Goal: Task Accomplishment & Management: Manage account settings

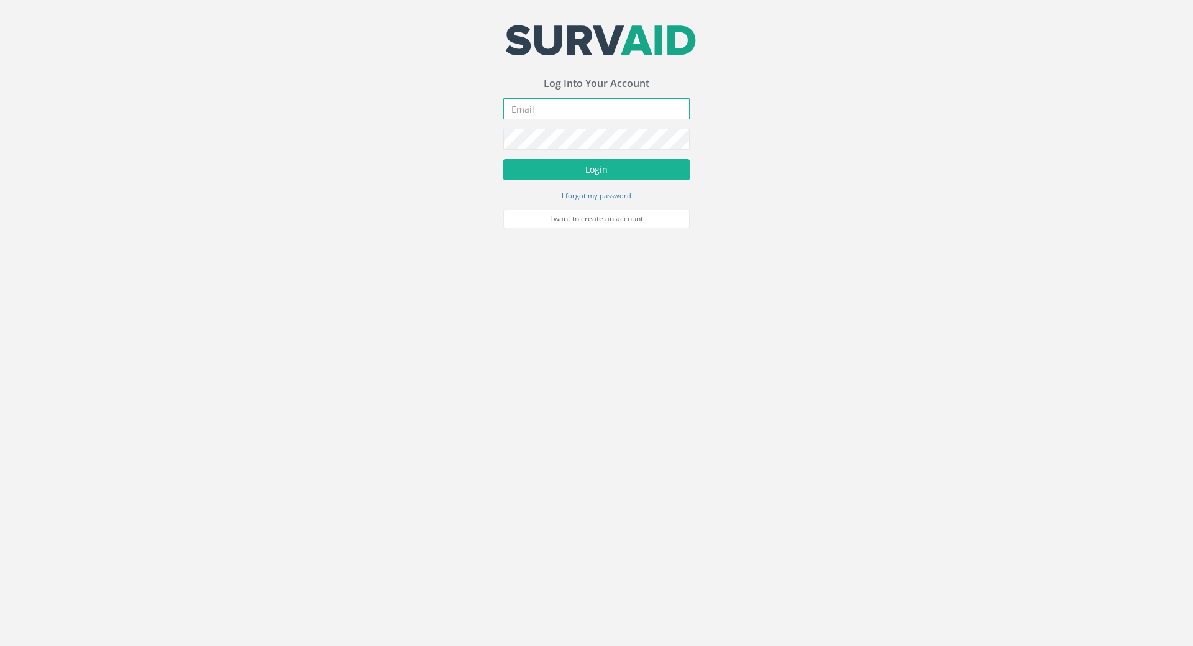
click at [544, 113] on input "email" at bounding box center [596, 108] width 186 height 21
click at [575, 112] on input "email" at bounding box center [596, 108] width 186 height 21
paste input "[PERSON_NAME][EMAIL_ADDRESS][PERSON_NAME][DOMAIN_NAME]"
type input "[PERSON_NAME][EMAIL_ADDRESS][PERSON_NAME][DOMAIN_NAME]"
click at [586, 172] on button "Login" at bounding box center [596, 169] width 186 height 21
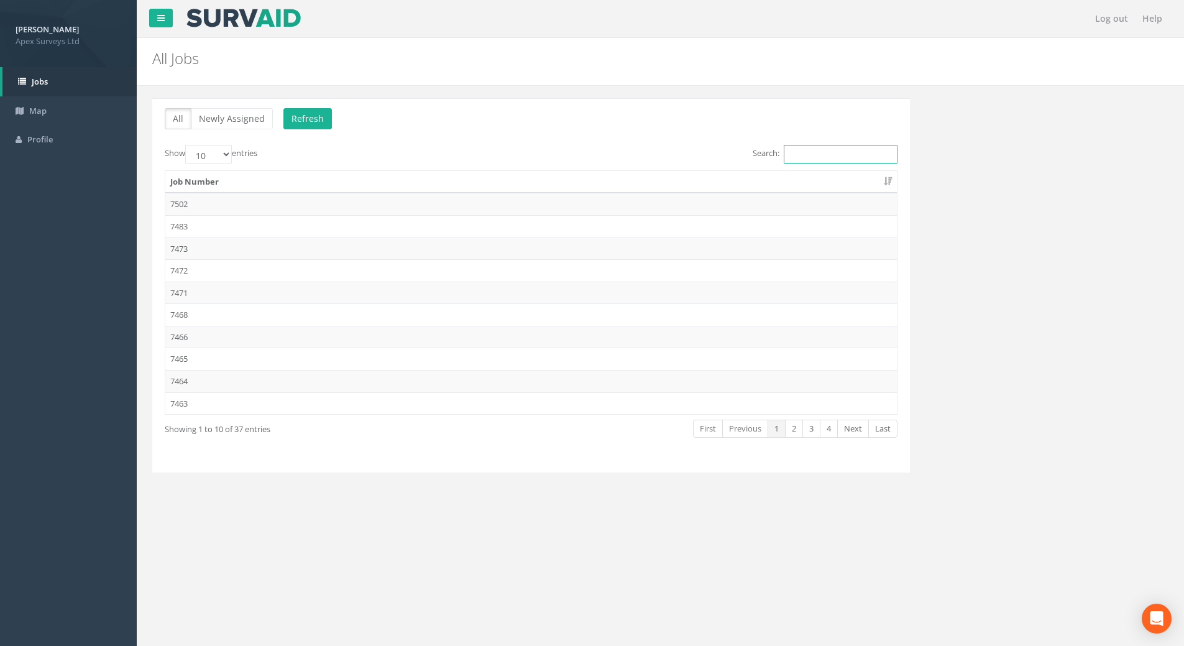
click at [810, 154] on input "Search:" at bounding box center [840, 154] width 114 height 19
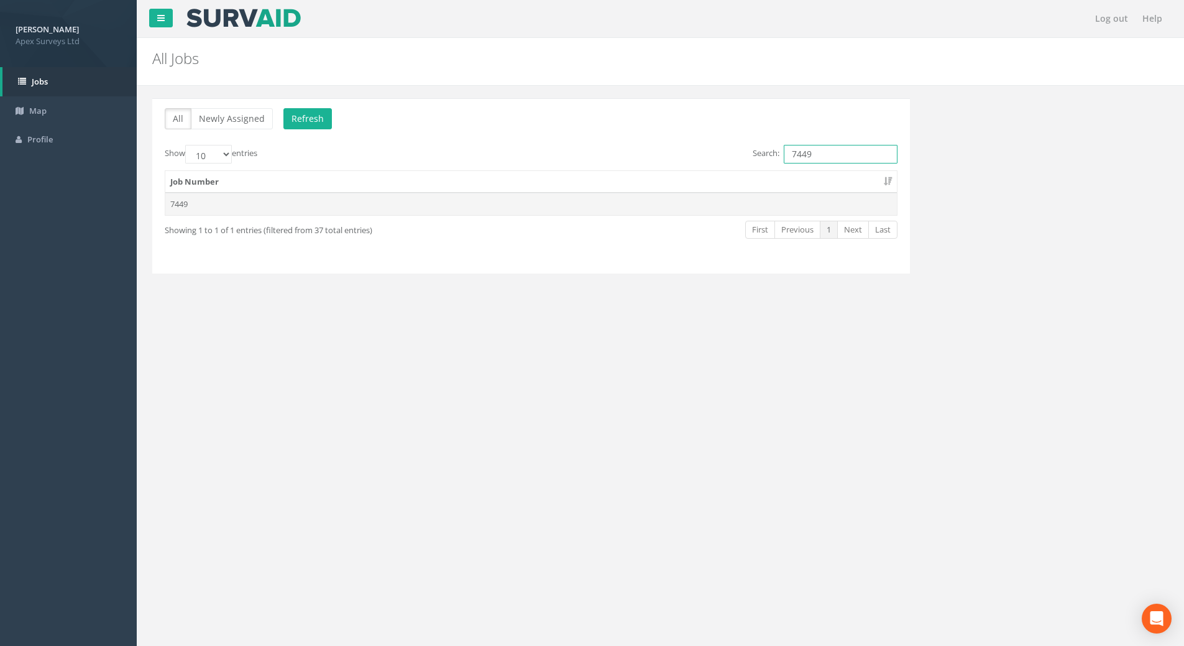
type input "7449"
click at [173, 198] on td "7449" at bounding box center [530, 204] width 731 height 22
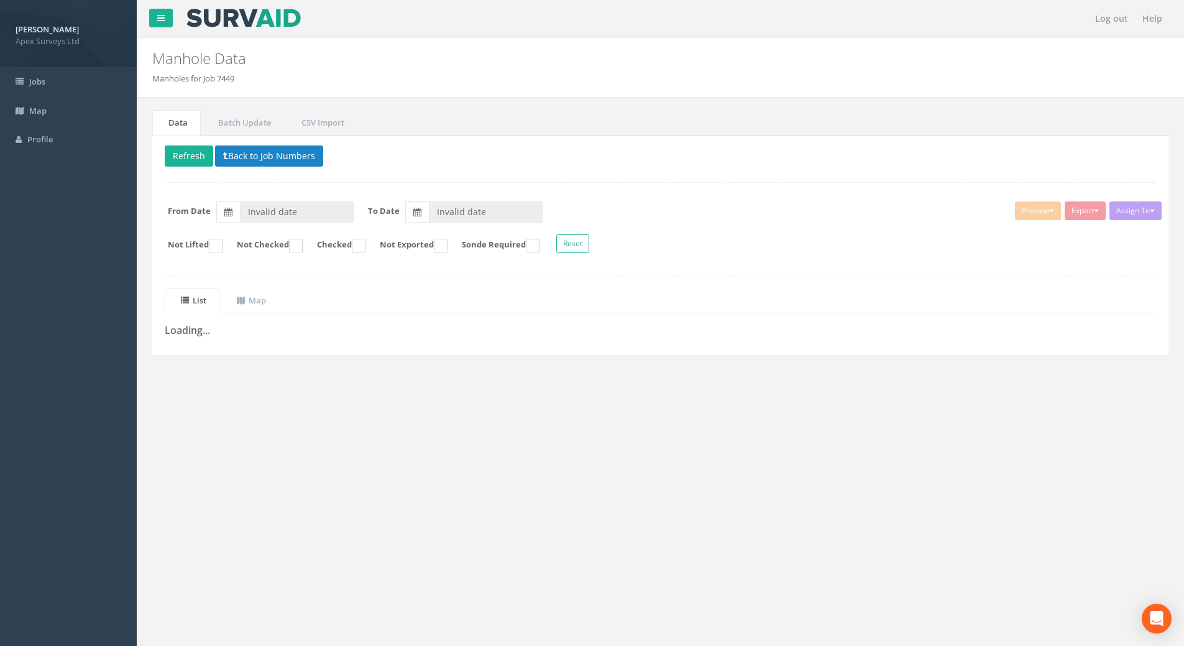
type input "[DATE]"
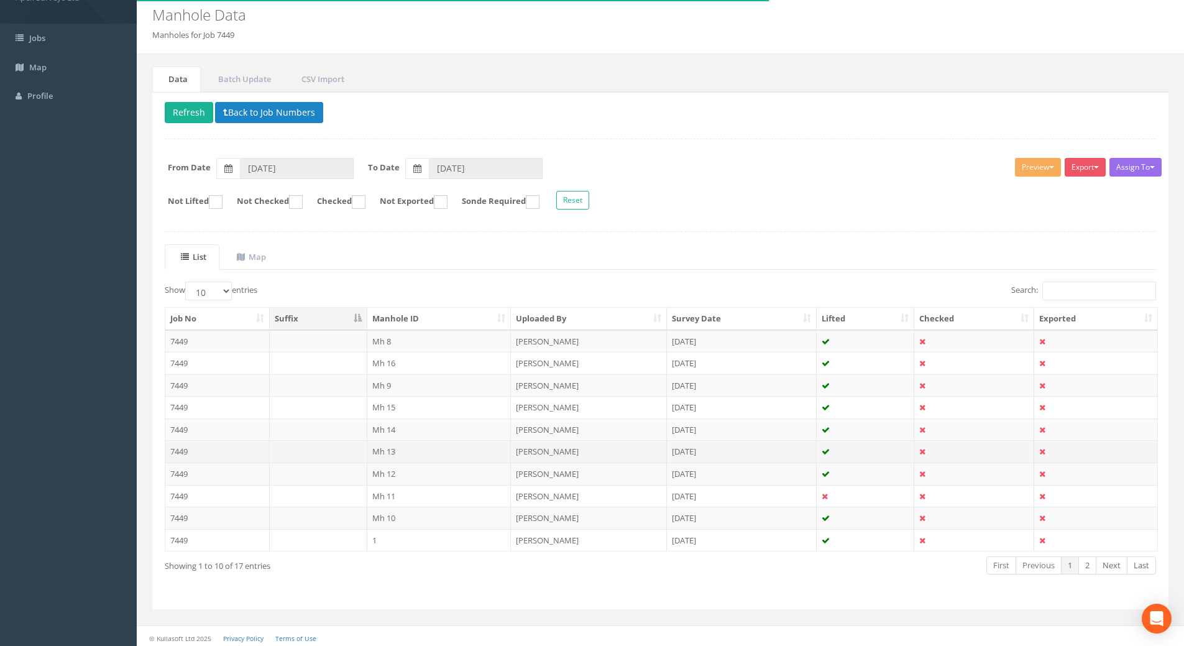
scroll to position [47, 0]
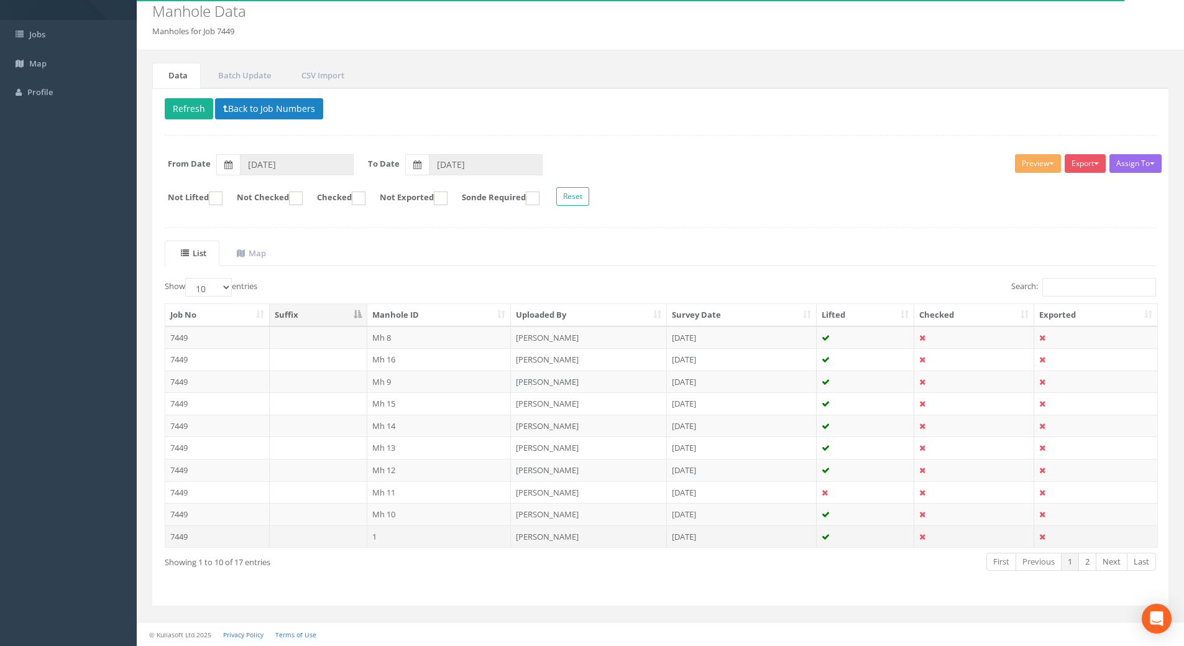
click at [186, 535] on td "7449" at bounding box center [217, 536] width 104 height 22
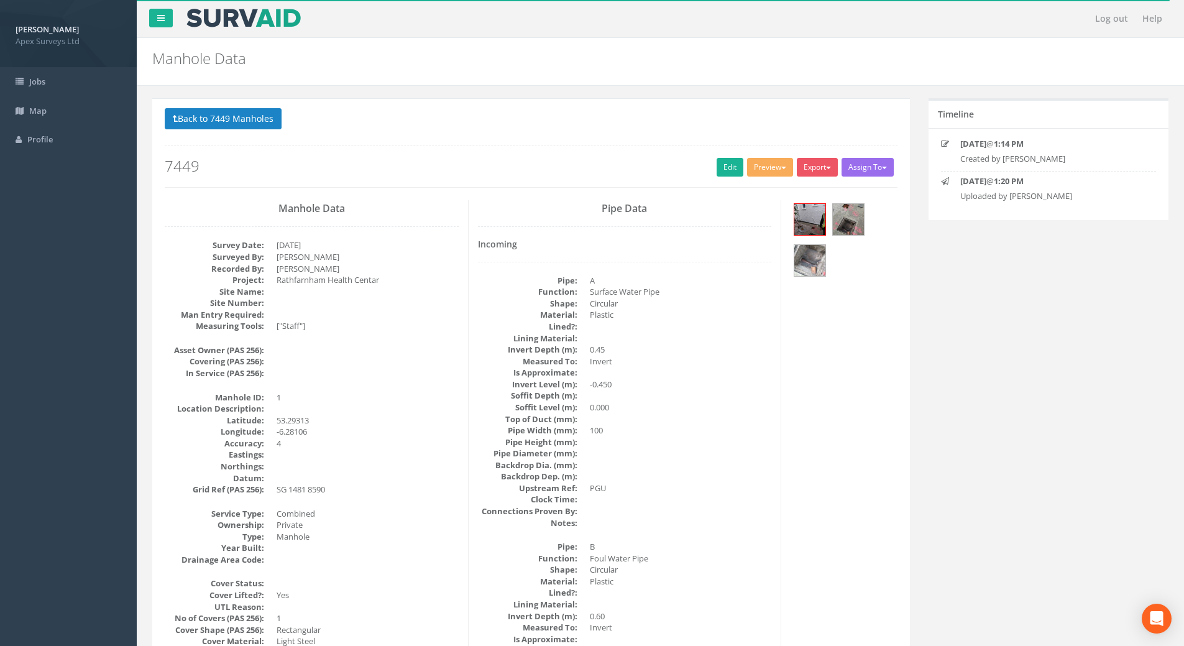
scroll to position [62, 0]
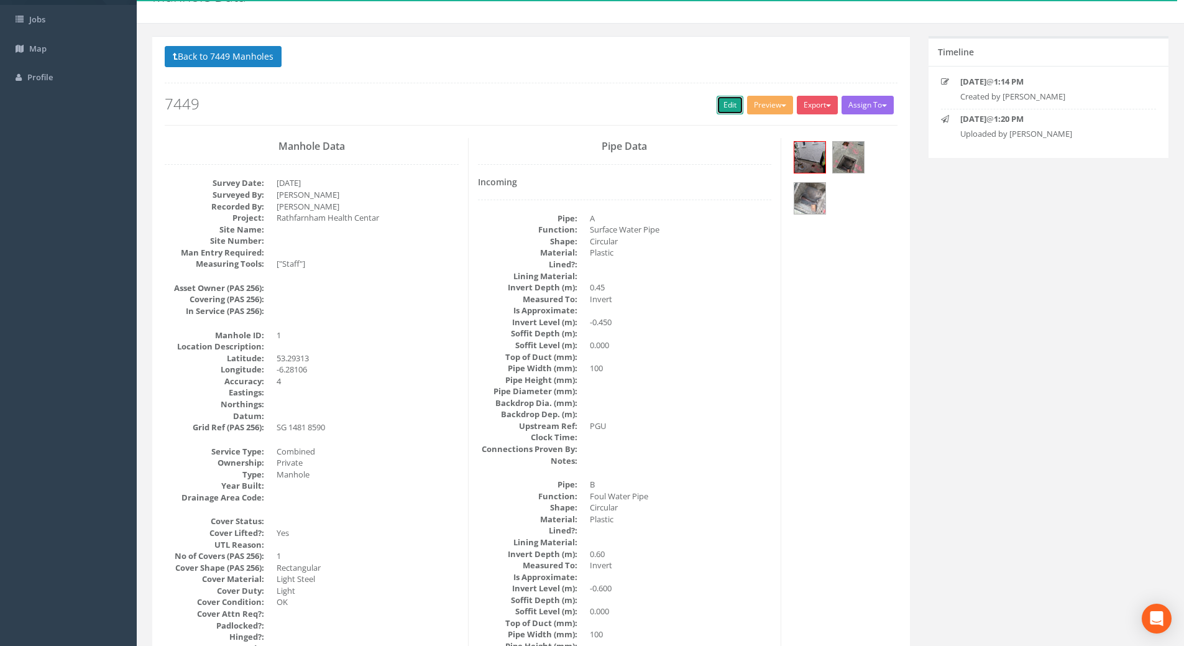
click at [716, 98] on link "Edit" at bounding box center [729, 105] width 27 height 19
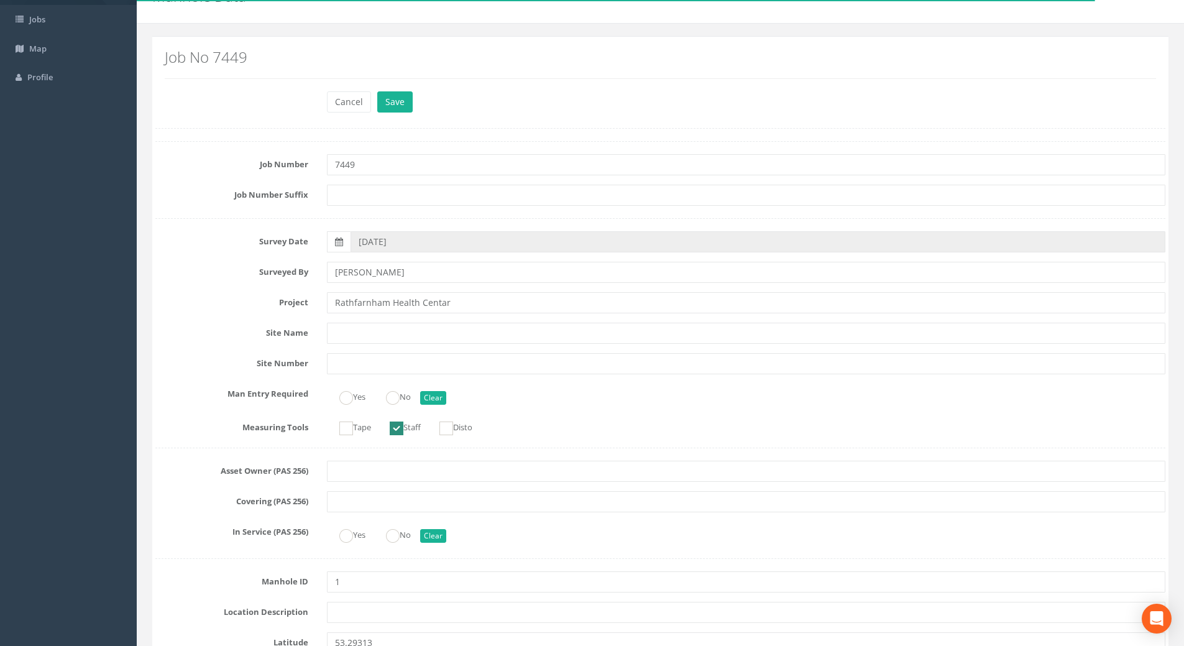
scroll to position [932, 0]
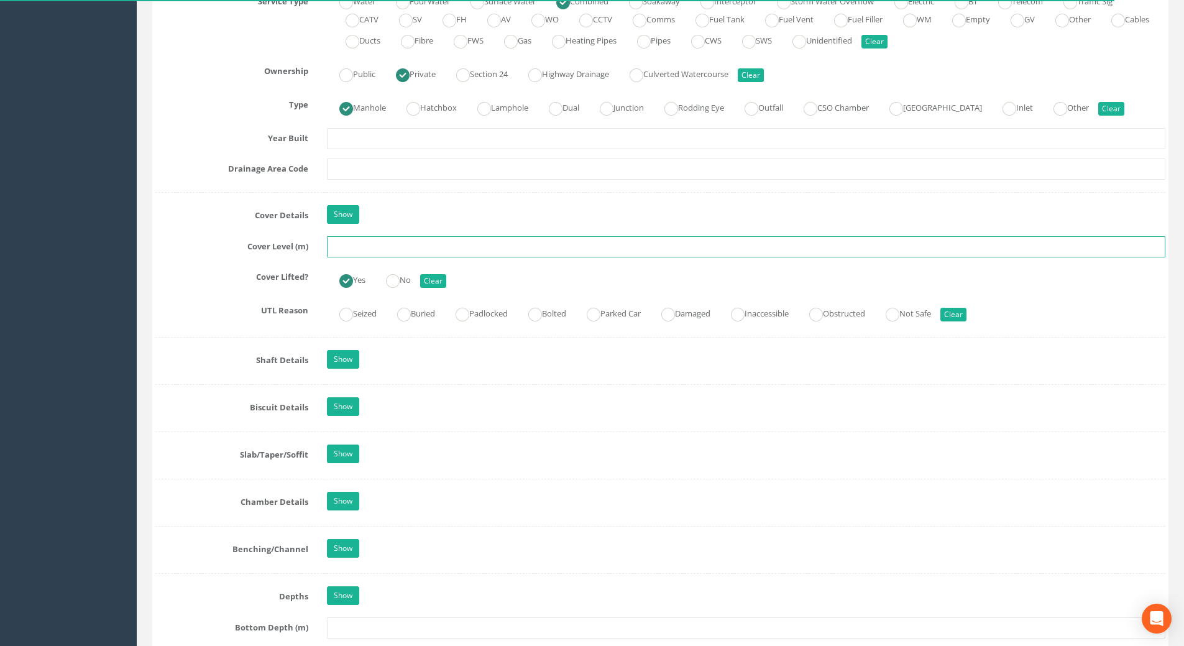
drag, startPoint x: 352, startPoint y: 240, endPoint x: 356, endPoint y: 249, distance: 9.5
click at [355, 245] on input "text" at bounding box center [746, 246] width 838 height 21
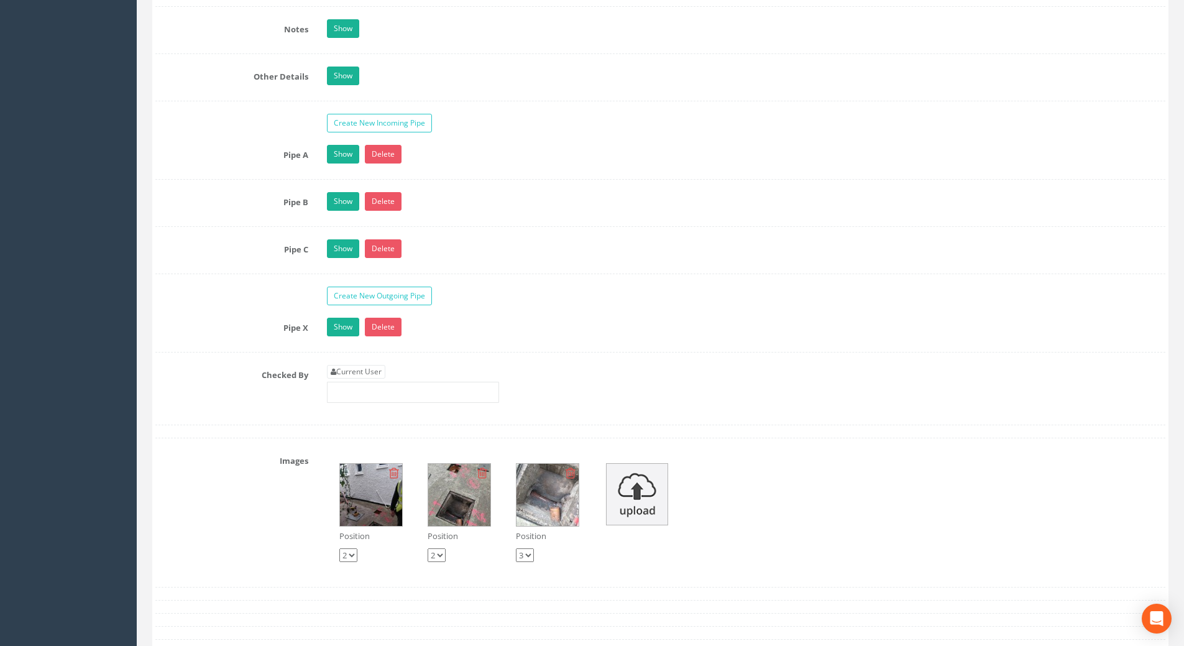
scroll to position [2174, 0]
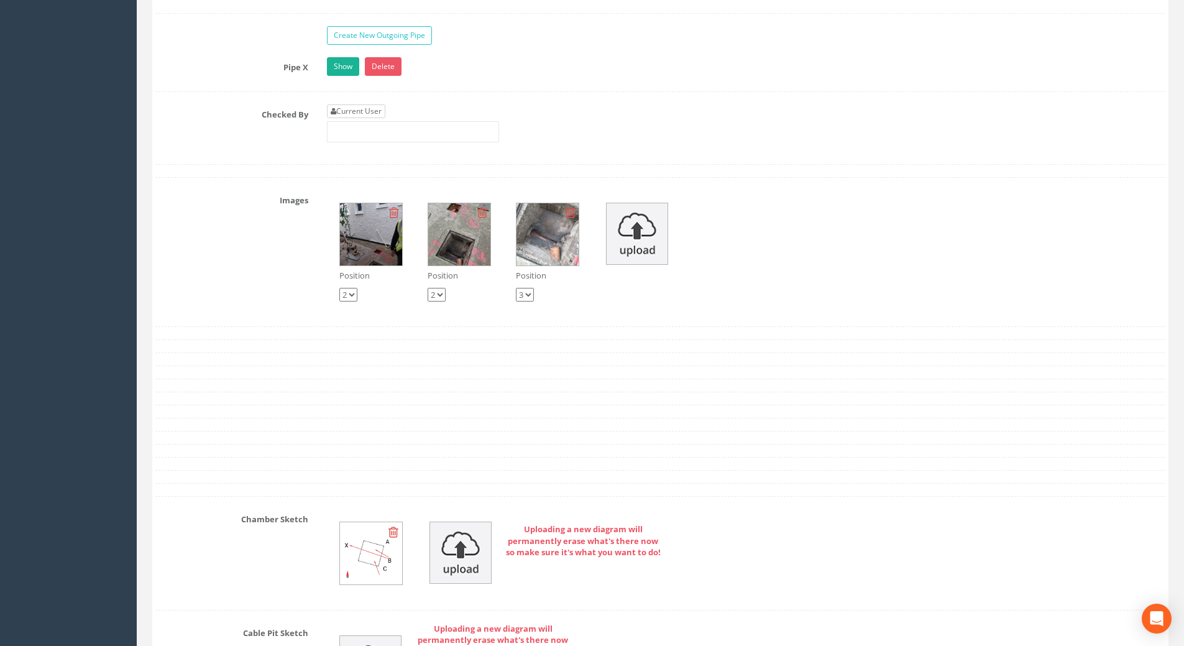
type input "51.39"
click at [349, 110] on link "Current User" at bounding box center [356, 111] width 58 height 14
type input "[PERSON_NAME]"
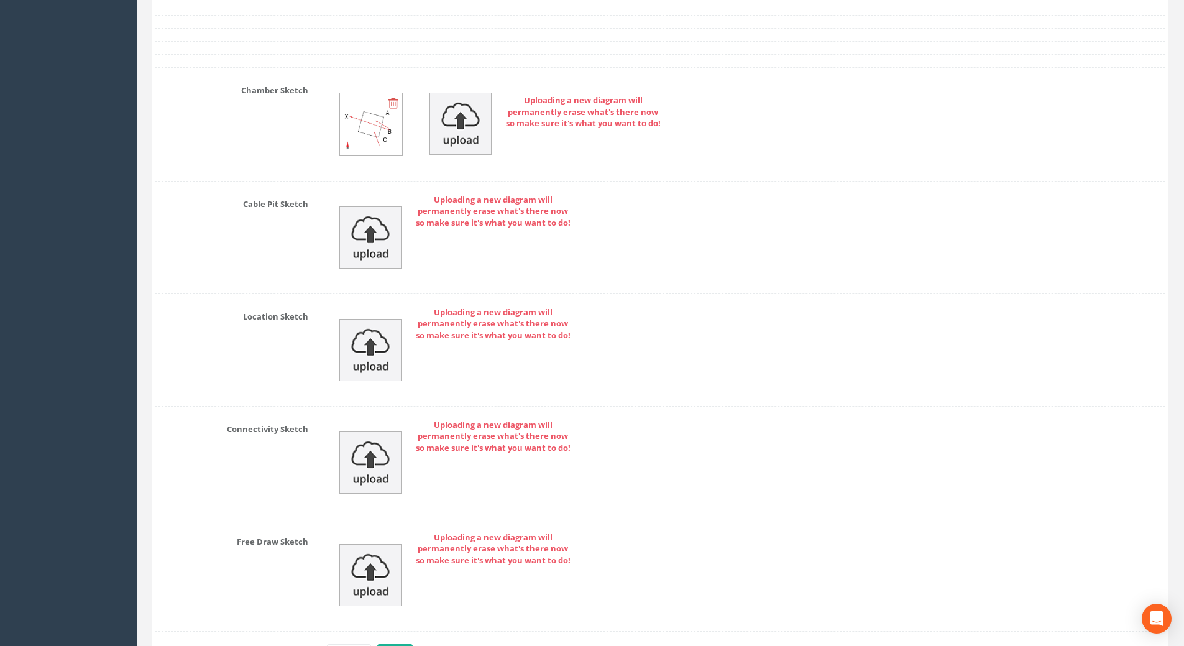
scroll to position [2688, 0]
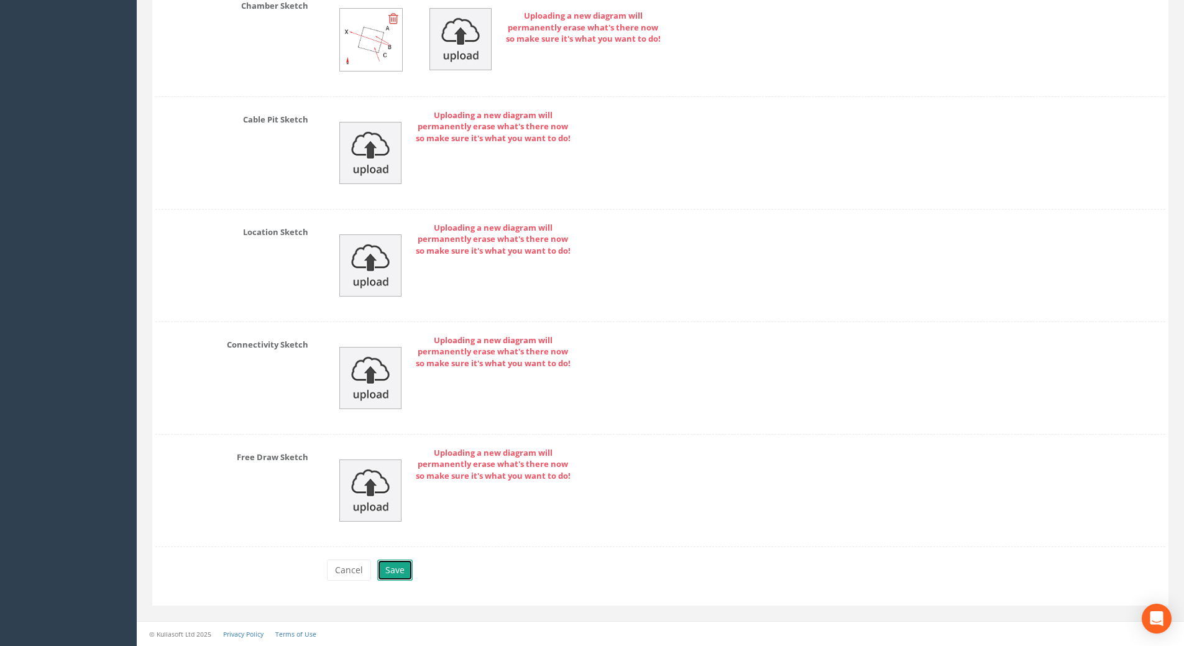
click at [395, 565] on button "Save" at bounding box center [394, 569] width 35 height 21
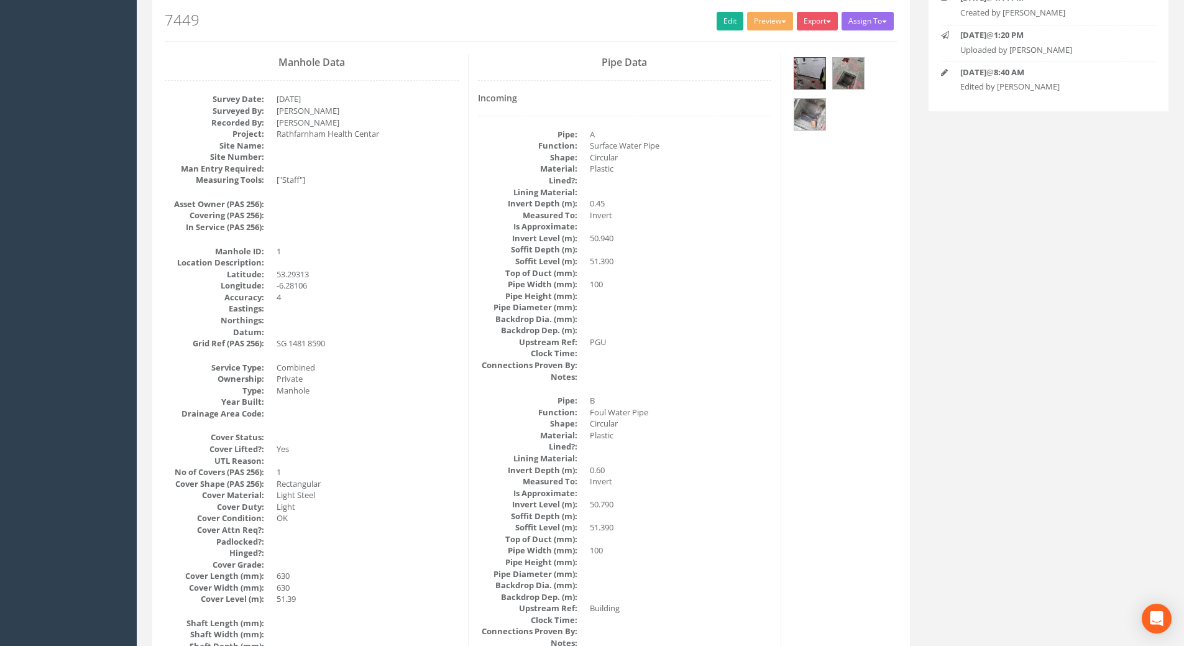
scroll to position [0, 0]
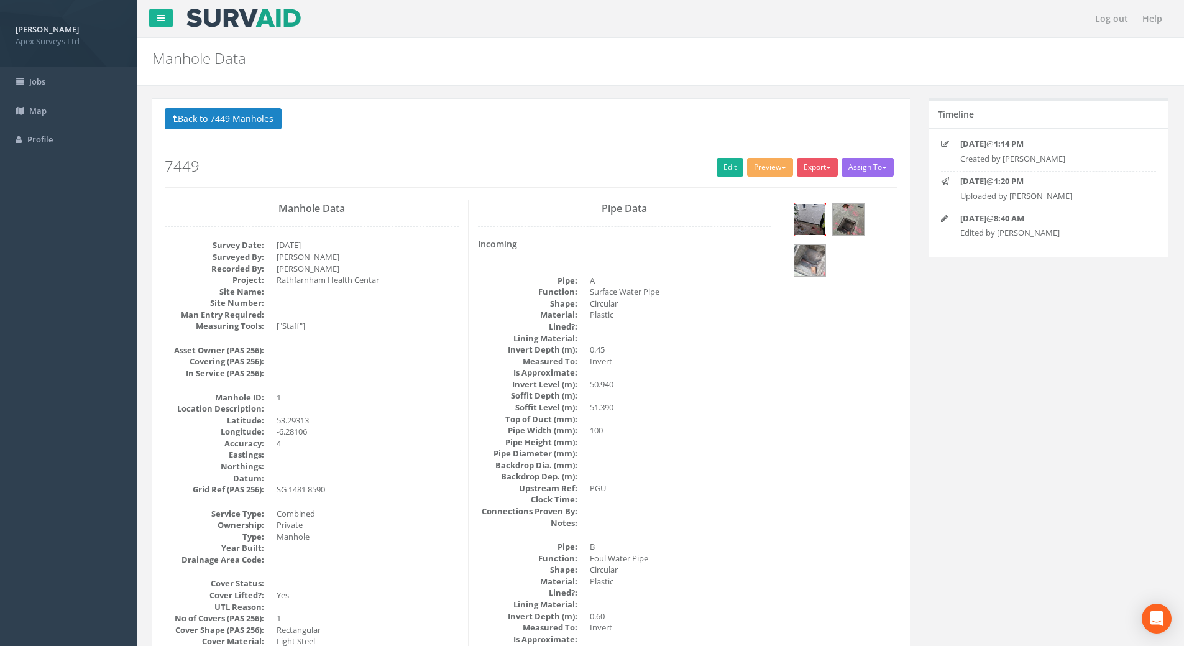
click at [809, 219] on img at bounding box center [809, 219] width 31 height 31
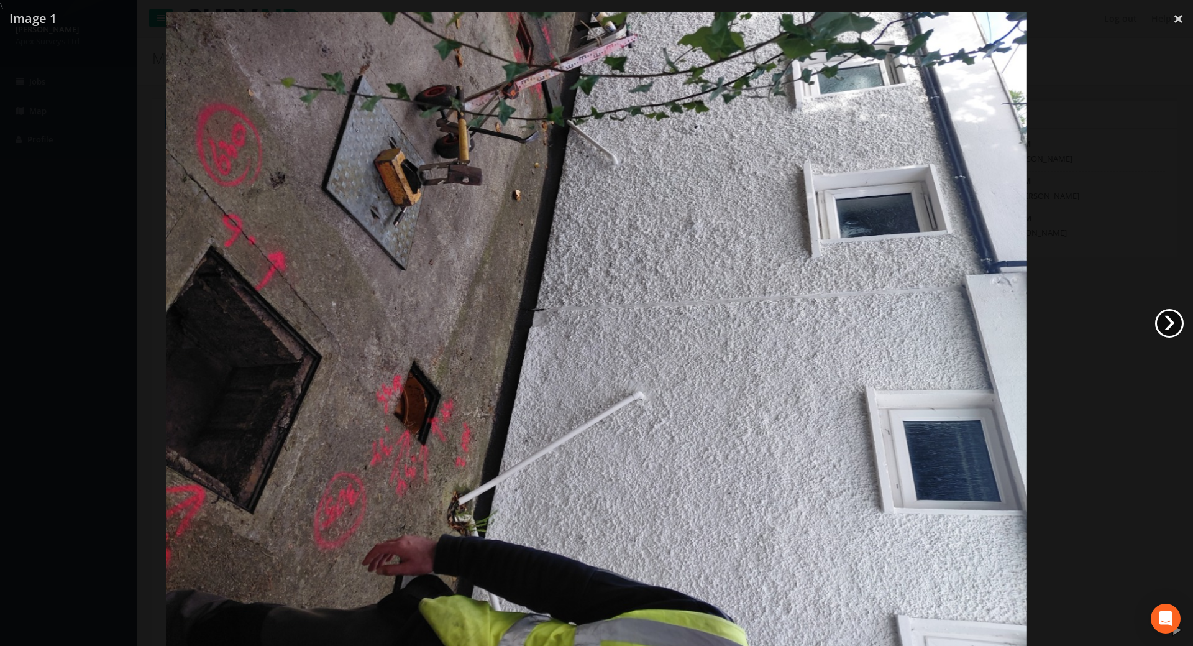
click at [1169, 322] on link "›" at bounding box center [1169, 323] width 29 height 29
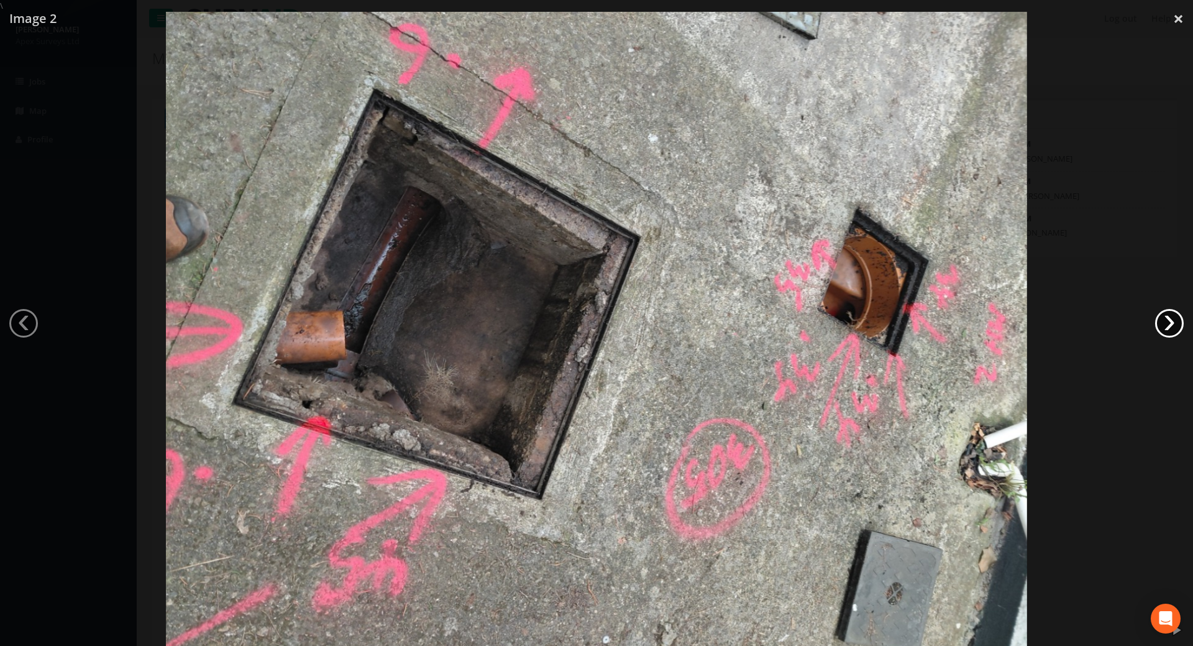
click at [1171, 317] on link "›" at bounding box center [1169, 323] width 29 height 29
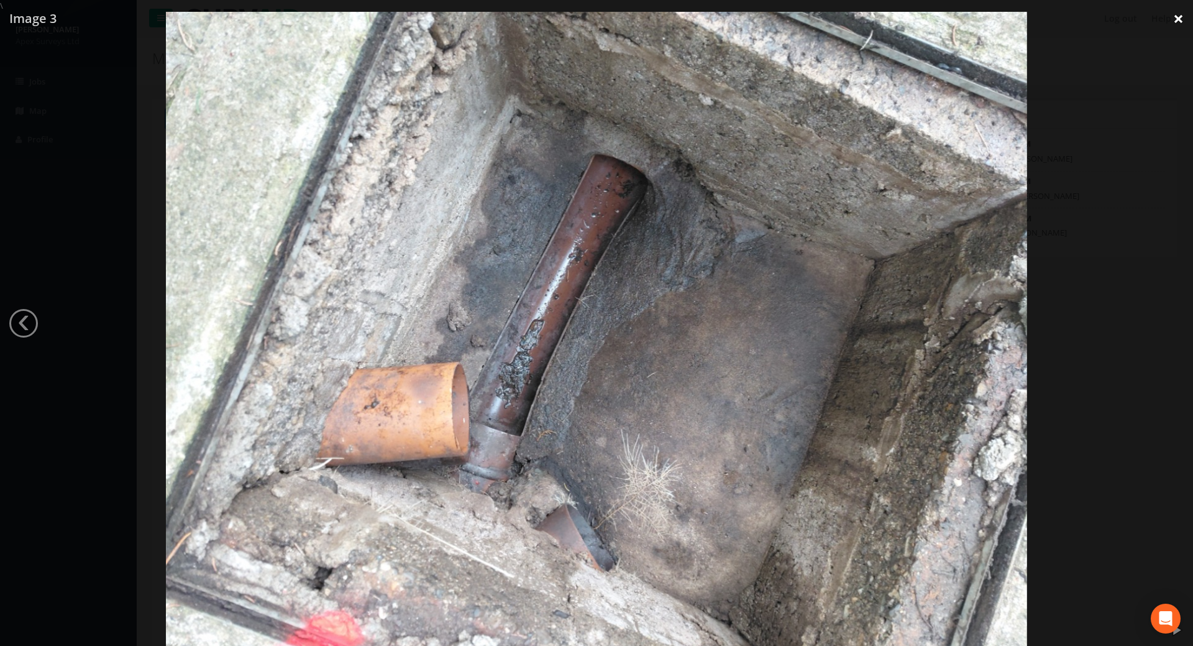
click at [1180, 17] on link "×" at bounding box center [1178, 18] width 29 height 37
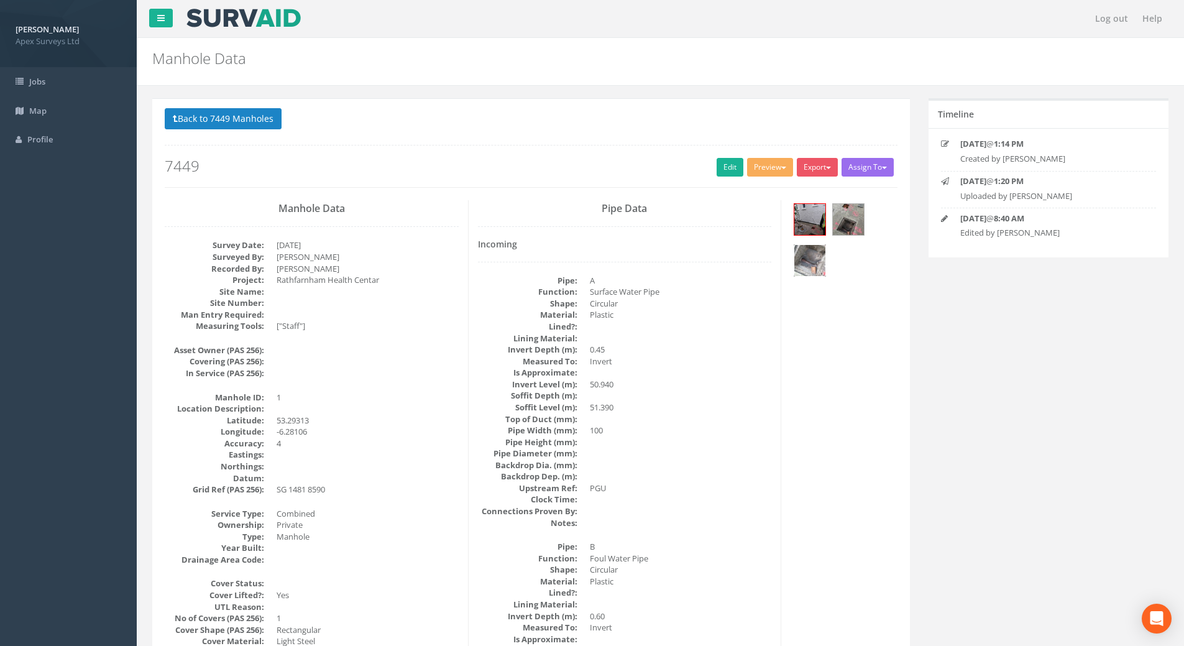
click at [816, 255] on img at bounding box center [809, 260] width 31 height 31
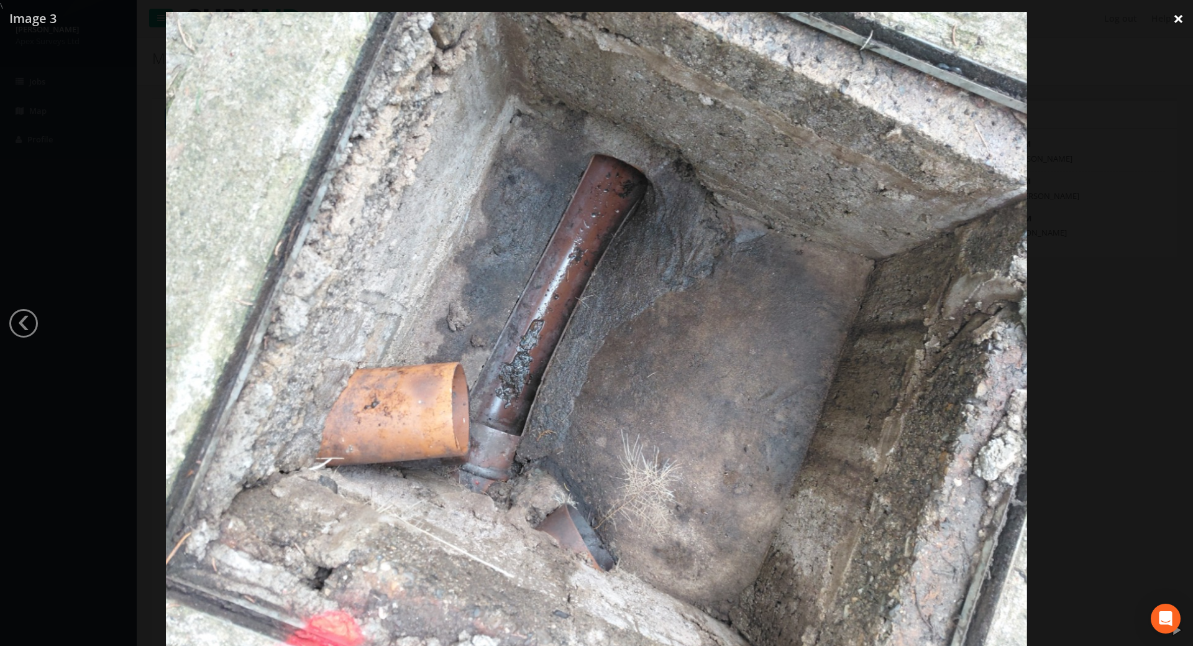
click at [1174, 20] on link "×" at bounding box center [1178, 18] width 29 height 37
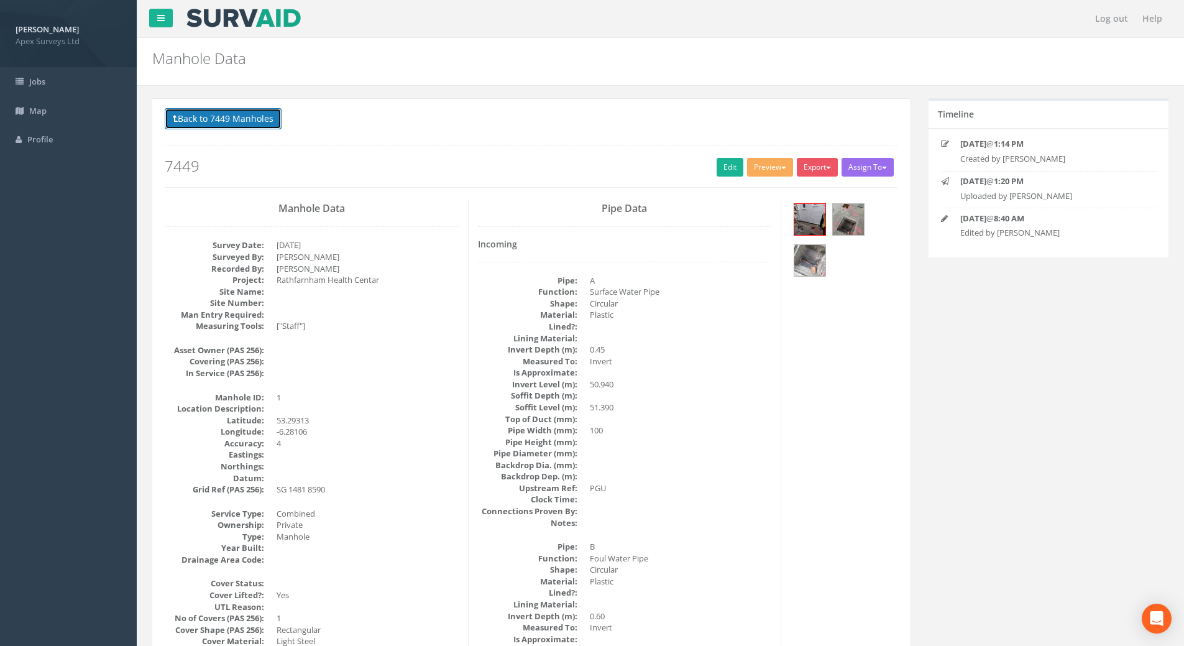
click at [169, 122] on button "Back to 7449 Manholes" at bounding box center [223, 118] width 117 height 21
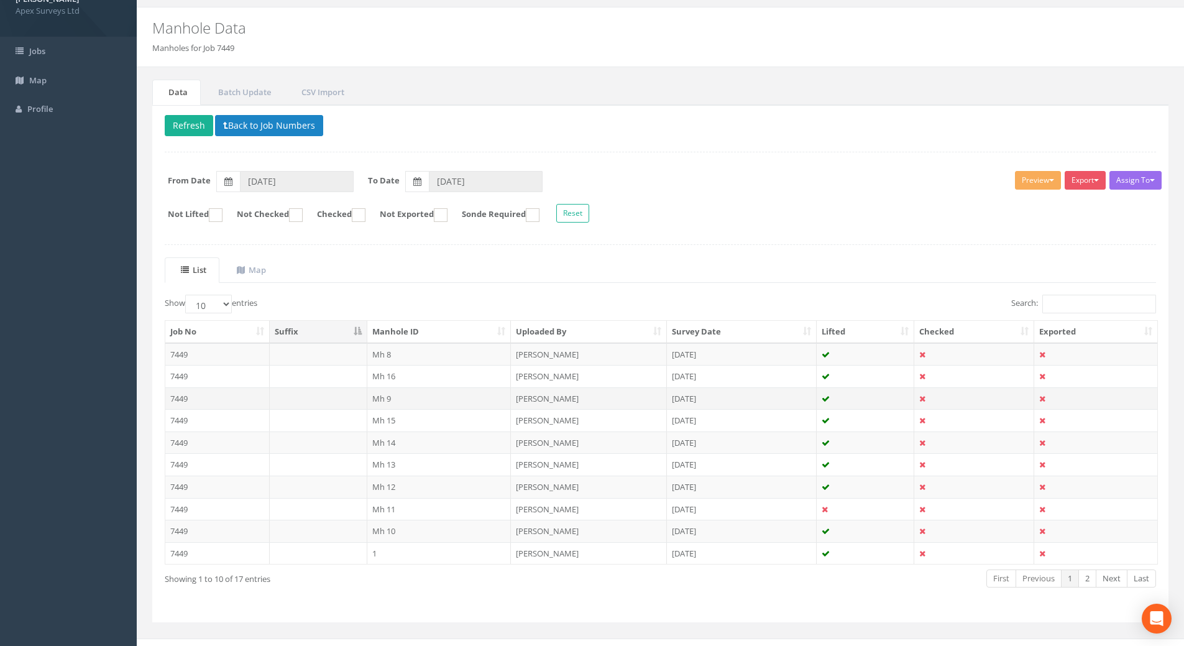
scroll to position [47, 0]
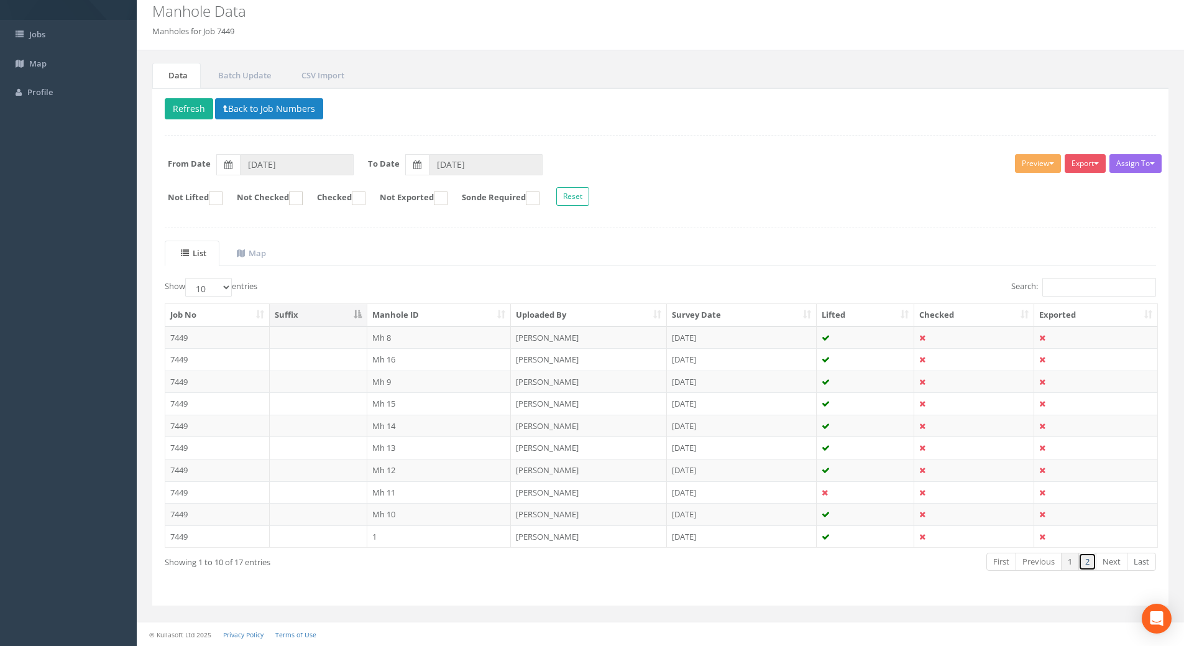
click at [1086, 565] on link "2" at bounding box center [1087, 561] width 18 height 18
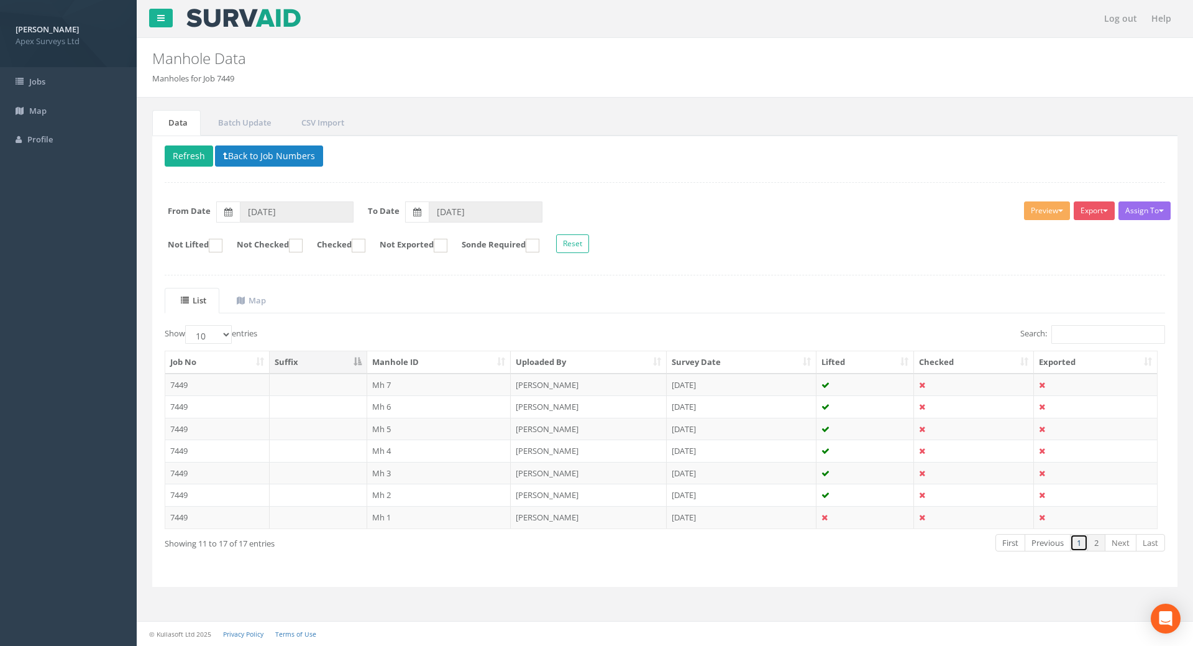
click at [1081, 548] on link "1" at bounding box center [1079, 543] width 18 height 18
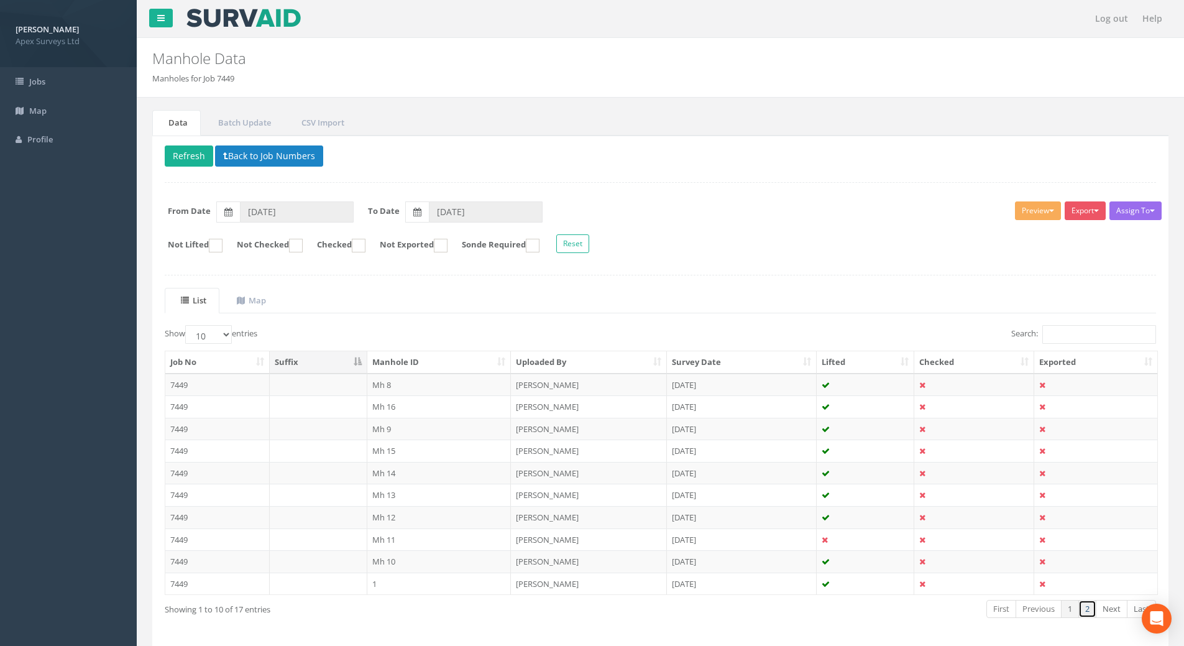
click at [1085, 606] on link "2" at bounding box center [1087, 609] width 18 height 18
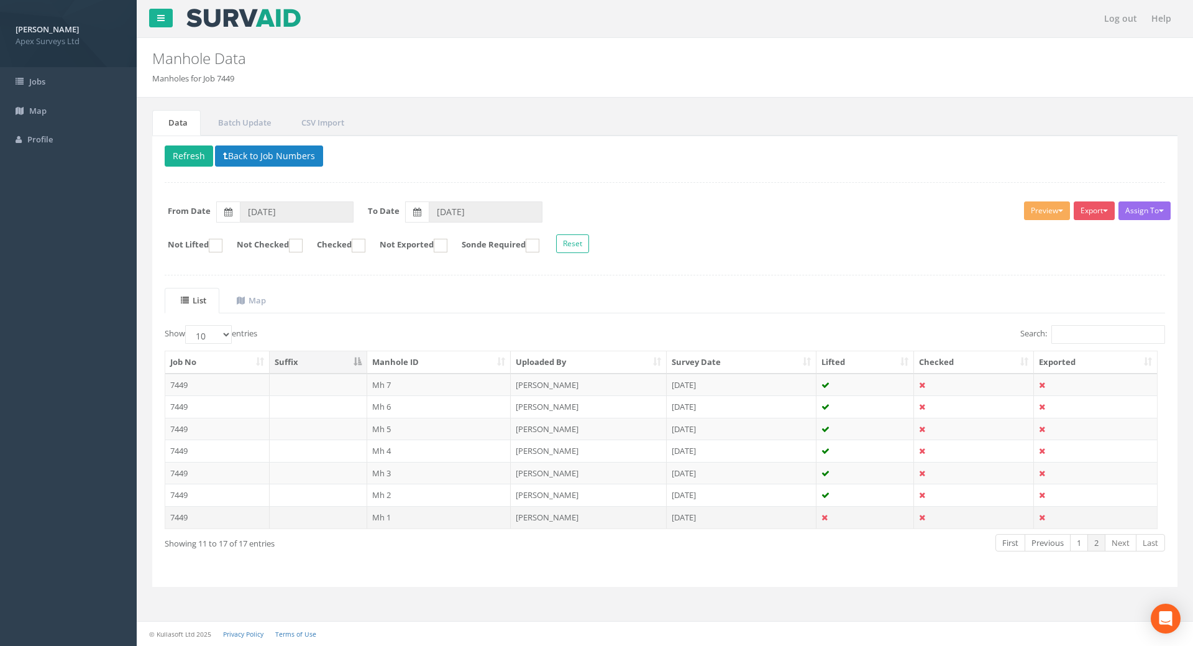
click at [181, 518] on td "7449" at bounding box center [217, 517] width 104 height 22
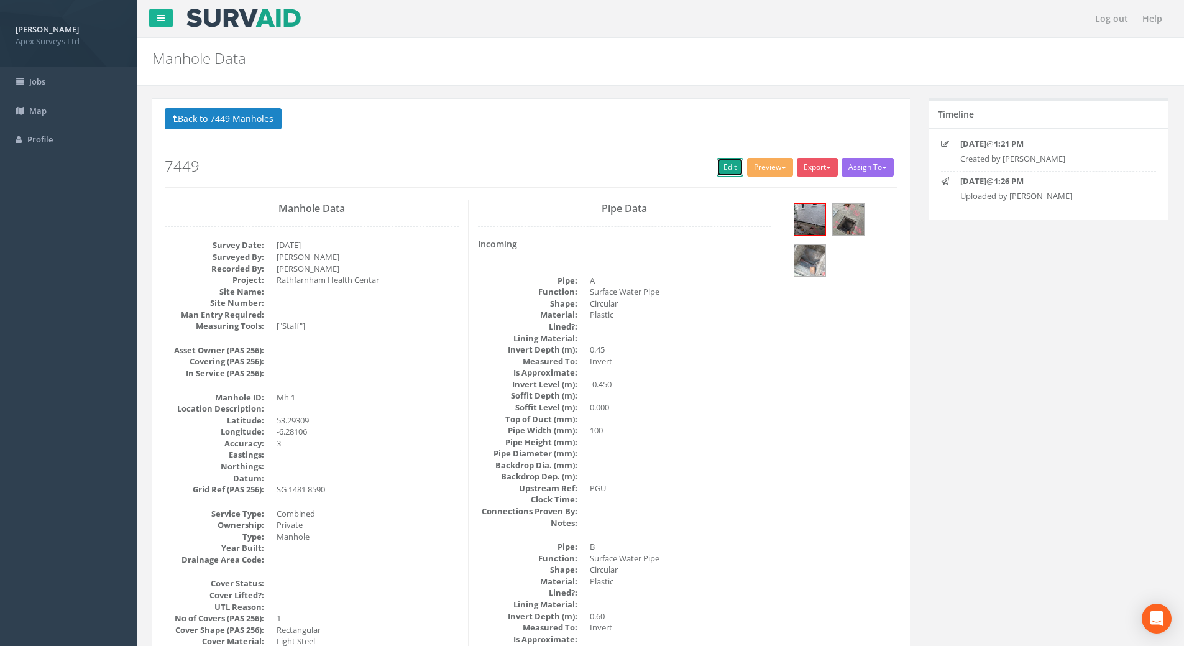
click at [723, 175] on link "Edit" at bounding box center [729, 167] width 27 height 19
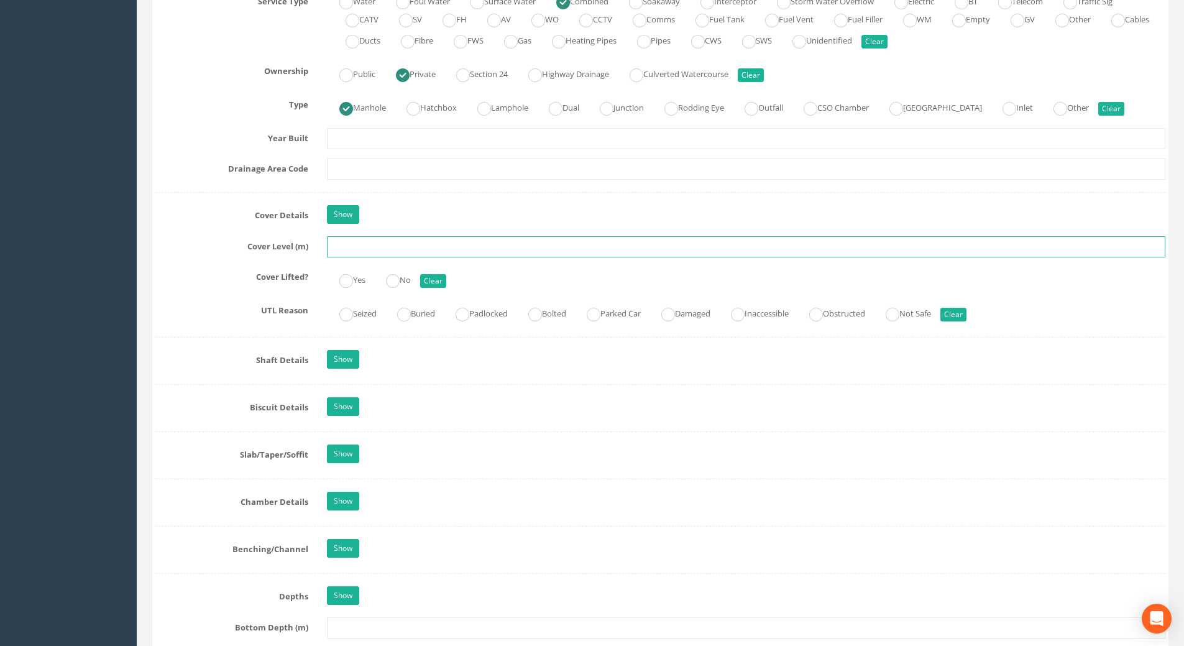
click at [346, 242] on input "text" at bounding box center [746, 246] width 838 height 21
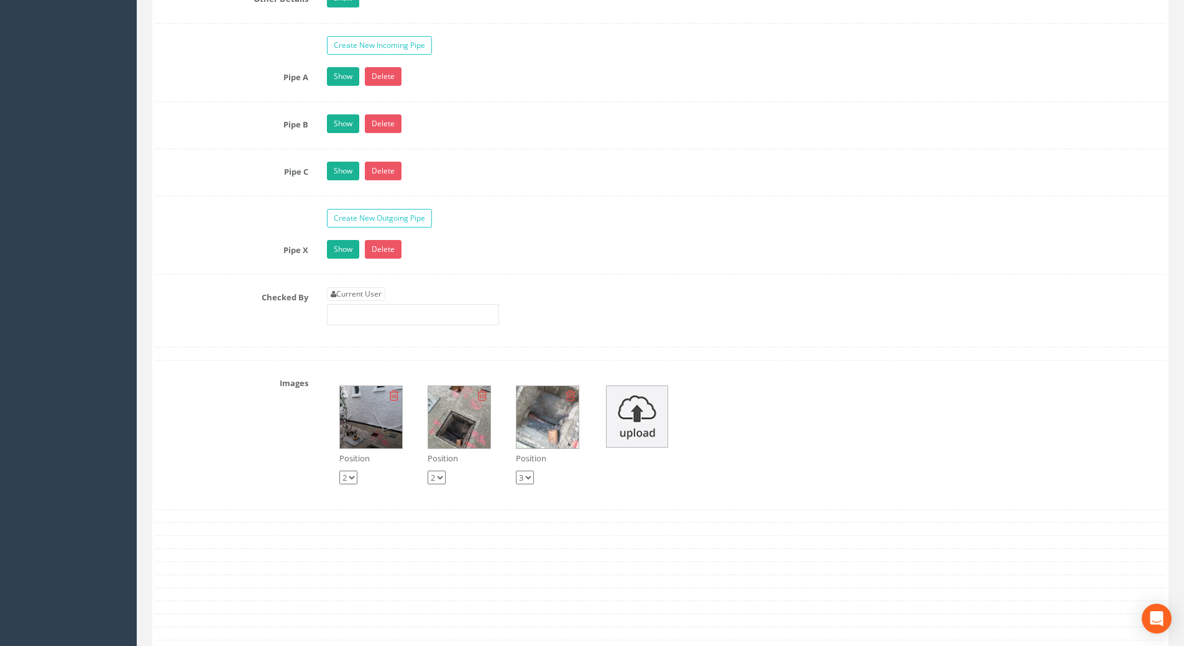
scroll to position [2237, 0]
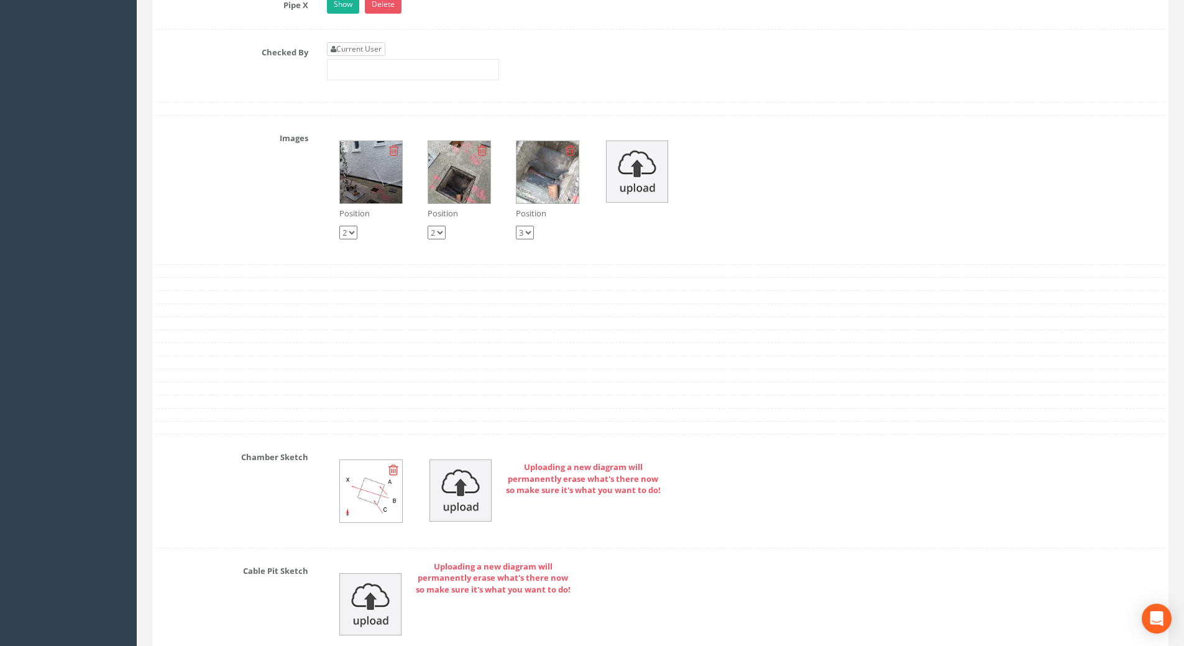
type input "51.39"
click at [346, 49] on link "Current User" at bounding box center [356, 49] width 58 height 14
type input "[PERSON_NAME]"
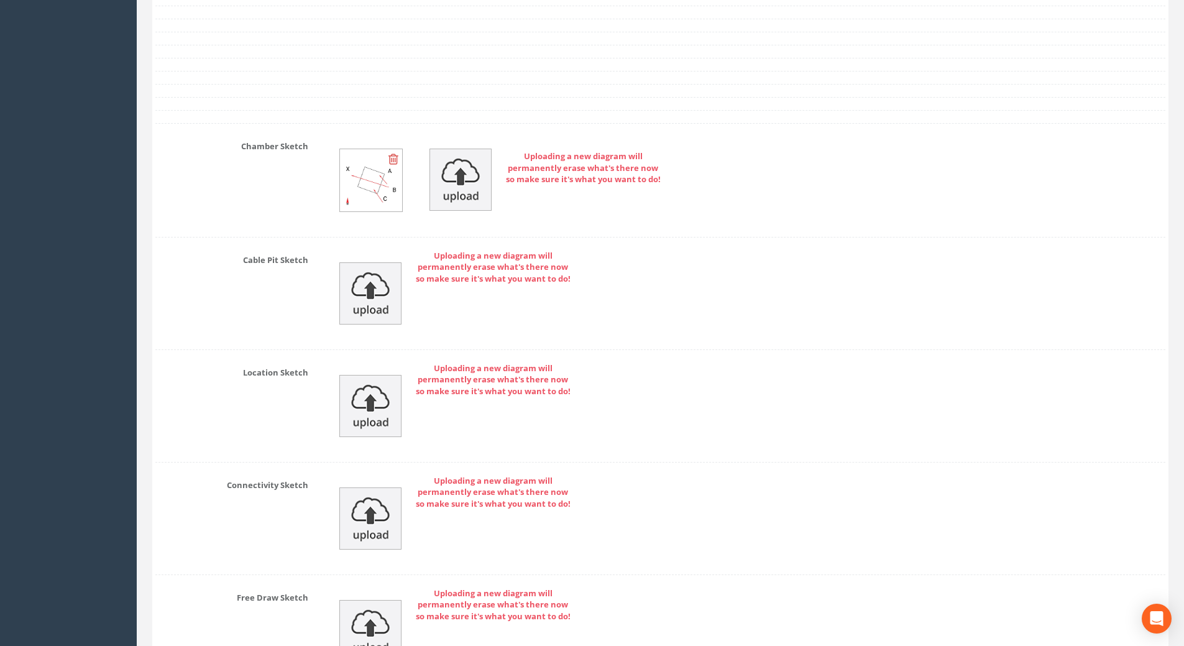
scroll to position [2688, 0]
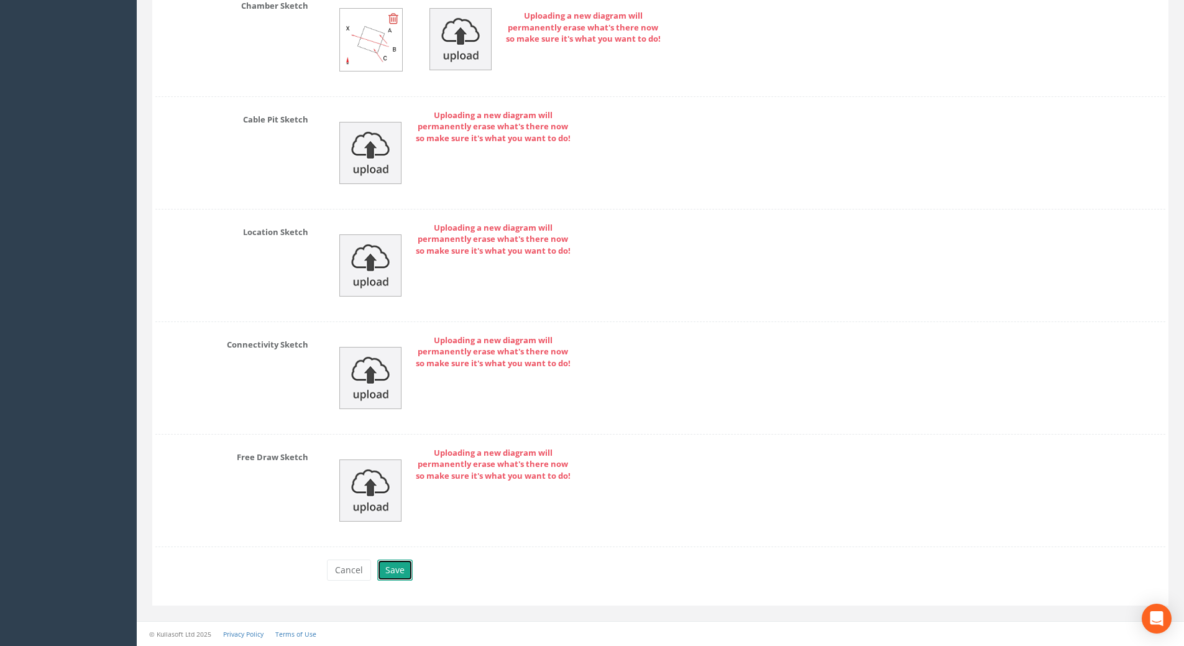
click at [398, 568] on button "Save" at bounding box center [394, 569] width 35 height 21
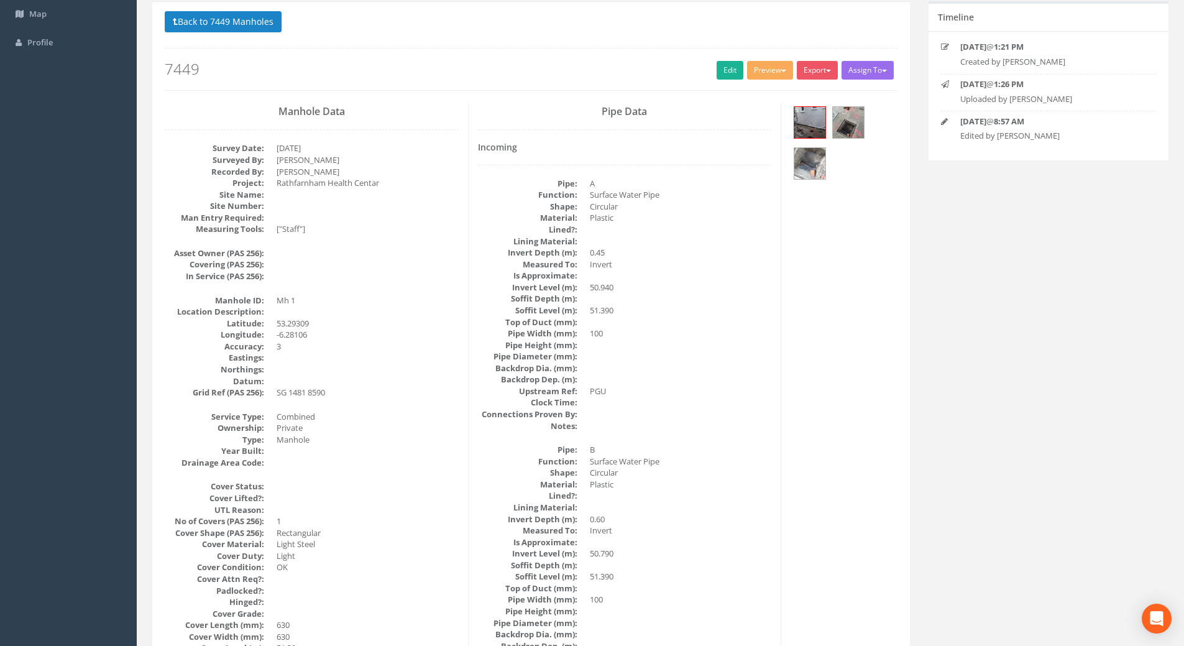
scroll to position [0, 0]
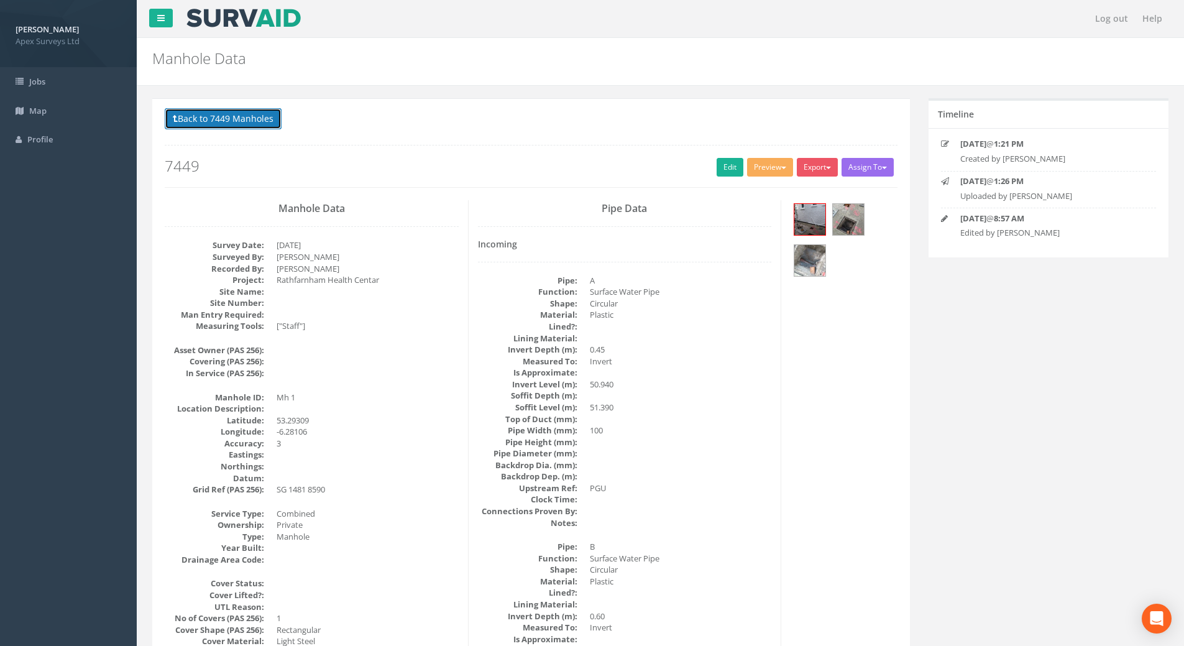
click at [235, 122] on button "Back to 7449 Manholes" at bounding box center [223, 118] width 117 height 21
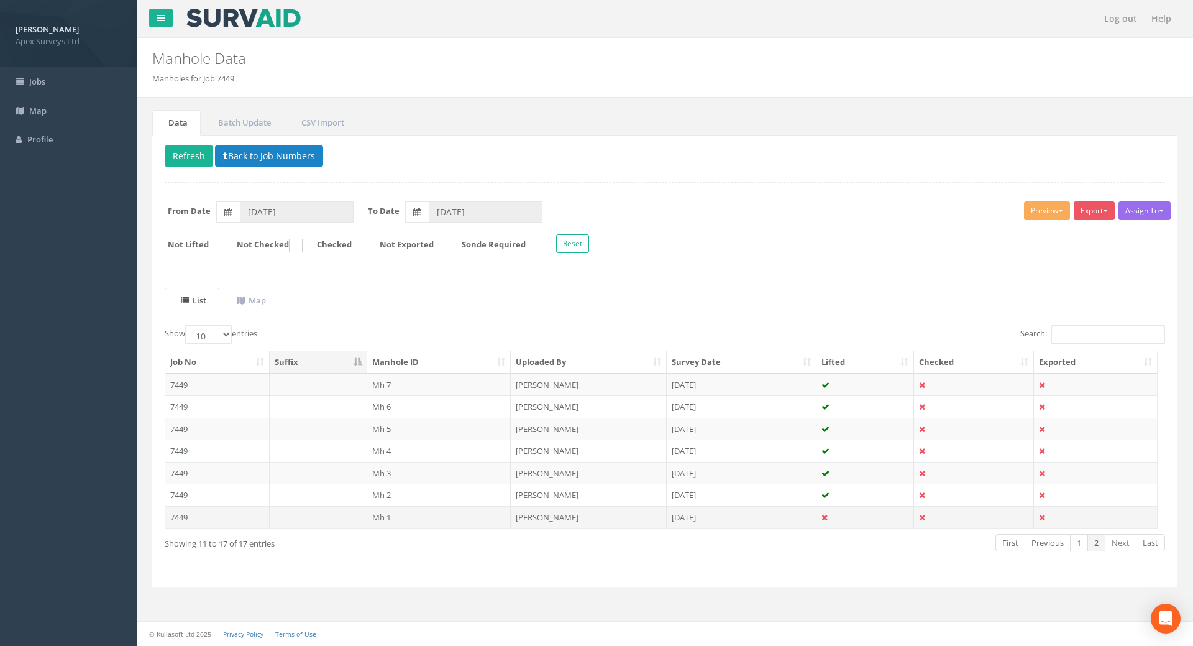
click at [183, 513] on td "7449" at bounding box center [217, 517] width 104 height 22
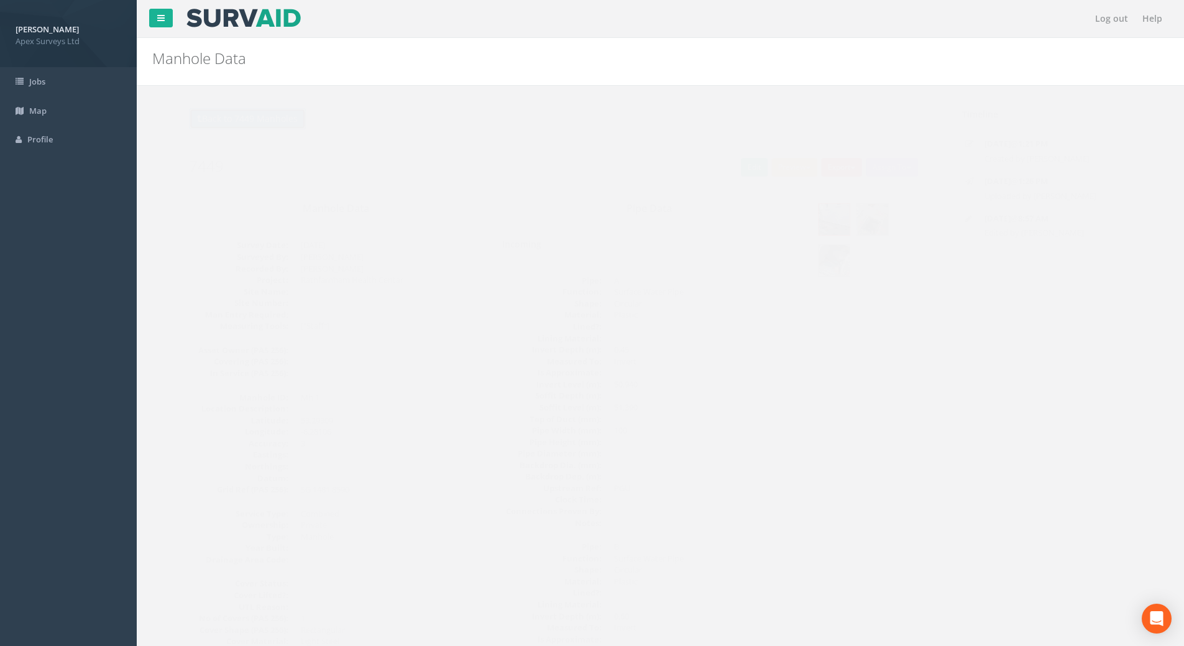
click at [196, 123] on button "Back to 7449 Manholes" at bounding box center [223, 118] width 117 height 21
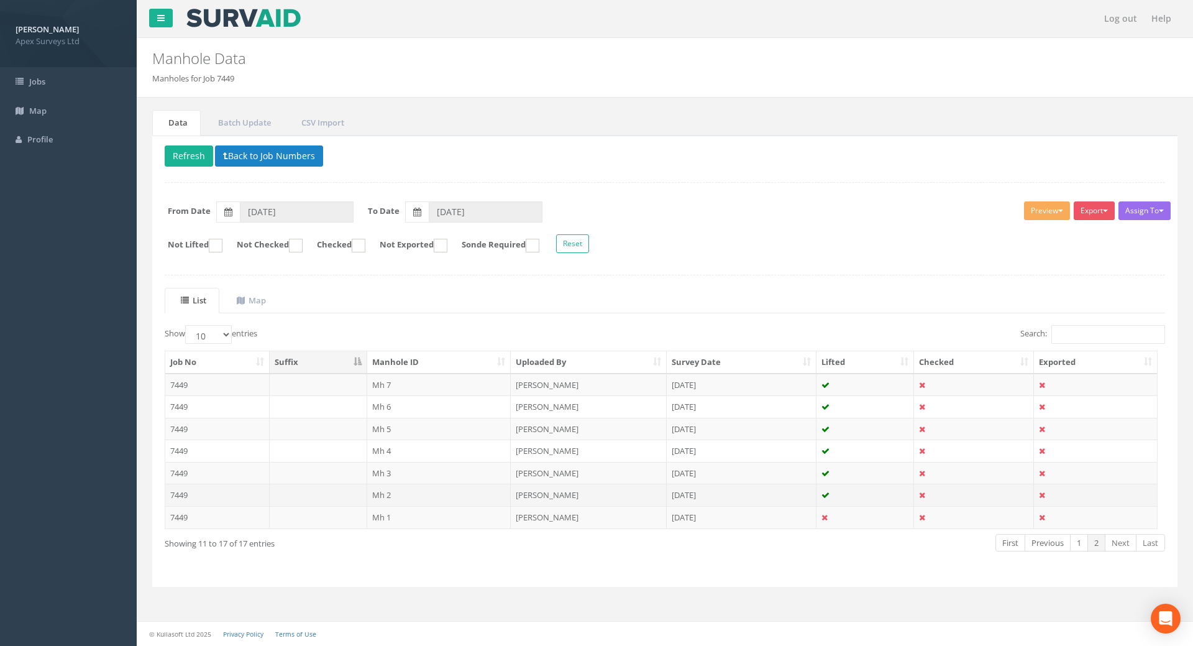
click at [179, 495] on td "7449" at bounding box center [217, 494] width 104 height 22
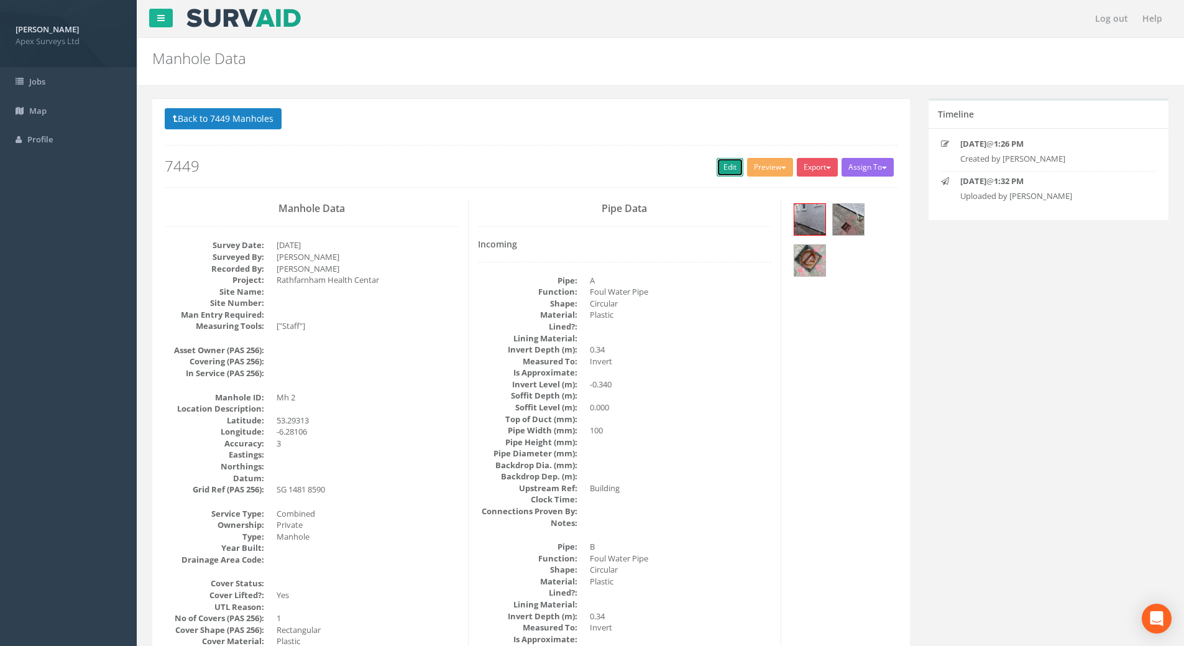
click at [723, 162] on link "Edit" at bounding box center [729, 167] width 27 height 19
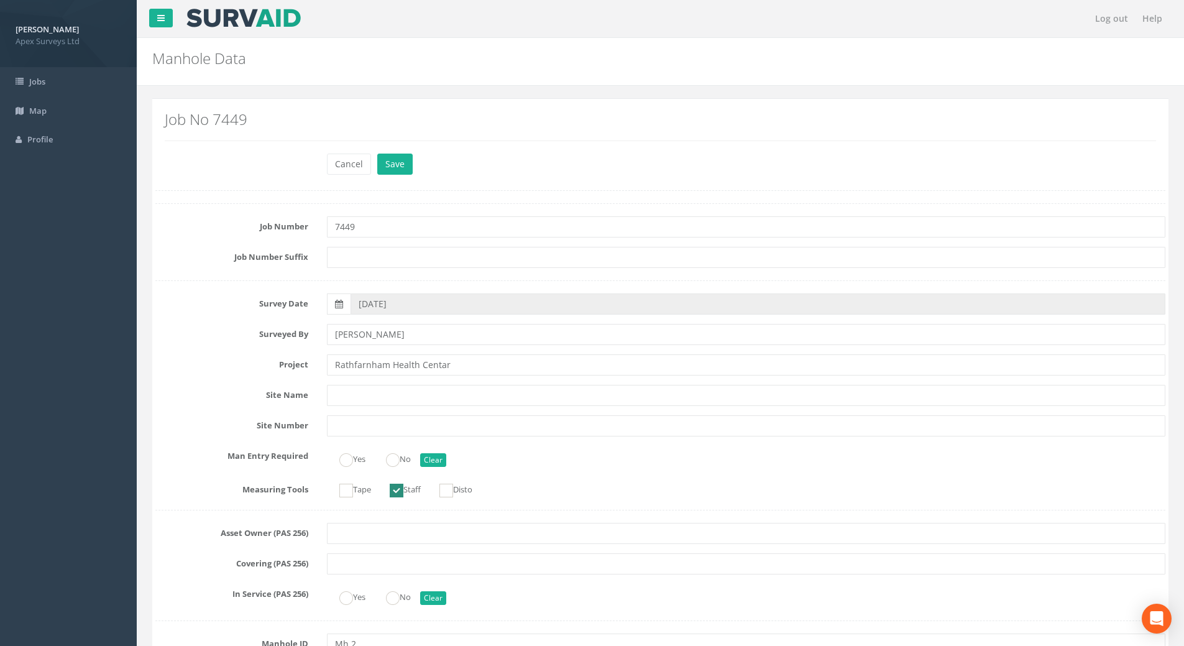
scroll to position [994, 0]
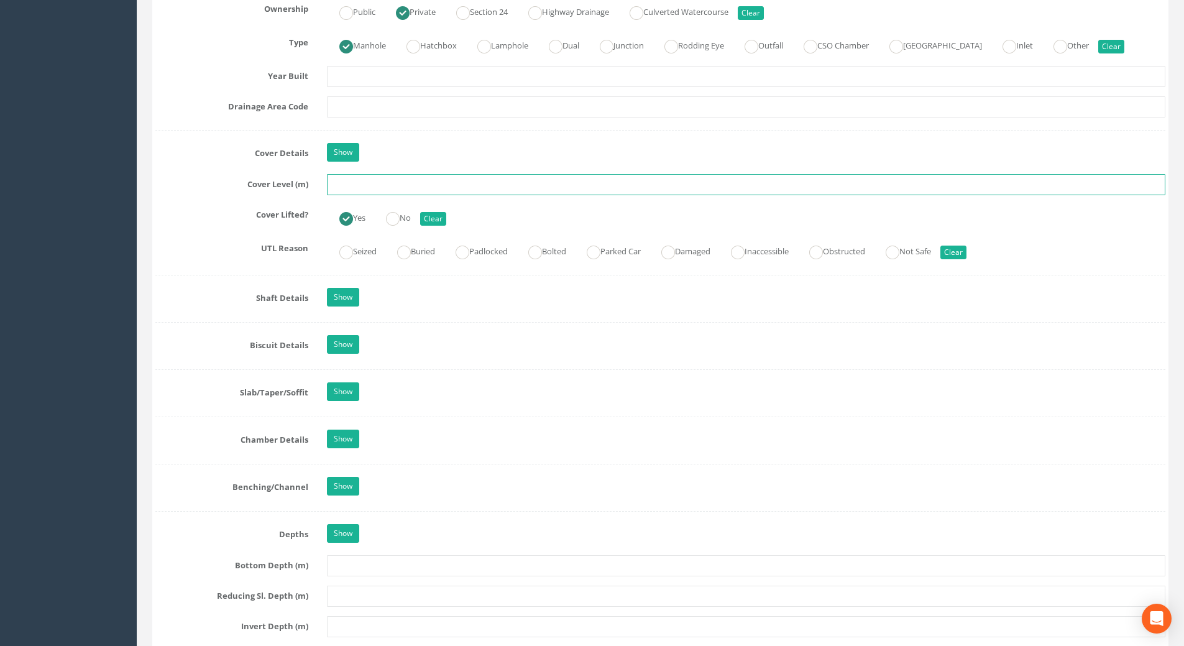
click at [365, 188] on input "text" at bounding box center [746, 184] width 838 height 21
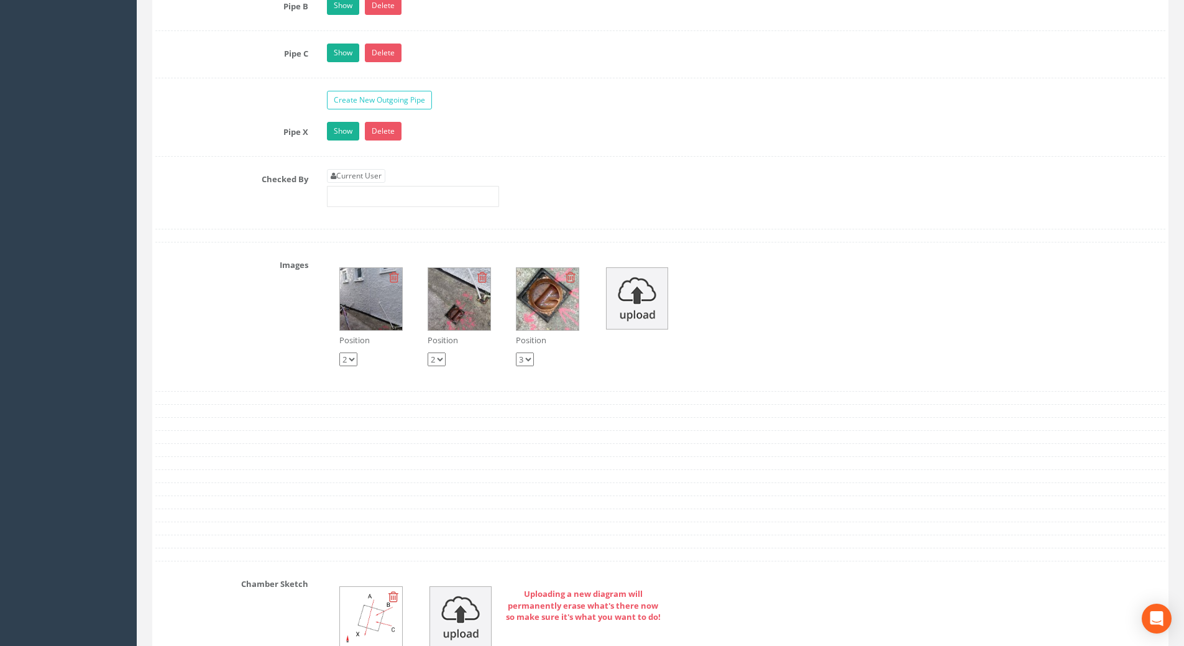
scroll to position [2112, 0]
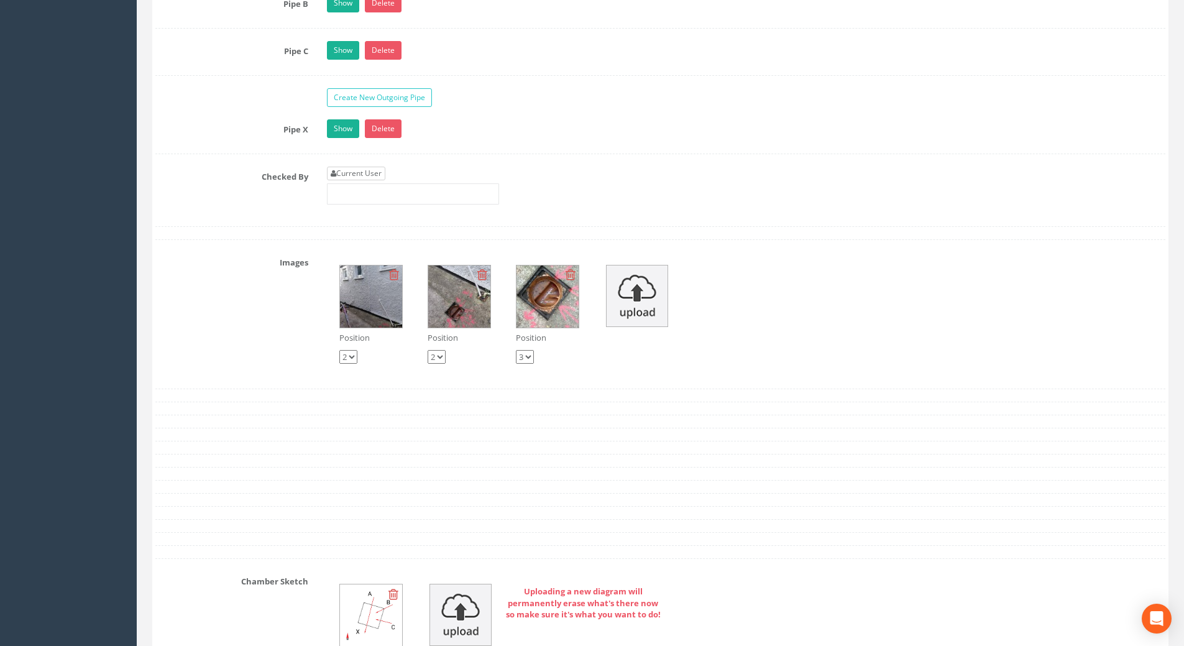
type input "51.39"
click at [356, 175] on link "Current User" at bounding box center [356, 174] width 58 height 14
type input "[PERSON_NAME]"
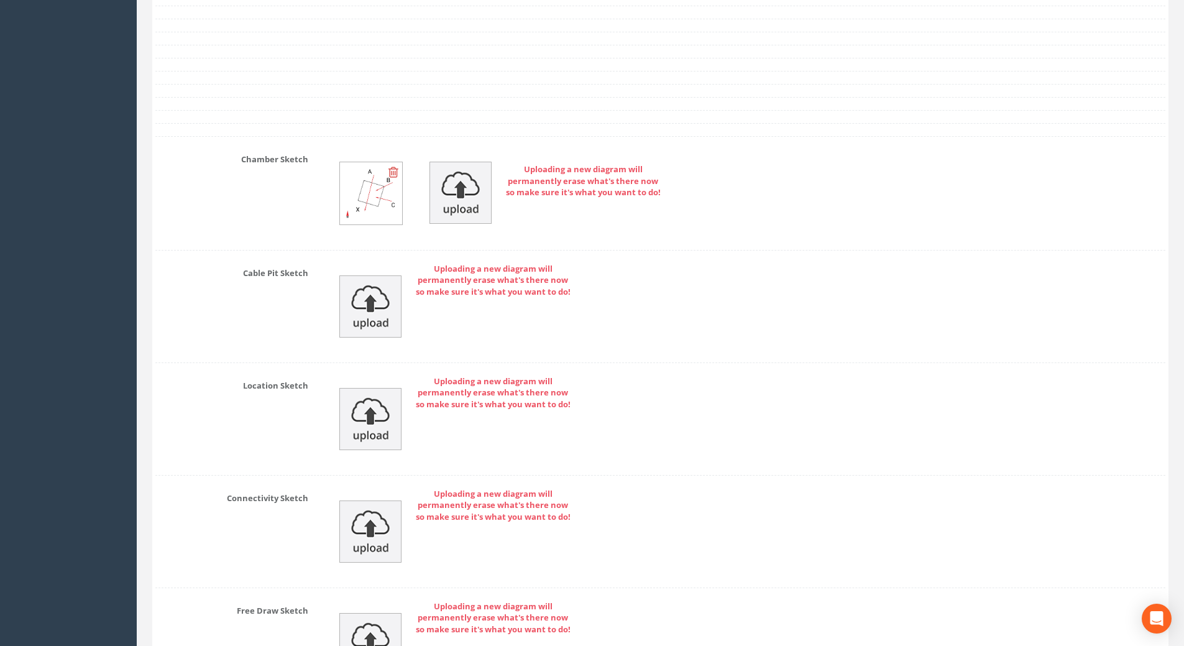
scroll to position [2688, 0]
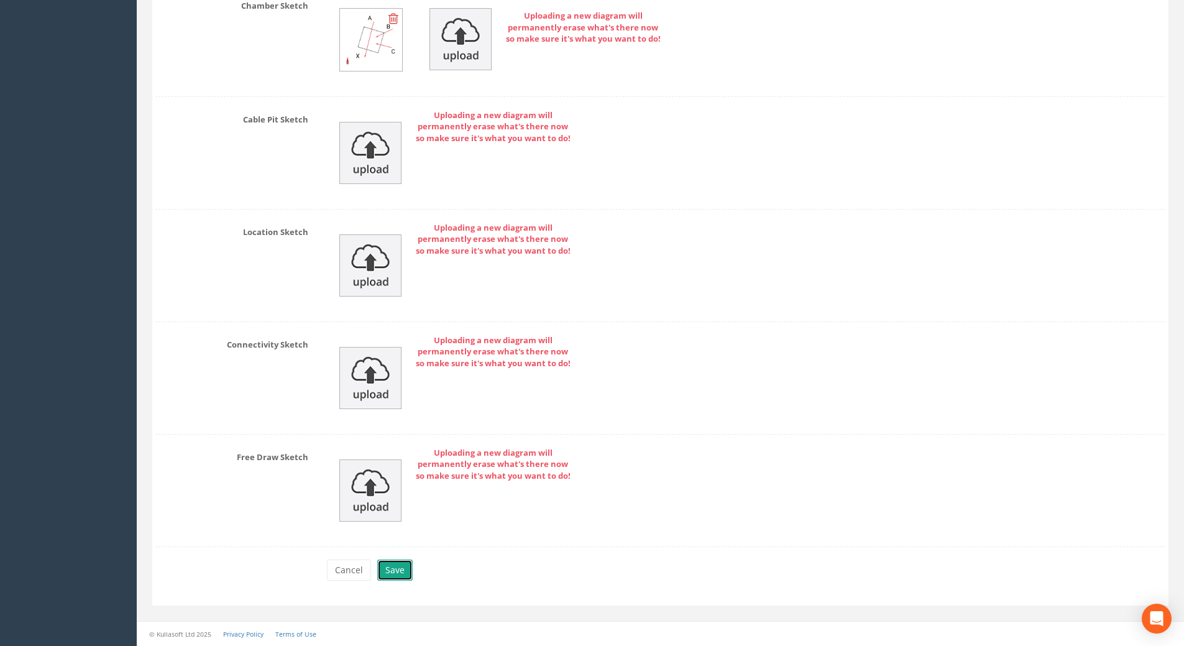
click at [393, 570] on button "Save" at bounding box center [394, 569] width 35 height 21
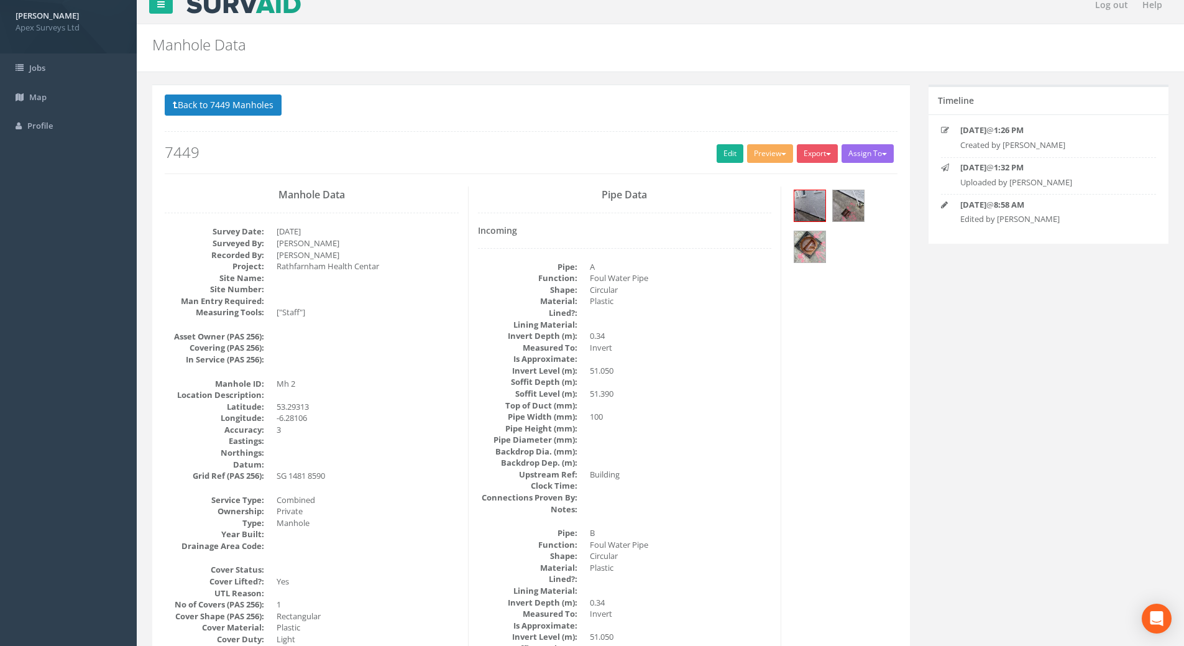
scroll to position [0, 0]
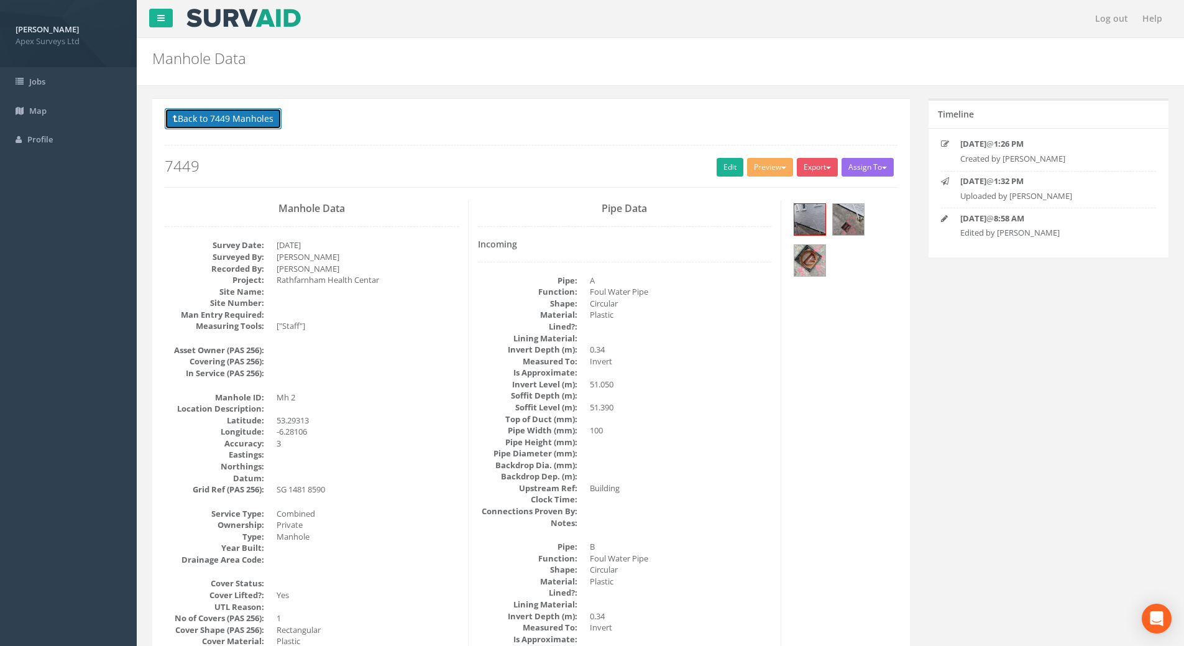
click at [227, 121] on button "Back to 7449 Manholes" at bounding box center [223, 118] width 117 height 21
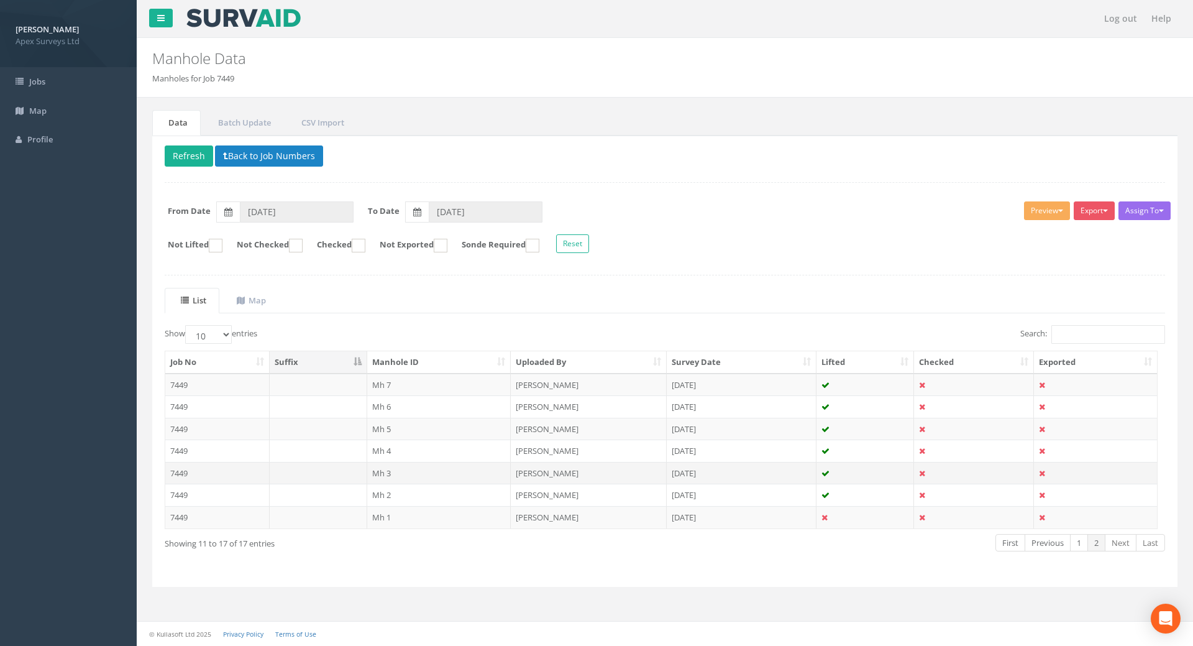
click at [176, 476] on td "7449" at bounding box center [217, 473] width 104 height 22
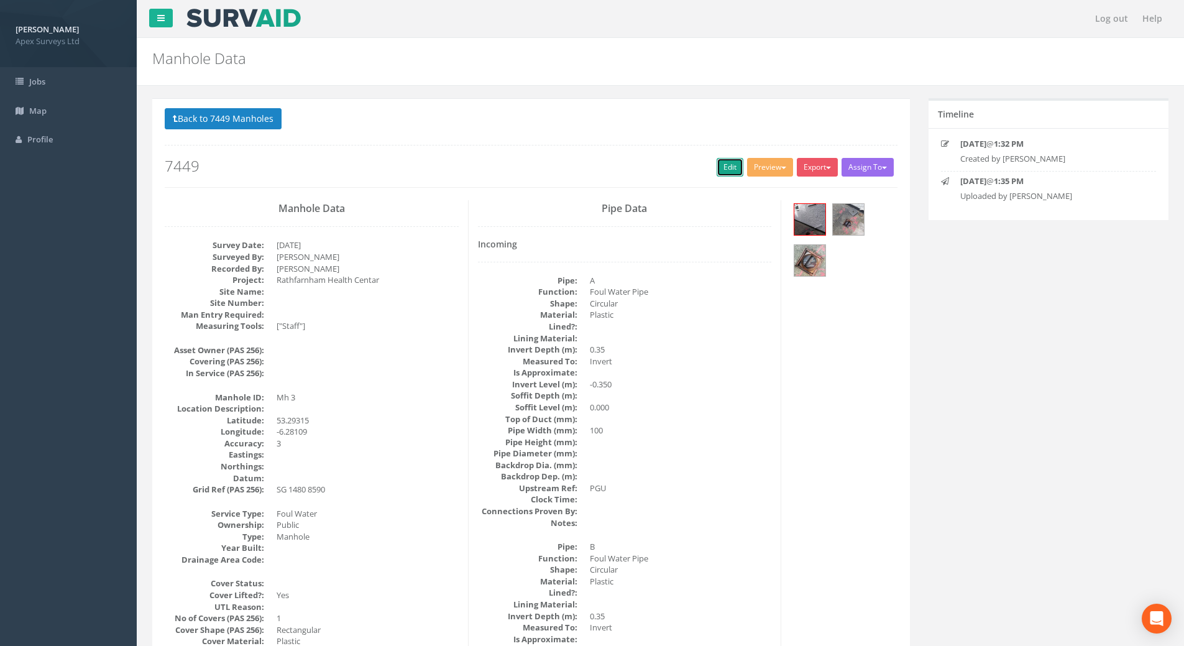
click at [727, 167] on link "Edit" at bounding box center [729, 167] width 27 height 19
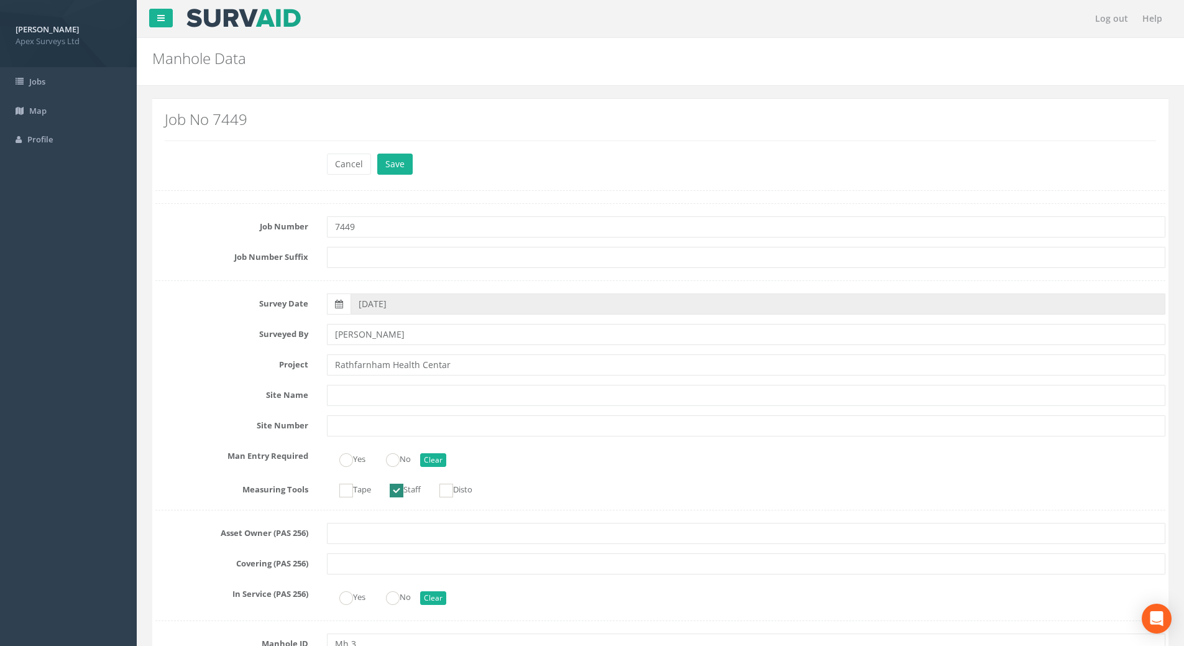
scroll to position [870, 0]
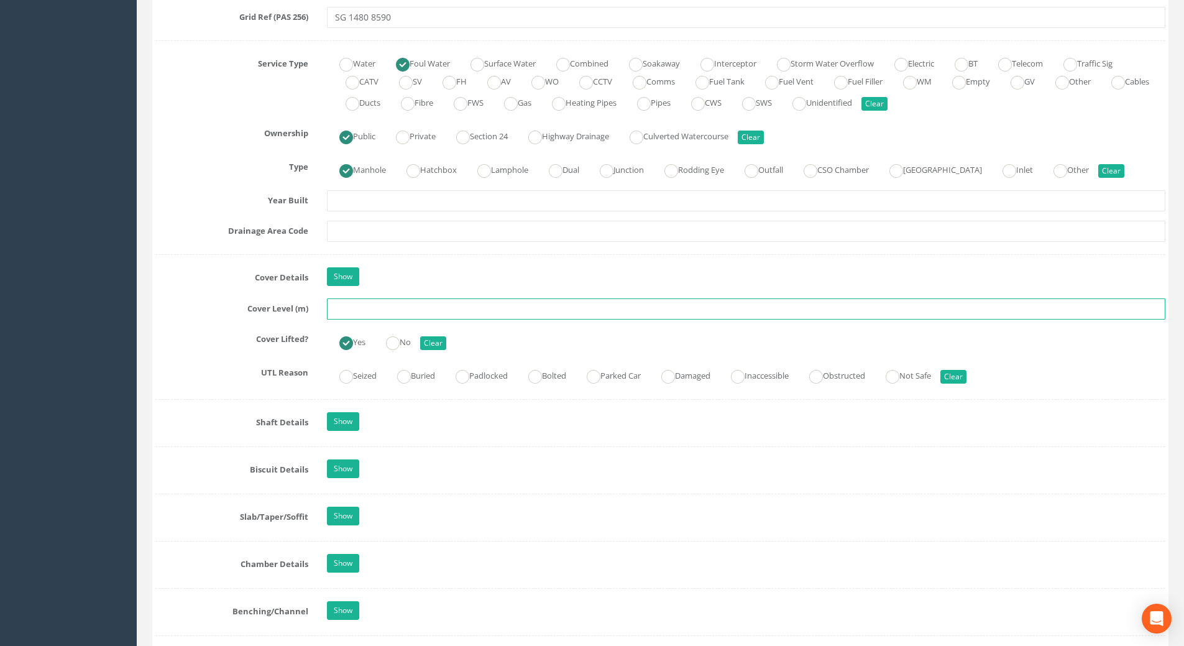
click at [386, 310] on input "text" at bounding box center [746, 308] width 838 height 21
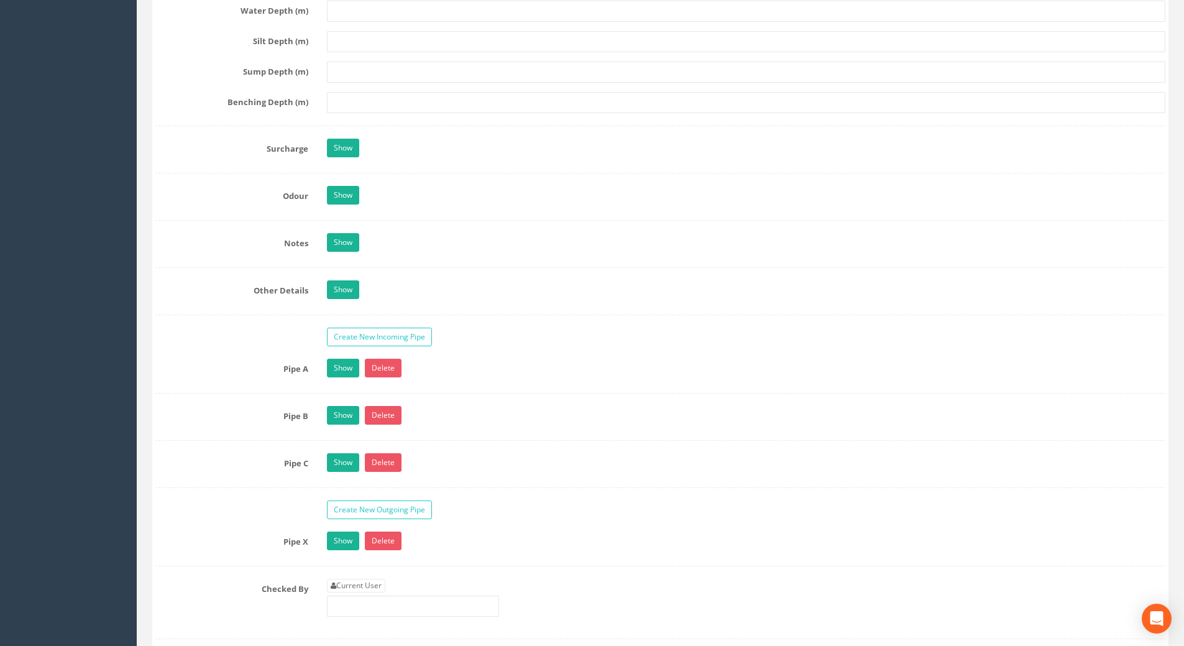
scroll to position [1818, 0]
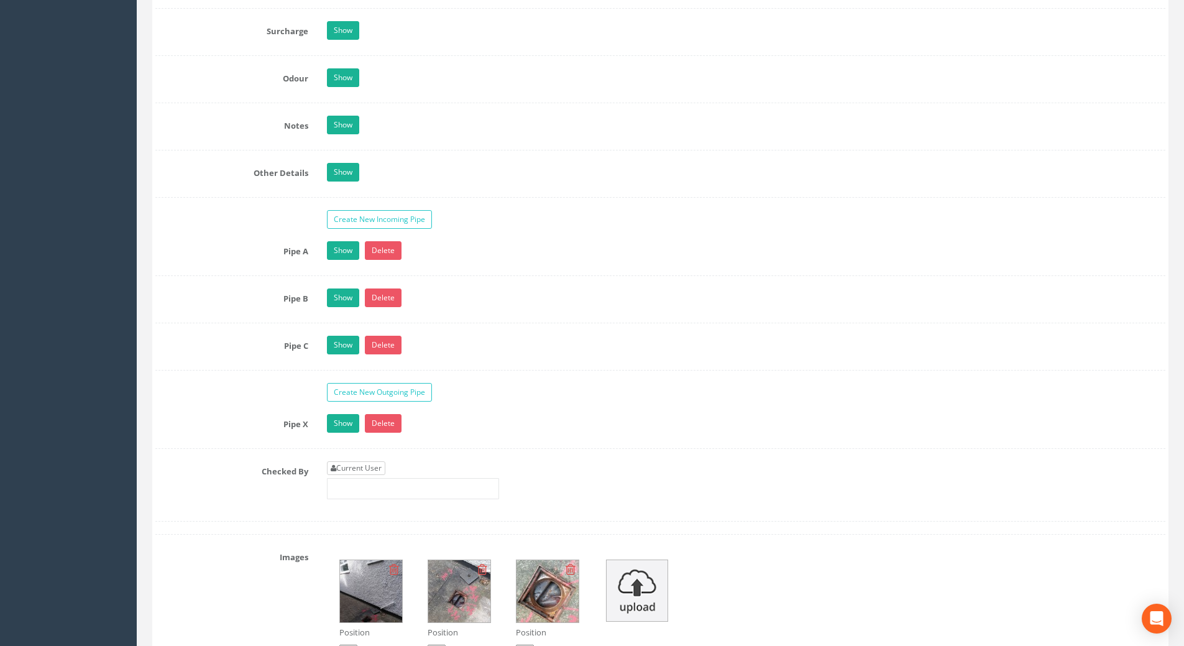
type input "51.32"
click at [348, 462] on link "Current User" at bounding box center [356, 468] width 58 height 14
type input "[PERSON_NAME]"
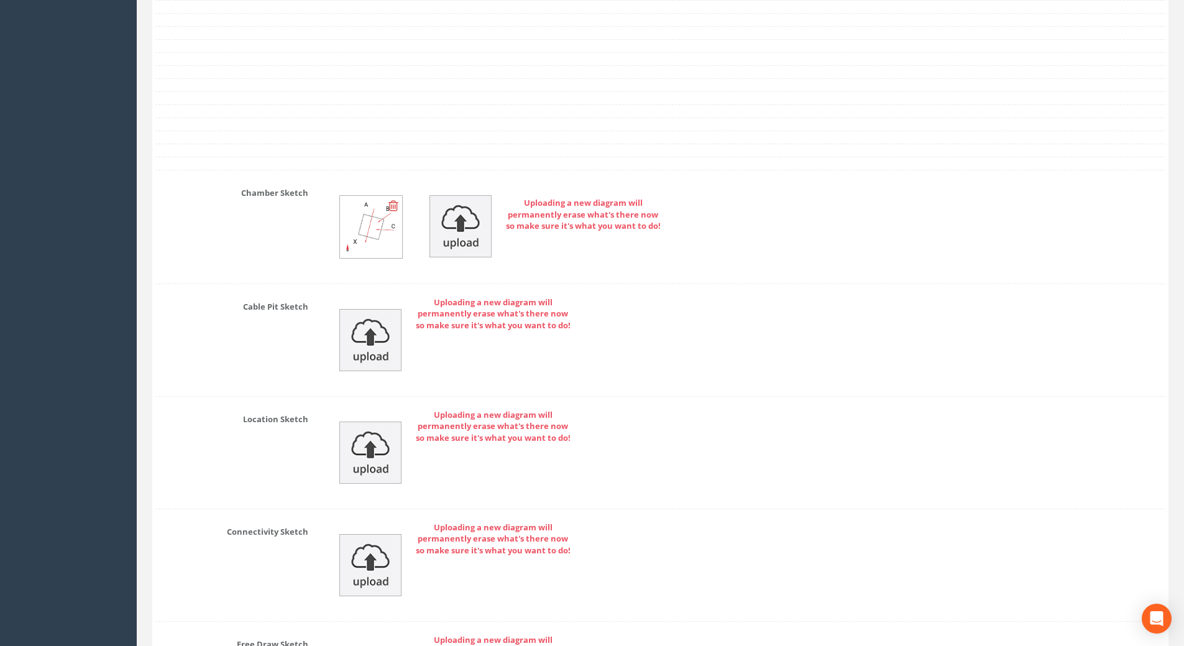
scroll to position [2688, 0]
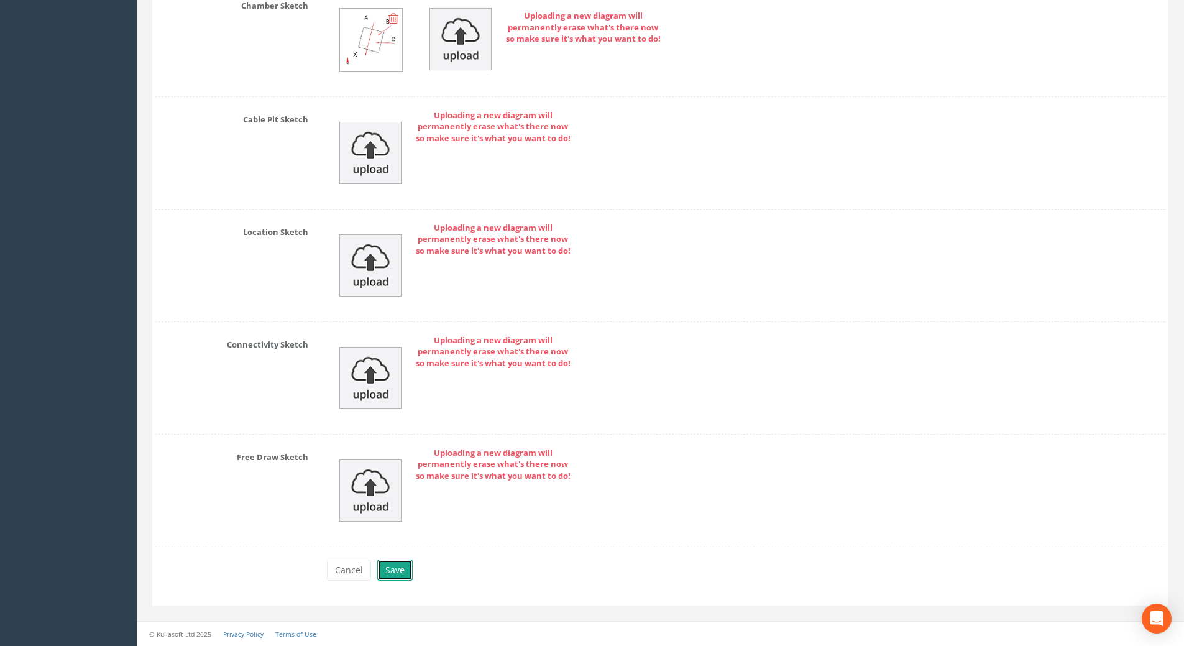
click at [403, 562] on button "Save" at bounding box center [394, 569] width 35 height 21
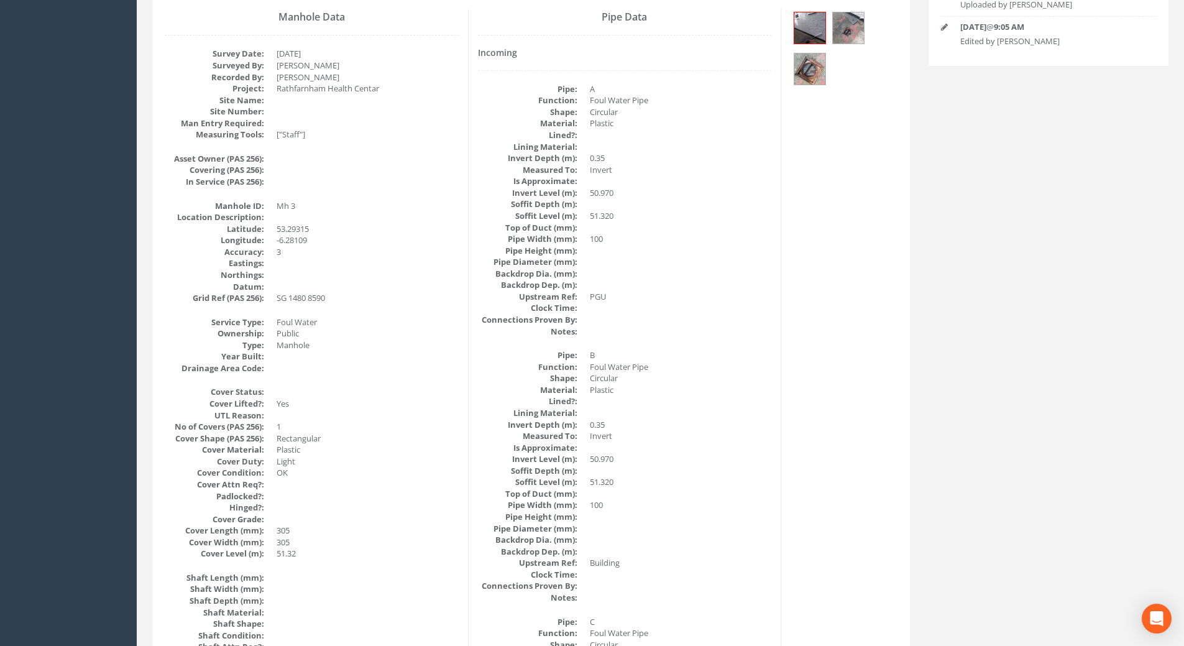
scroll to position [90, 0]
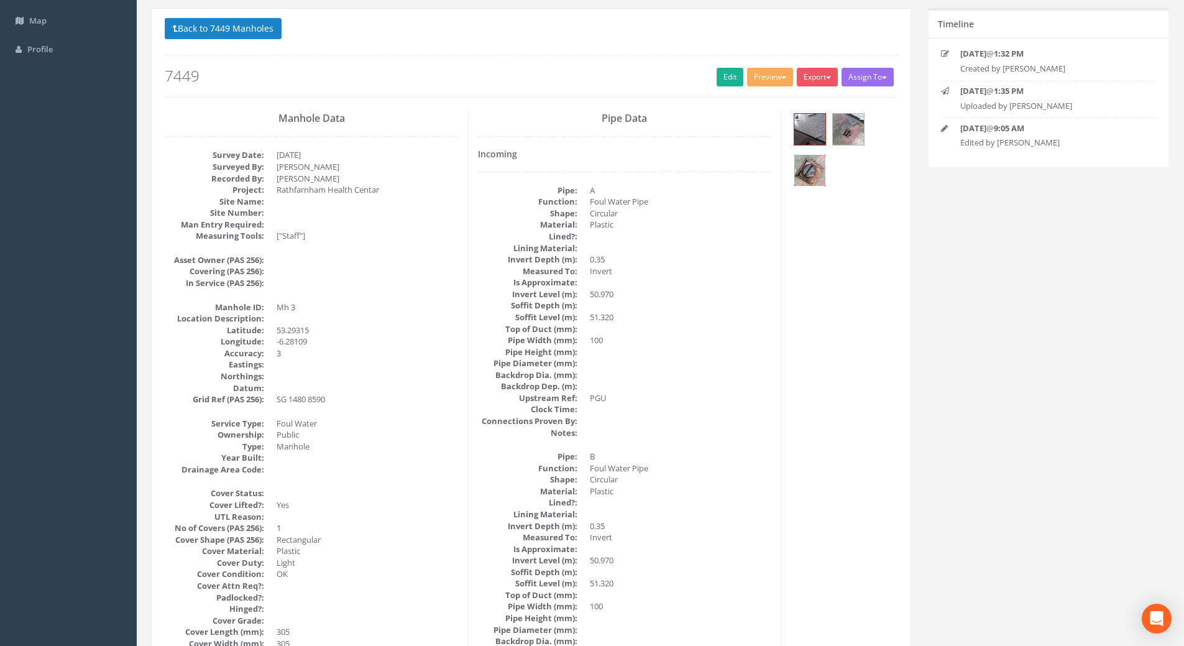
click at [816, 171] on img at bounding box center [809, 170] width 31 height 31
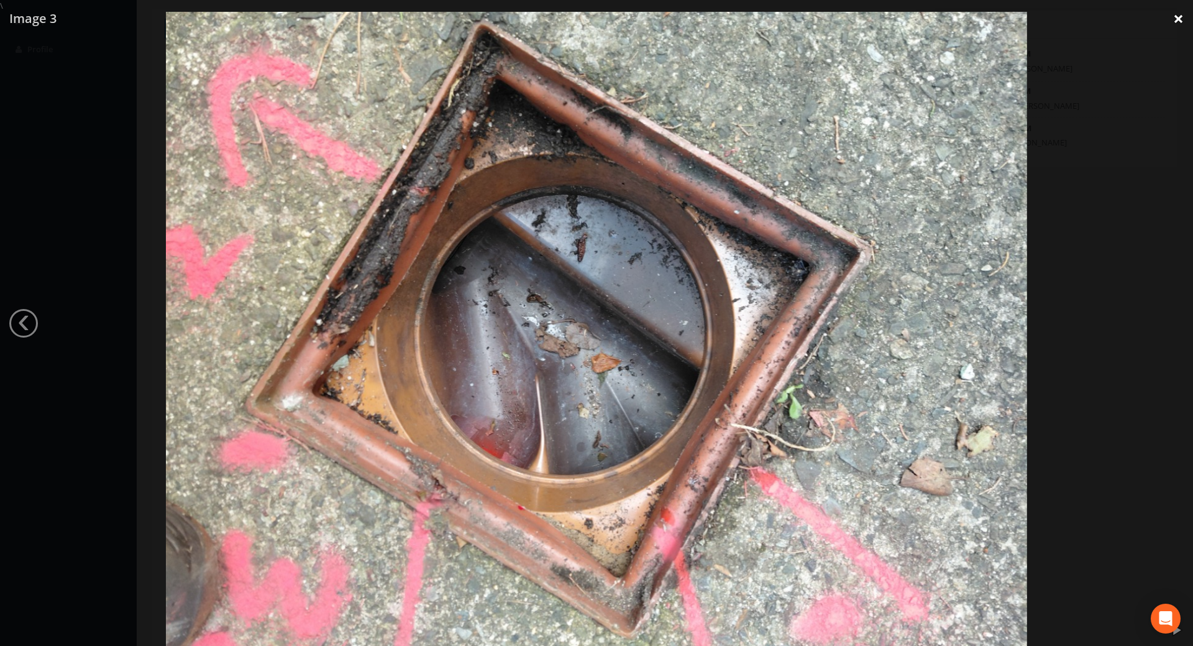
click at [1177, 14] on link "×" at bounding box center [1178, 18] width 29 height 37
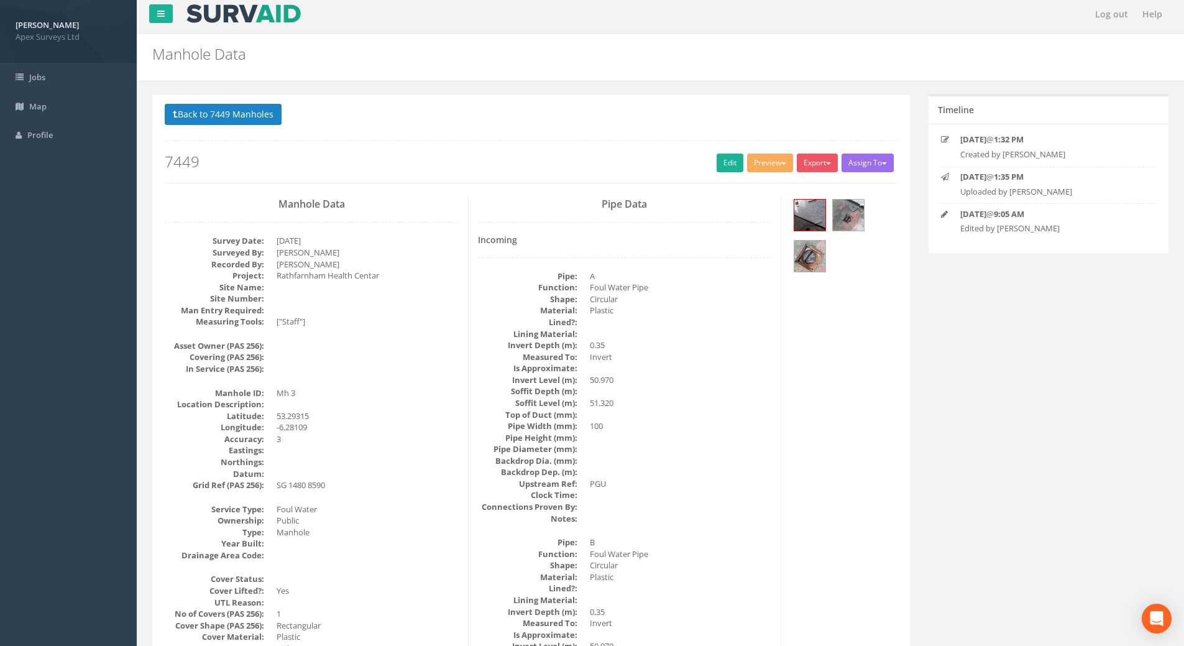
scroll to position [0, 0]
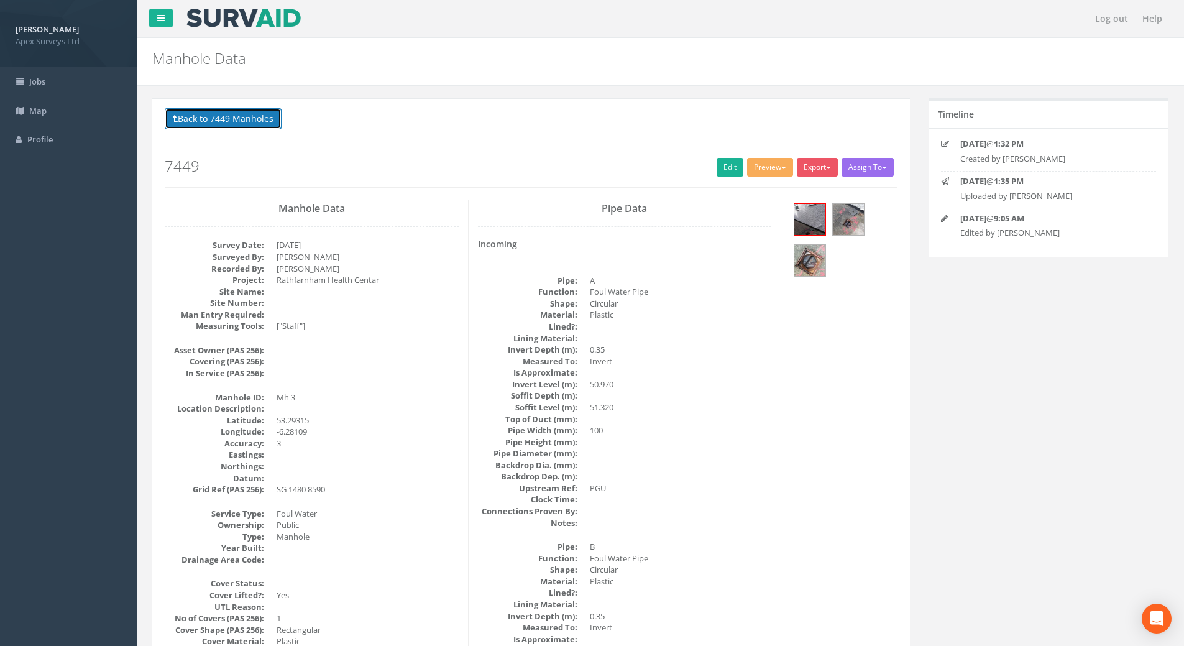
drag, startPoint x: 191, startPoint y: 114, endPoint x: 201, endPoint y: 119, distance: 10.9
click at [191, 114] on button "Back to 7449 Manholes" at bounding box center [223, 118] width 117 height 21
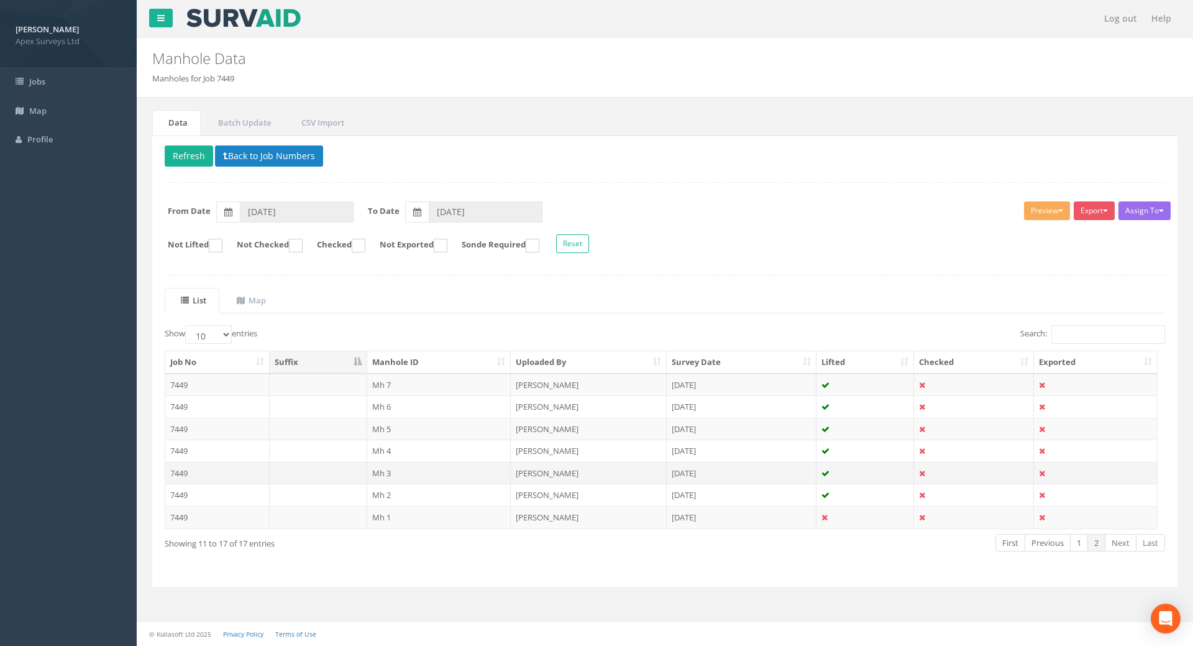
click at [921, 476] on icon at bounding box center [922, 473] width 6 height 8
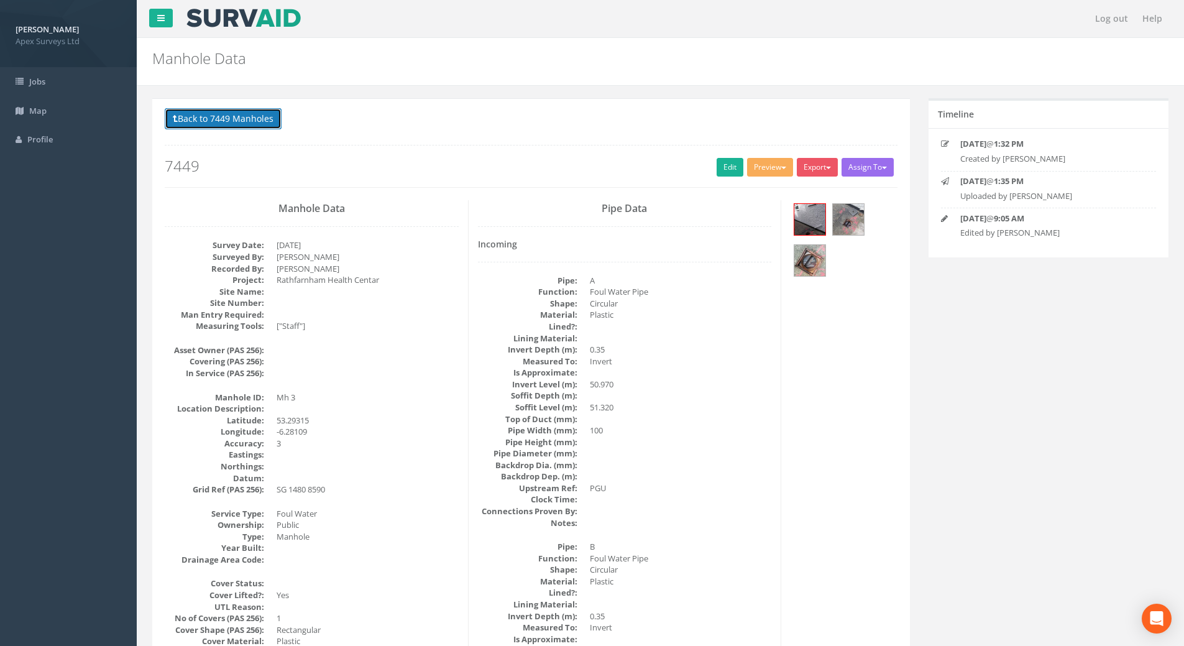
click at [187, 119] on button "Back to 7449 Manholes" at bounding box center [223, 118] width 117 height 21
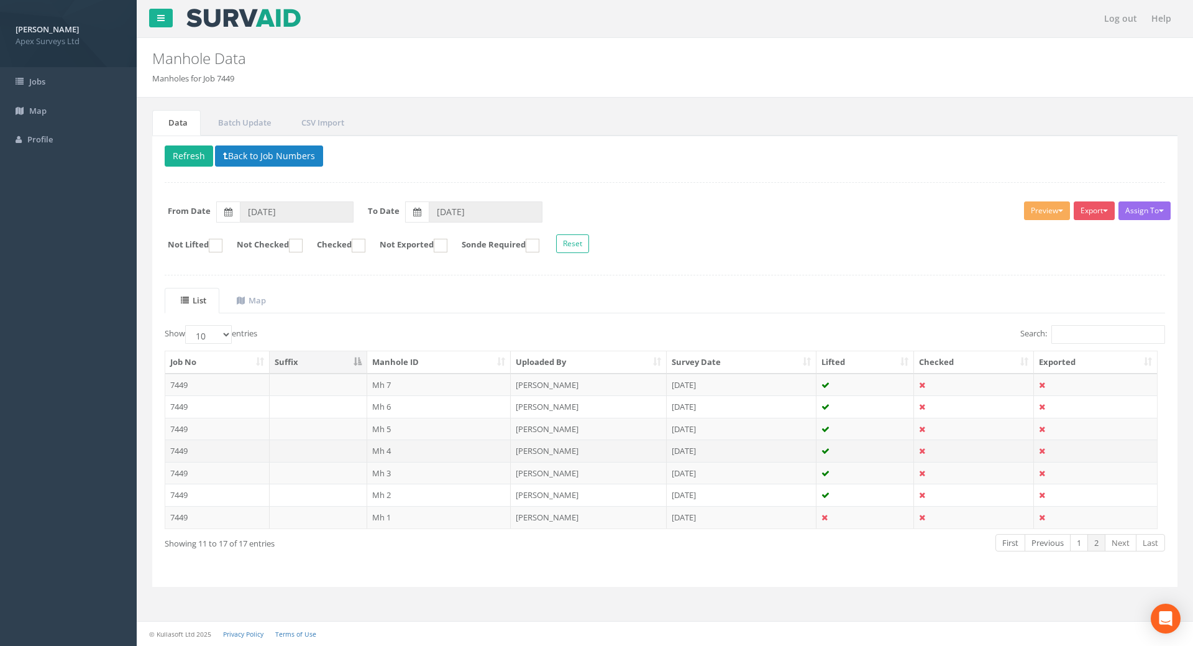
click at [191, 453] on td "7449" at bounding box center [217, 450] width 104 height 22
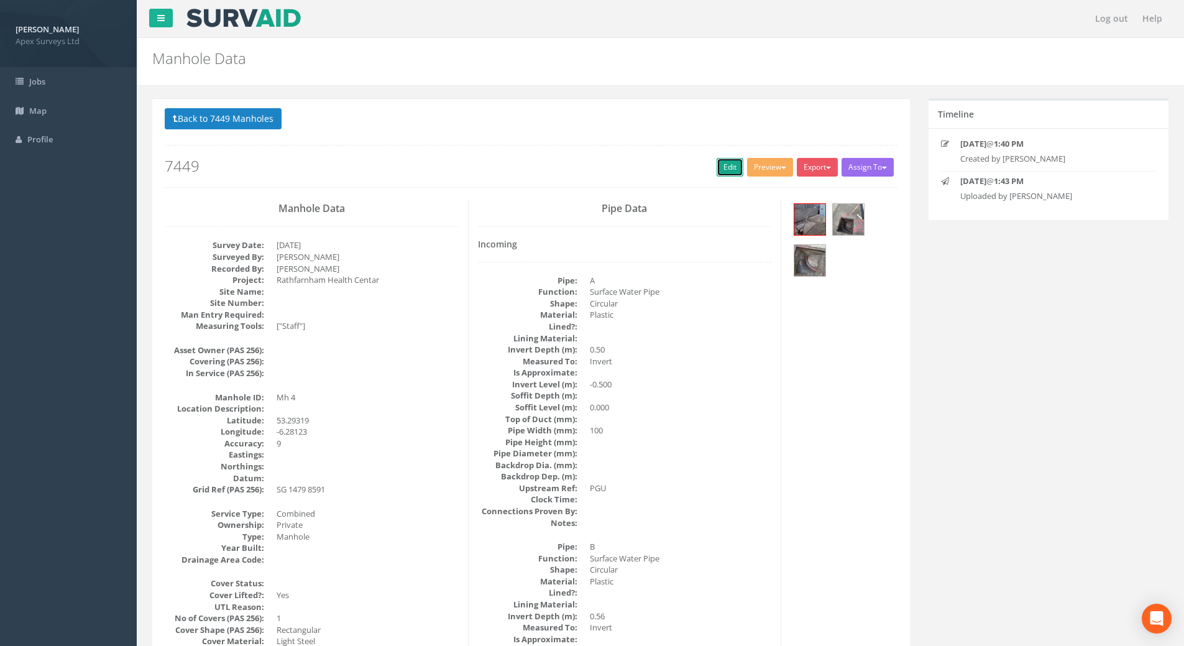
click at [719, 168] on link "Edit" at bounding box center [729, 167] width 27 height 19
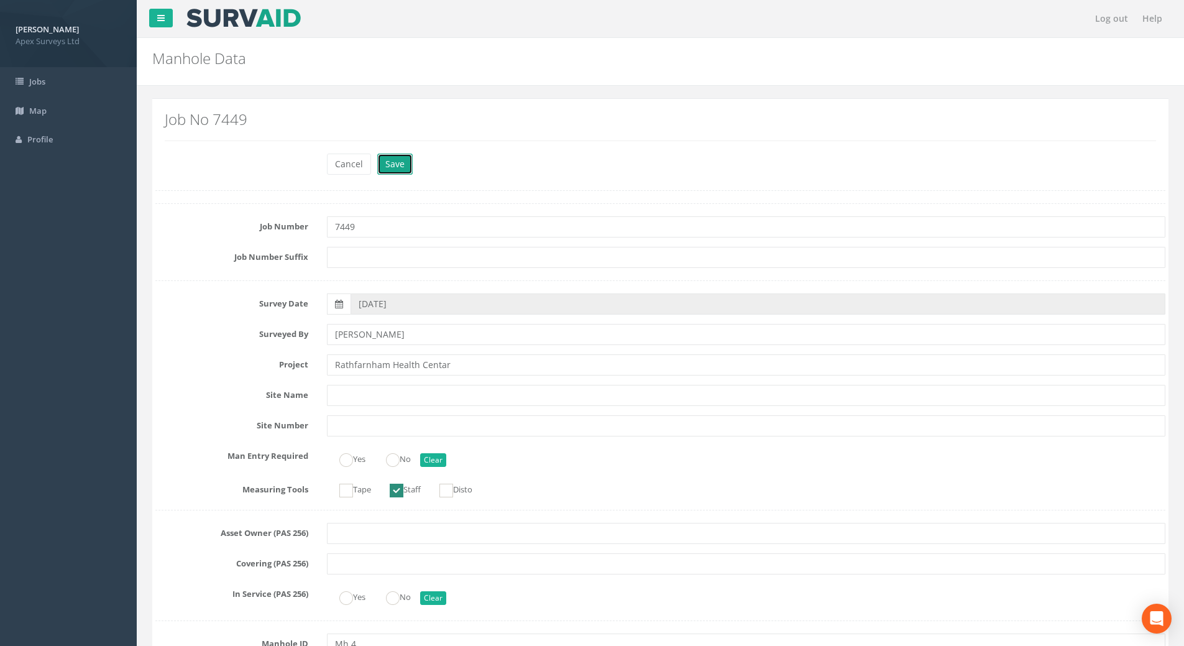
click at [396, 160] on button "Save" at bounding box center [394, 163] width 35 height 21
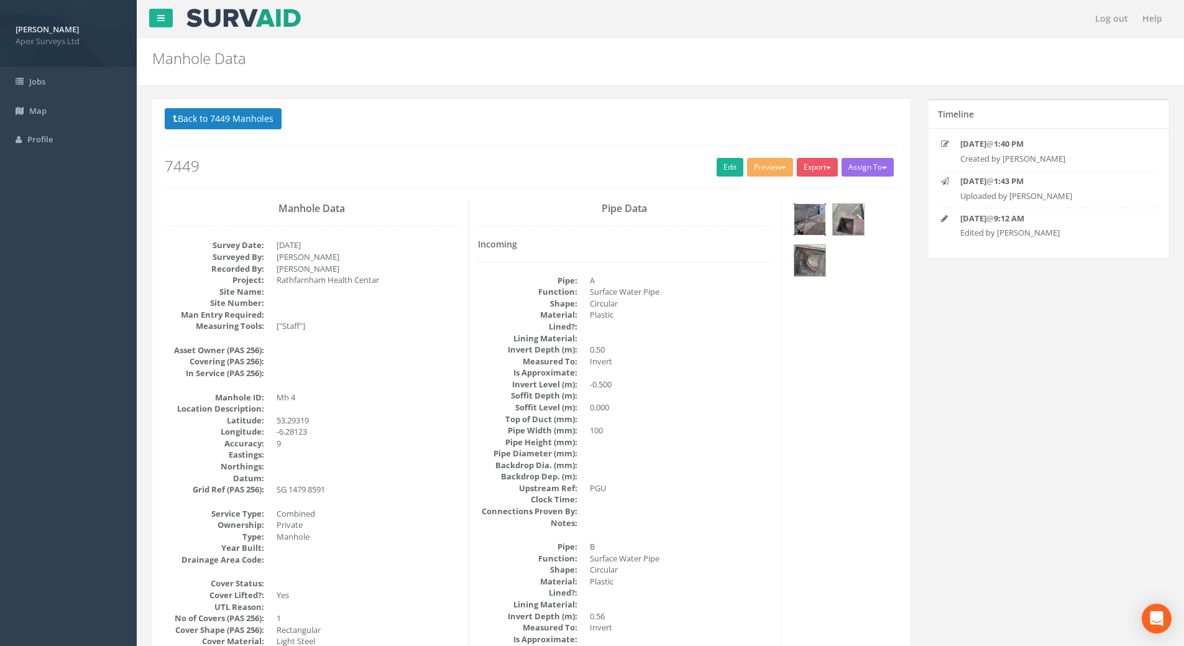
click at [816, 228] on img at bounding box center [809, 219] width 31 height 31
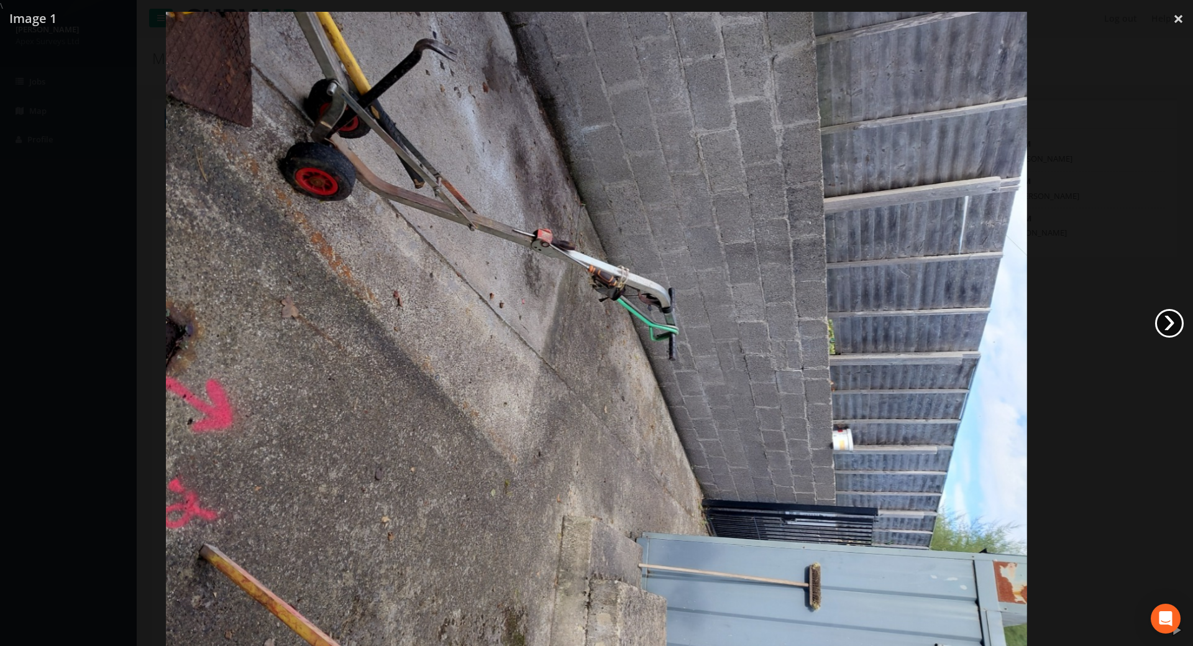
click at [1180, 325] on link "›" at bounding box center [1169, 323] width 29 height 29
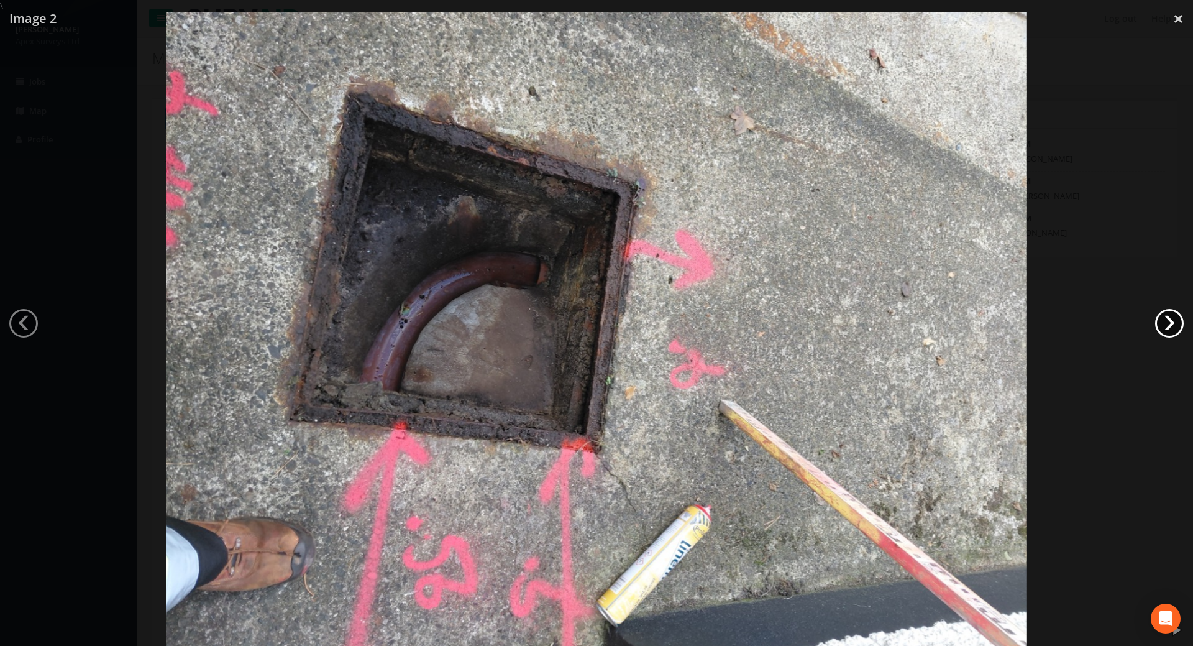
click at [1177, 324] on link "›" at bounding box center [1169, 323] width 29 height 29
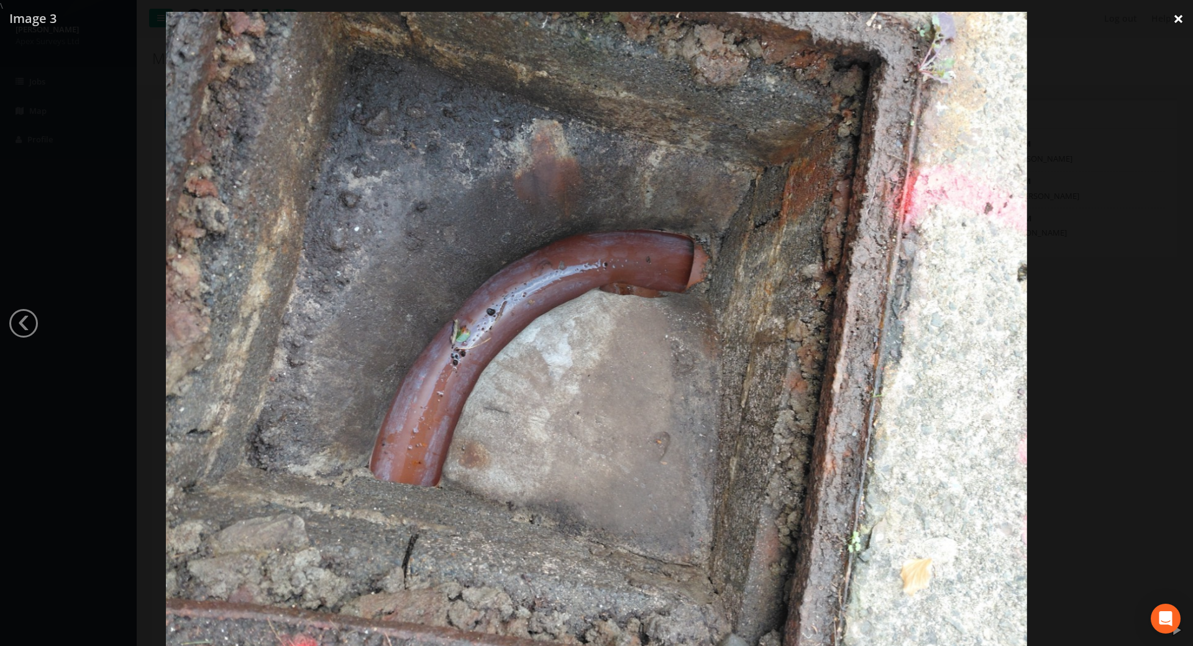
click at [1179, 12] on link "×" at bounding box center [1178, 18] width 29 height 37
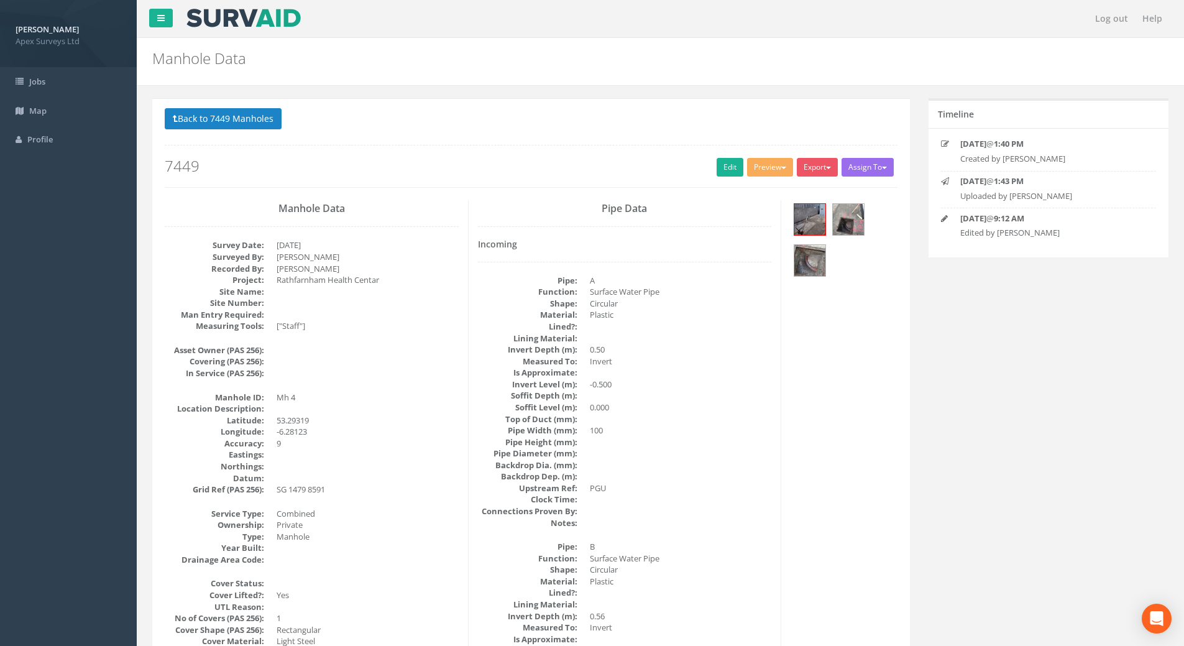
scroll to position [62, 0]
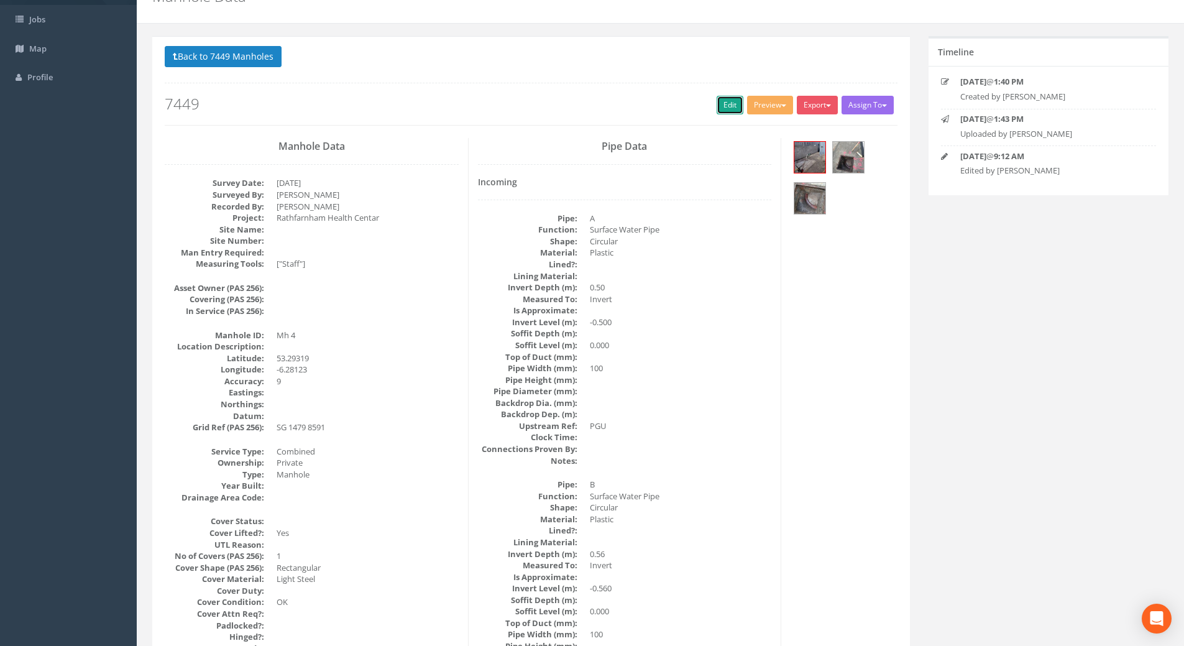
click at [722, 101] on link "Edit" at bounding box center [729, 105] width 27 height 19
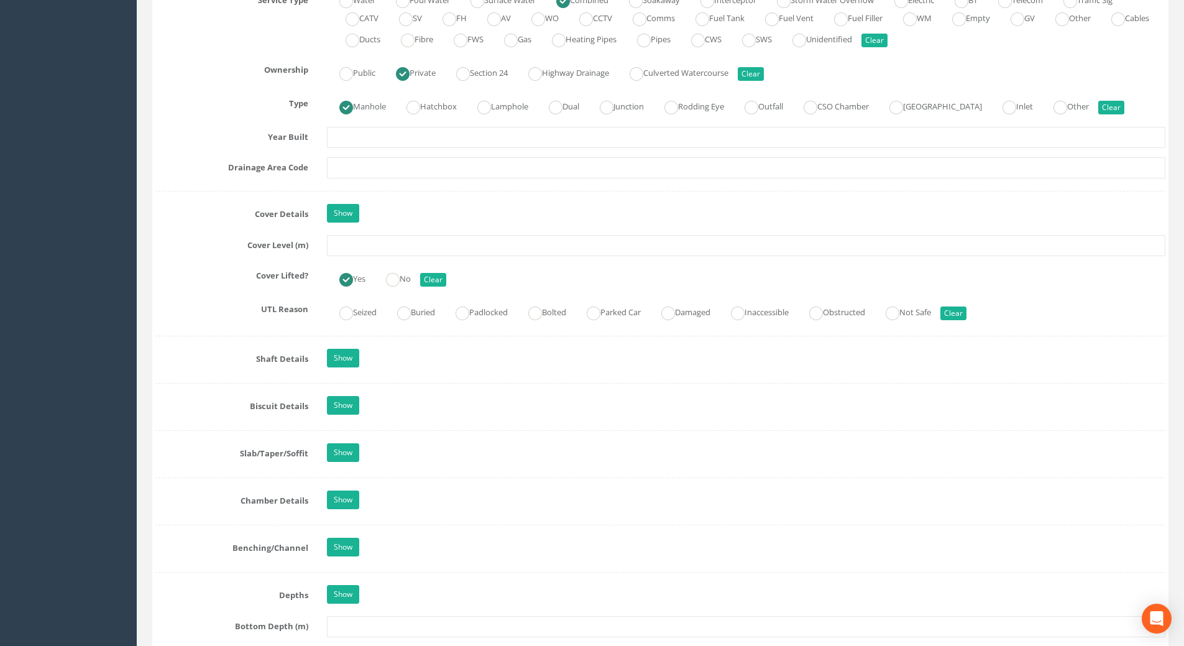
scroll to position [1056, 0]
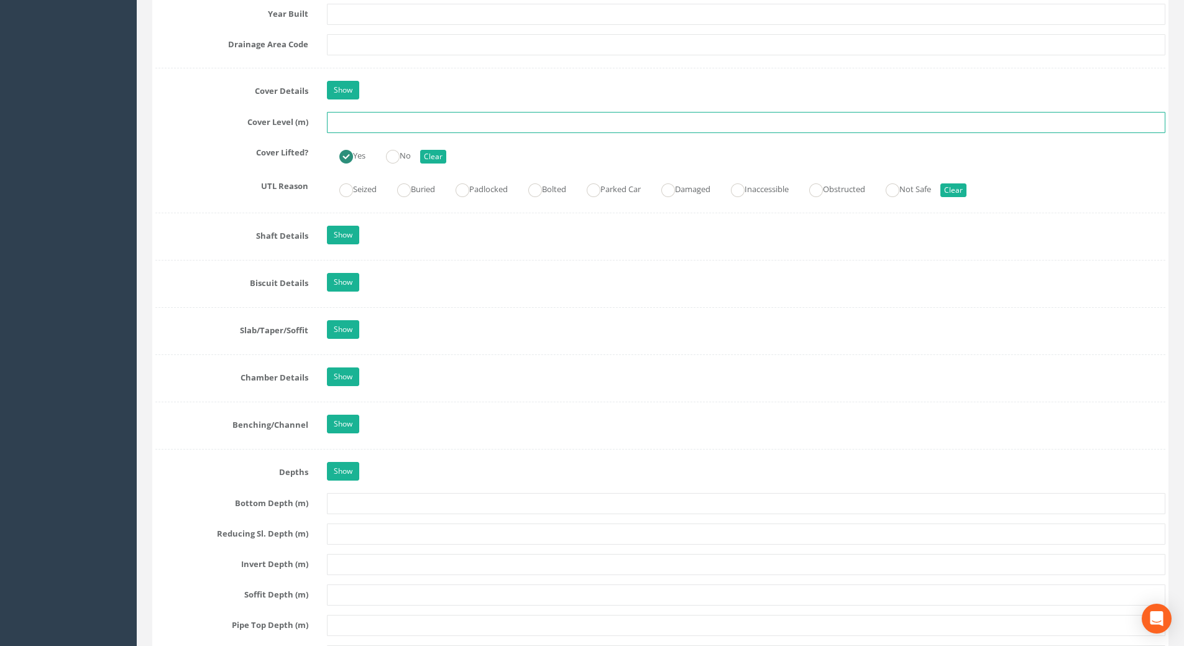
click at [408, 125] on input "text" at bounding box center [746, 122] width 838 height 21
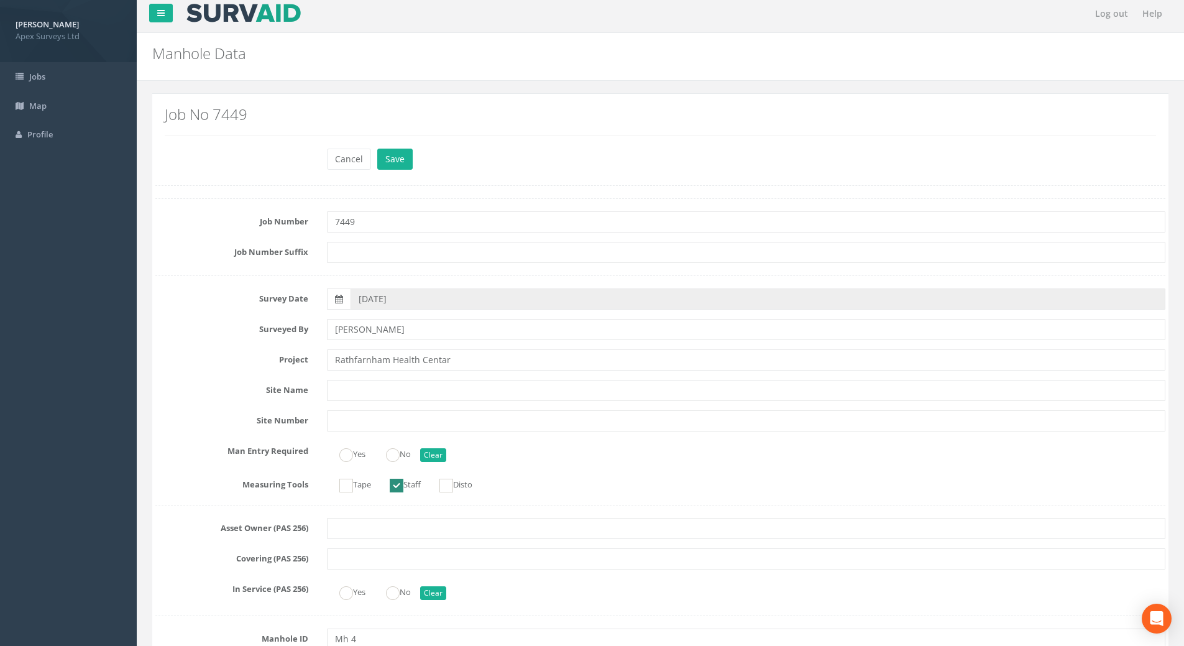
scroll to position [0, 0]
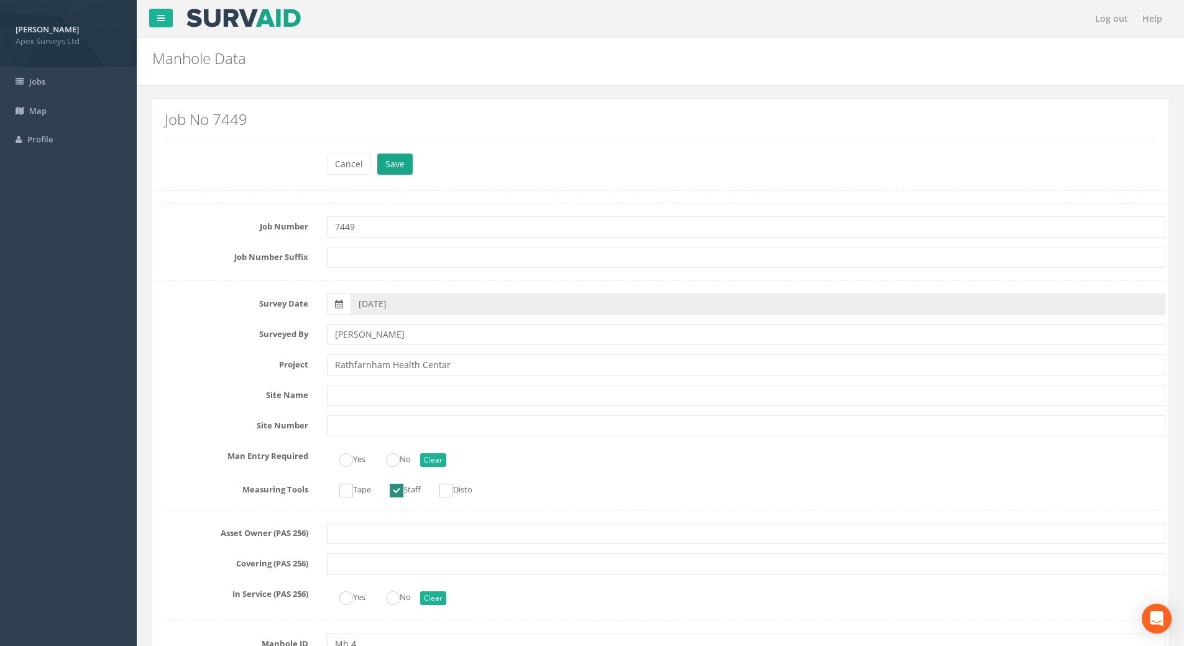
type input "51.15"
click at [384, 158] on button "Save" at bounding box center [394, 163] width 35 height 21
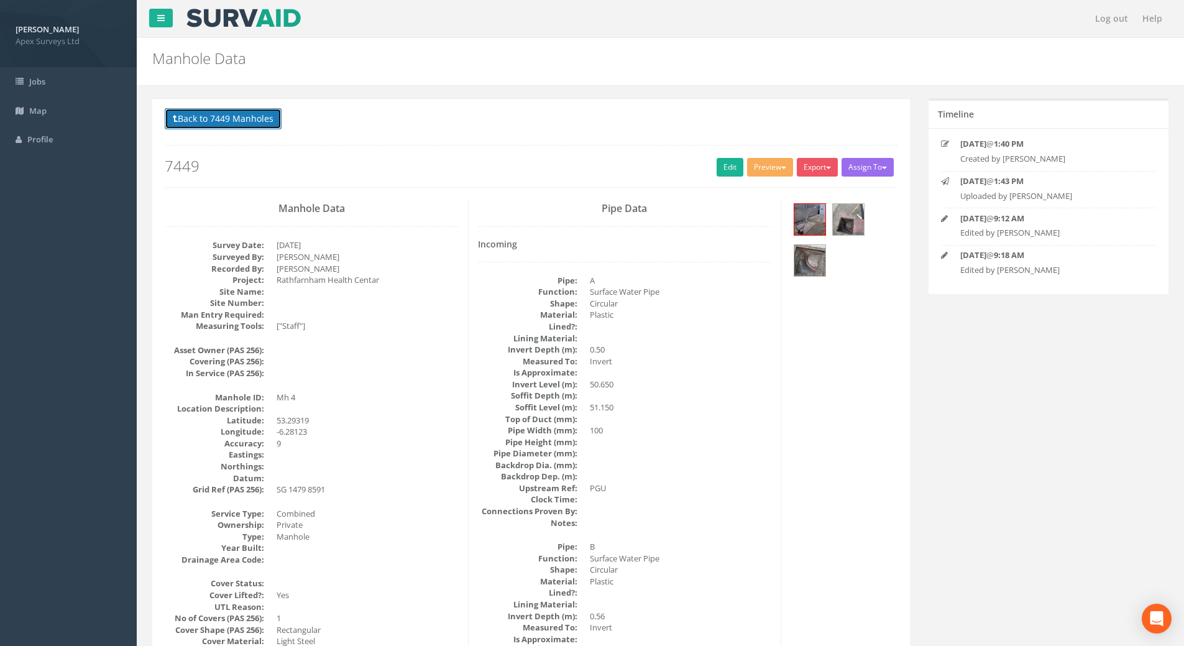
drag, startPoint x: 195, startPoint y: 118, endPoint x: 208, endPoint y: 126, distance: 14.8
click at [195, 118] on button "Back to 7449 Manholes" at bounding box center [223, 118] width 117 height 21
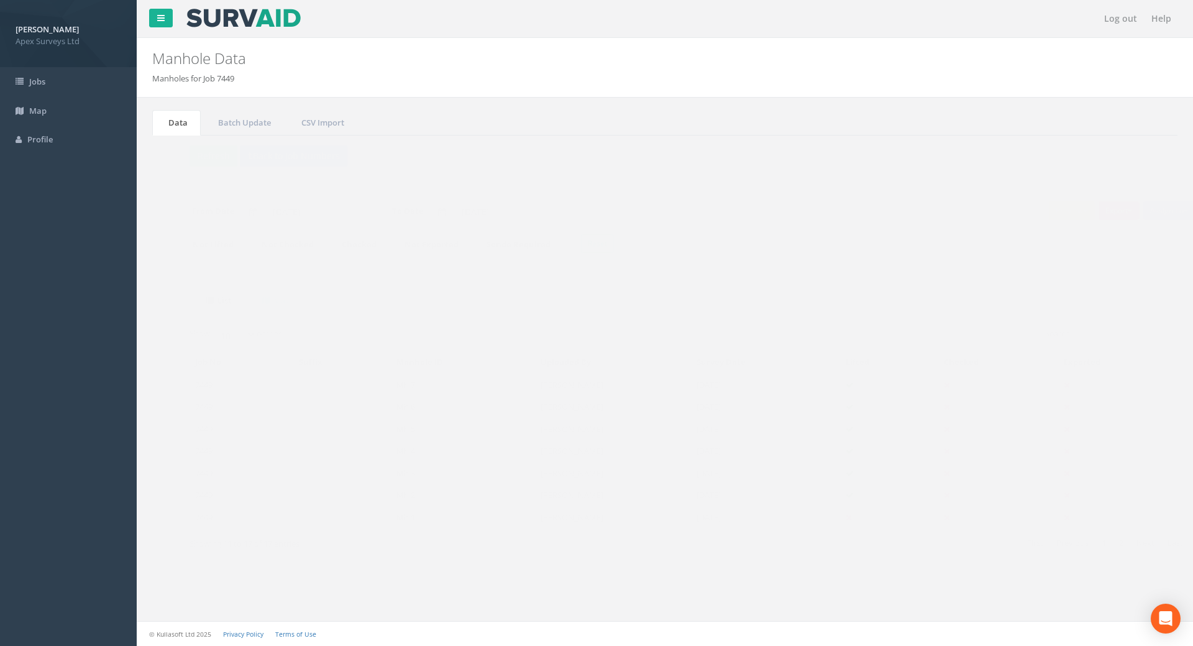
click at [178, 405] on td "7449" at bounding box center [217, 406] width 104 height 22
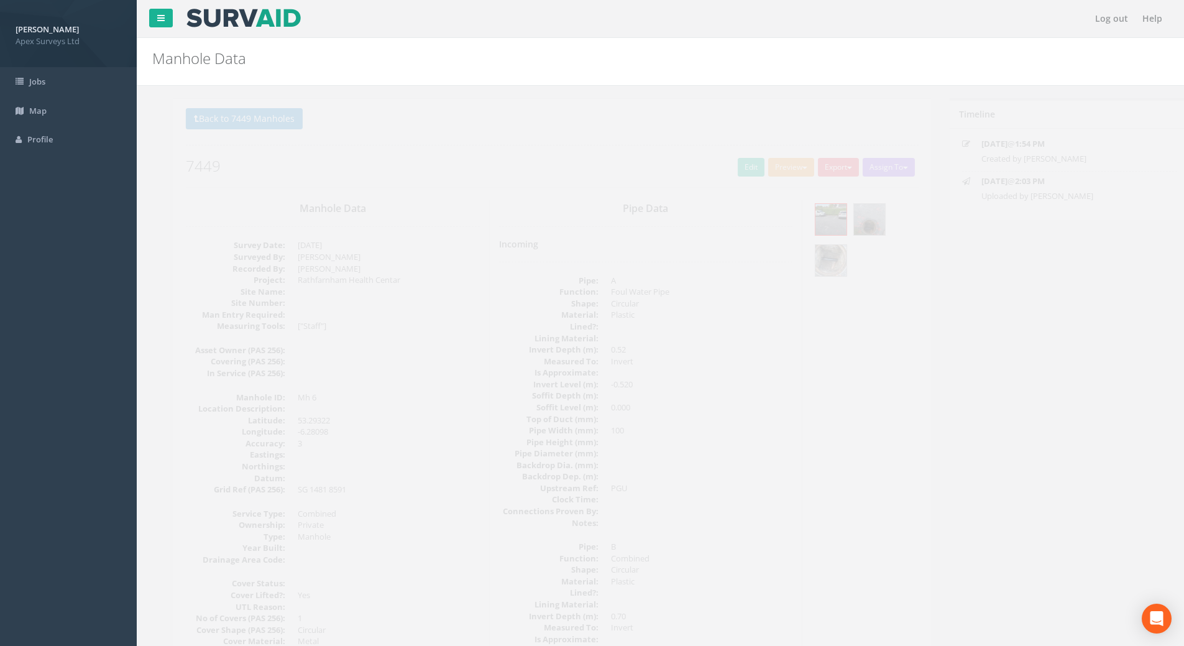
click at [191, 117] on button "Back to 7449 Manholes" at bounding box center [223, 118] width 117 height 21
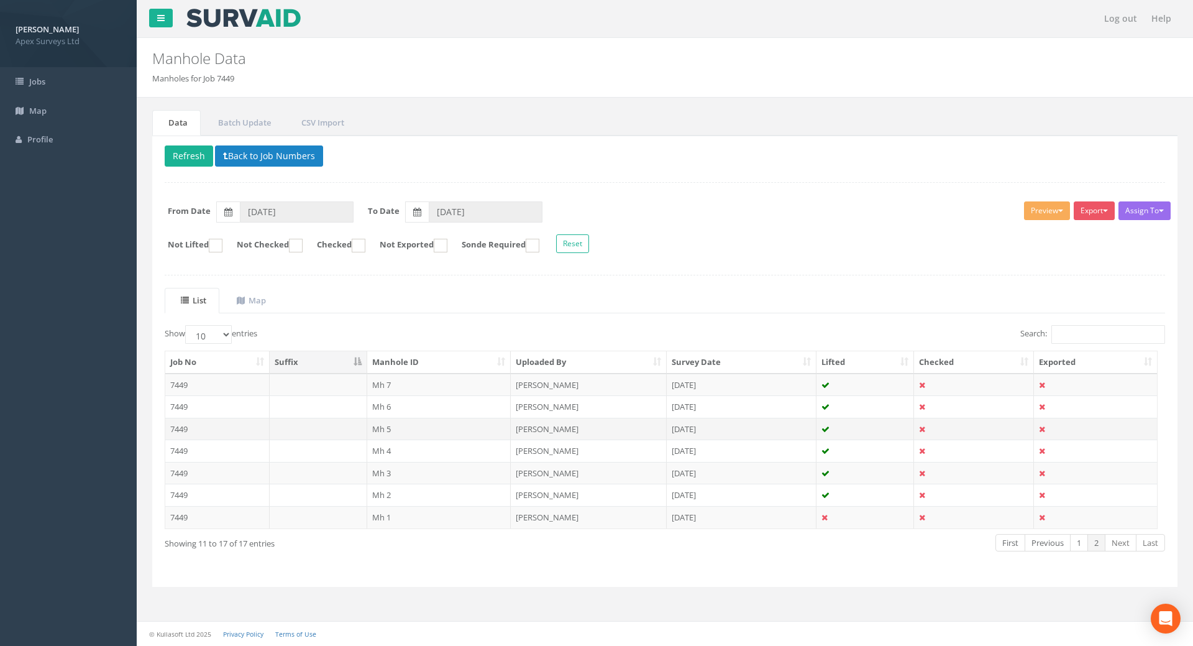
click at [183, 429] on td "7449" at bounding box center [217, 428] width 104 height 22
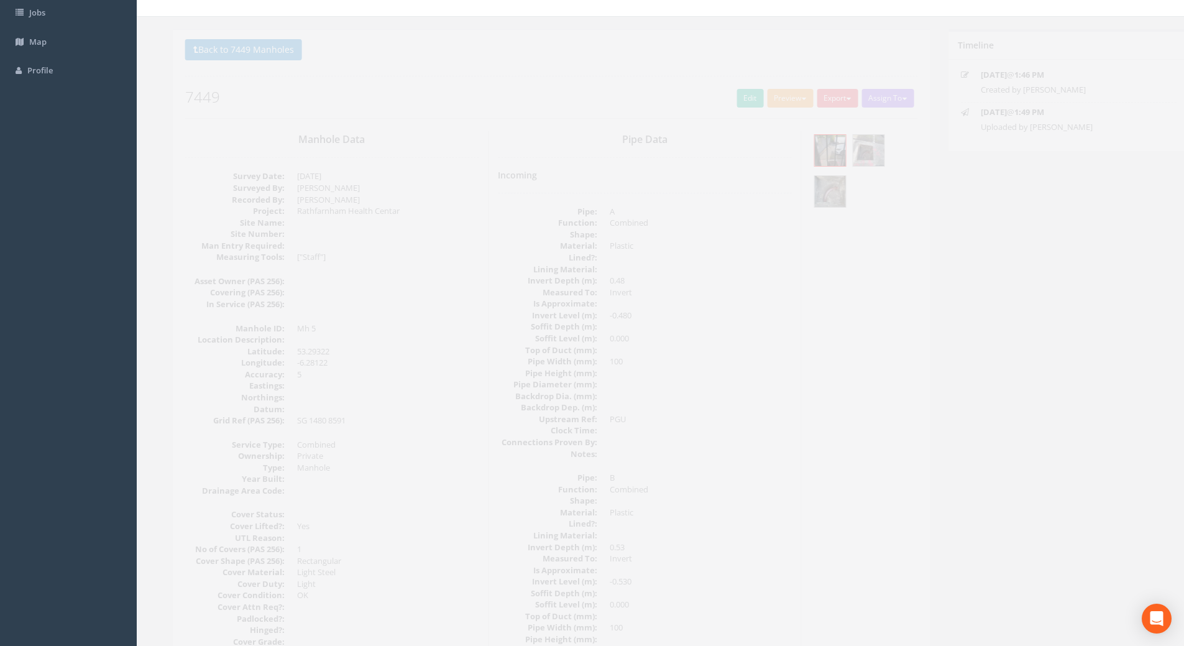
scroll to position [62, 0]
click at [716, 106] on link "Edit" at bounding box center [729, 105] width 27 height 19
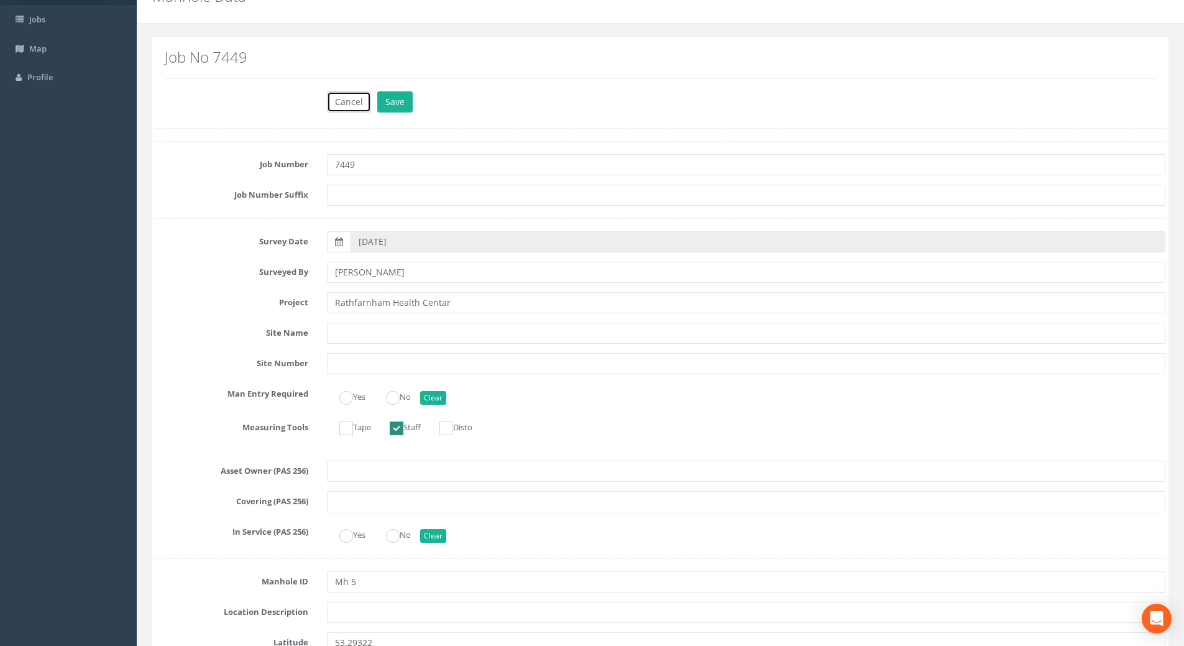
click at [336, 98] on button "Cancel" at bounding box center [349, 101] width 44 height 21
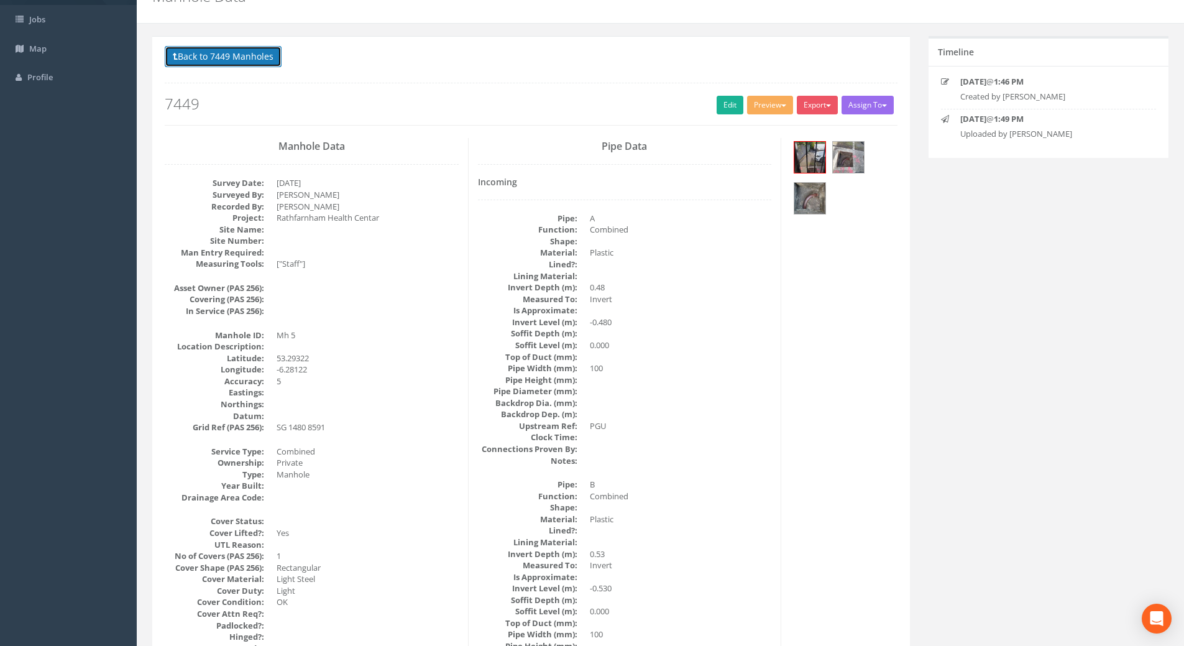
click at [173, 53] on icon at bounding box center [175, 56] width 5 height 9
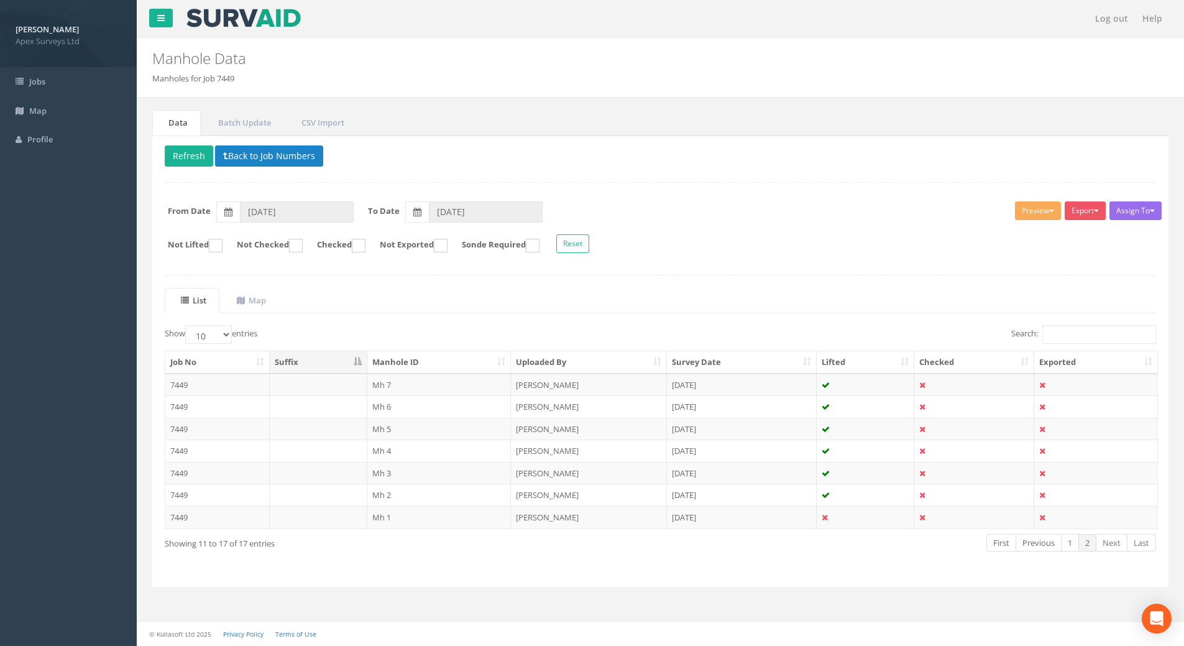
scroll to position [0, 0]
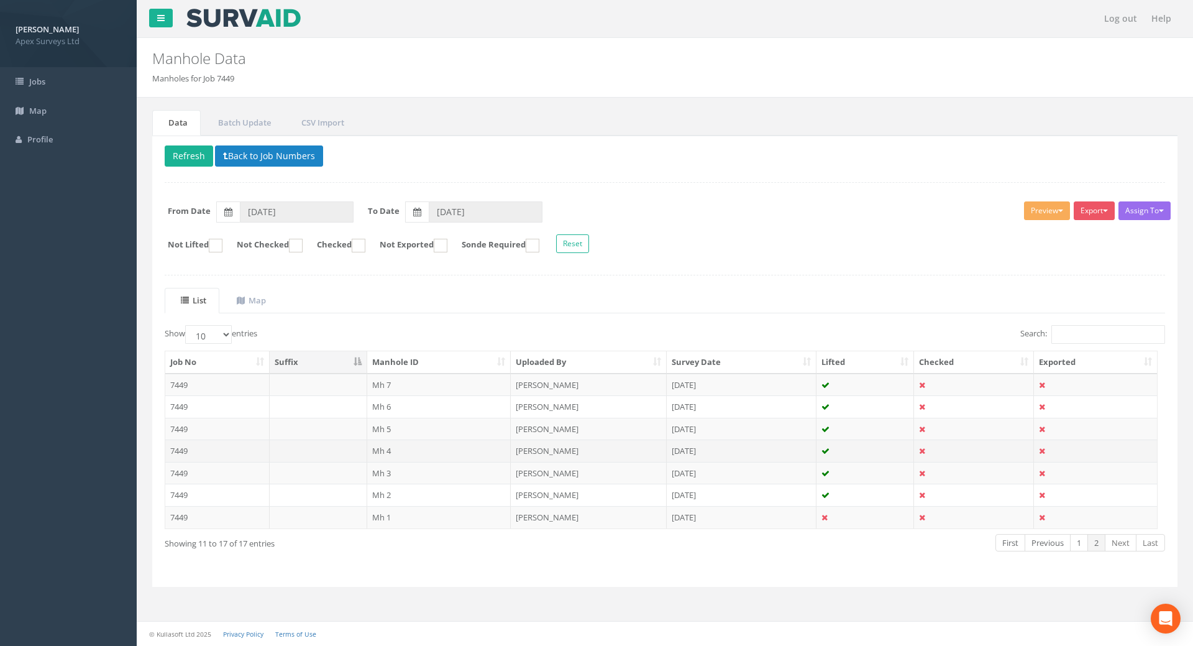
click at [188, 447] on td "7449" at bounding box center [217, 450] width 104 height 22
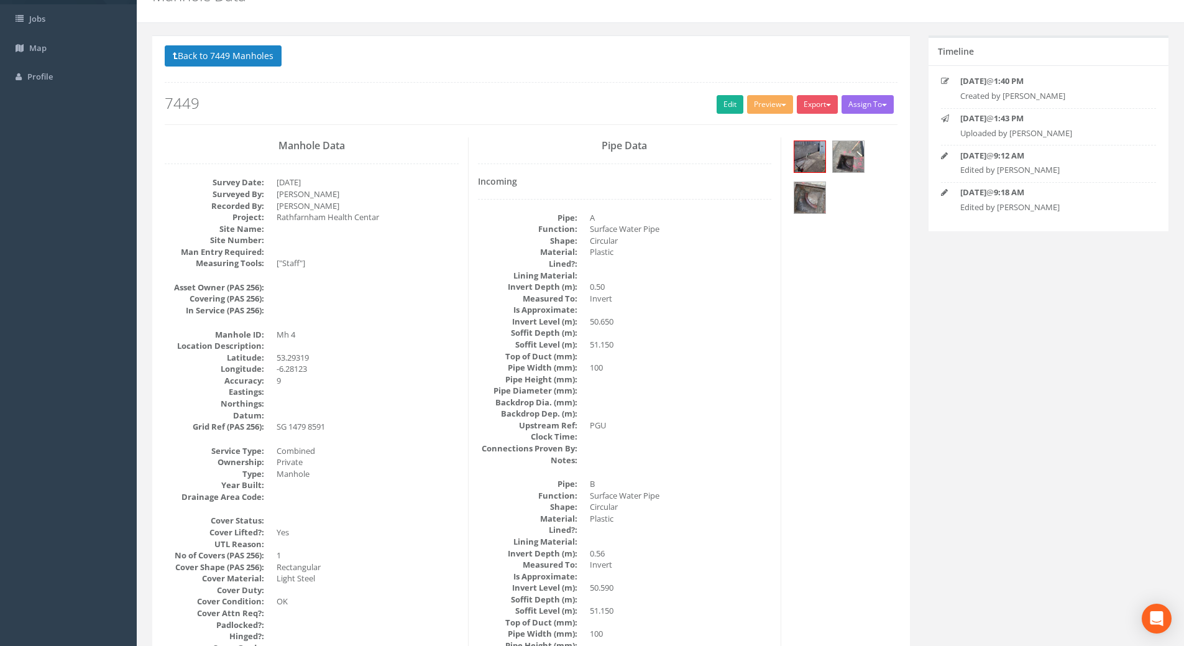
scroll to position [62, 0]
click at [204, 51] on button "Back to 7449 Manholes" at bounding box center [223, 56] width 117 height 21
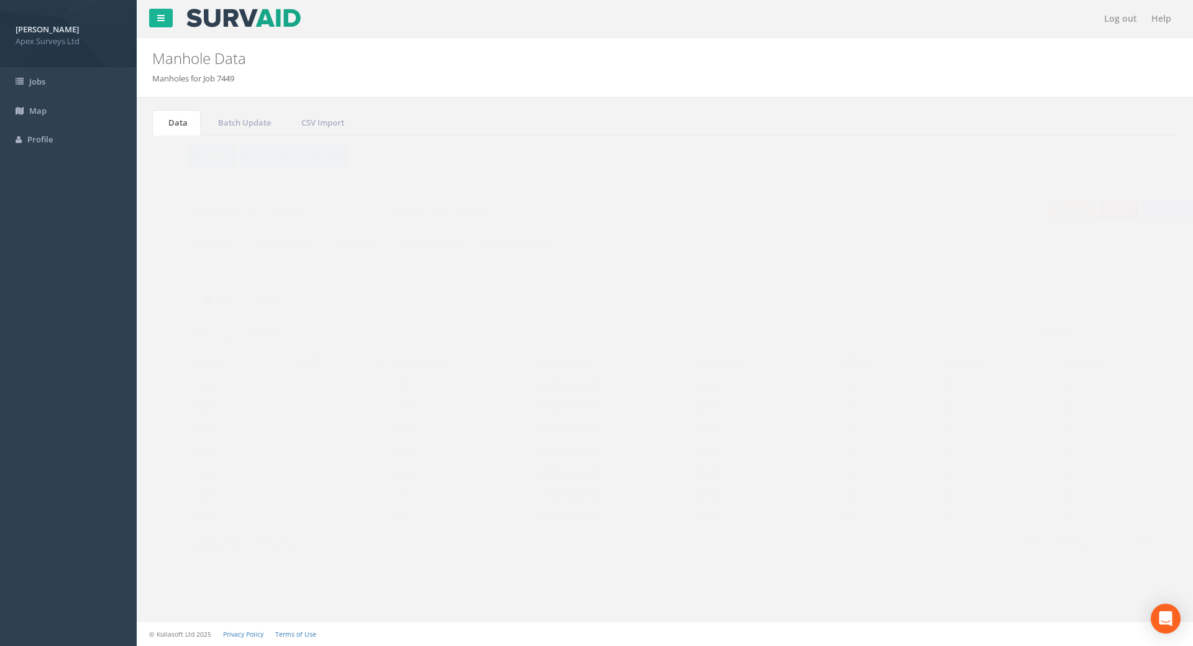
click at [179, 428] on td "7449" at bounding box center [217, 428] width 104 height 22
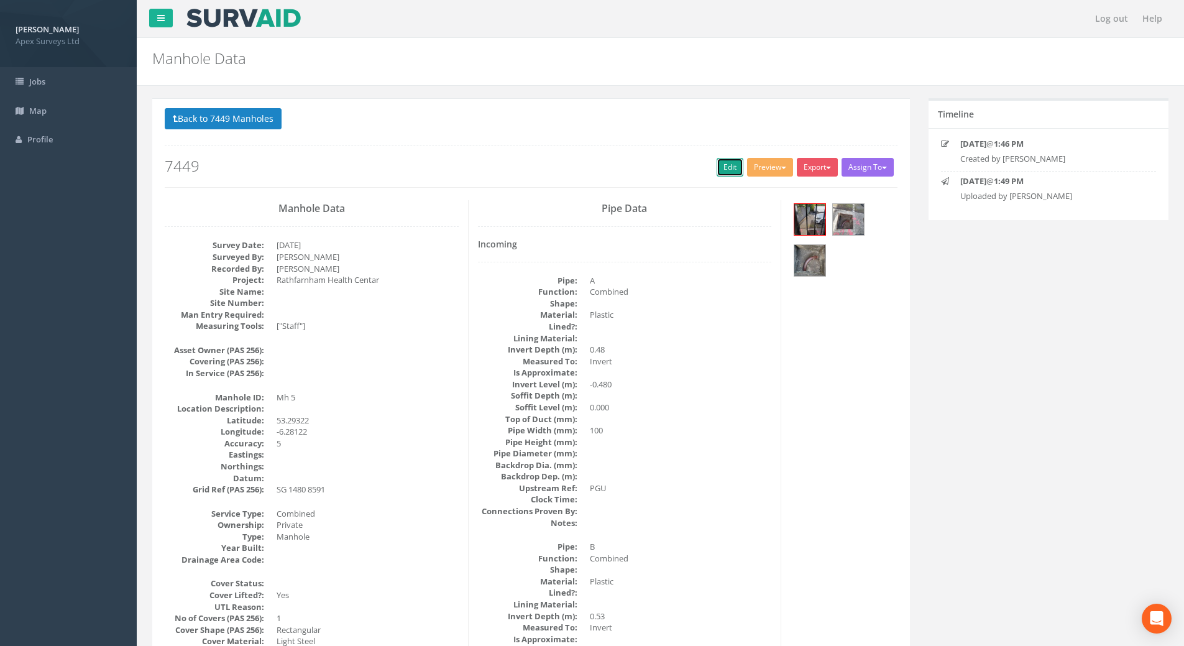
click at [717, 163] on link "Edit" at bounding box center [729, 167] width 27 height 19
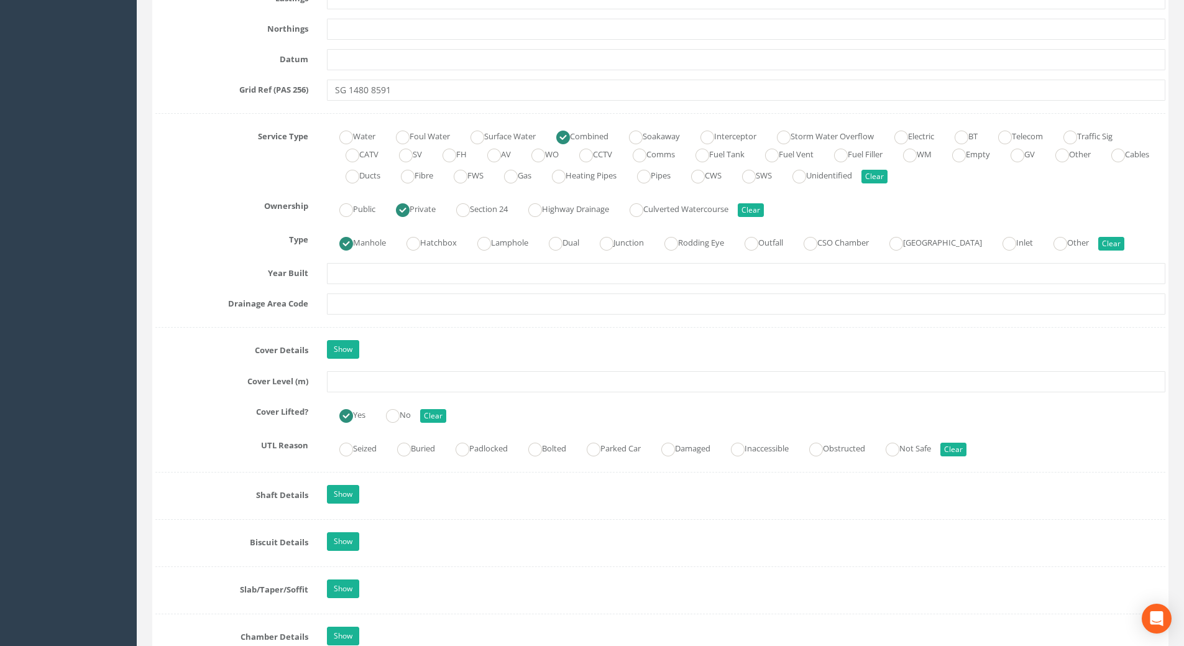
scroll to position [932, 0]
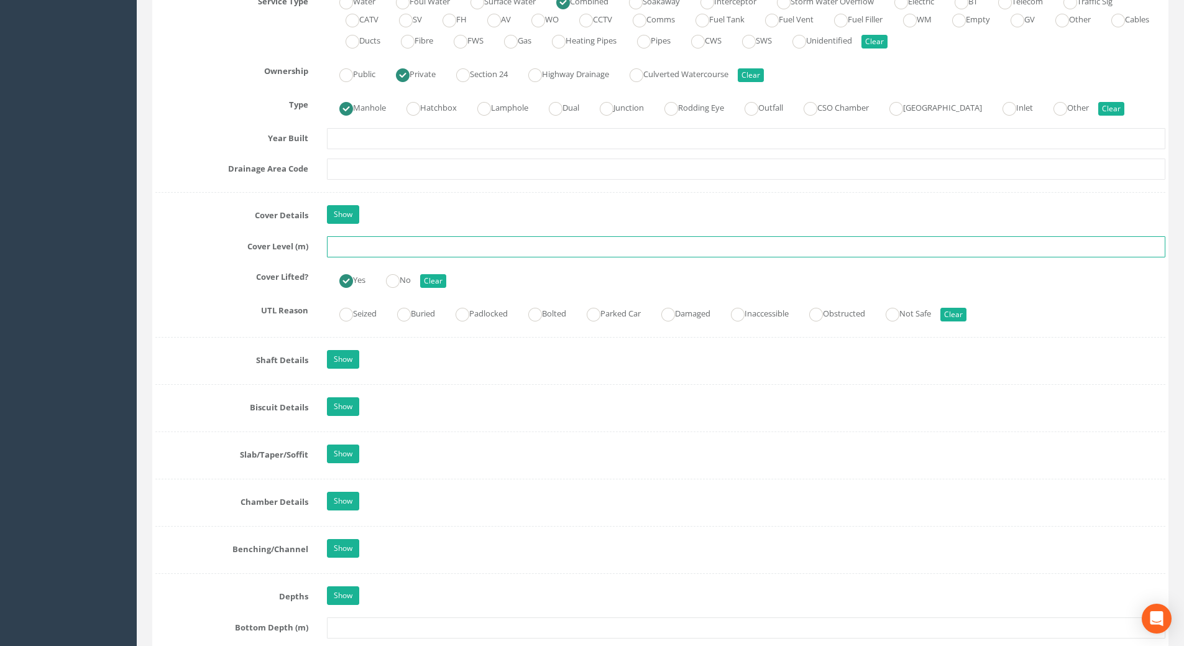
click at [374, 251] on input "text" at bounding box center [746, 246] width 838 height 21
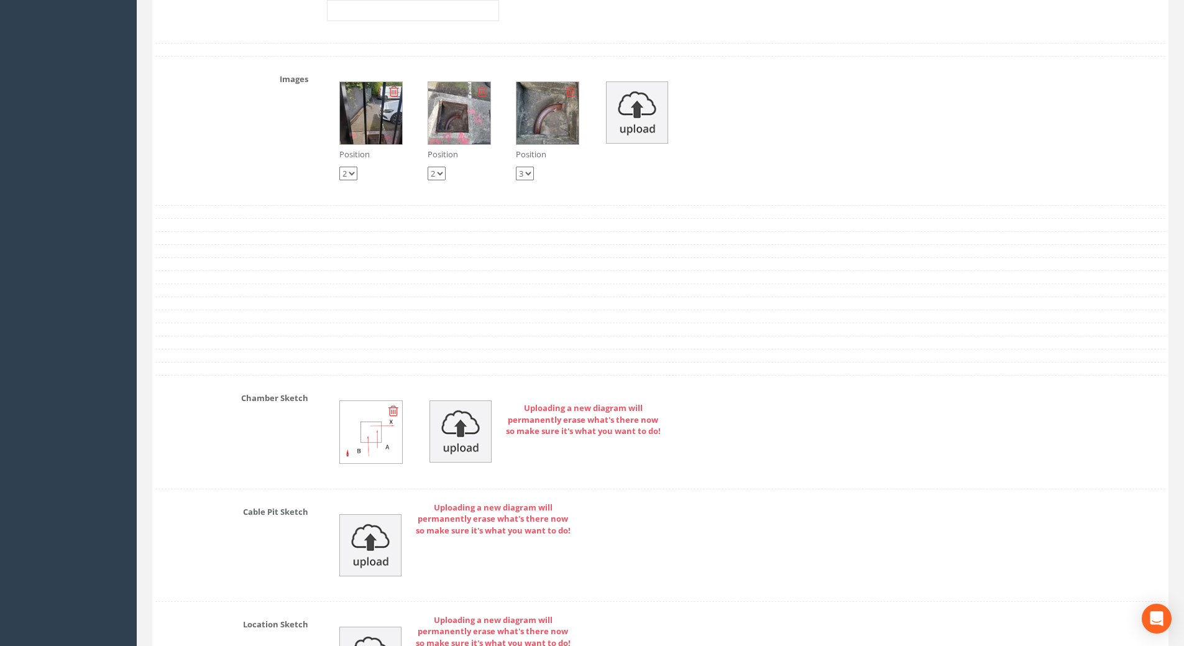
scroll to position [2050, 0]
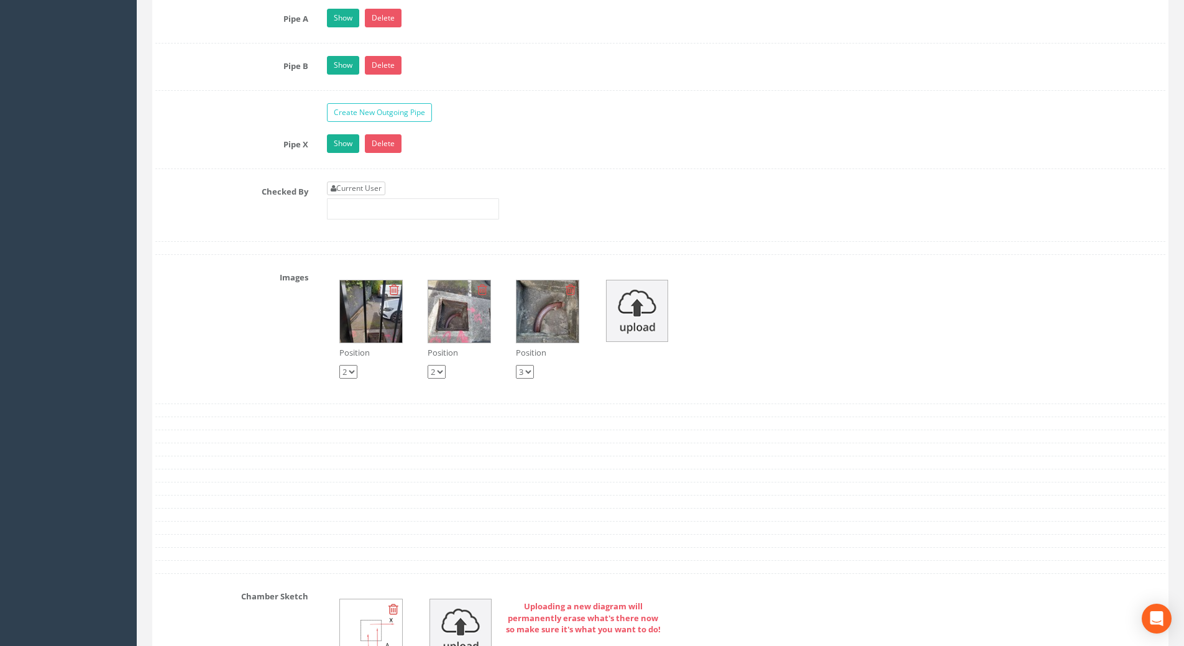
type input "51.00"
click at [356, 191] on link "Current User" at bounding box center [356, 188] width 58 height 14
type input "[PERSON_NAME]"
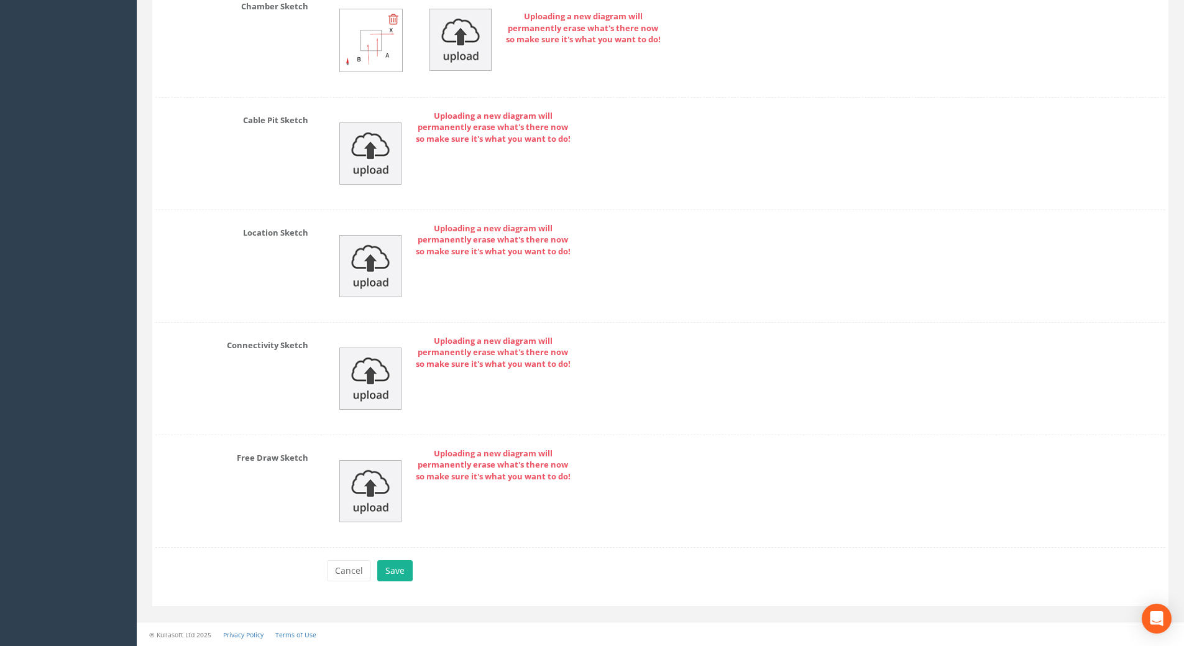
scroll to position [2640, 0]
click at [399, 567] on button "Save" at bounding box center [394, 569] width 35 height 21
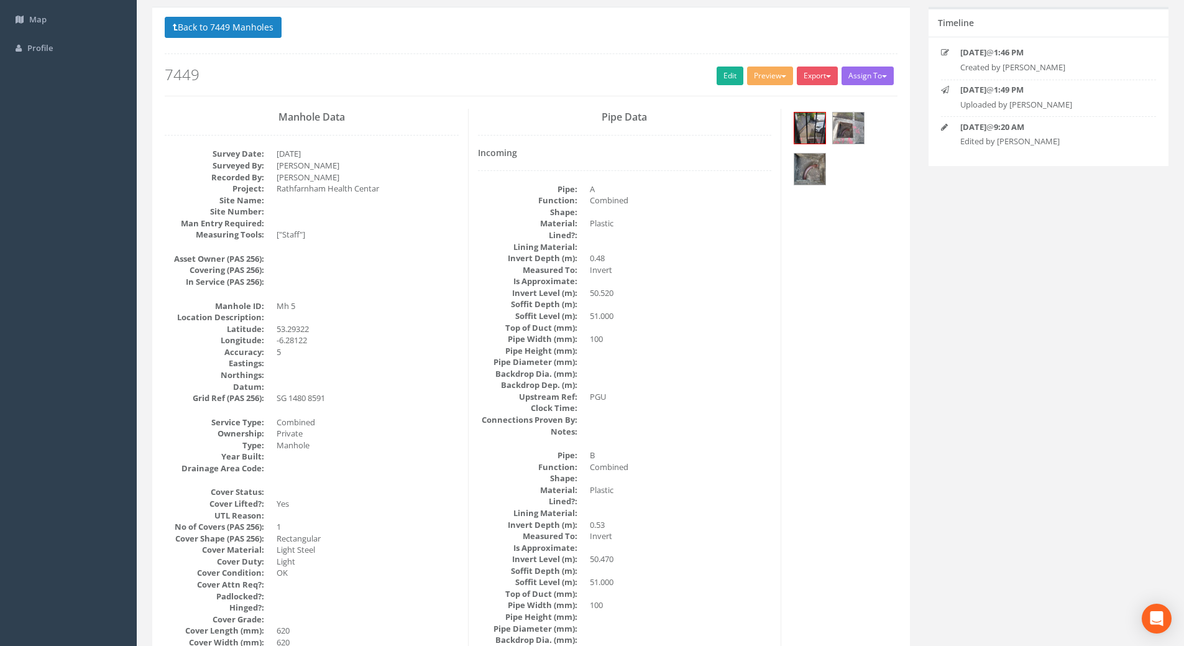
scroll to position [0, 0]
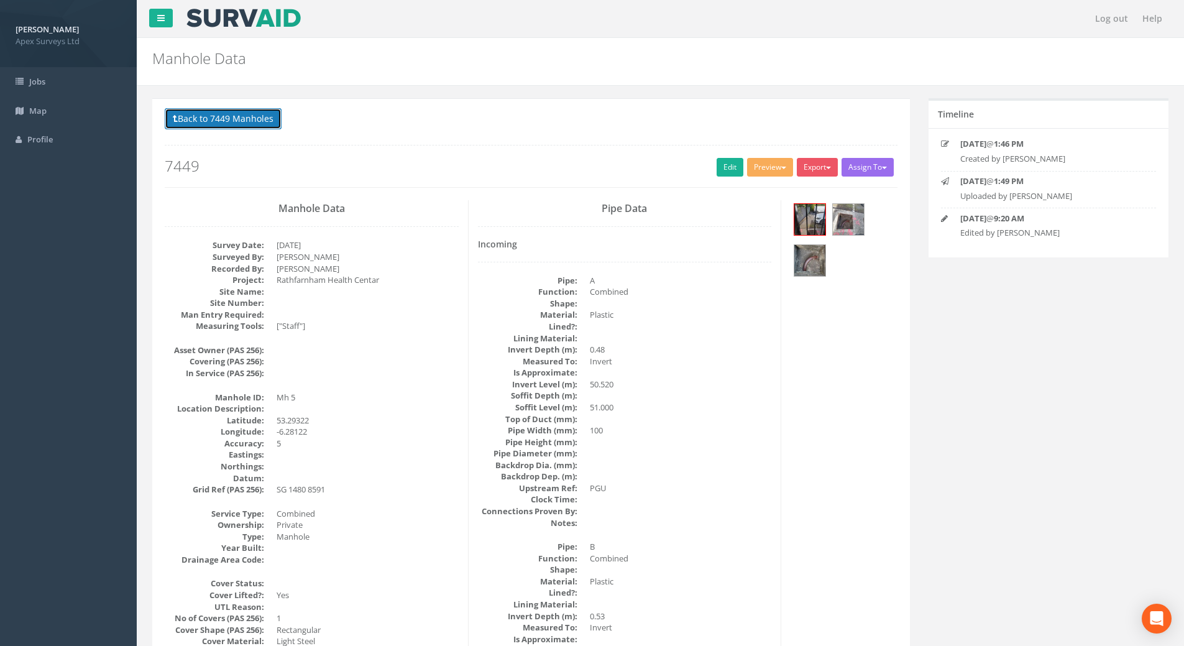
click at [198, 112] on button "Back to 7449 Manholes" at bounding box center [223, 118] width 117 height 21
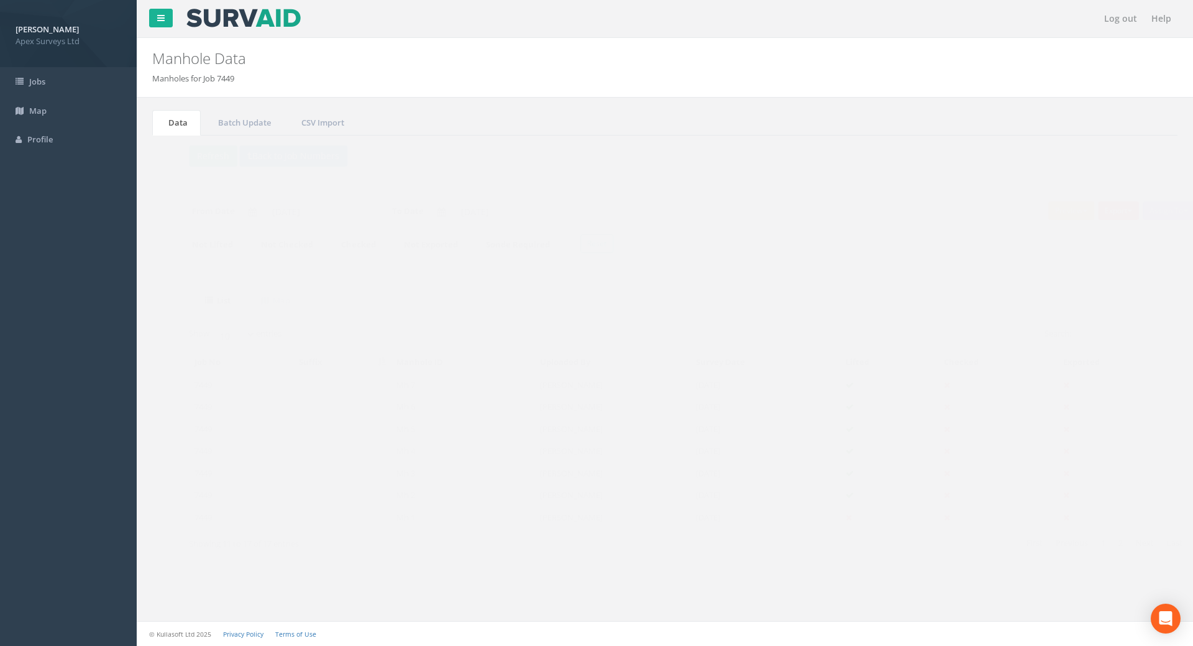
click at [183, 401] on td "7449" at bounding box center [217, 406] width 104 height 22
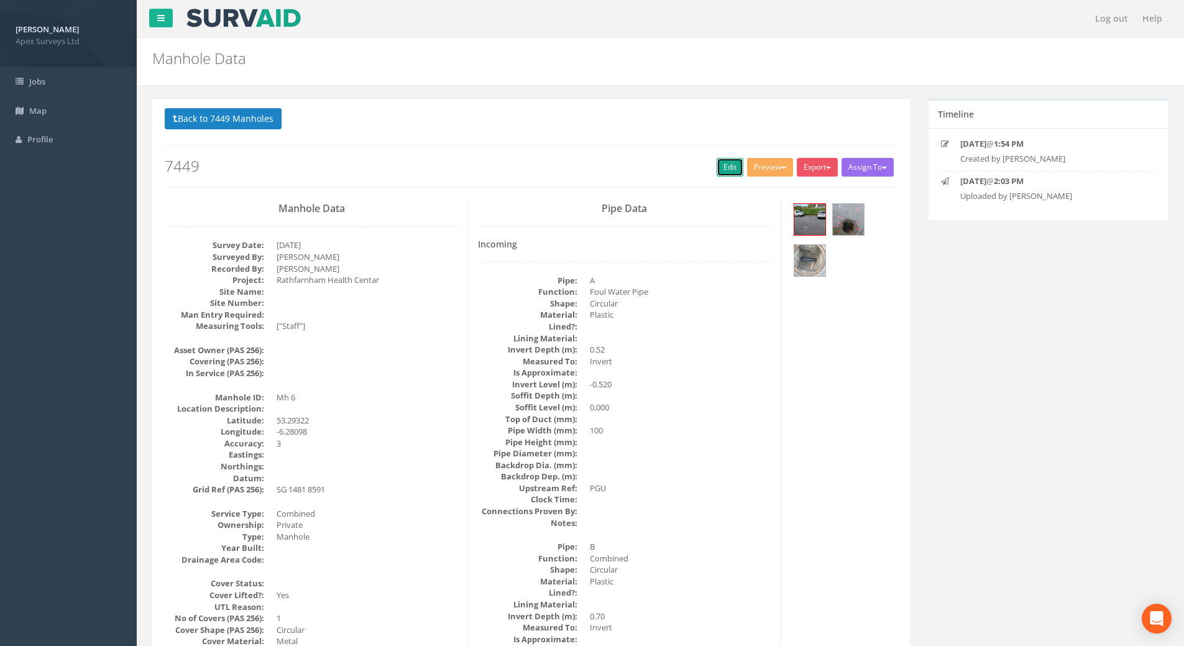
click at [728, 159] on link "Edit" at bounding box center [729, 167] width 27 height 19
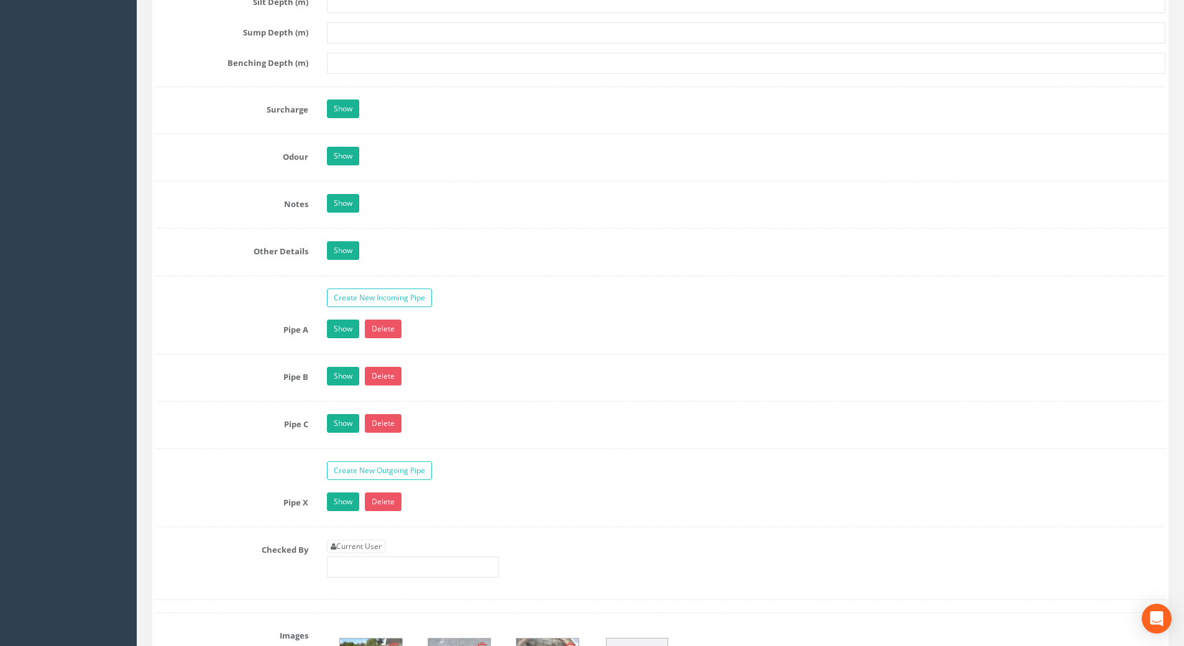
scroll to position [2112, 0]
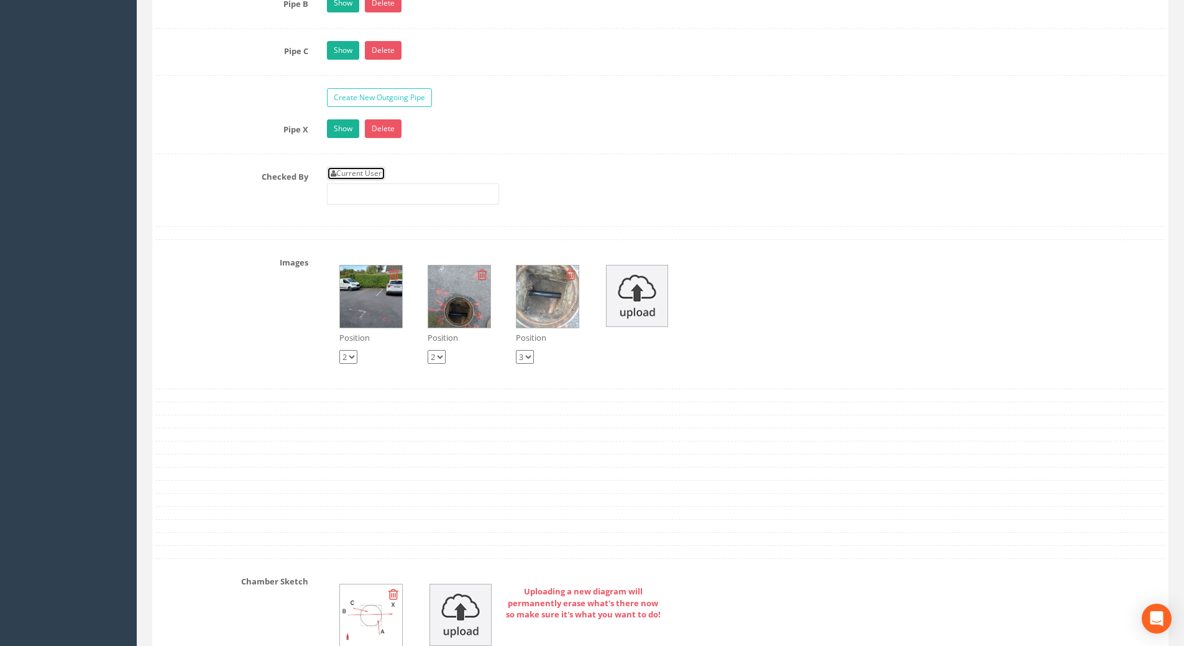
click at [355, 175] on link "Current User" at bounding box center [356, 174] width 58 height 14
type input "[PERSON_NAME]"
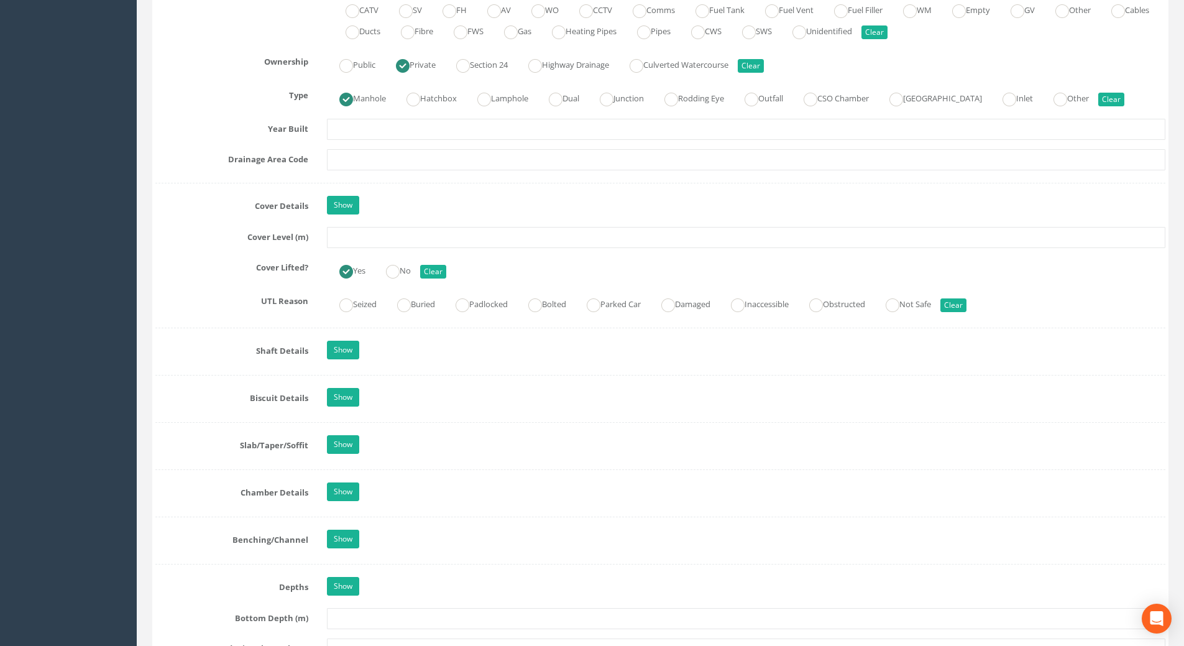
scroll to position [870, 0]
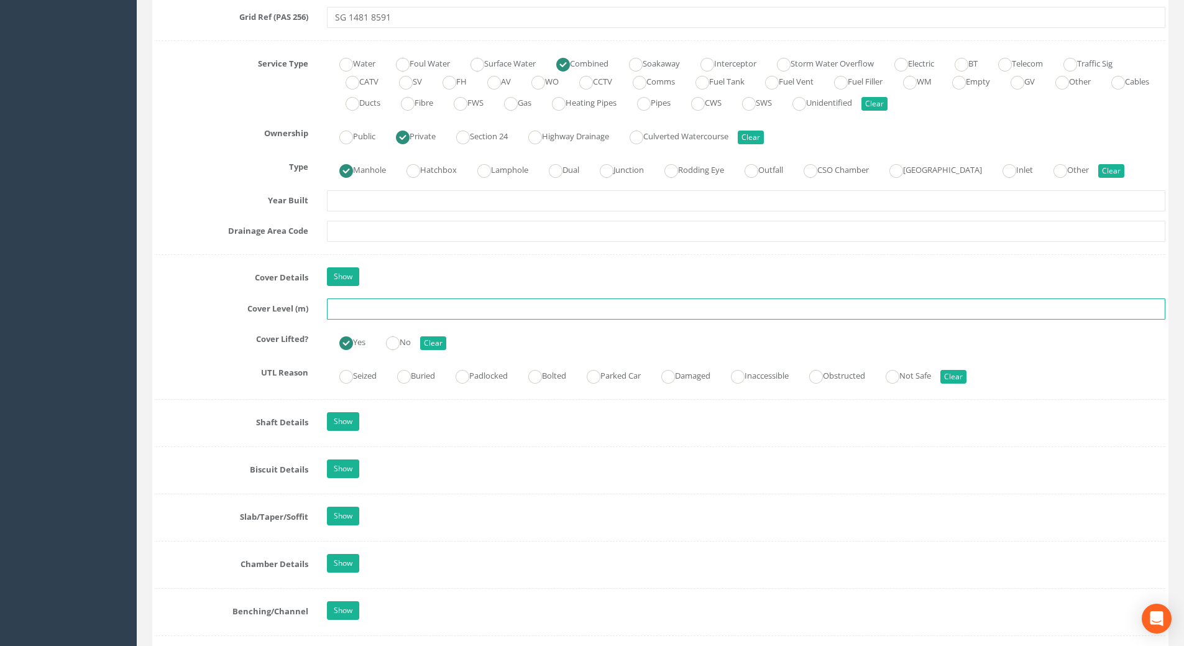
click at [356, 306] on input "text" at bounding box center [746, 308] width 838 height 21
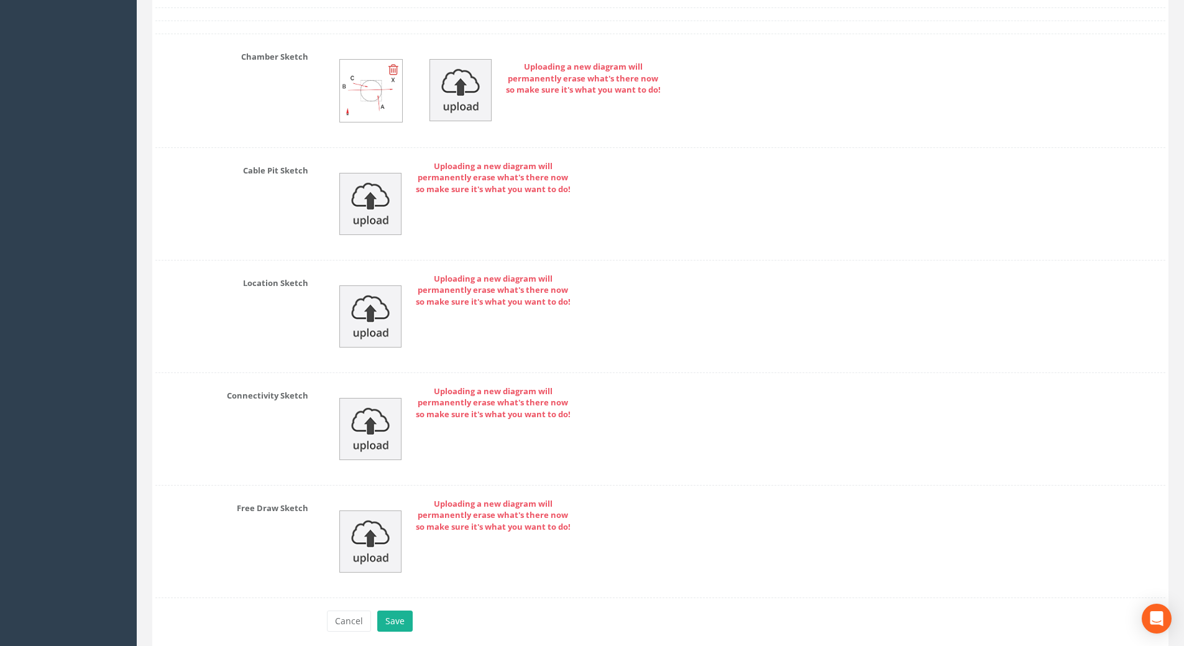
scroll to position [2688, 0]
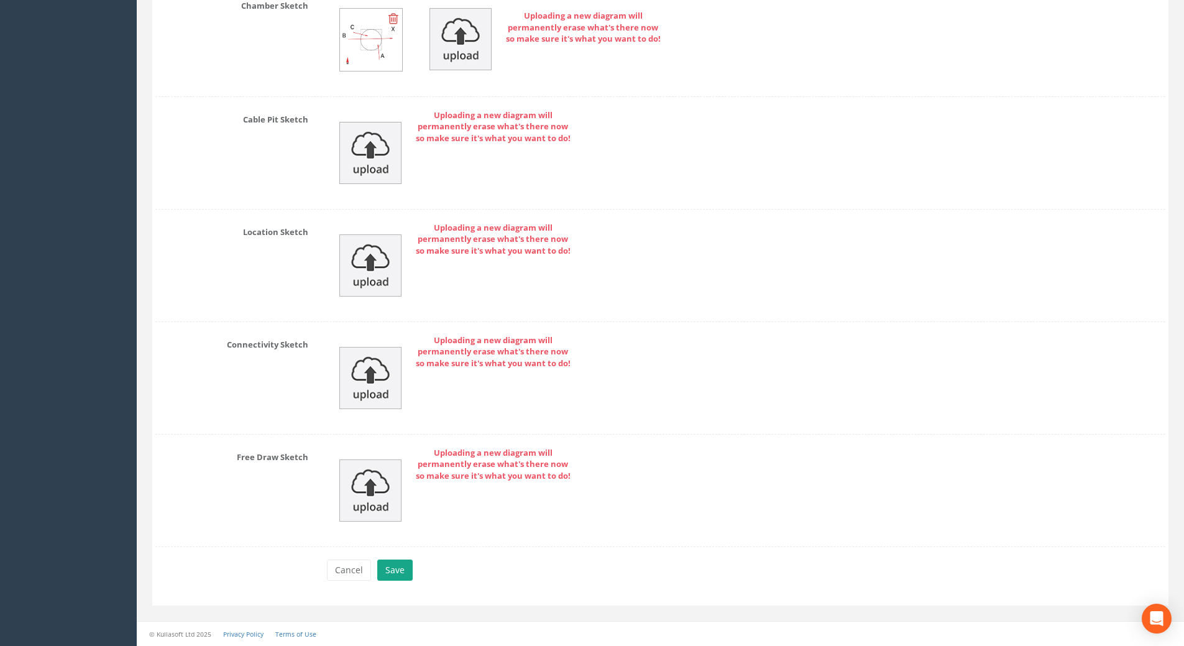
type input "50.87"
click at [403, 572] on button "Save" at bounding box center [394, 569] width 35 height 21
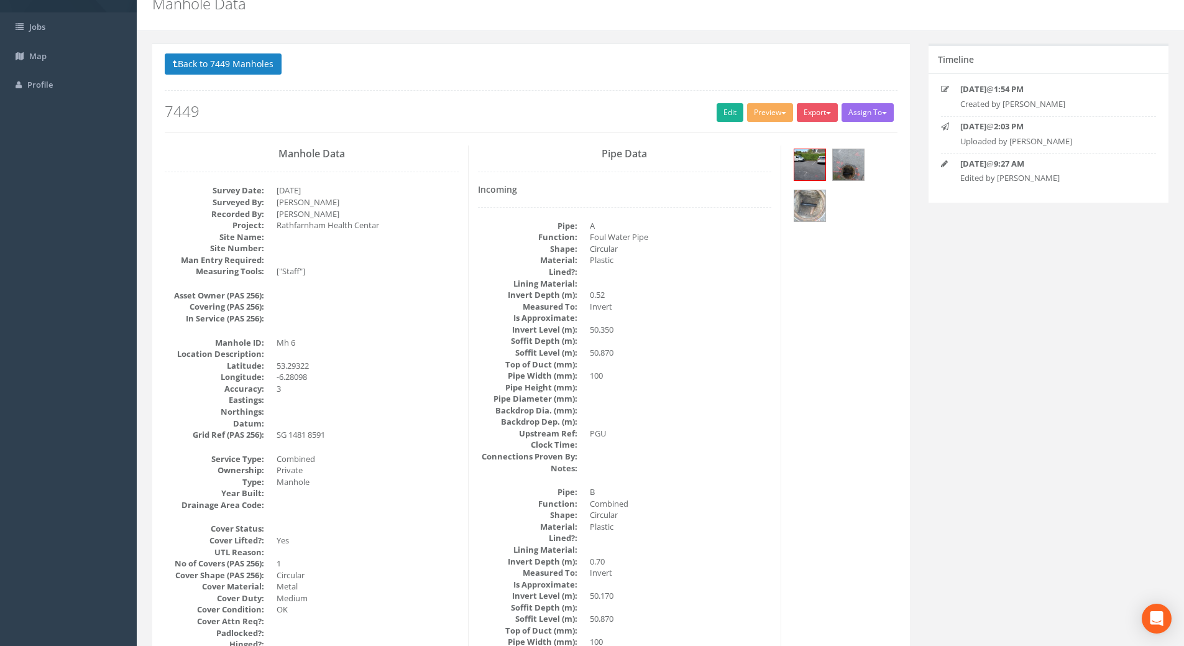
scroll to position [0, 0]
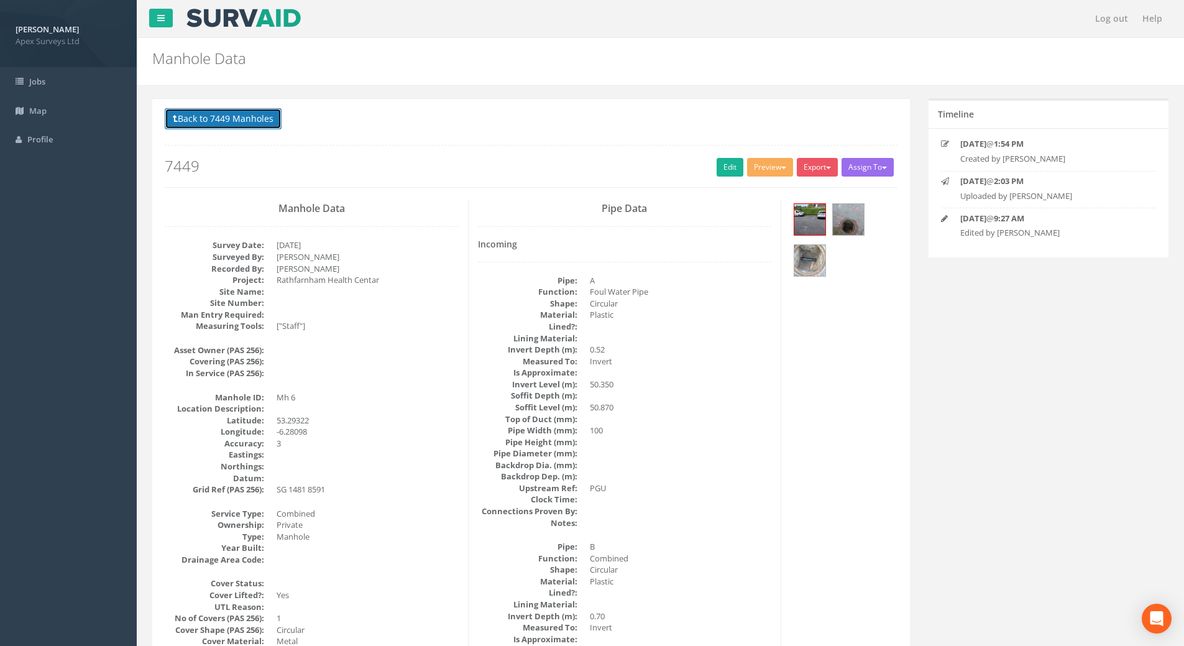
click at [178, 119] on button "Back to 7449 Manholes" at bounding box center [223, 118] width 117 height 21
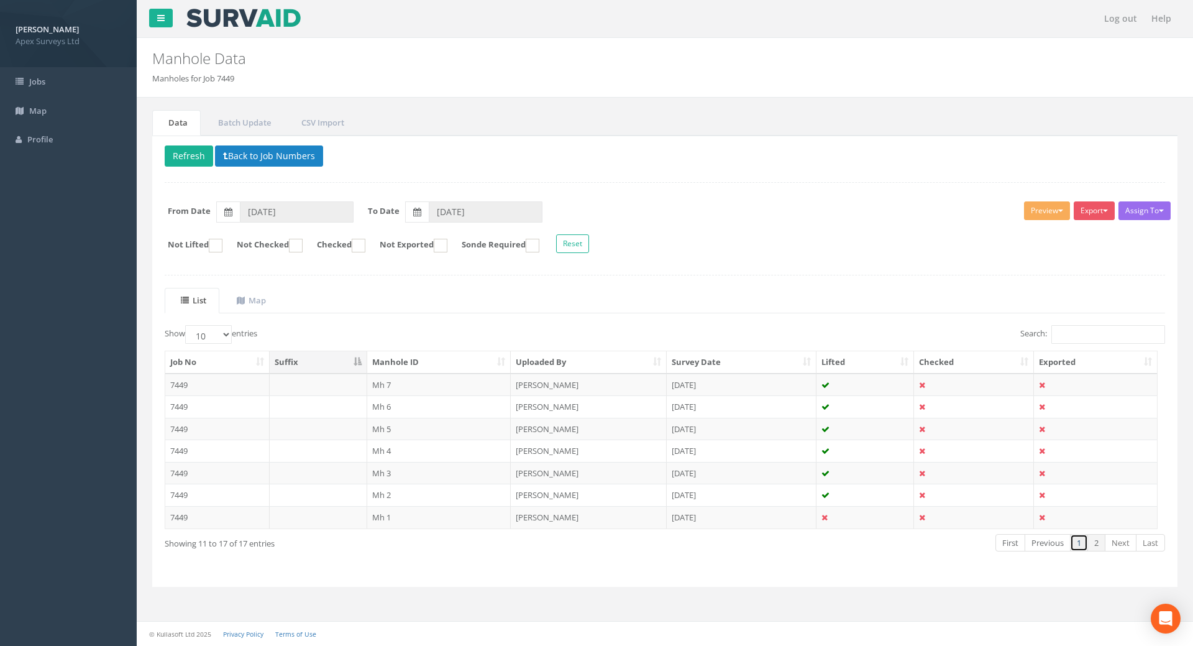
click at [1079, 545] on link "1" at bounding box center [1079, 543] width 18 height 18
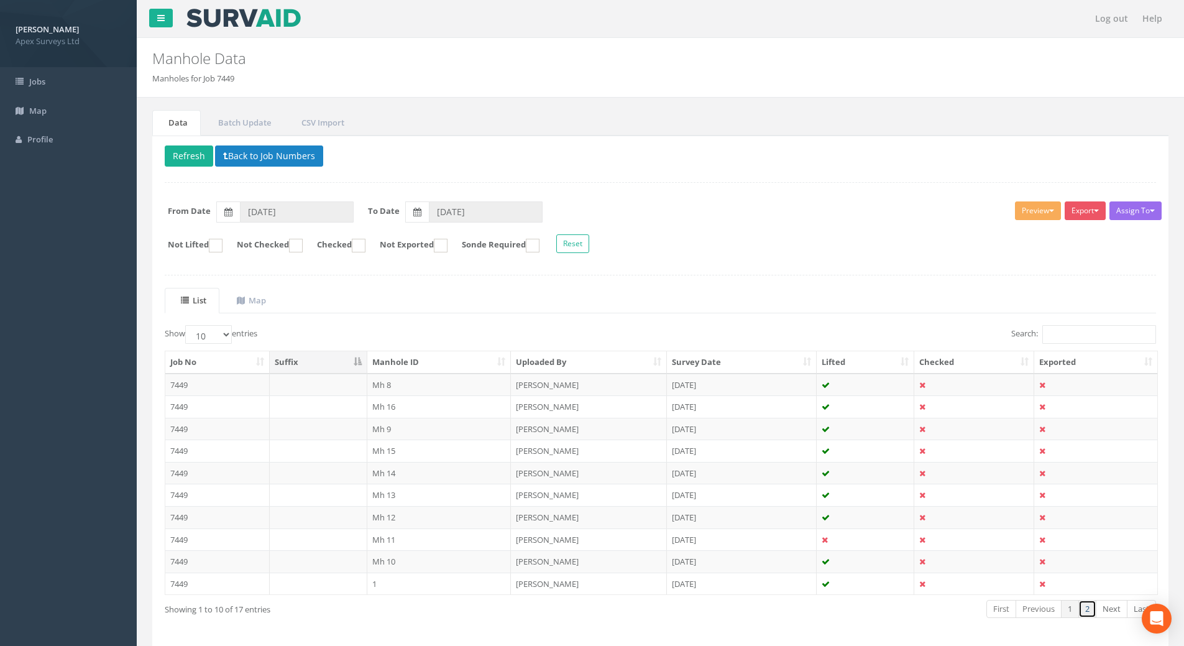
click at [1088, 608] on link "2" at bounding box center [1087, 609] width 18 height 18
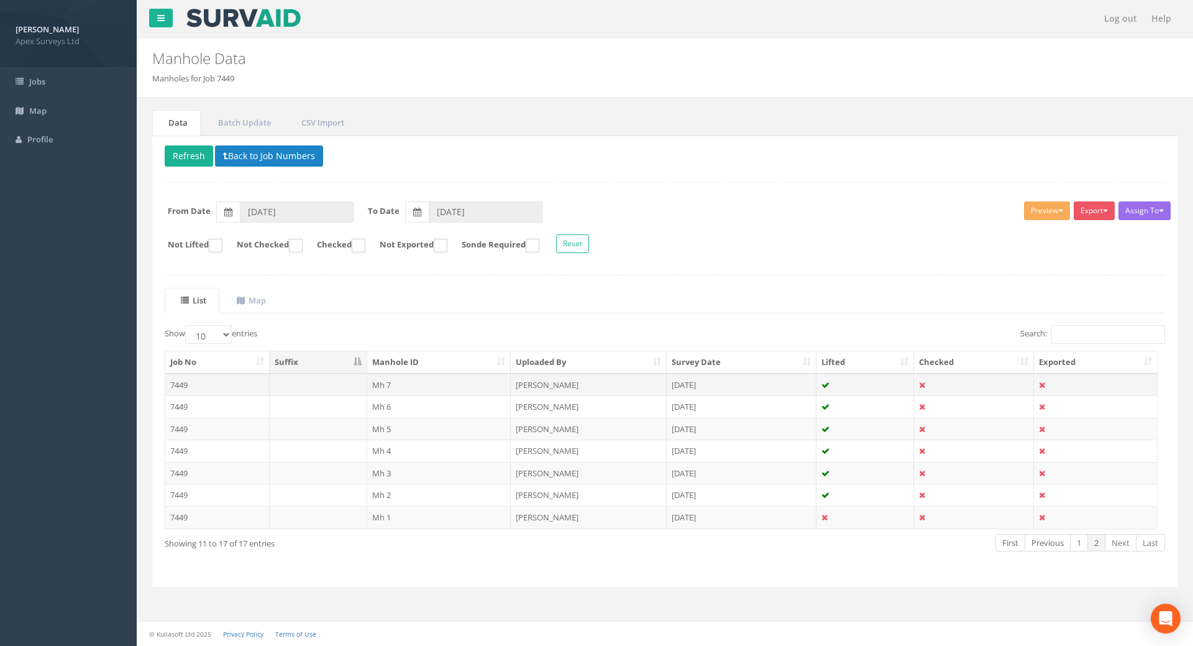
click at [181, 381] on td "7449" at bounding box center [217, 384] width 104 height 22
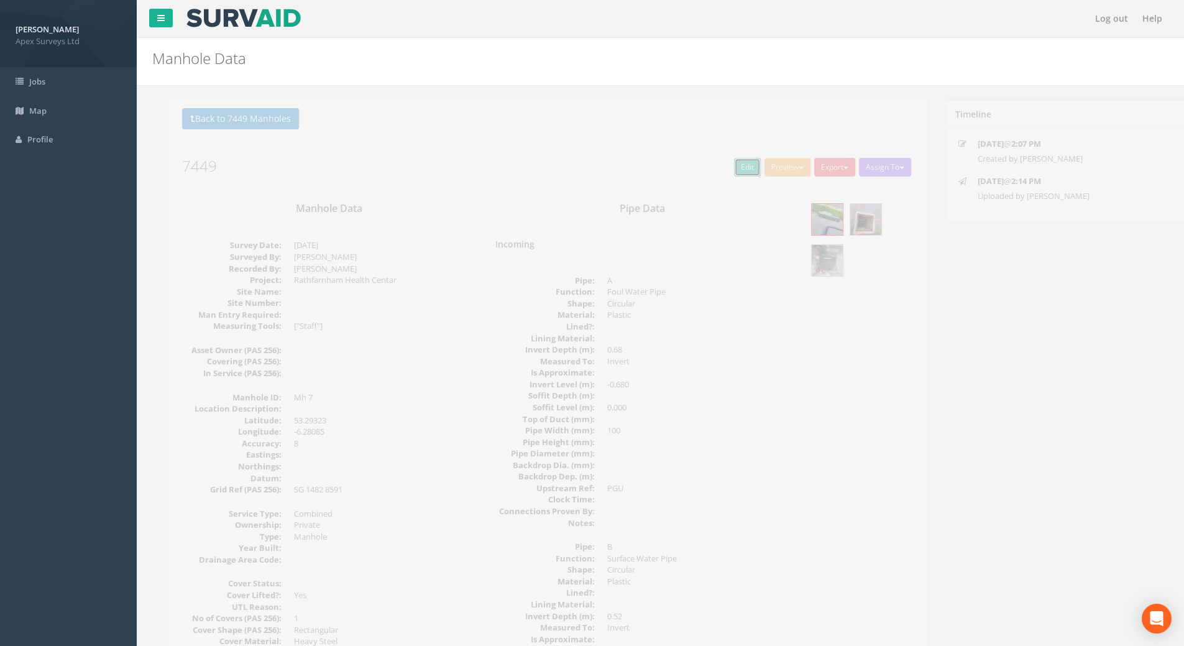
click at [720, 161] on link "Edit" at bounding box center [729, 167] width 27 height 19
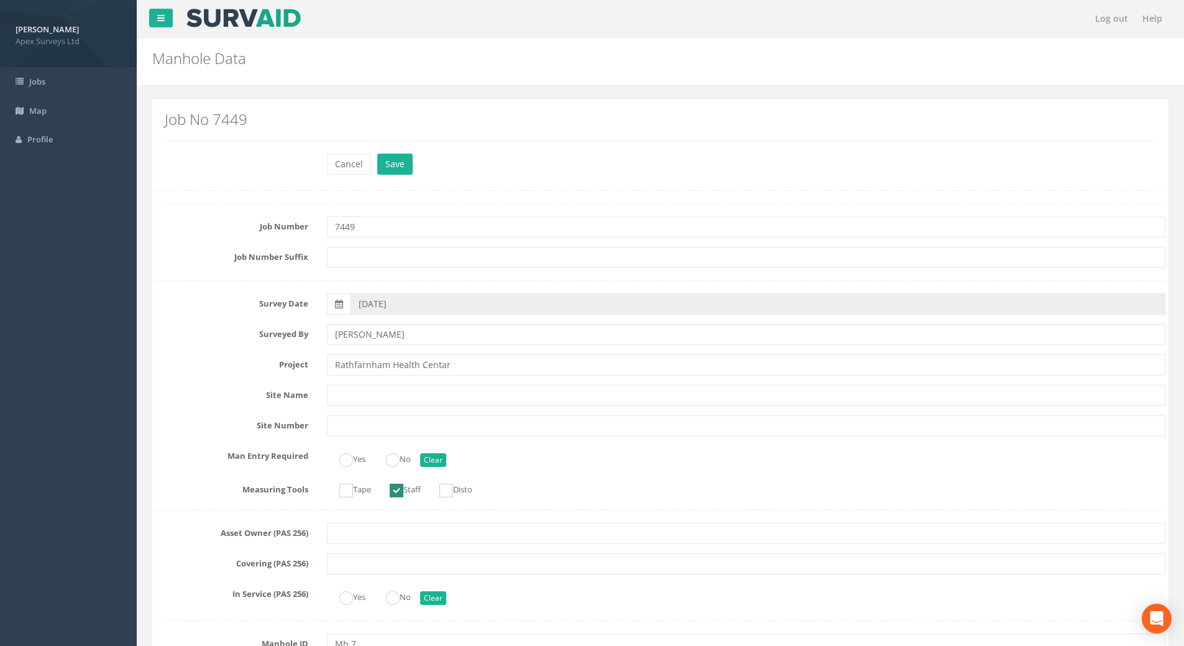
scroll to position [2237, 0]
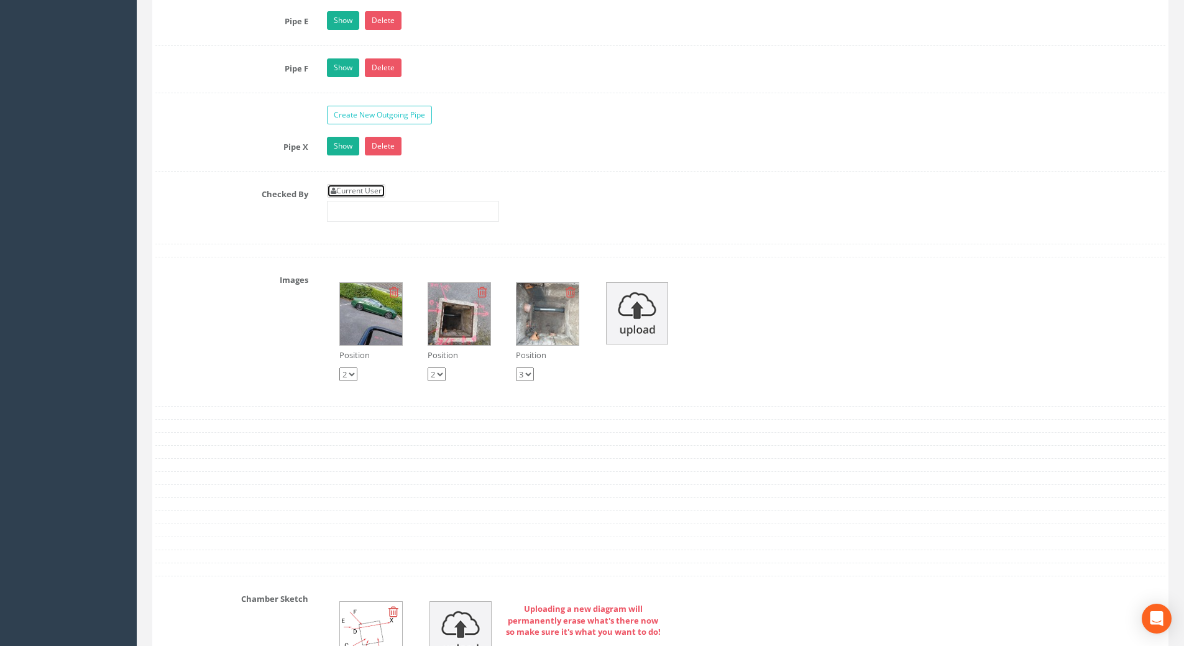
click at [373, 193] on link "Current User" at bounding box center [356, 191] width 58 height 14
type input "[PERSON_NAME]"
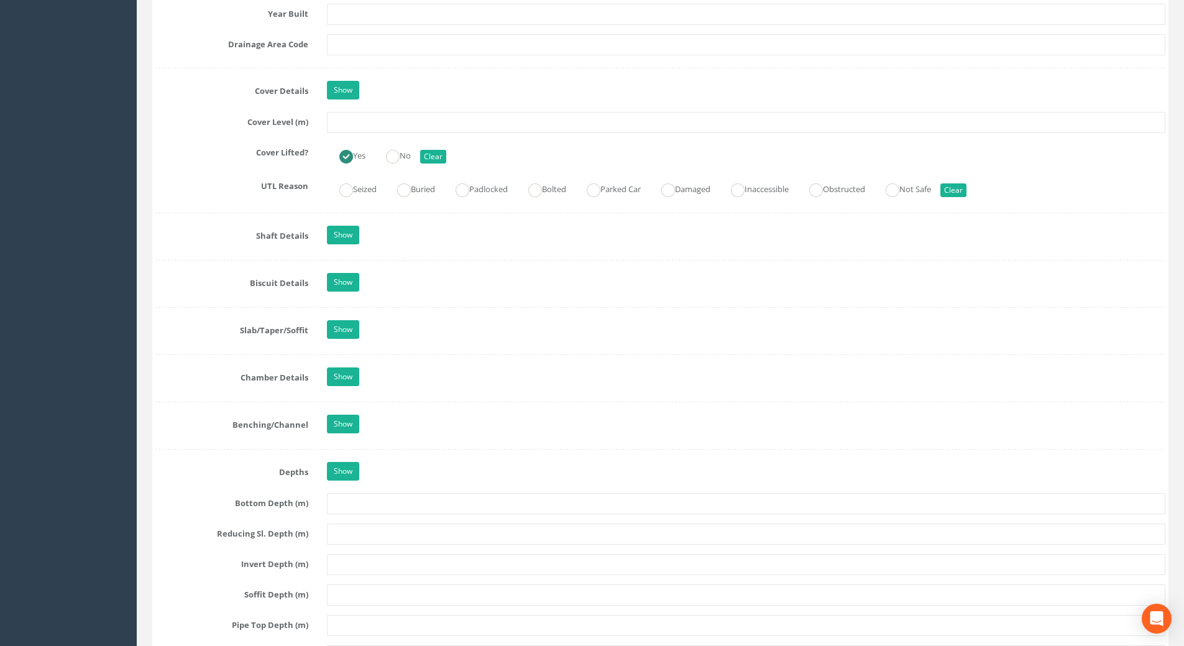
scroll to position [870, 0]
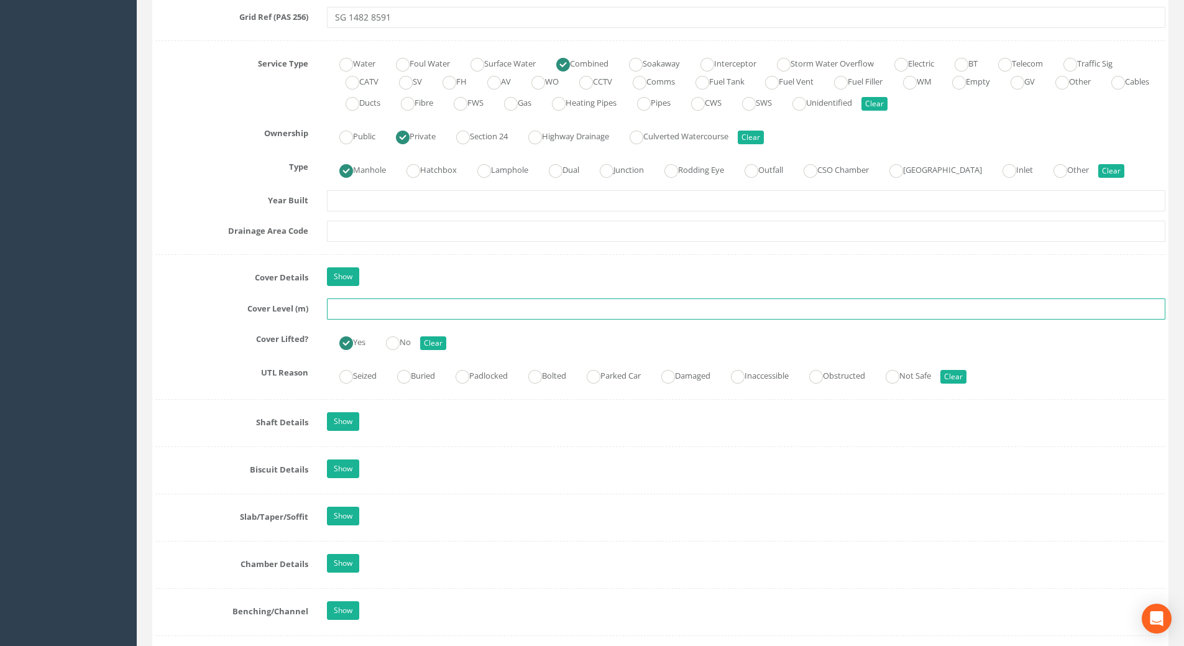
click at [378, 313] on input "text" at bounding box center [746, 308] width 838 height 21
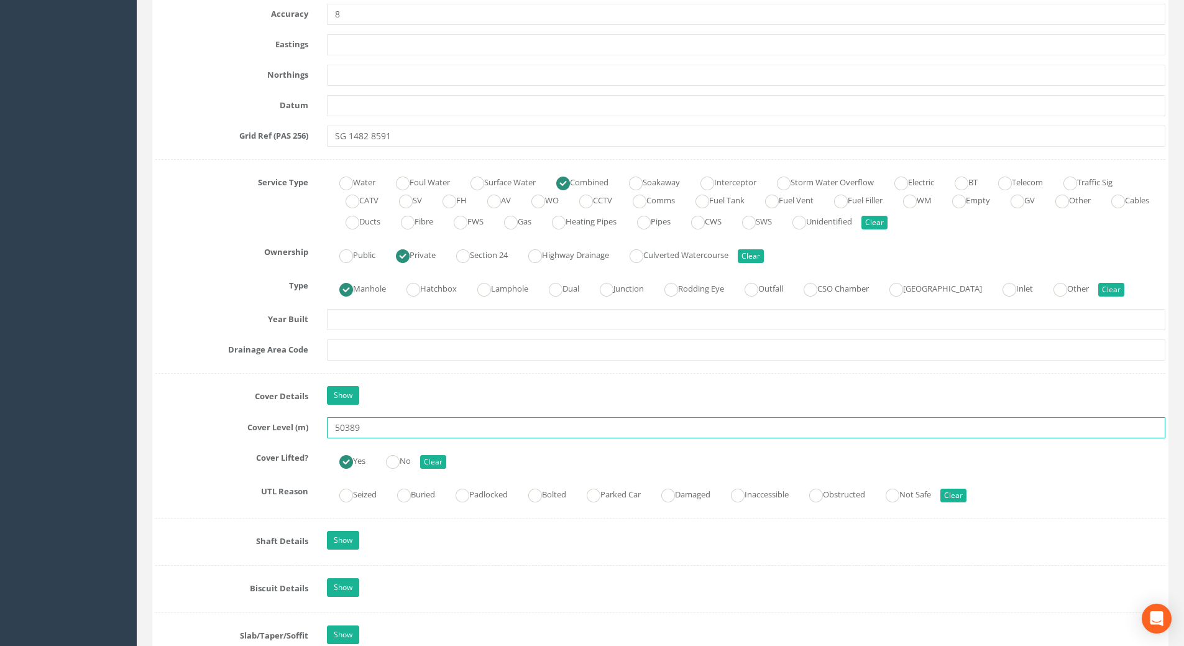
scroll to position [621, 0]
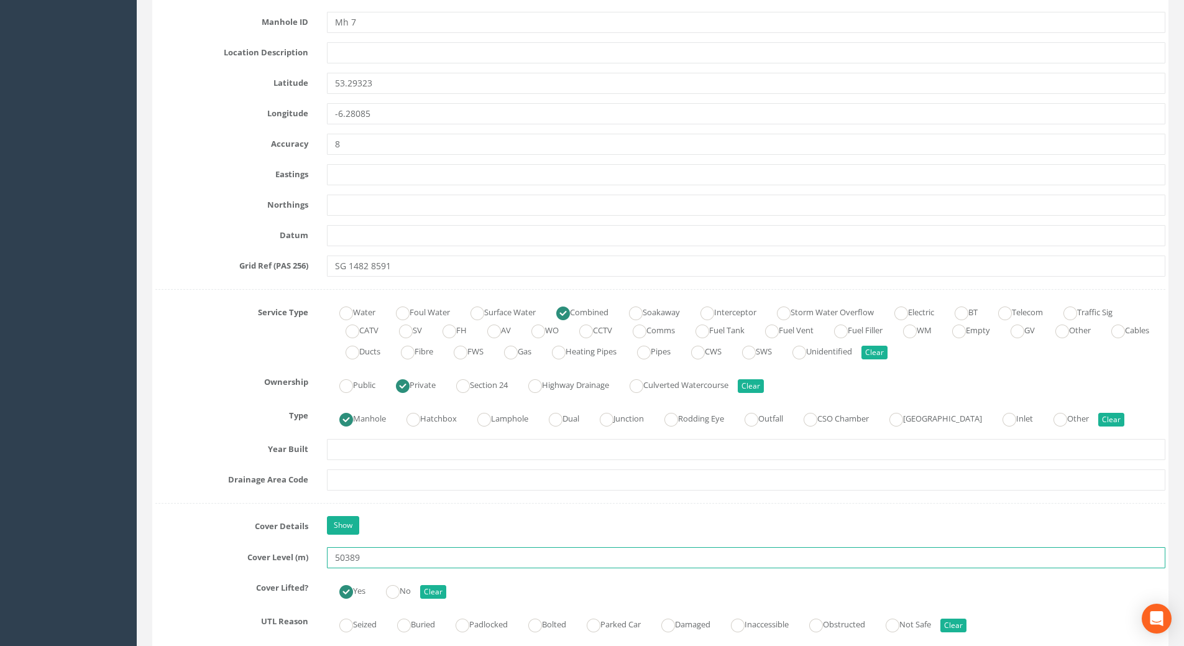
click at [345, 562] on input "50389" at bounding box center [746, 557] width 838 height 21
type input "50.89"
click at [197, 406] on label "Type" at bounding box center [231, 413] width 171 height 16
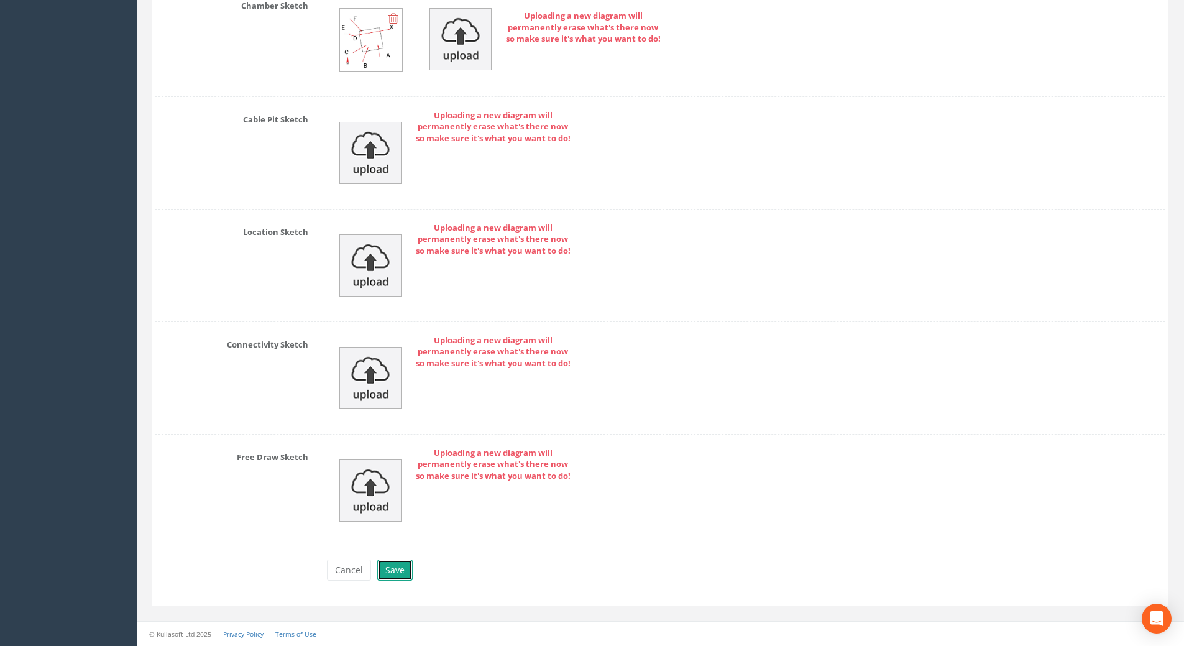
click at [396, 574] on button "Save" at bounding box center [394, 569] width 35 height 21
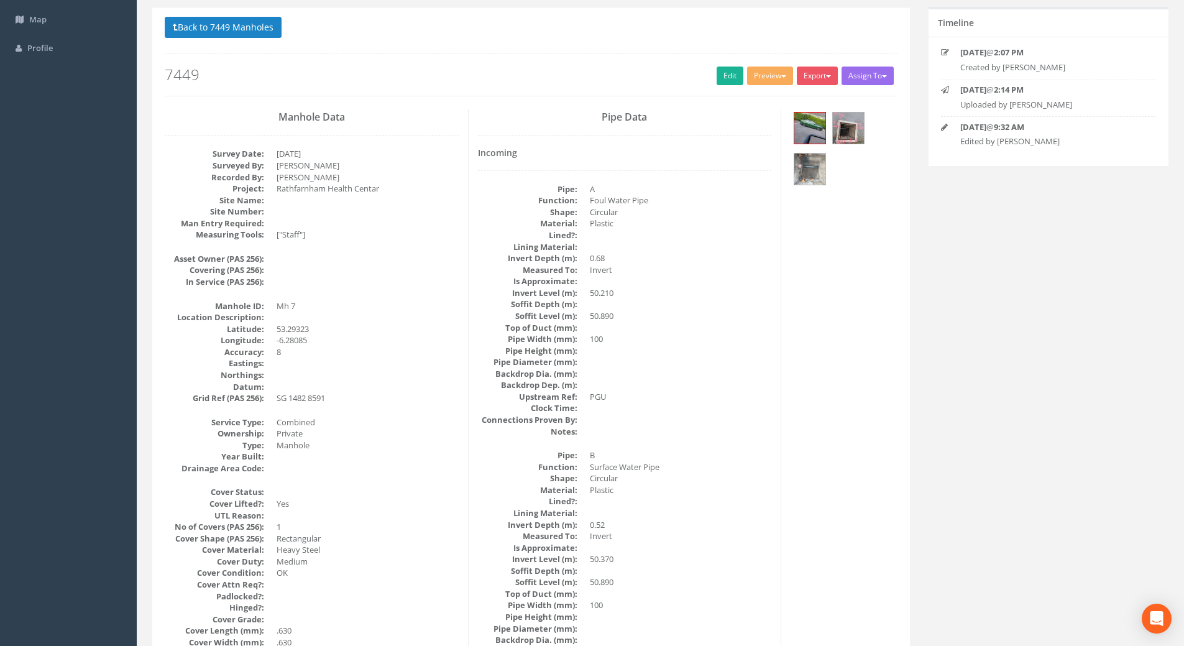
scroll to position [0, 0]
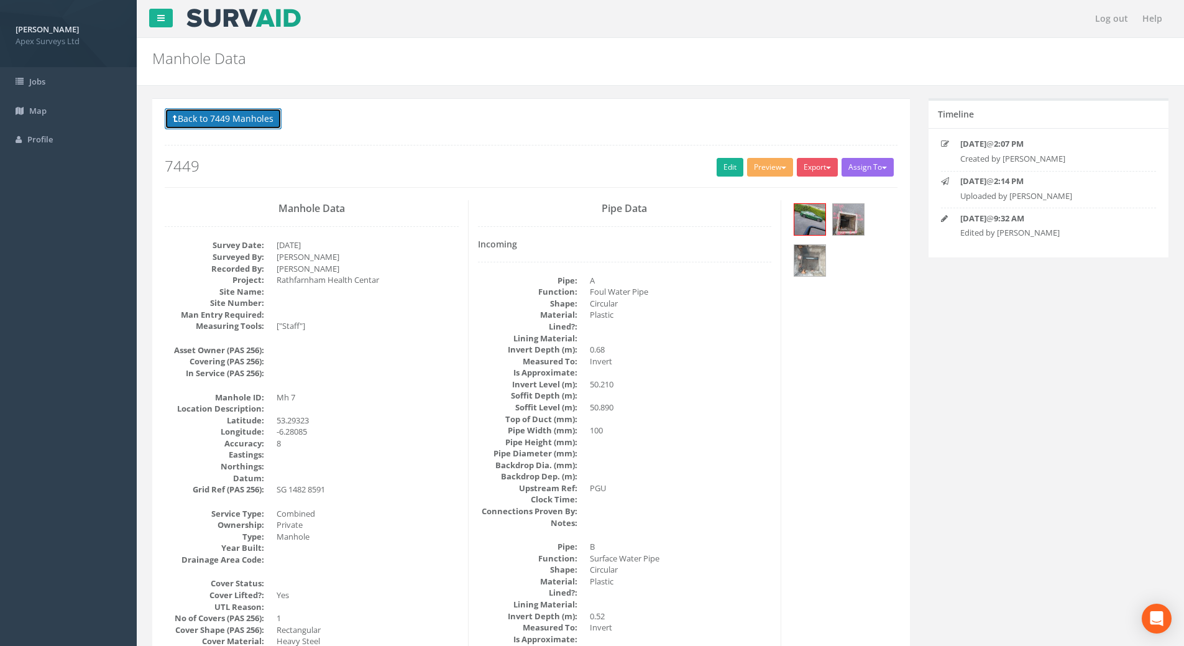
click at [212, 122] on button "Back to 7449 Manholes" at bounding box center [223, 118] width 117 height 21
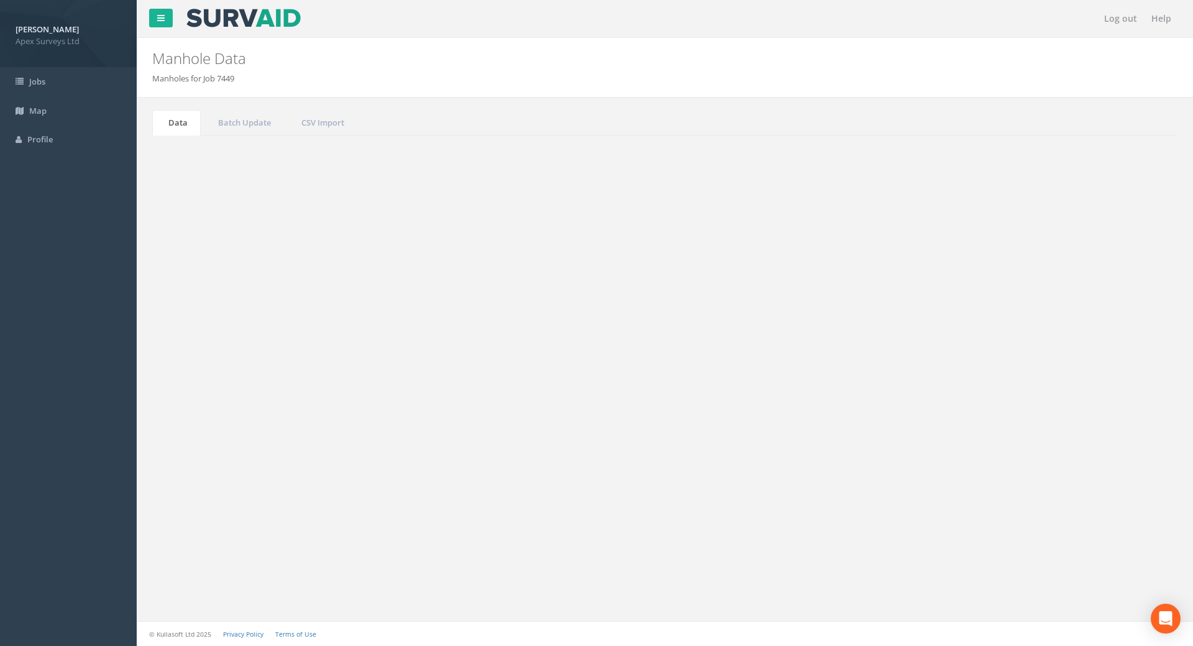
click at [181, 407] on td "7449" at bounding box center [217, 406] width 104 height 22
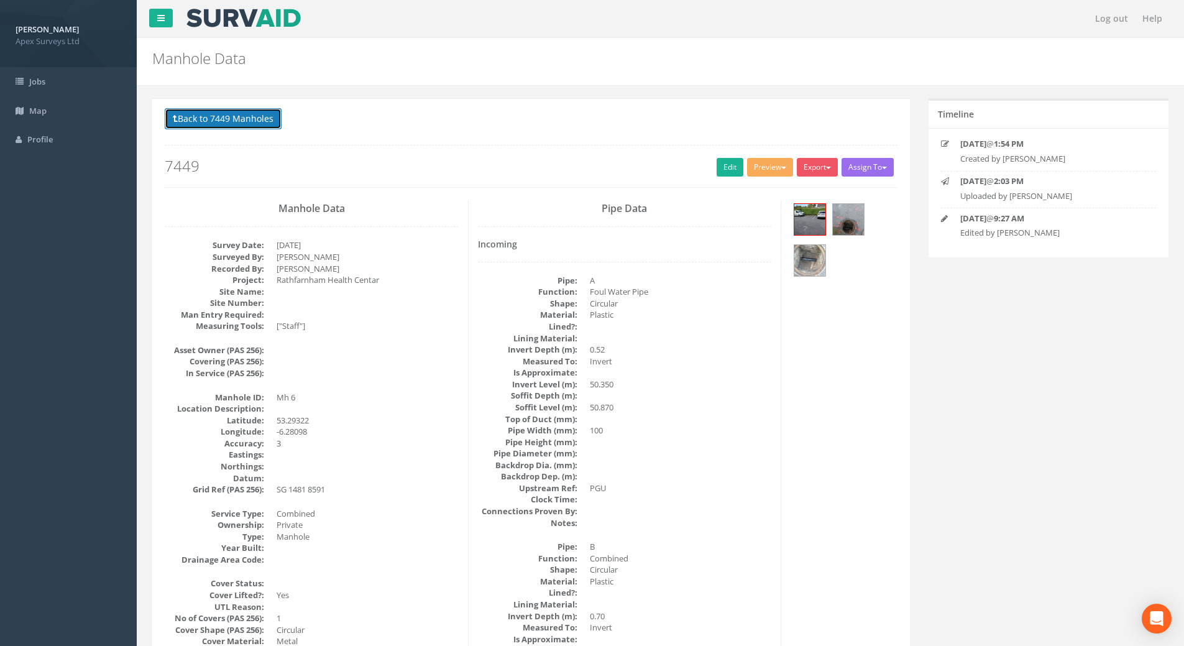
click at [215, 122] on button "Back to 7449 Manholes" at bounding box center [223, 118] width 117 height 21
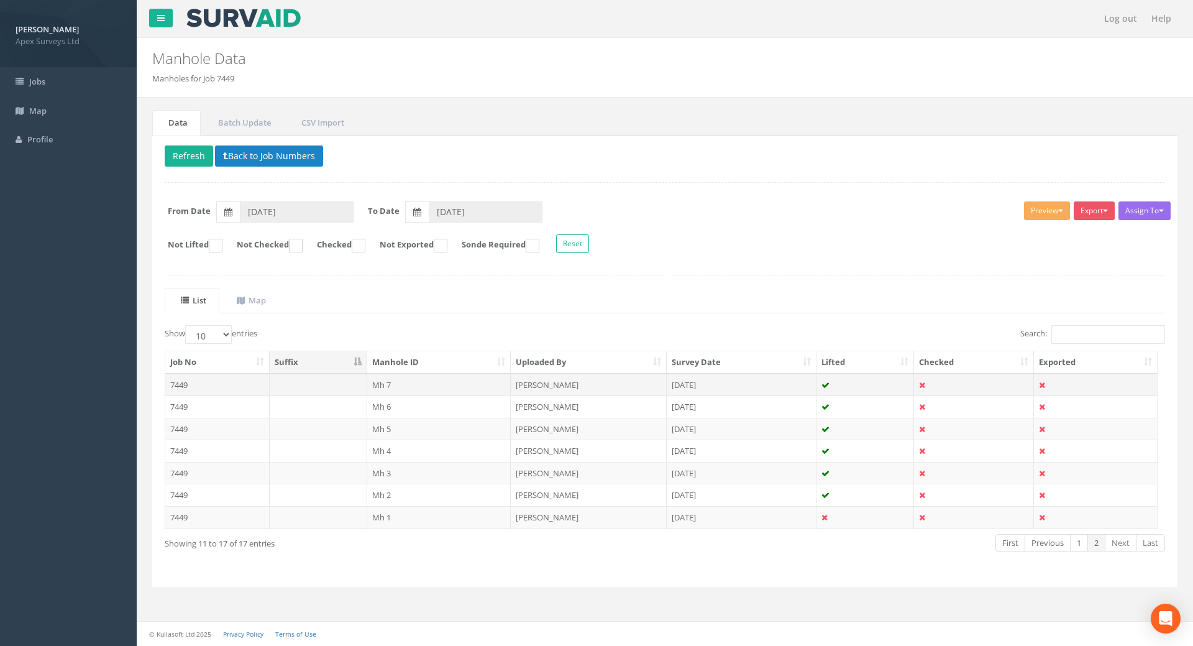
click at [183, 386] on td "7449" at bounding box center [217, 384] width 104 height 22
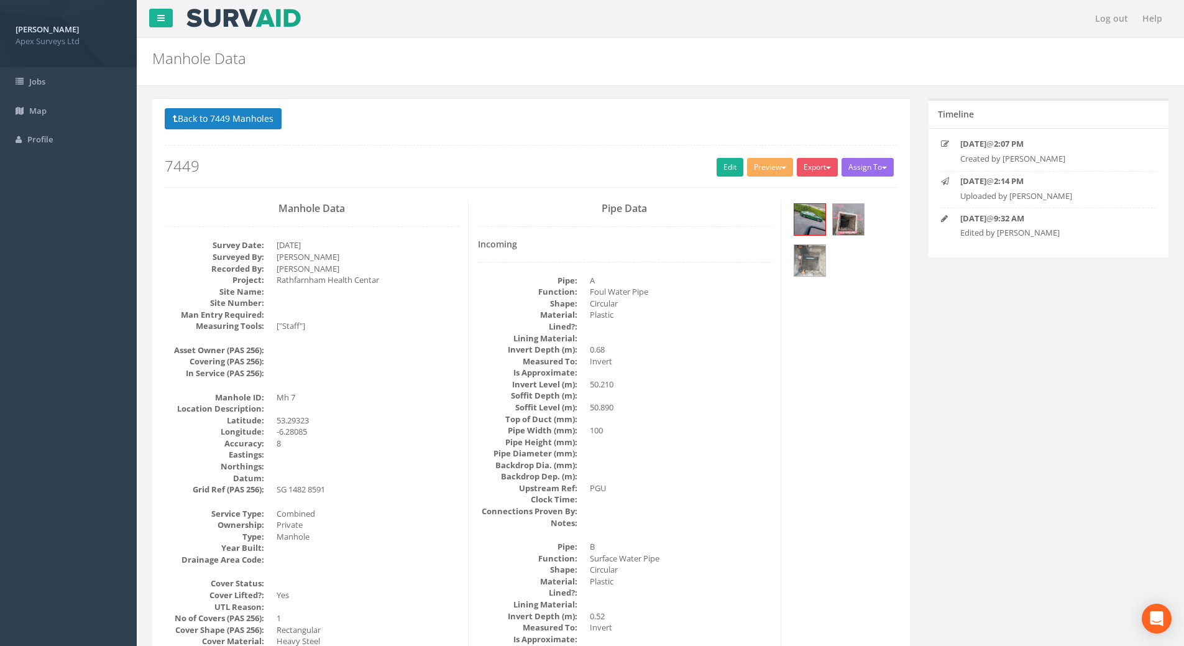
click at [218, 130] on p "Back to 7449 Manholes Back to Map" at bounding box center [531, 120] width 732 height 24
click at [219, 123] on button "Back to 7449 Manholes" at bounding box center [223, 118] width 117 height 21
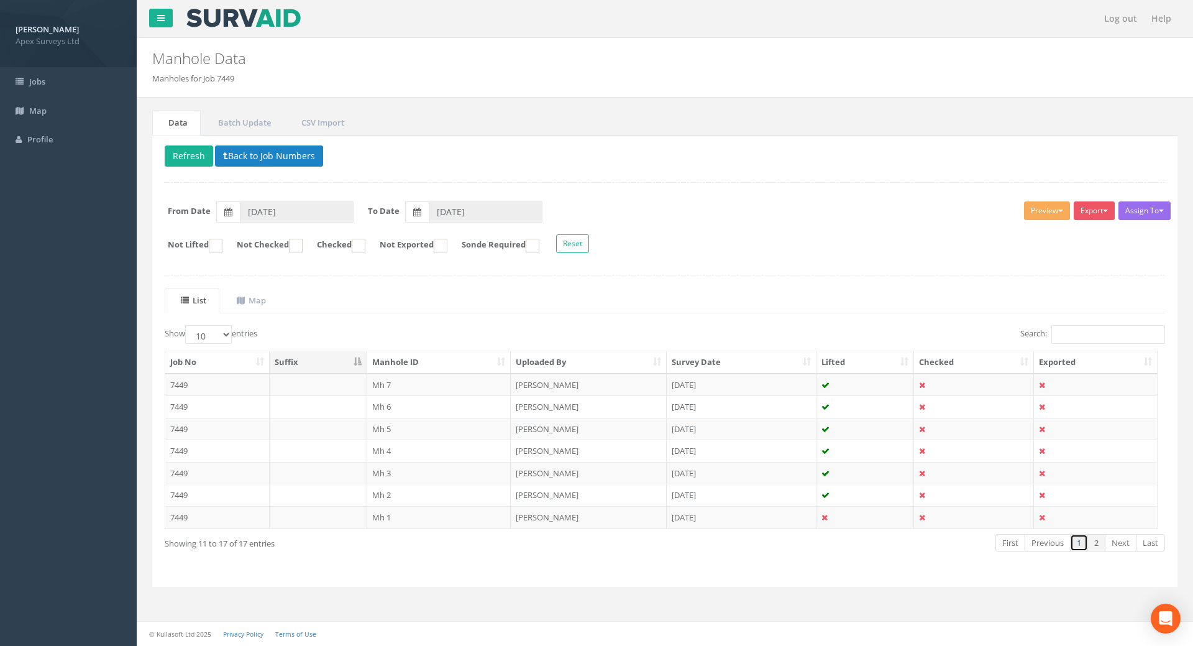
click at [1080, 542] on link "1" at bounding box center [1079, 543] width 18 height 18
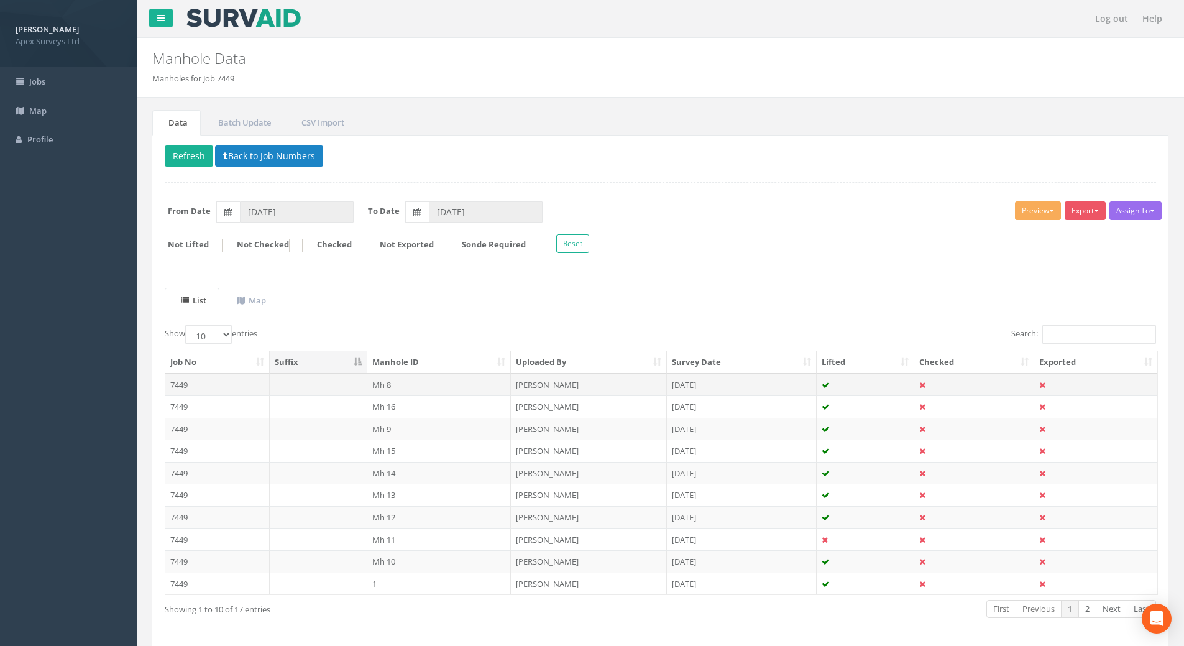
click at [178, 385] on td "7449" at bounding box center [217, 384] width 104 height 22
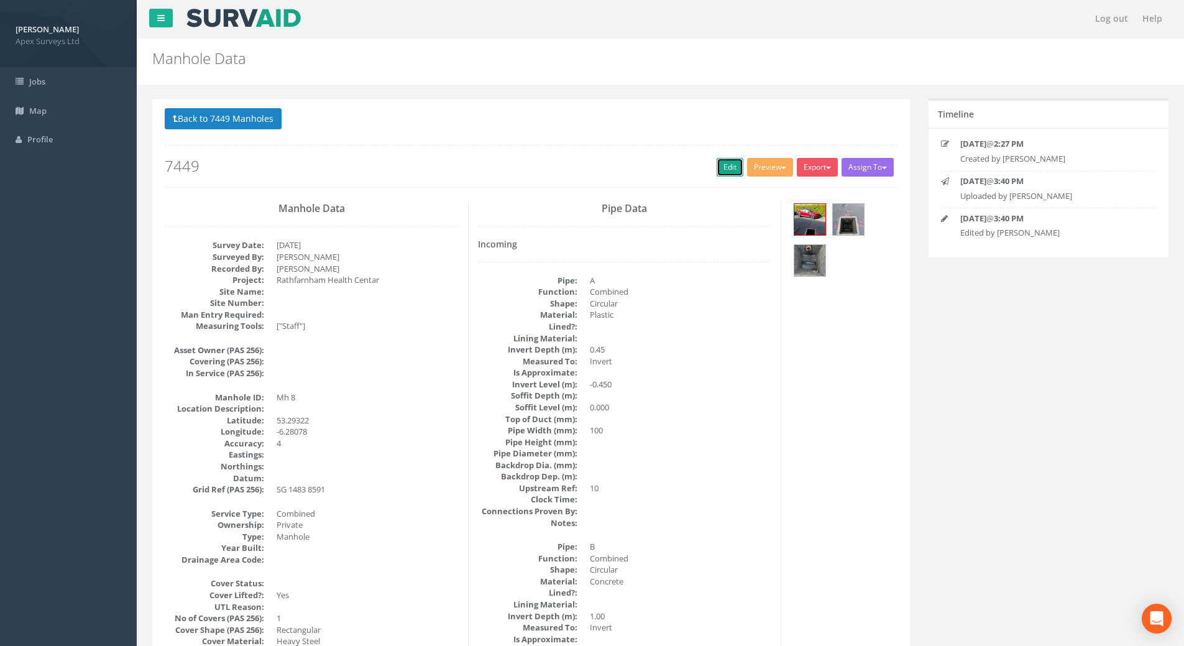
click at [716, 171] on link "Edit" at bounding box center [729, 167] width 27 height 19
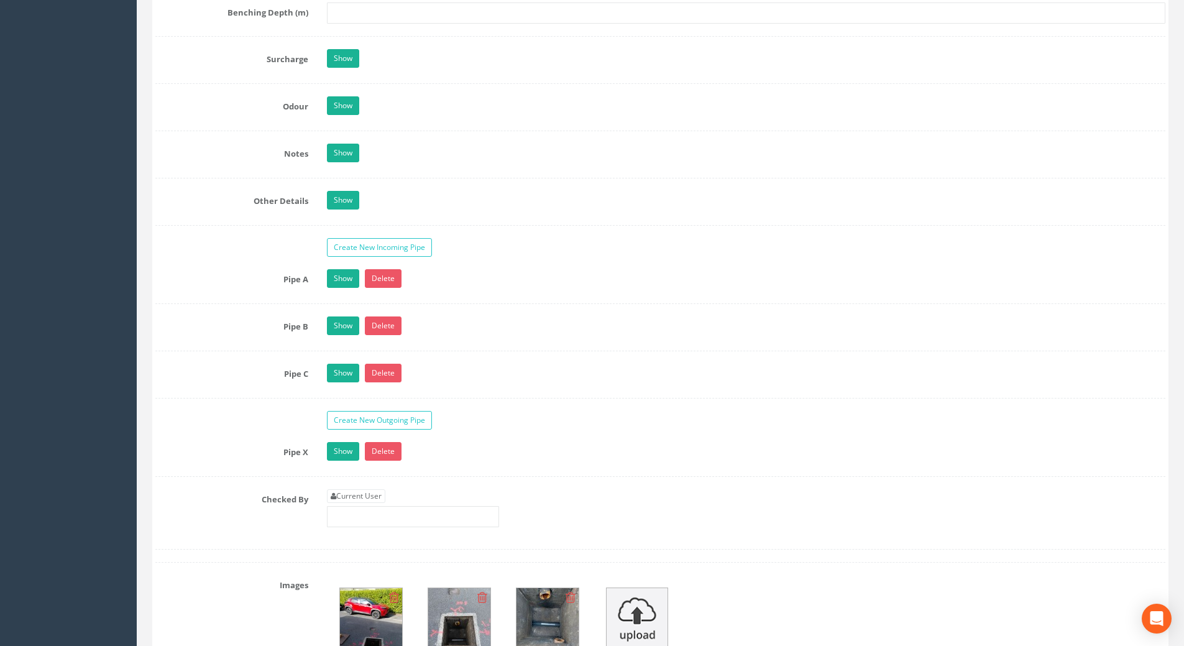
scroll to position [1926, 0]
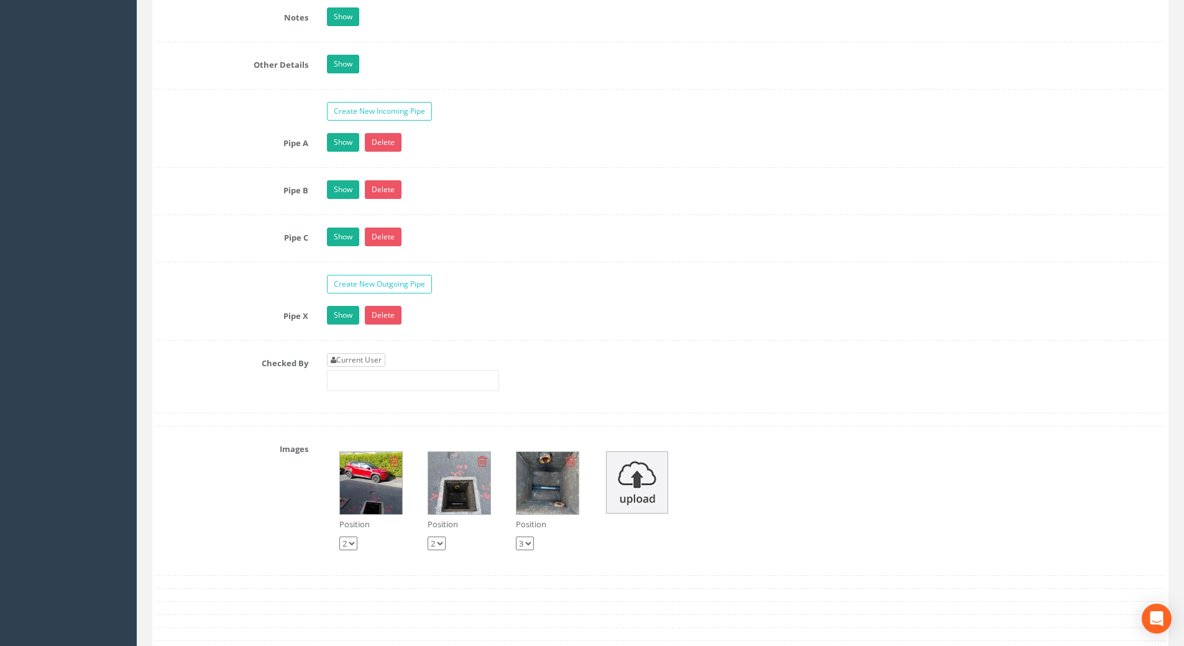
type input "50.68"
click at [365, 362] on link "Current User" at bounding box center [356, 360] width 58 height 14
type input "[PERSON_NAME]"
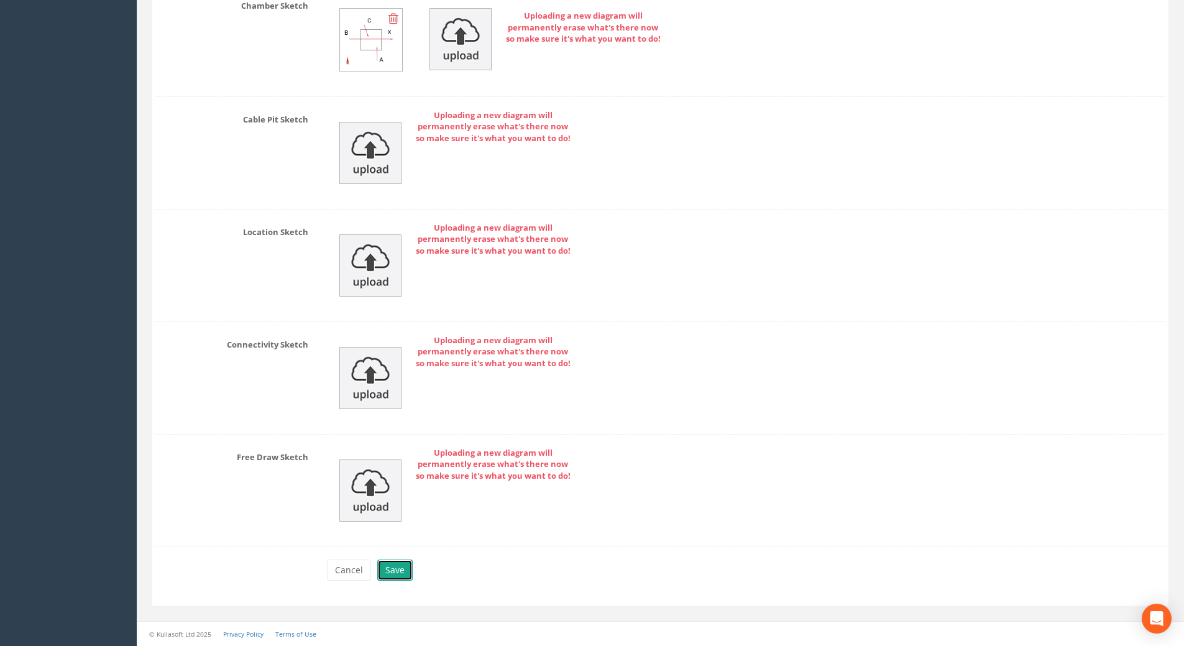
click at [383, 573] on button "Save" at bounding box center [394, 569] width 35 height 21
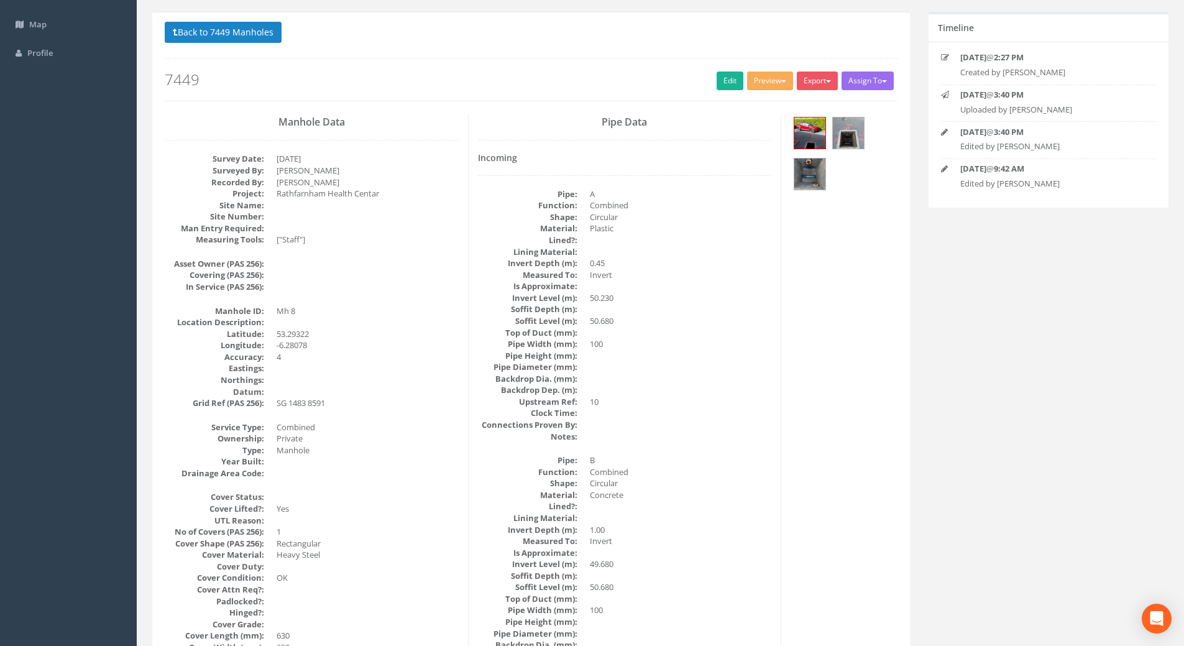
scroll to position [0, 0]
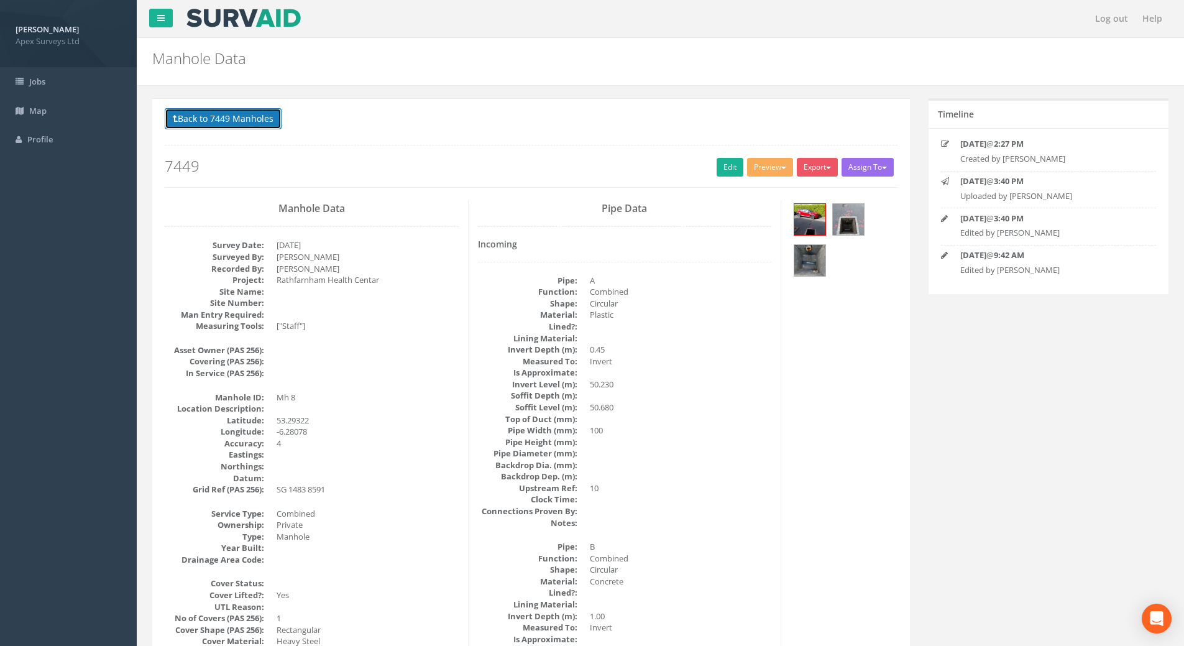
click at [187, 120] on button "Back to 7449 Manholes" at bounding box center [223, 118] width 117 height 21
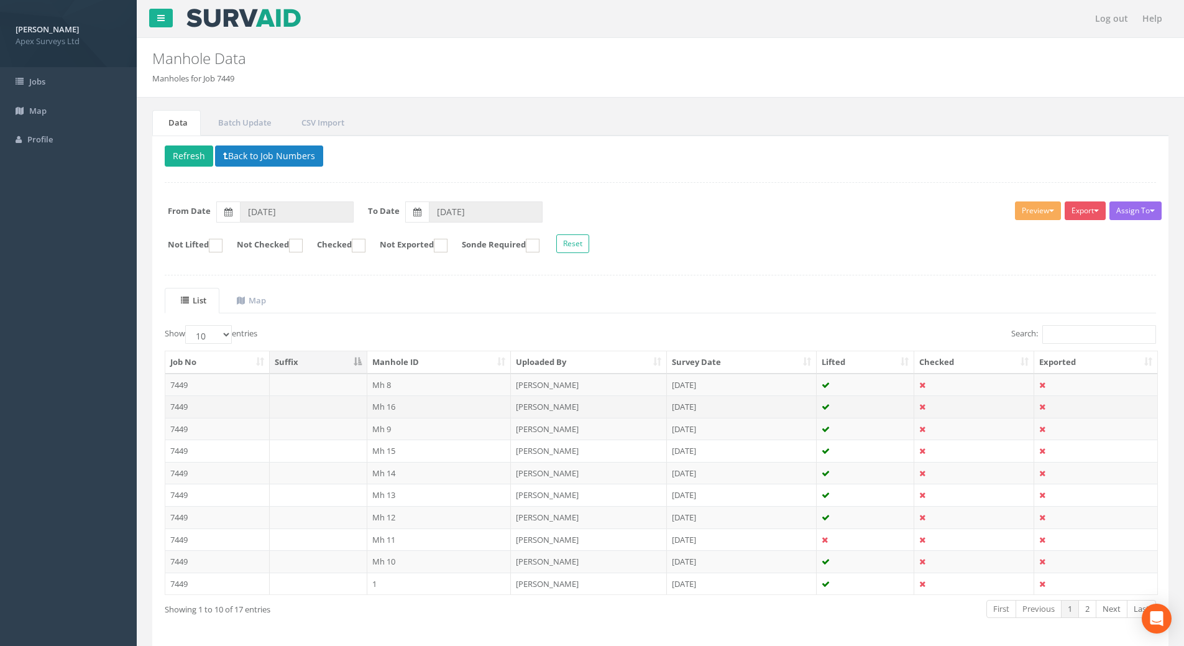
click at [191, 408] on td "7449" at bounding box center [217, 406] width 104 height 22
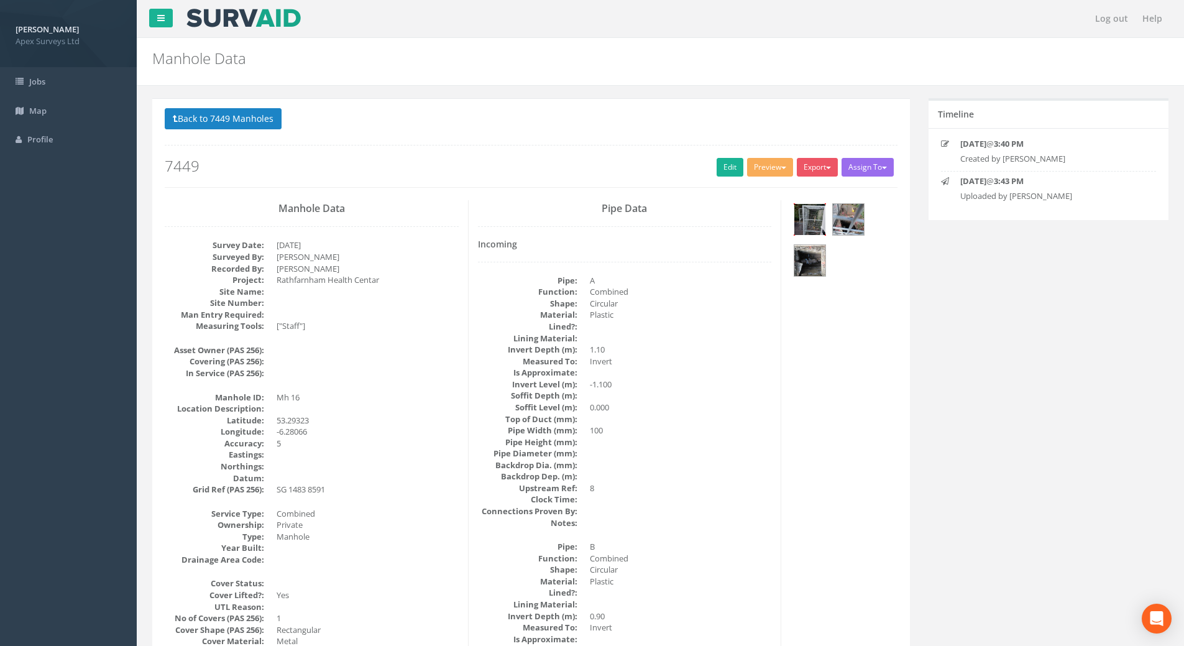
click at [811, 226] on img at bounding box center [809, 219] width 31 height 31
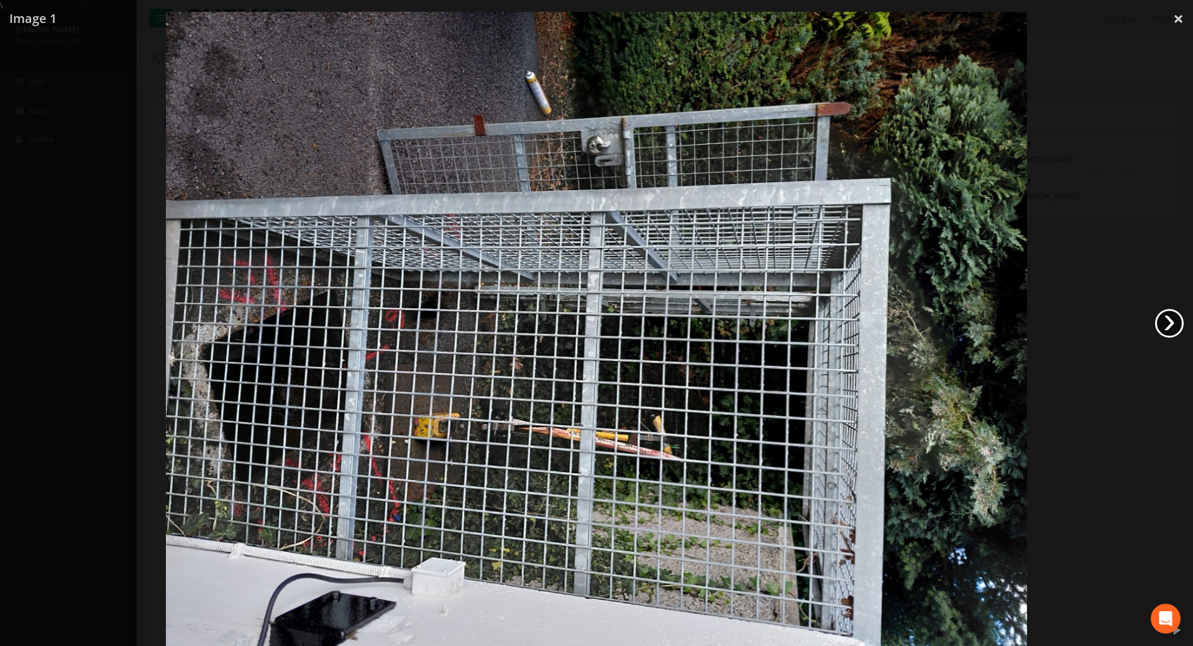
click at [1182, 322] on link "›" at bounding box center [1169, 323] width 29 height 29
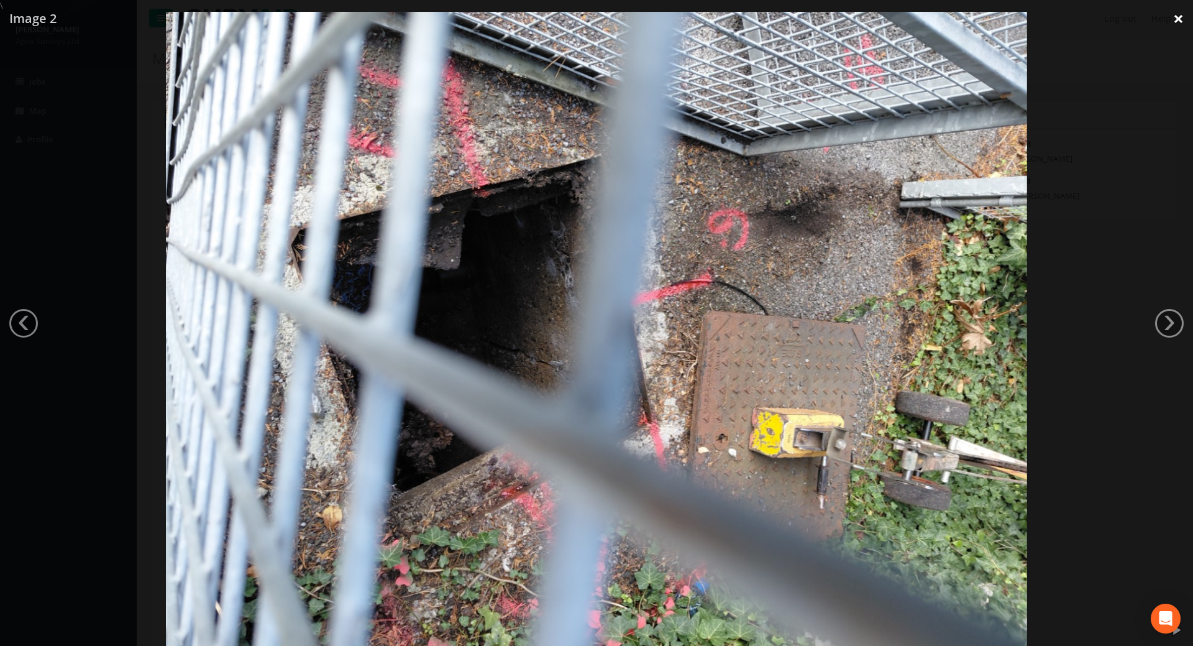
click at [1179, 19] on link "×" at bounding box center [1178, 18] width 29 height 37
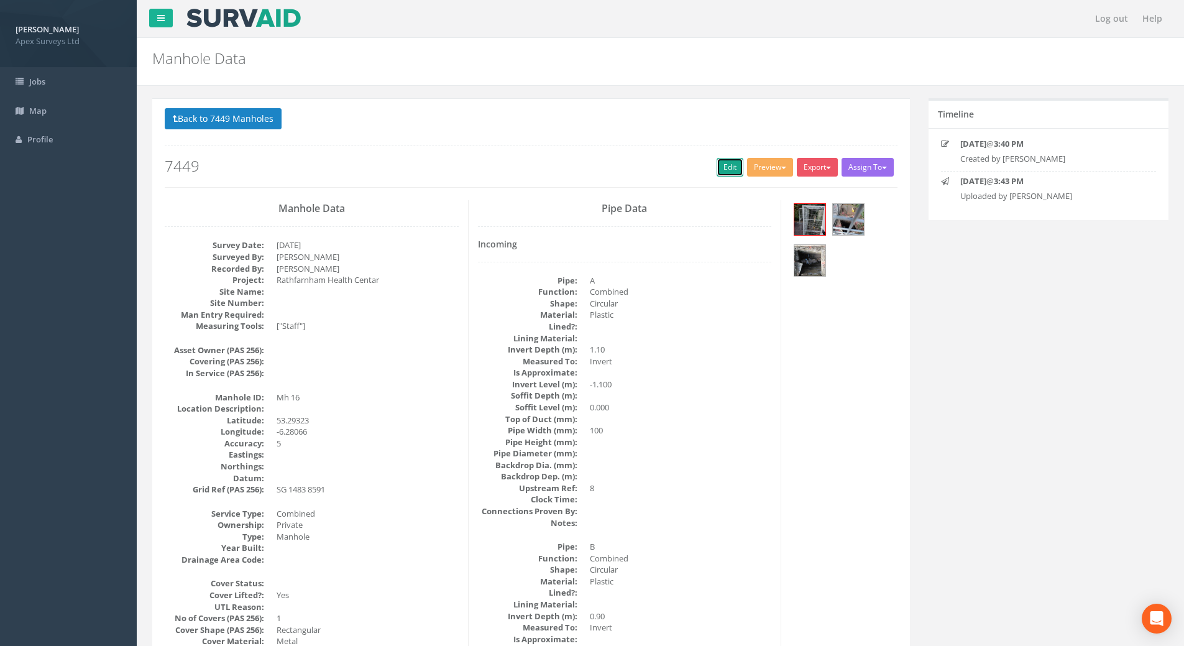
click at [716, 164] on link "Edit" at bounding box center [729, 167] width 27 height 19
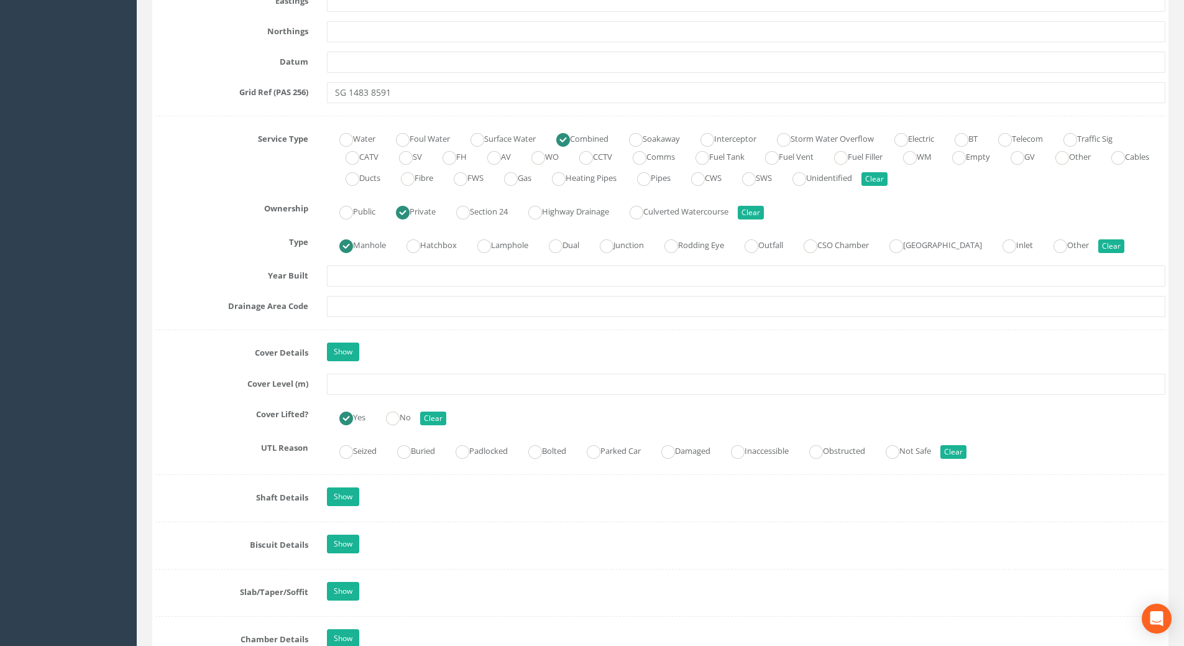
scroll to position [870, 0]
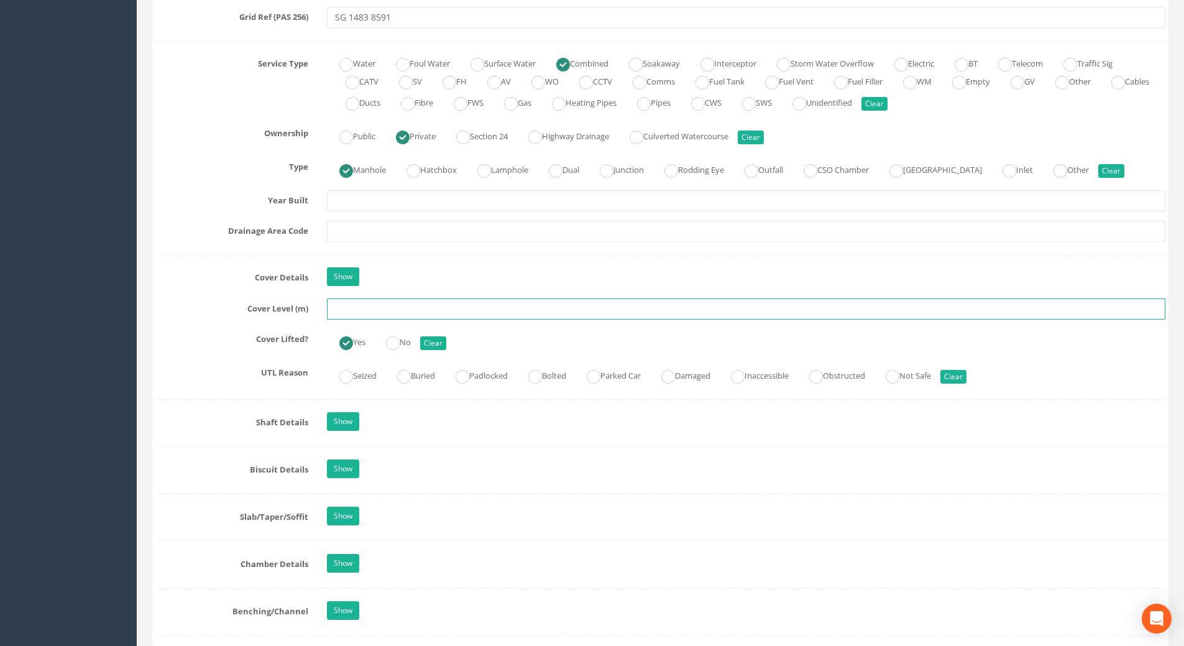
click at [372, 304] on input "text" at bounding box center [746, 308] width 838 height 21
type input "50.61"
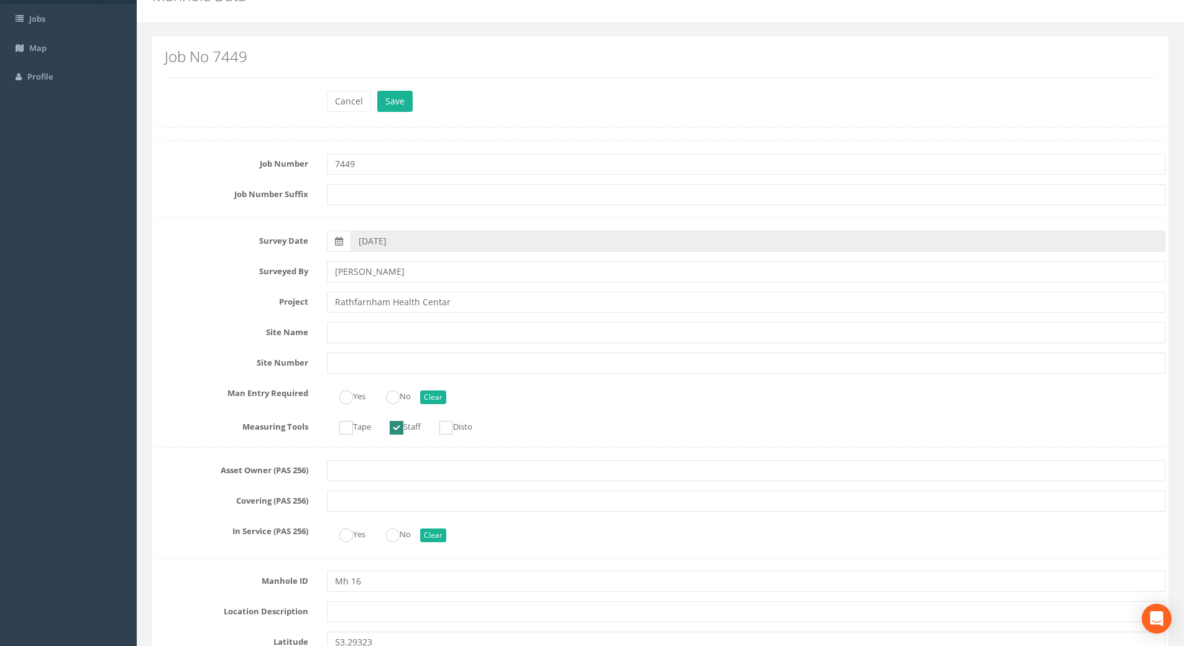
scroll to position [0, 0]
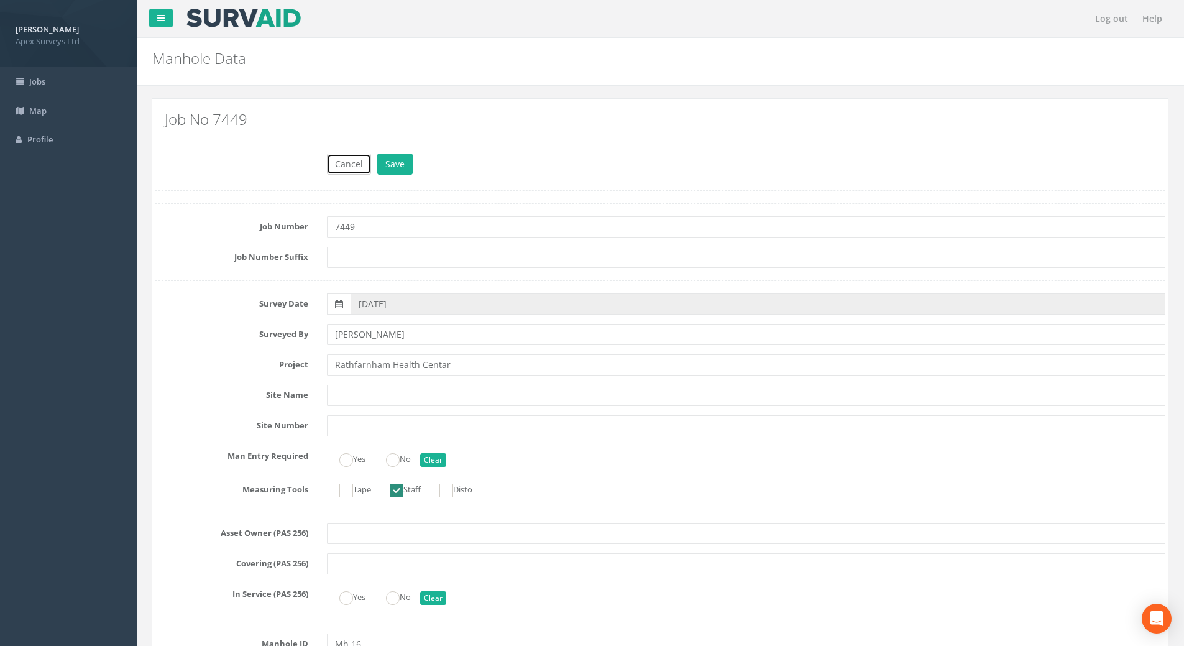
click at [345, 158] on button "Cancel" at bounding box center [349, 163] width 44 height 21
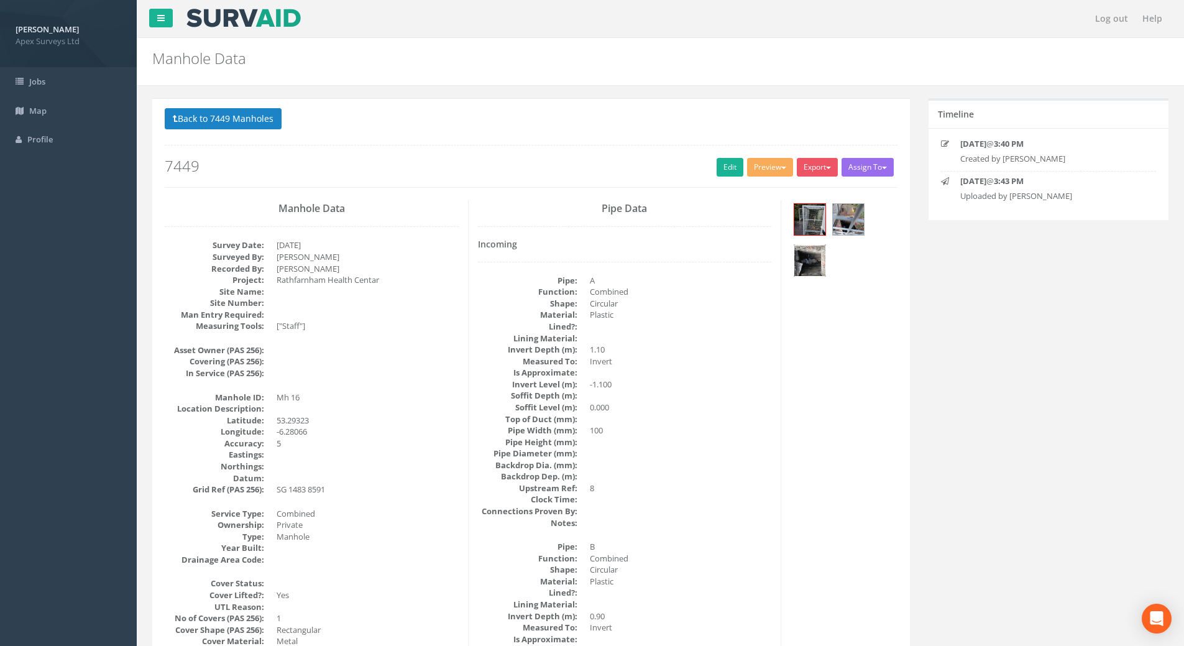
click at [815, 274] on img at bounding box center [809, 260] width 31 height 31
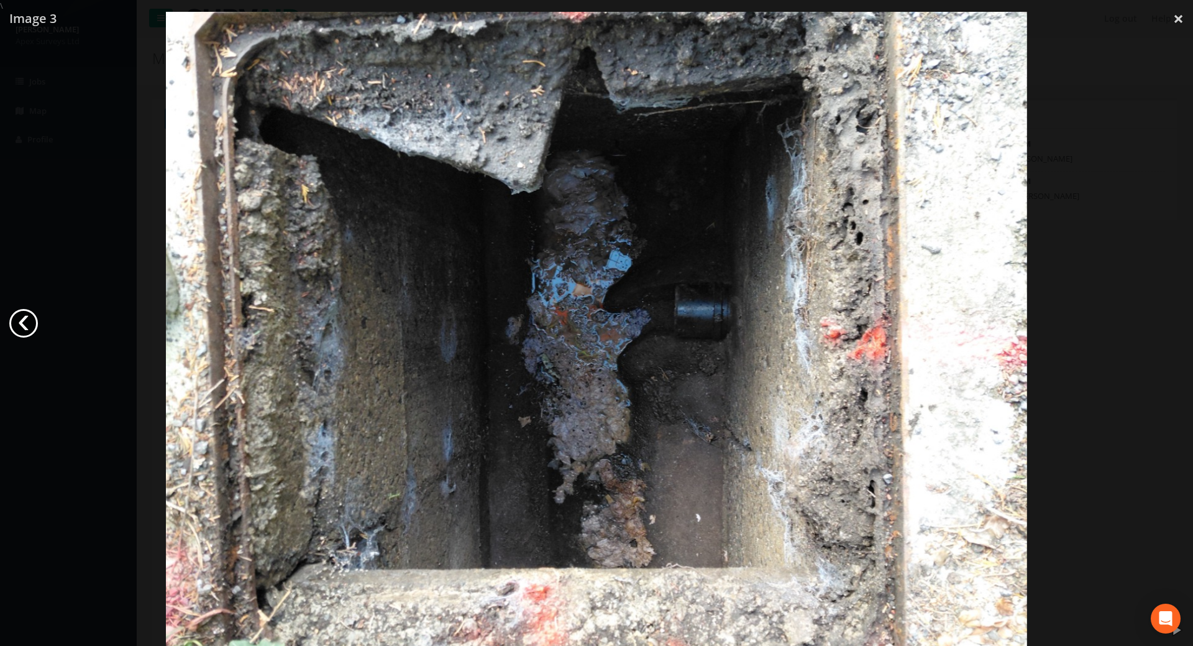
click at [22, 322] on link "‹" at bounding box center [23, 323] width 29 height 29
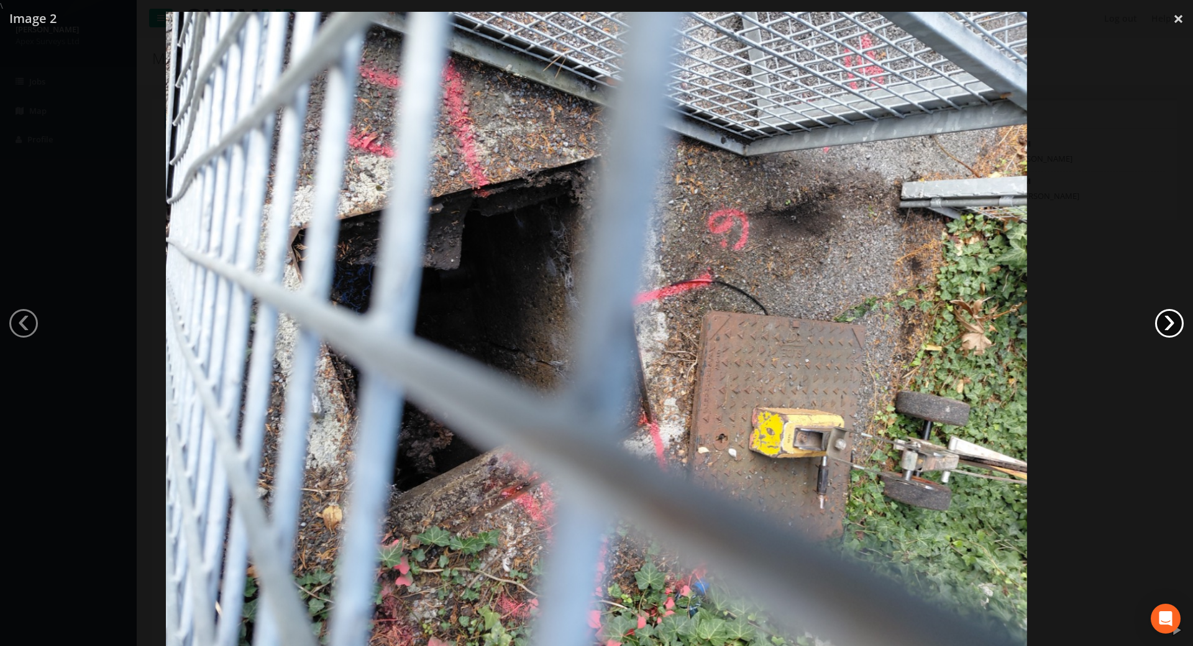
click at [1167, 321] on link "›" at bounding box center [1169, 323] width 29 height 29
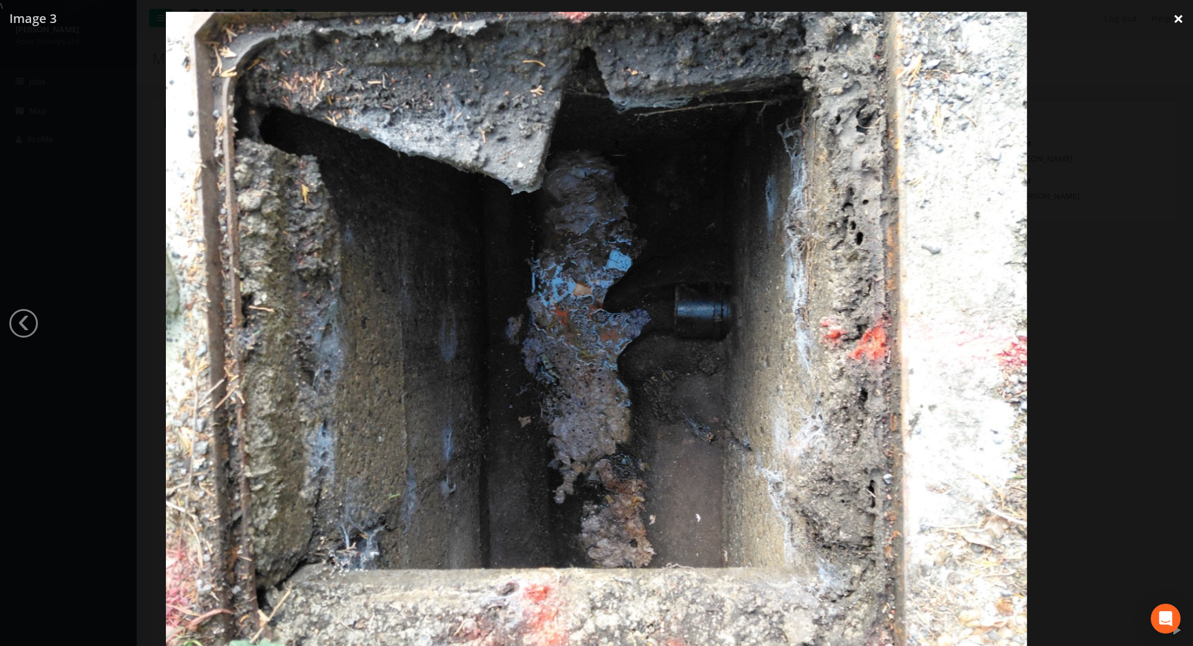
click at [1183, 16] on link "×" at bounding box center [1178, 18] width 29 height 37
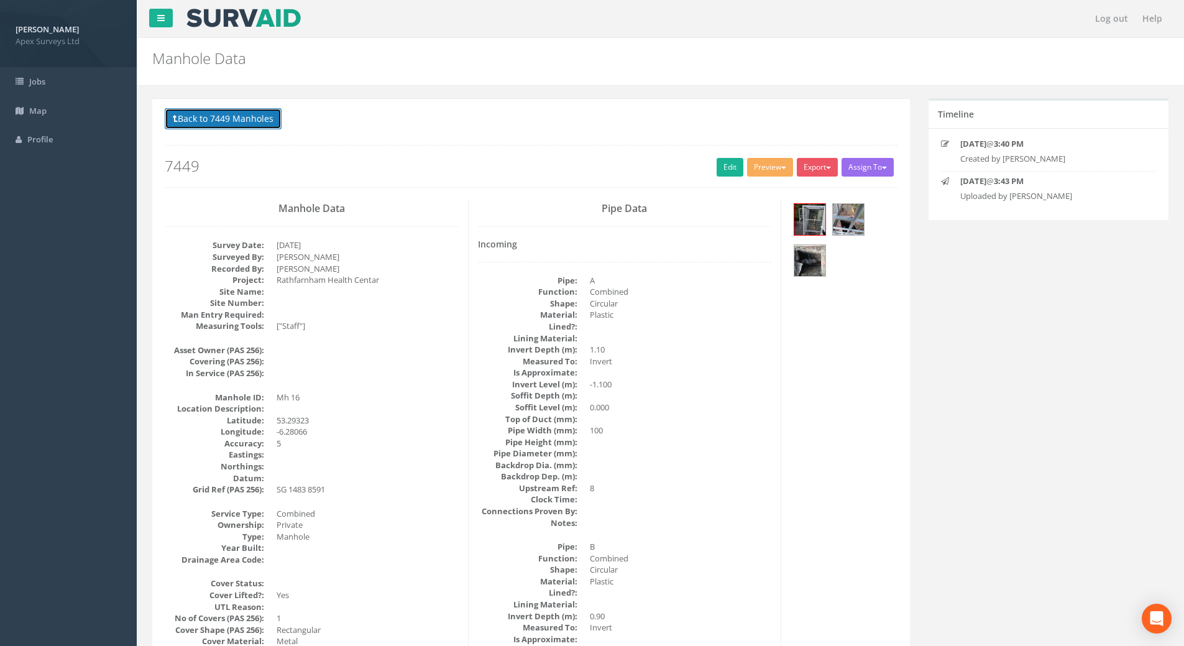
click at [219, 121] on button "Back to 7449 Manholes" at bounding box center [223, 118] width 117 height 21
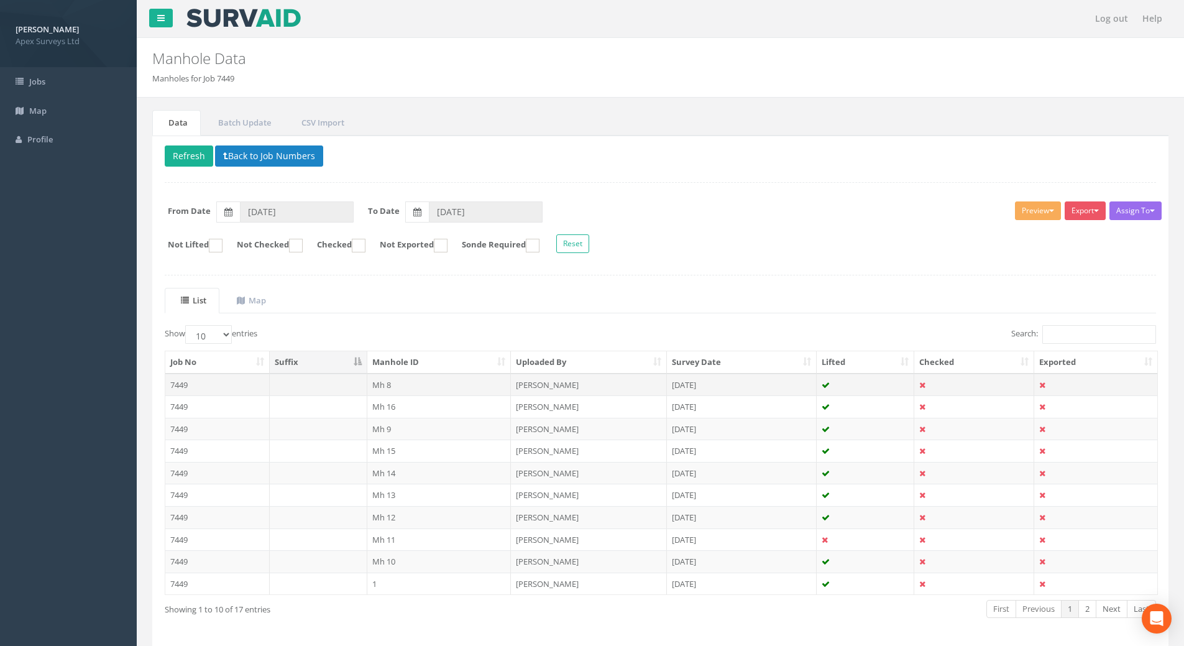
click at [188, 384] on td "7449" at bounding box center [217, 384] width 104 height 22
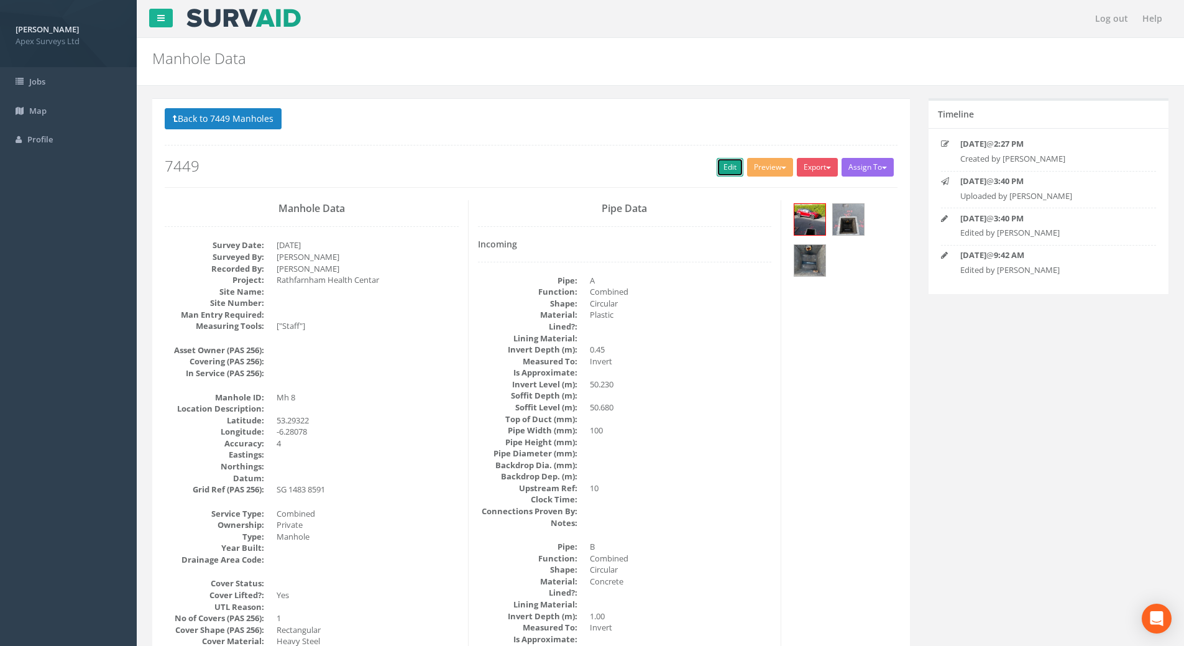
click at [720, 167] on link "Edit" at bounding box center [729, 167] width 27 height 19
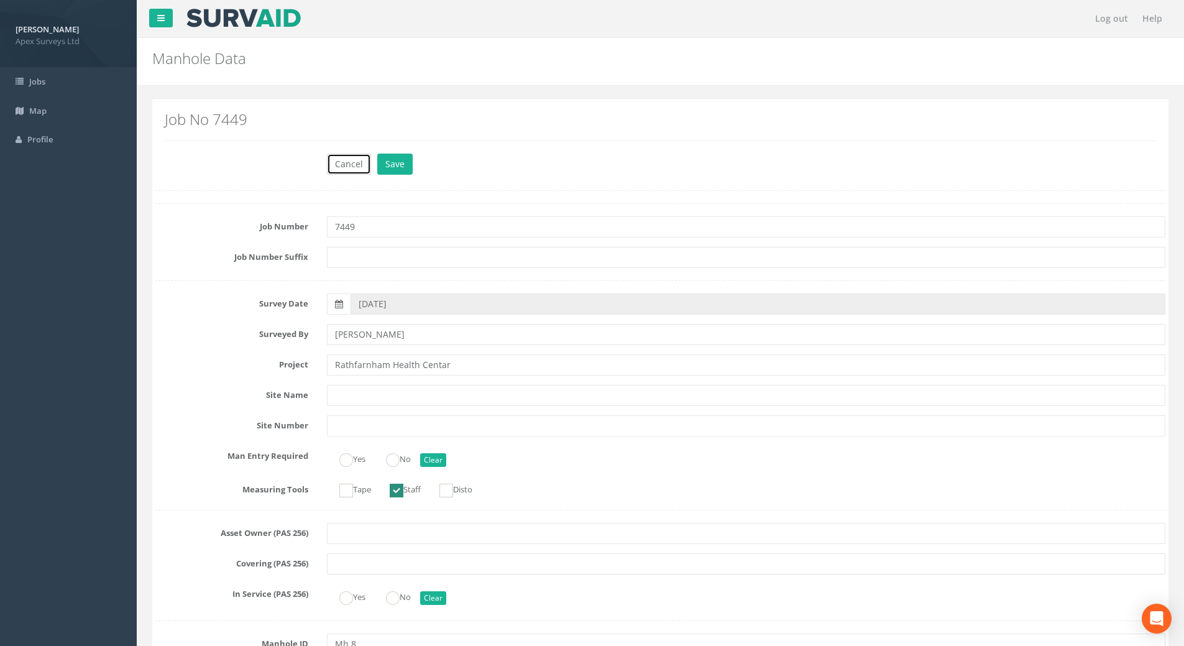
click at [352, 159] on button "Cancel" at bounding box center [349, 163] width 44 height 21
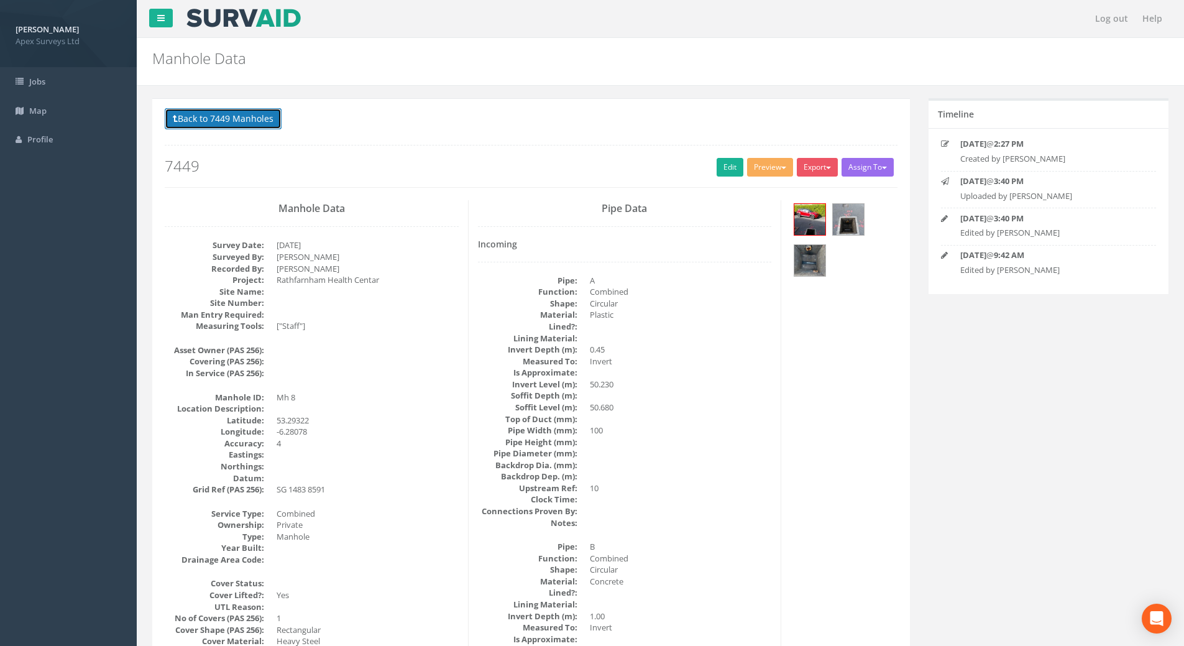
click at [239, 112] on button "Back to 7449 Manholes" at bounding box center [223, 118] width 117 height 21
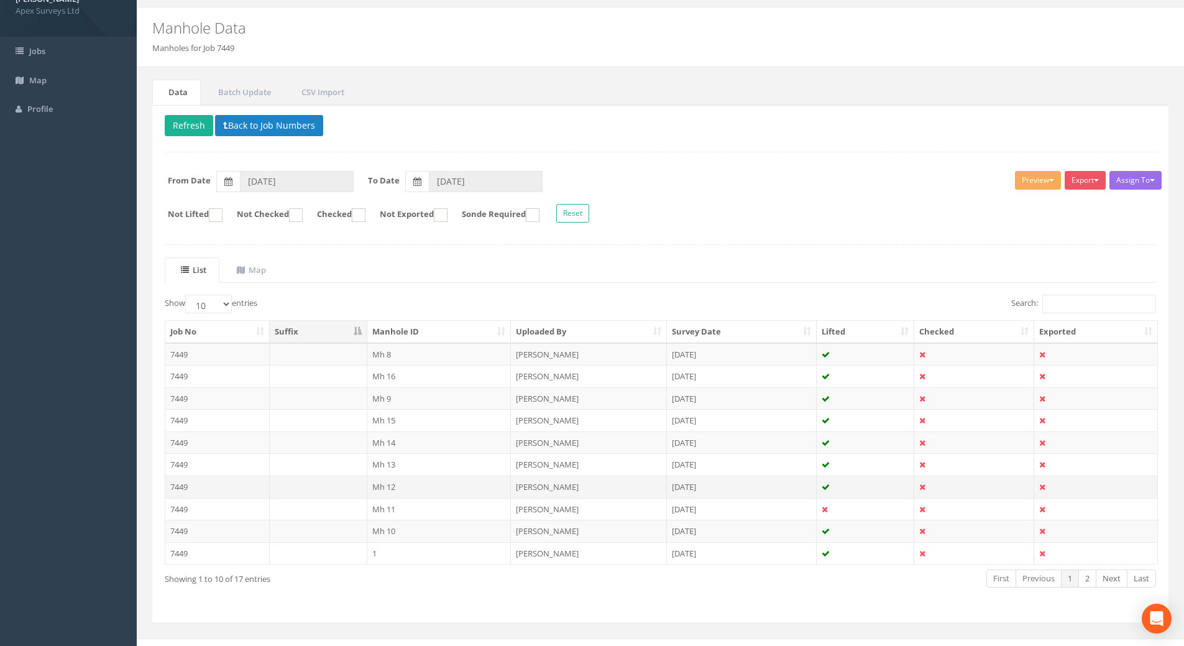
scroll to position [47, 0]
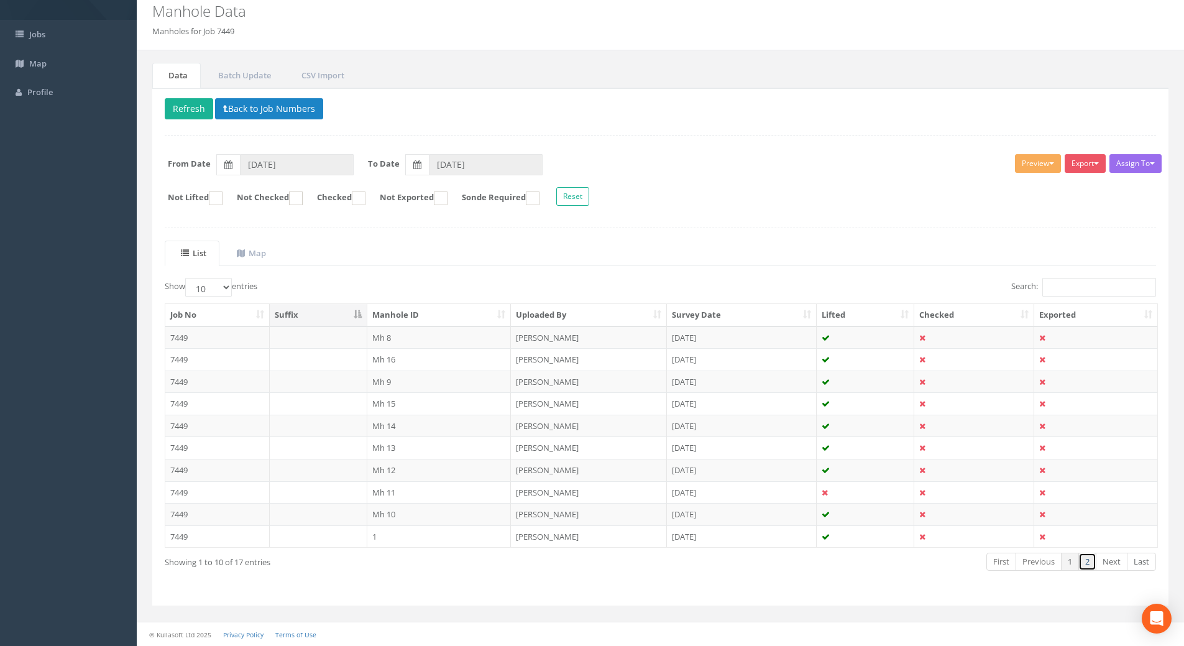
click at [1090, 563] on link "2" at bounding box center [1087, 561] width 18 height 18
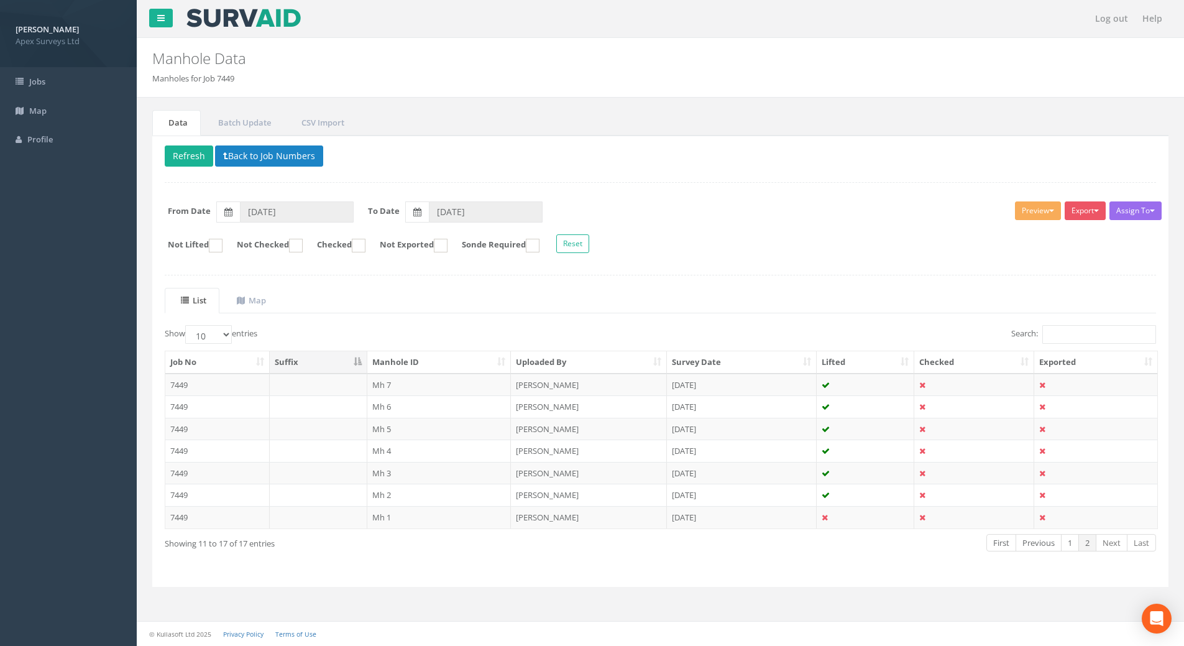
scroll to position [0, 0]
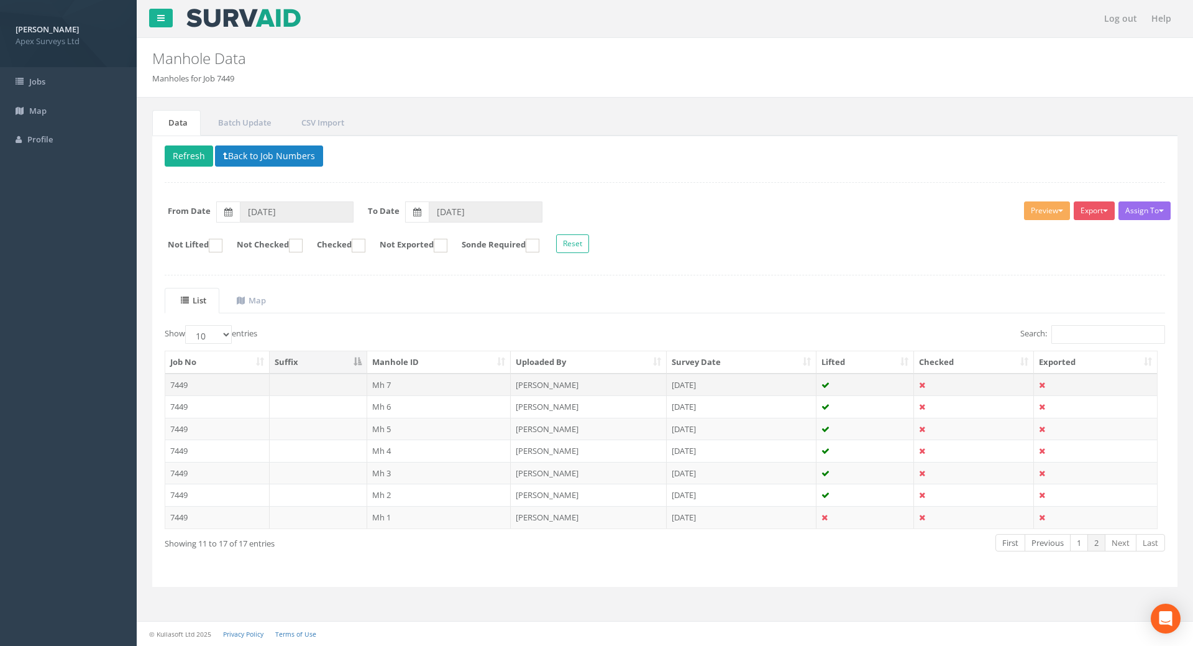
click at [182, 382] on td "7449" at bounding box center [217, 384] width 104 height 22
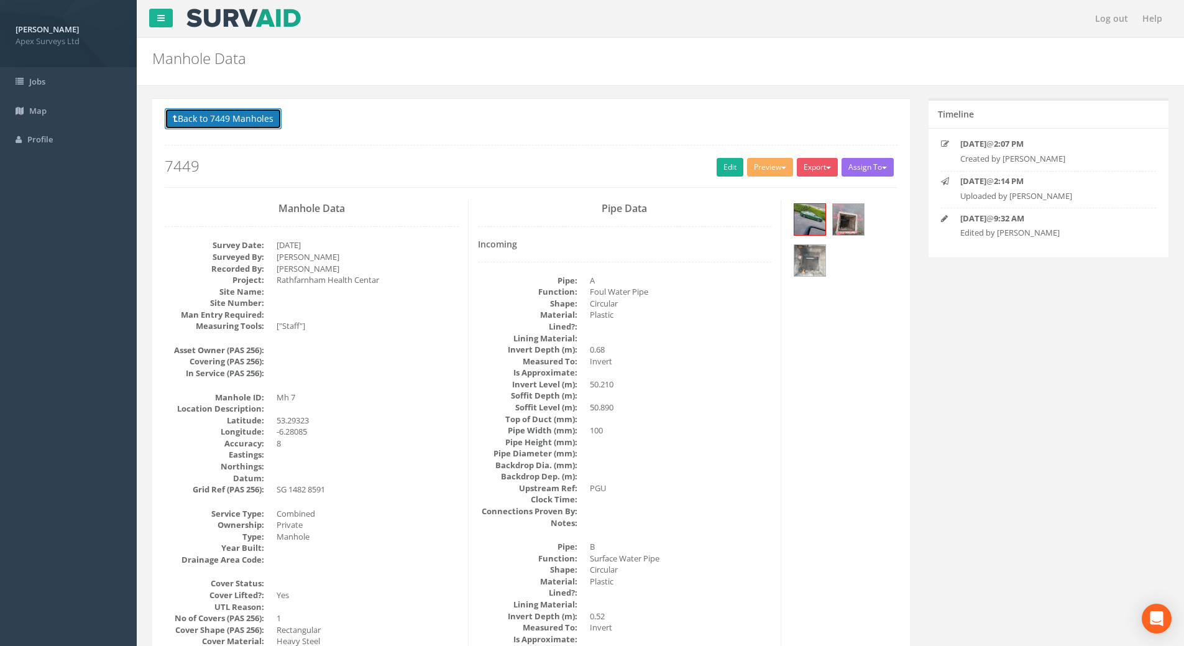
click at [212, 118] on button "Back to 7449 Manholes" at bounding box center [223, 118] width 117 height 21
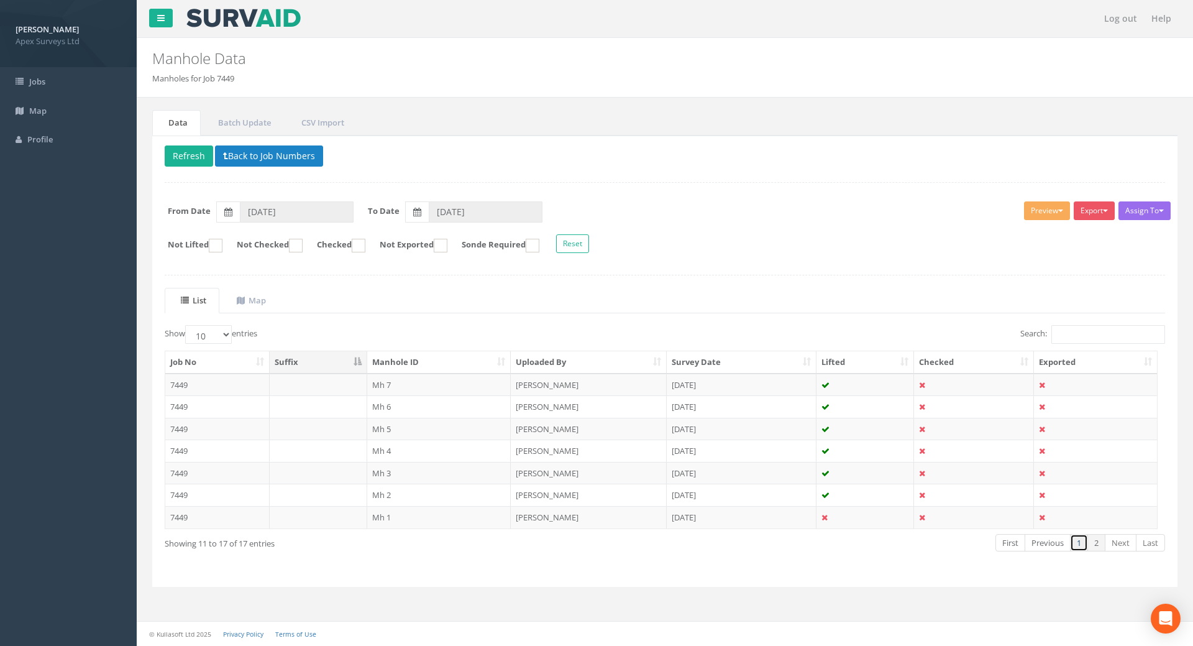
click at [1077, 541] on link "1" at bounding box center [1079, 543] width 18 height 18
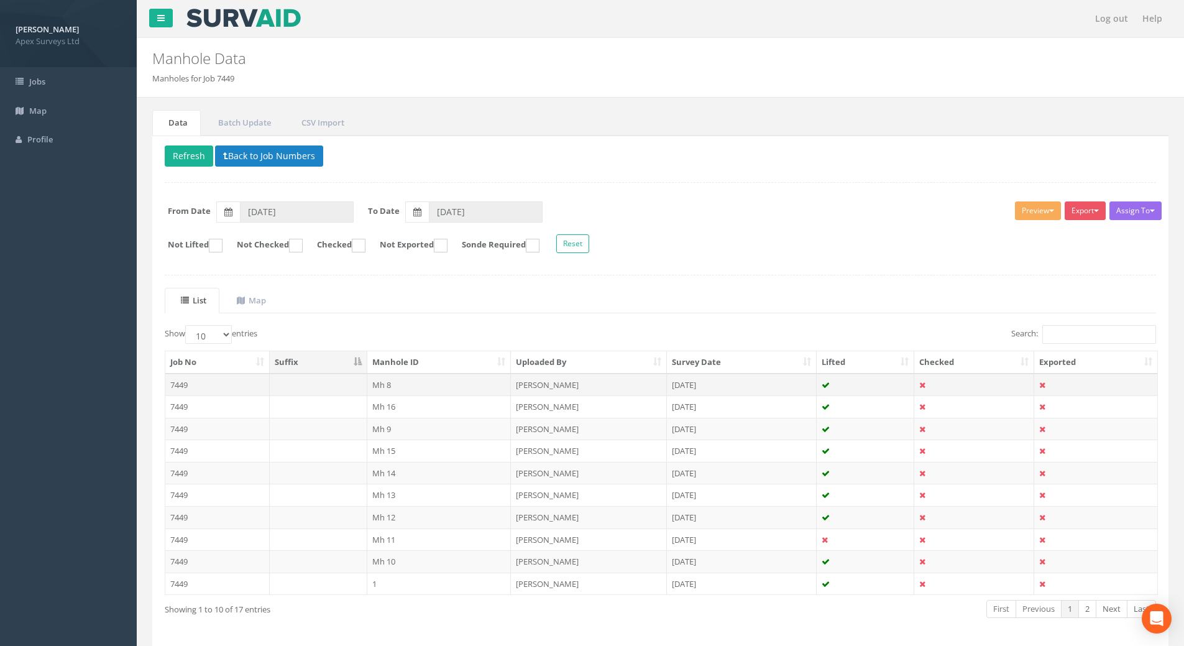
click at [185, 385] on td "7449" at bounding box center [217, 384] width 104 height 22
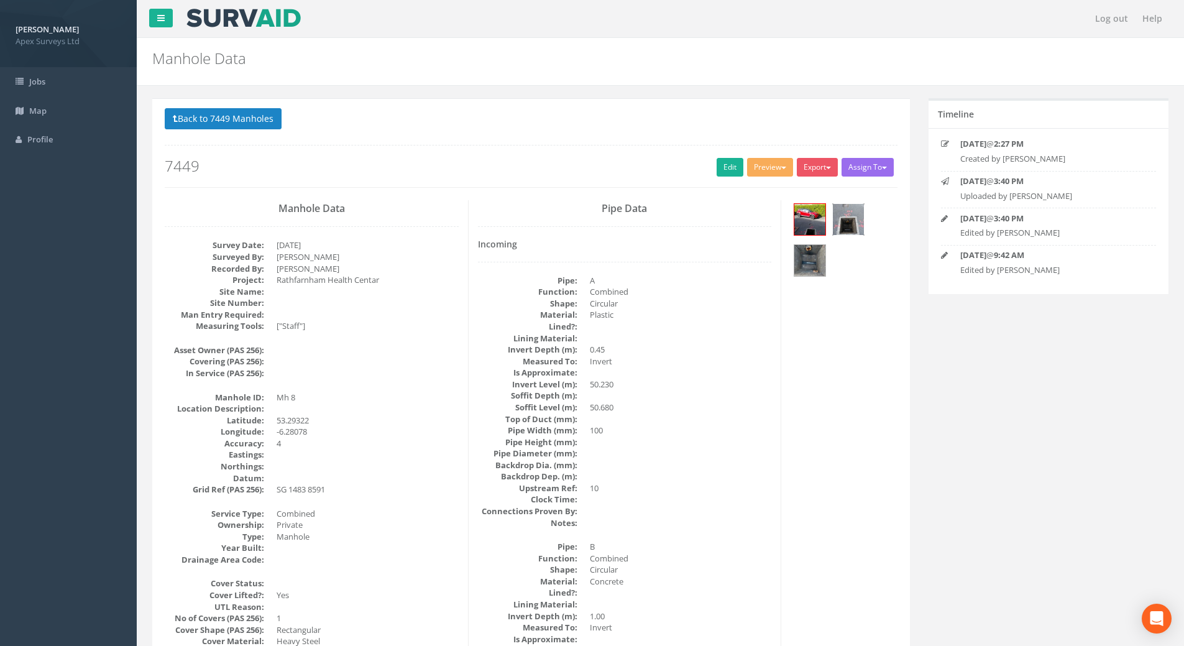
click at [840, 221] on img at bounding box center [848, 219] width 31 height 31
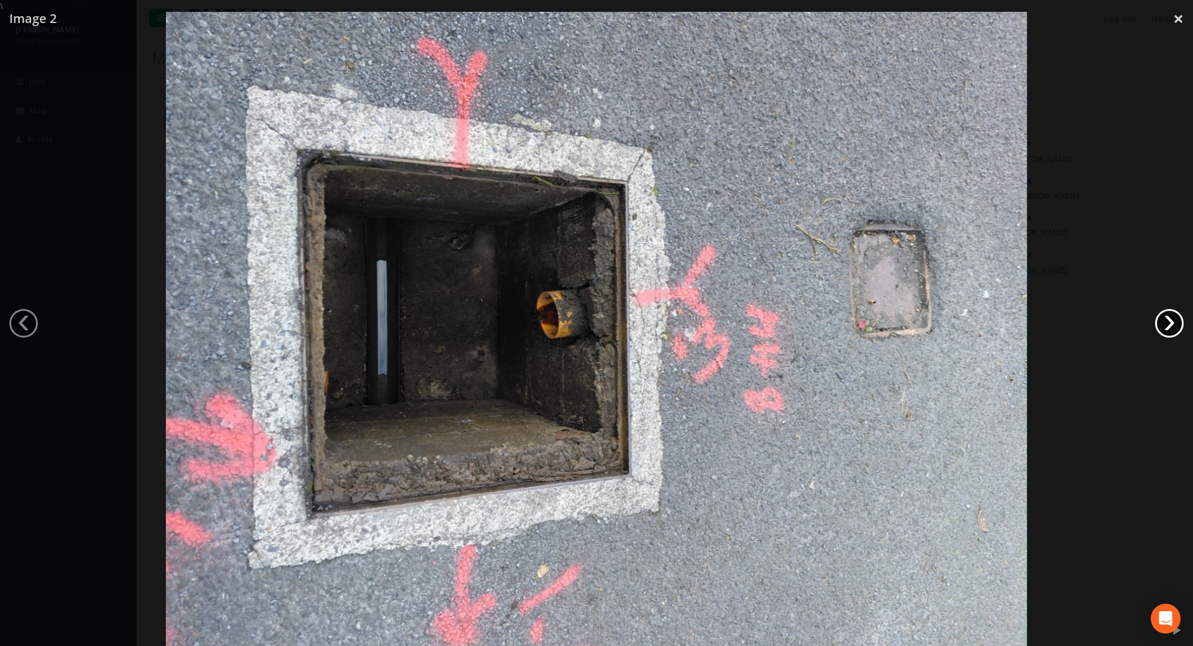
click at [1175, 330] on link "›" at bounding box center [1169, 323] width 29 height 29
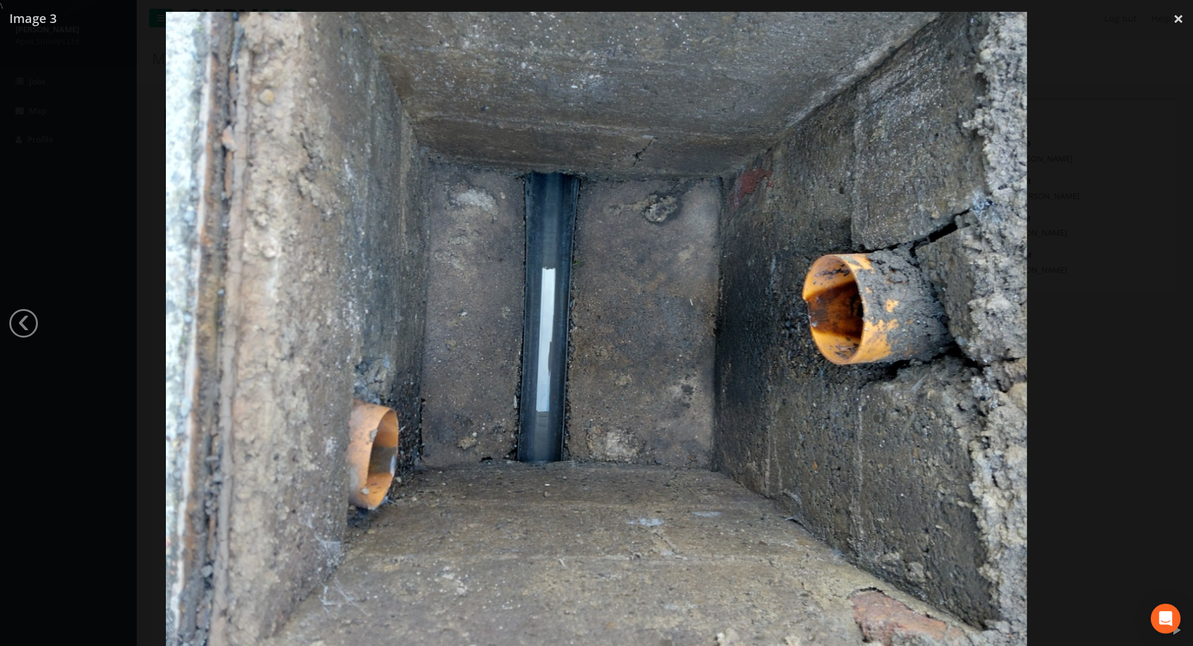
click at [1175, 330] on div at bounding box center [596, 335] width 1193 height 646
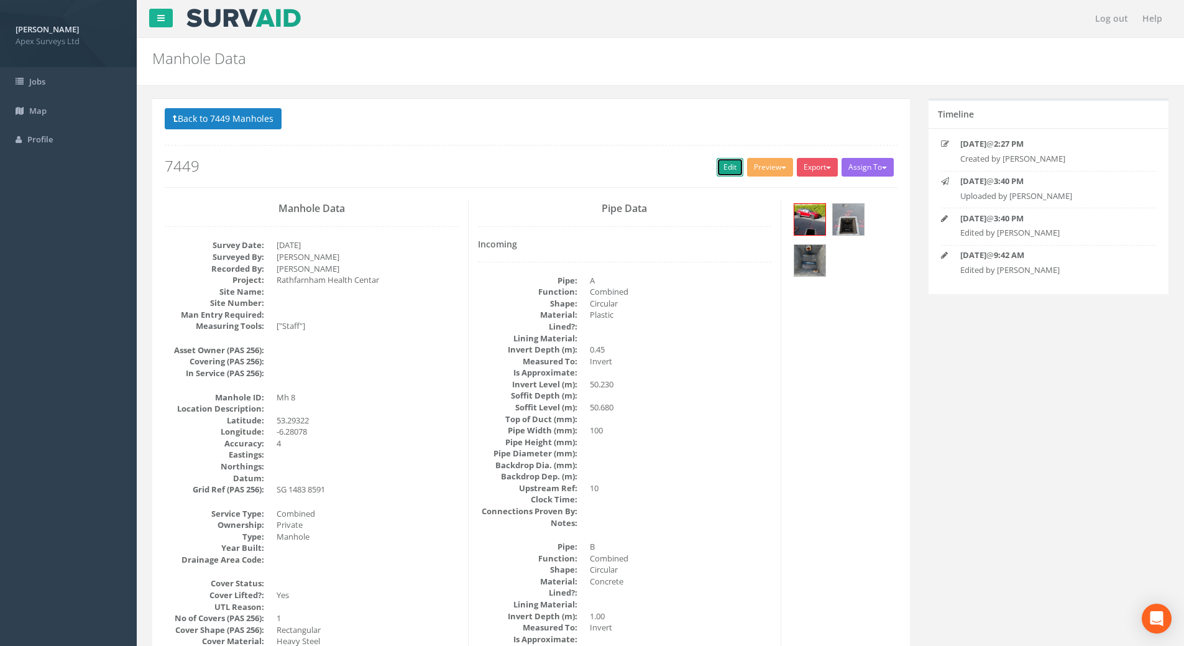
click at [726, 168] on link "Edit" at bounding box center [729, 167] width 27 height 19
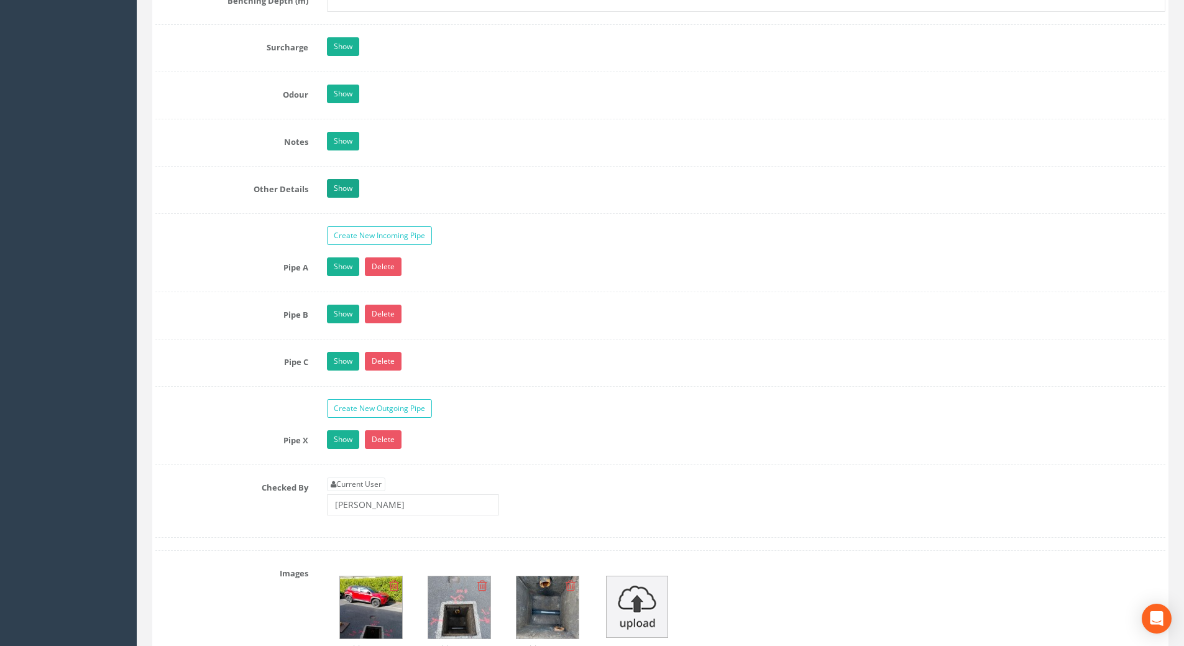
scroll to position [1864, 0]
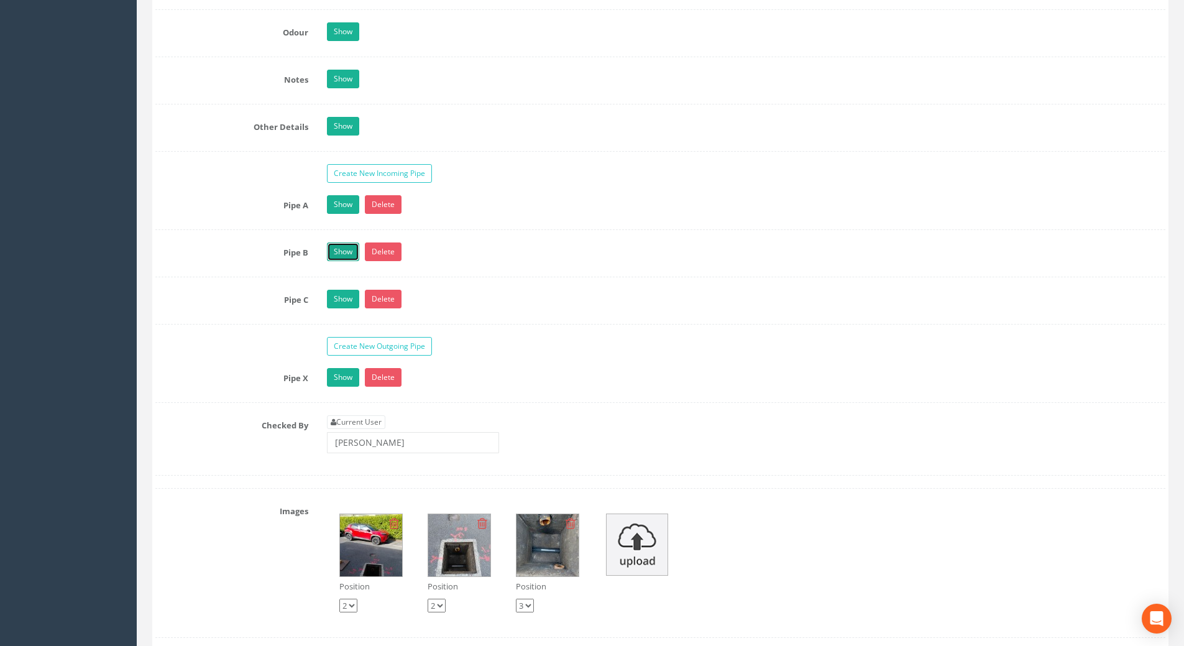
click at [339, 255] on link "Show" at bounding box center [343, 251] width 32 height 19
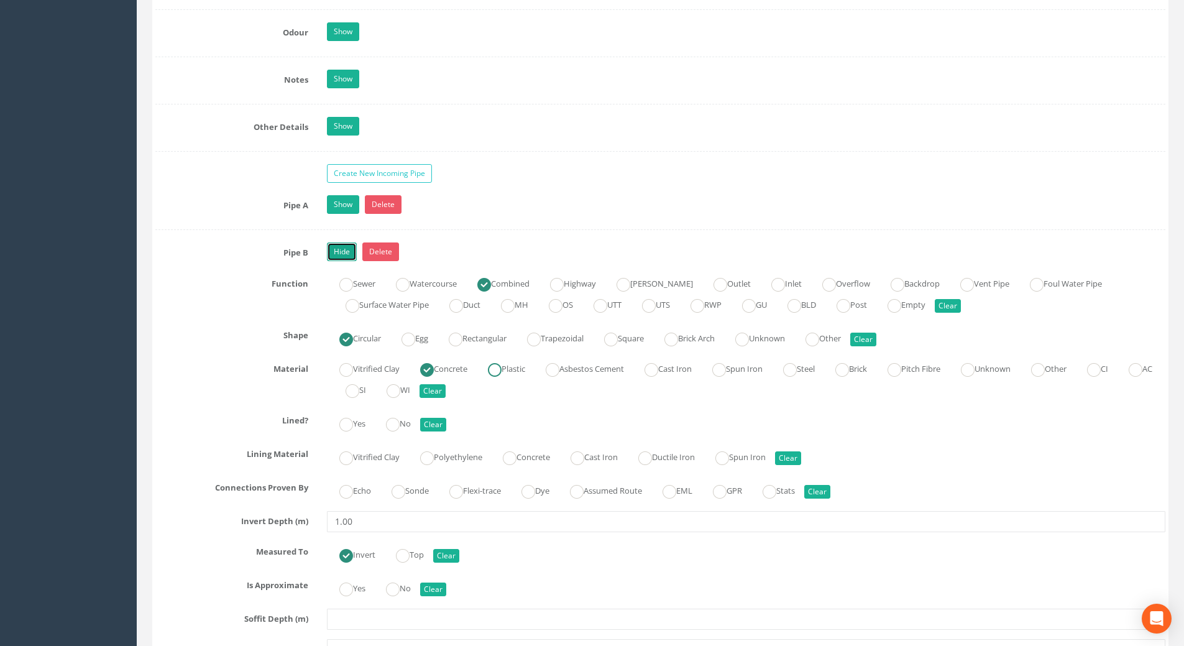
click at [499, 370] on ins at bounding box center [495, 370] width 14 height 14
radio input "false"
radio input "true"
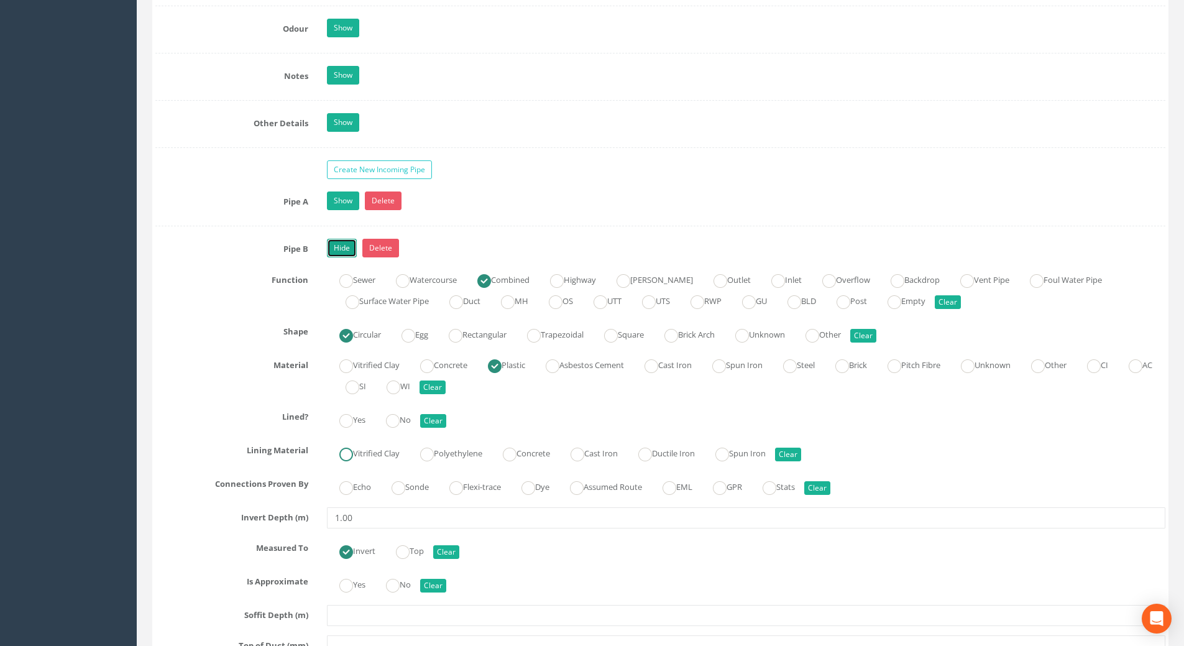
scroll to position [1740, 0]
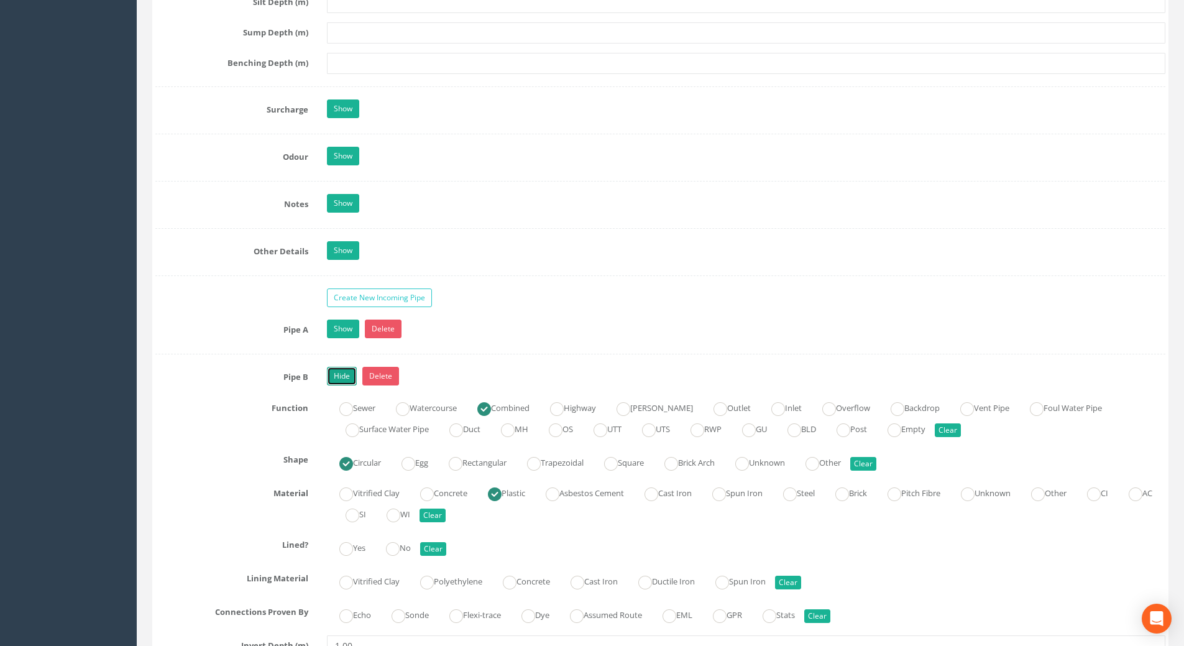
click at [338, 375] on link "Hide" at bounding box center [342, 376] width 30 height 19
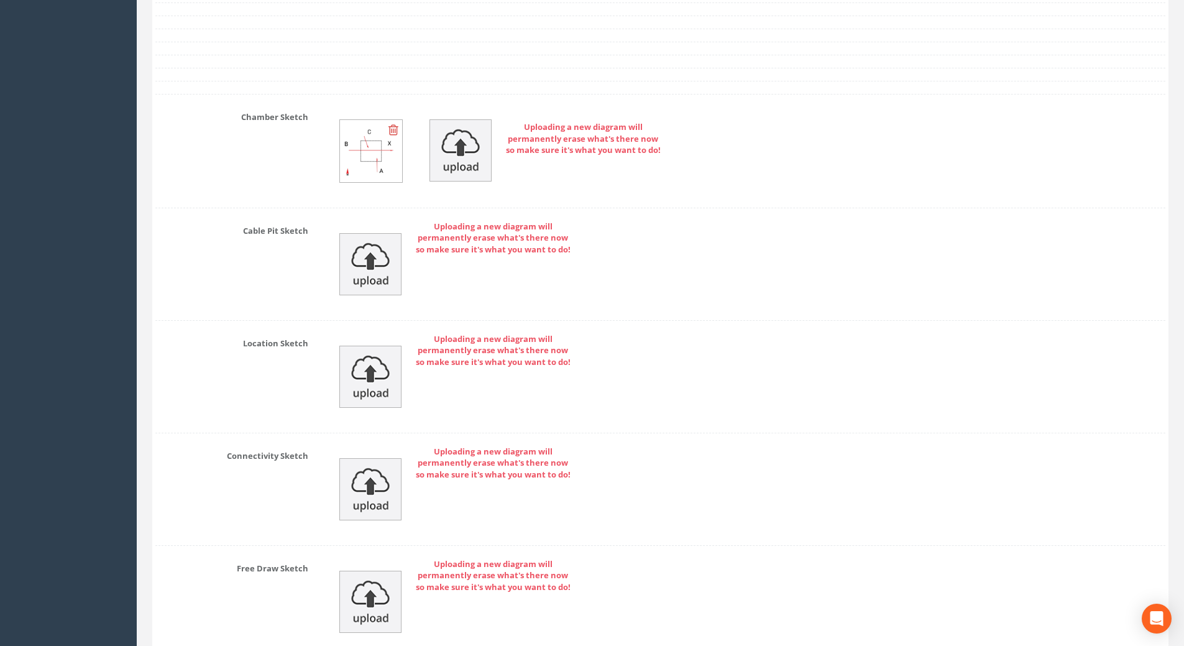
scroll to position [2688, 0]
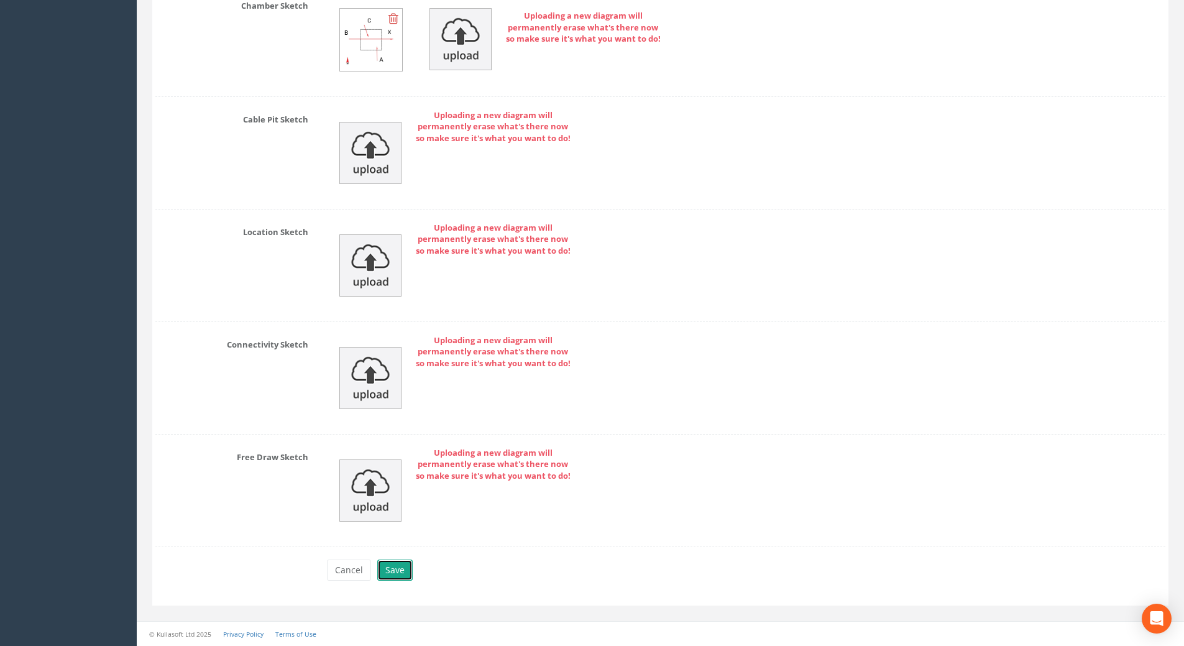
click at [395, 576] on button "Save" at bounding box center [394, 569] width 35 height 21
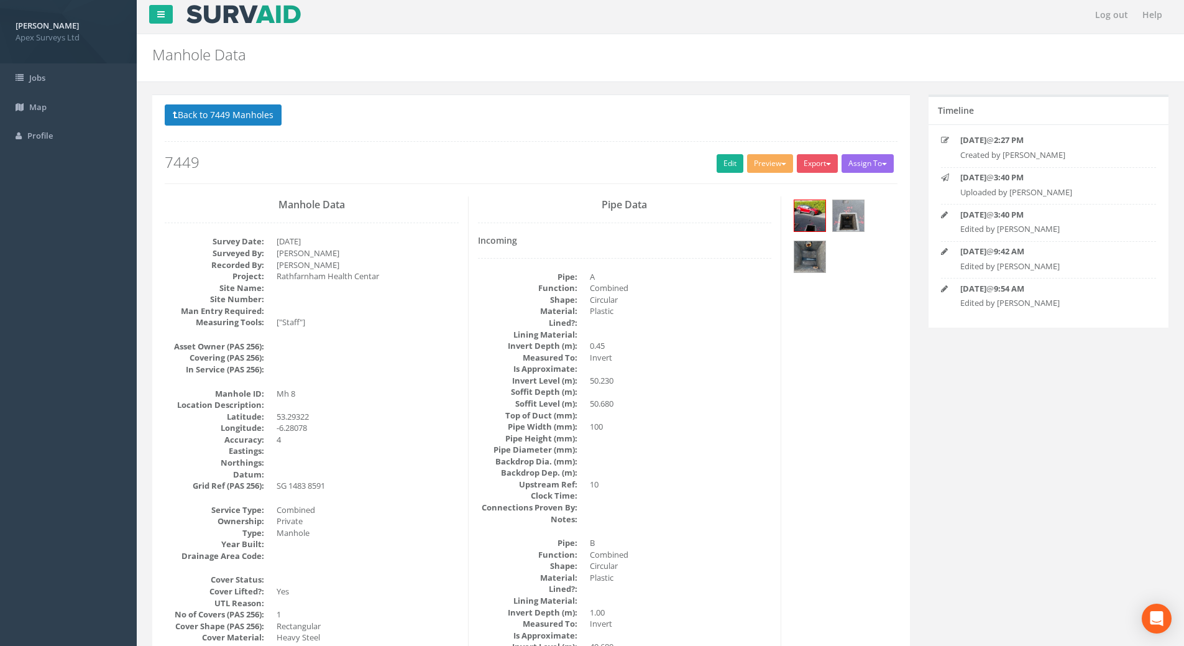
scroll to position [0, 0]
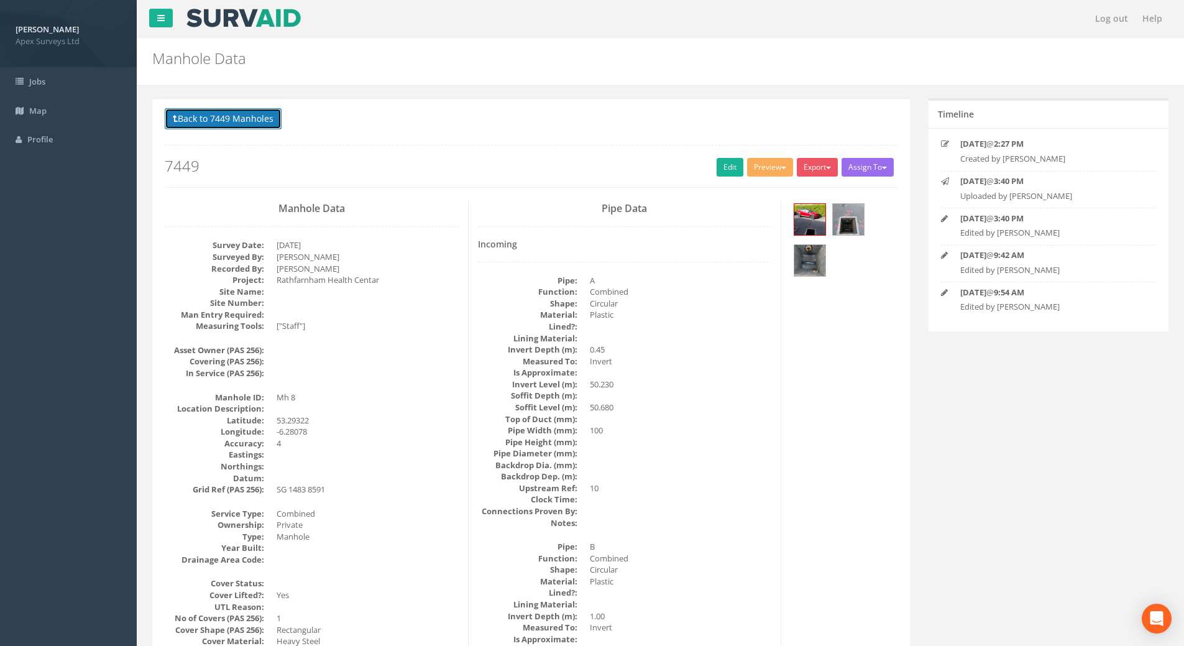
click at [204, 111] on button "Back to 7449 Manholes" at bounding box center [223, 118] width 117 height 21
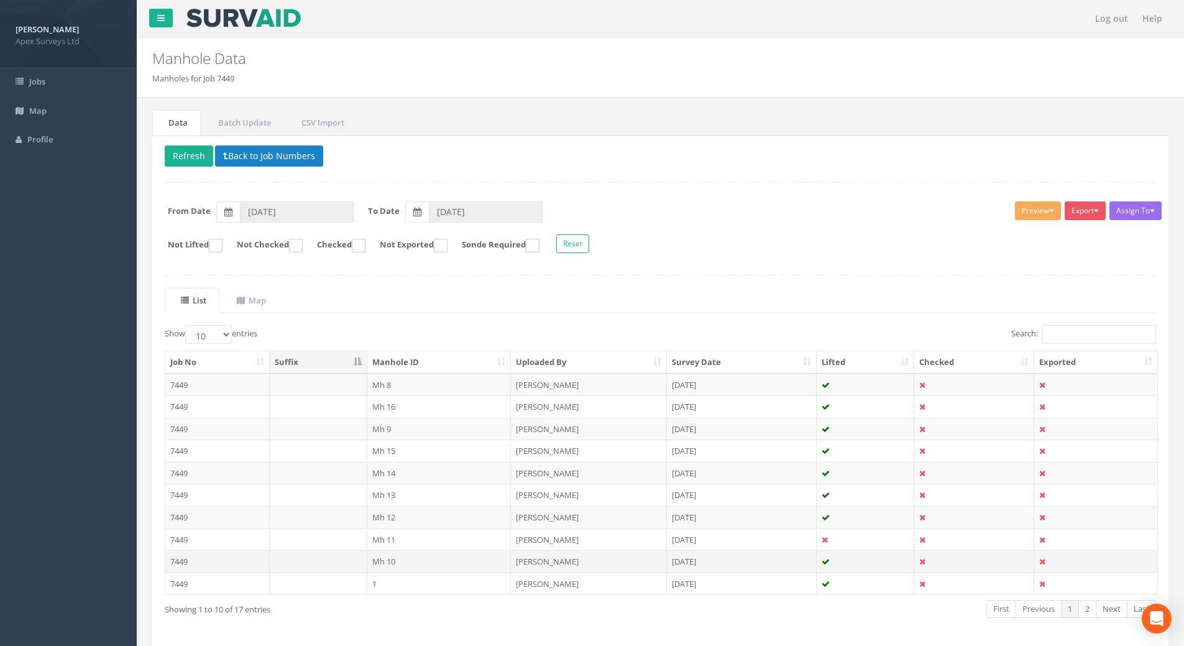
click at [185, 560] on td "7449" at bounding box center [217, 561] width 104 height 22
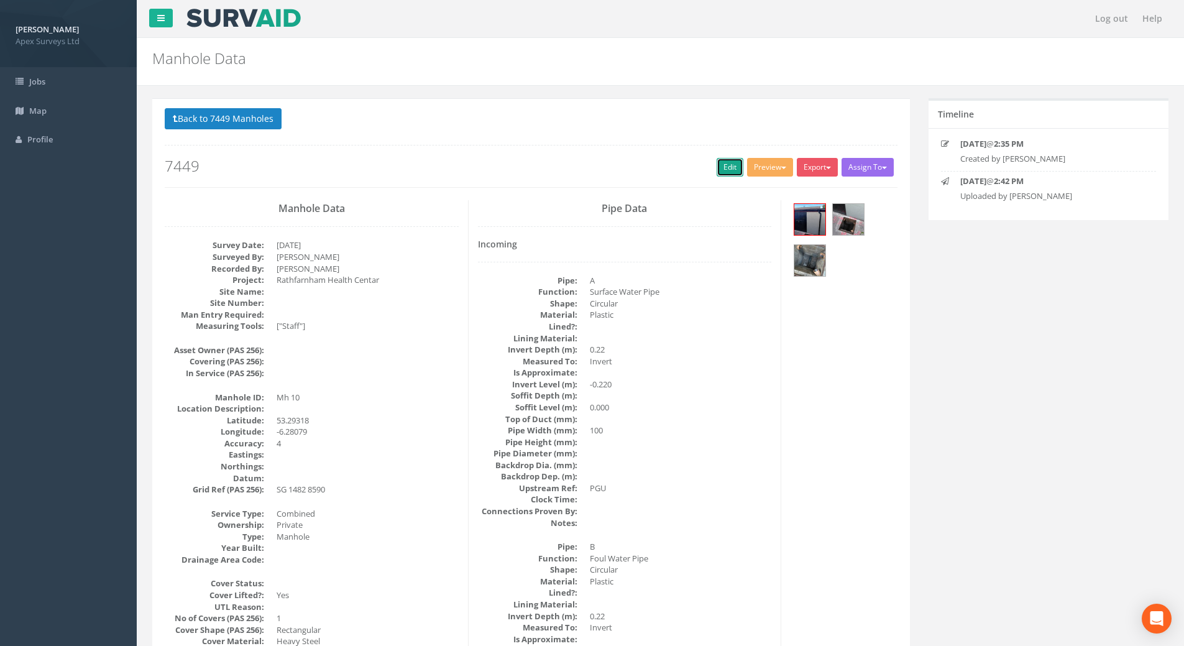
click at [721, 170] on link "Edit" at bounding box center [729, 167] width 27 height 19
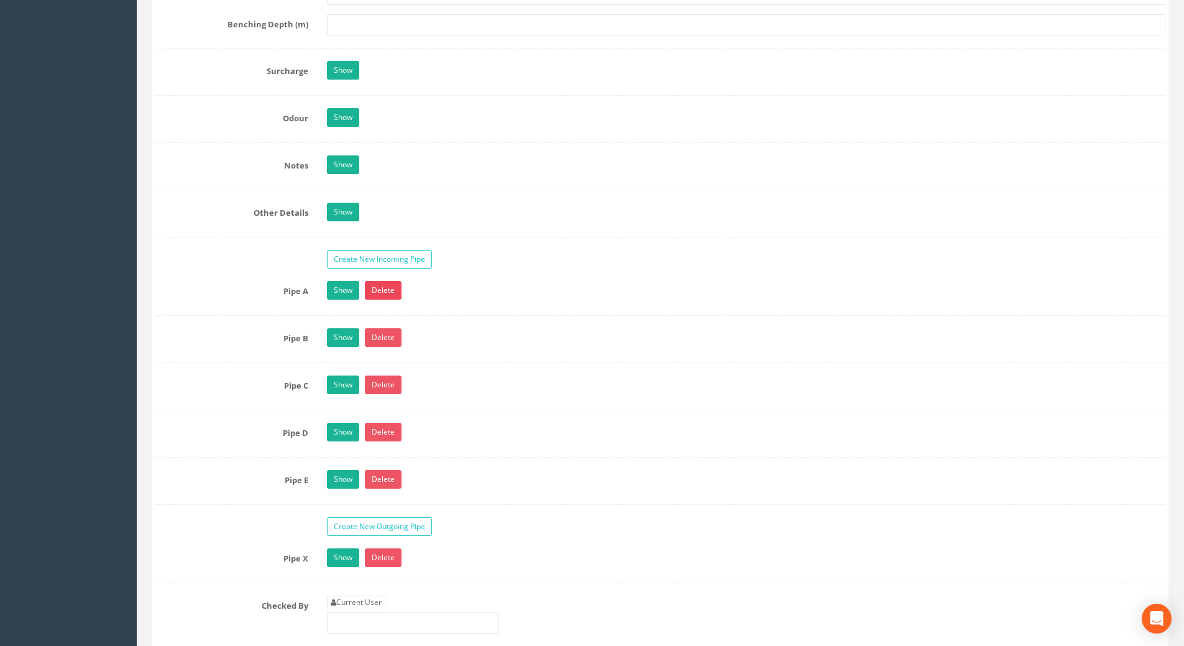
scroll to position [2050, 0]
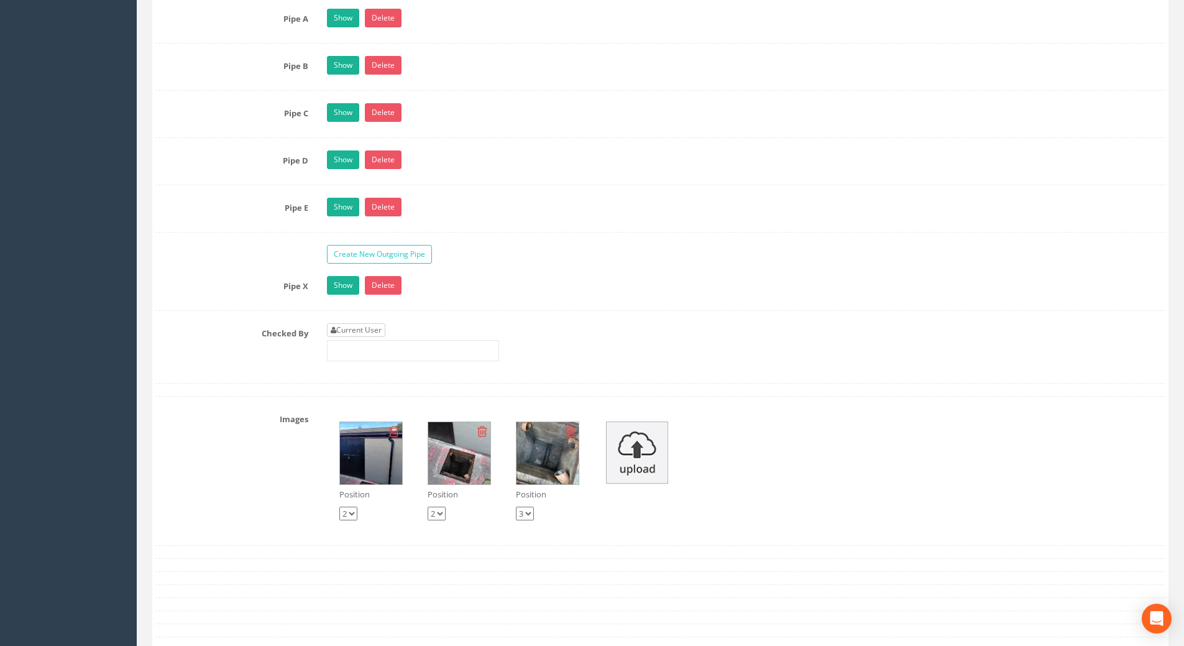
type input "51.32"
click at [357, 326] on link "Current User" at bounding box center [356, 330] width 58 height 14
type input "[PERSON_NAME]"
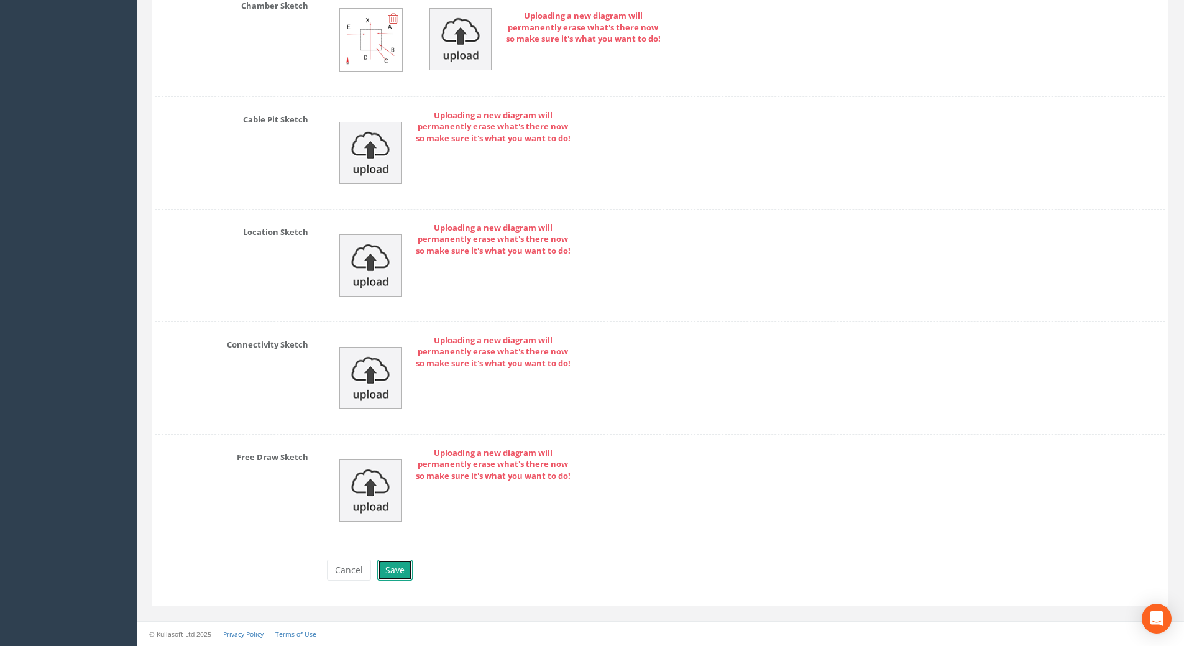
click at [397, 570] on button "Save" at bounding box center [394, 569] width 35 height 21
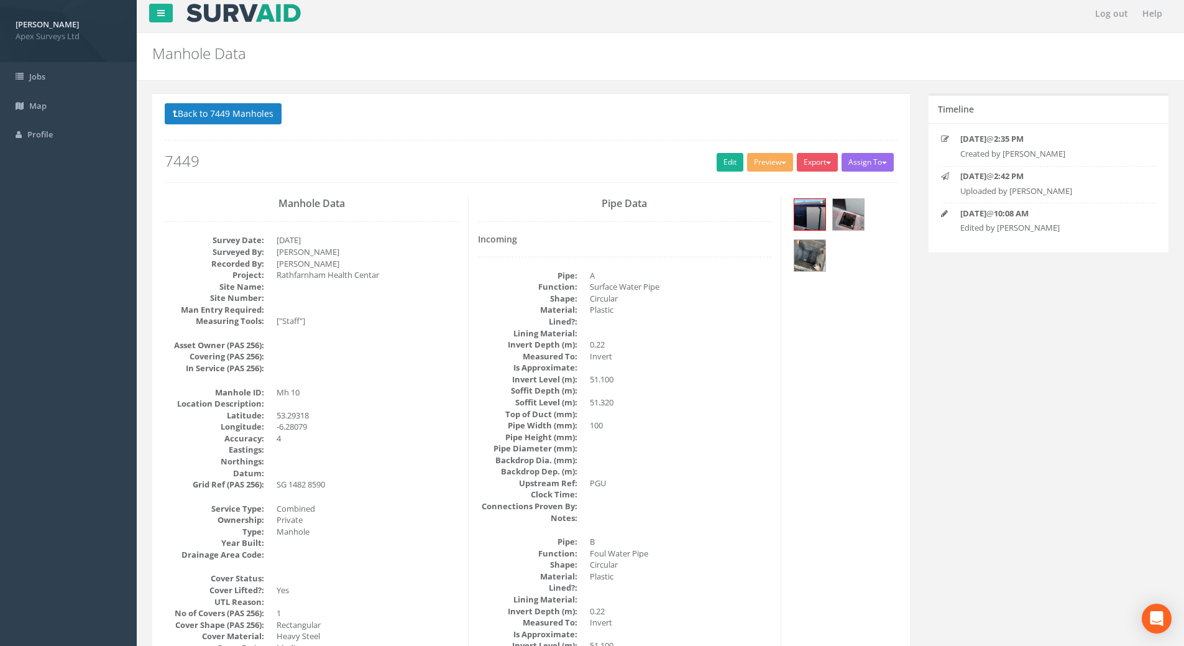
scroll to position [0, 0]
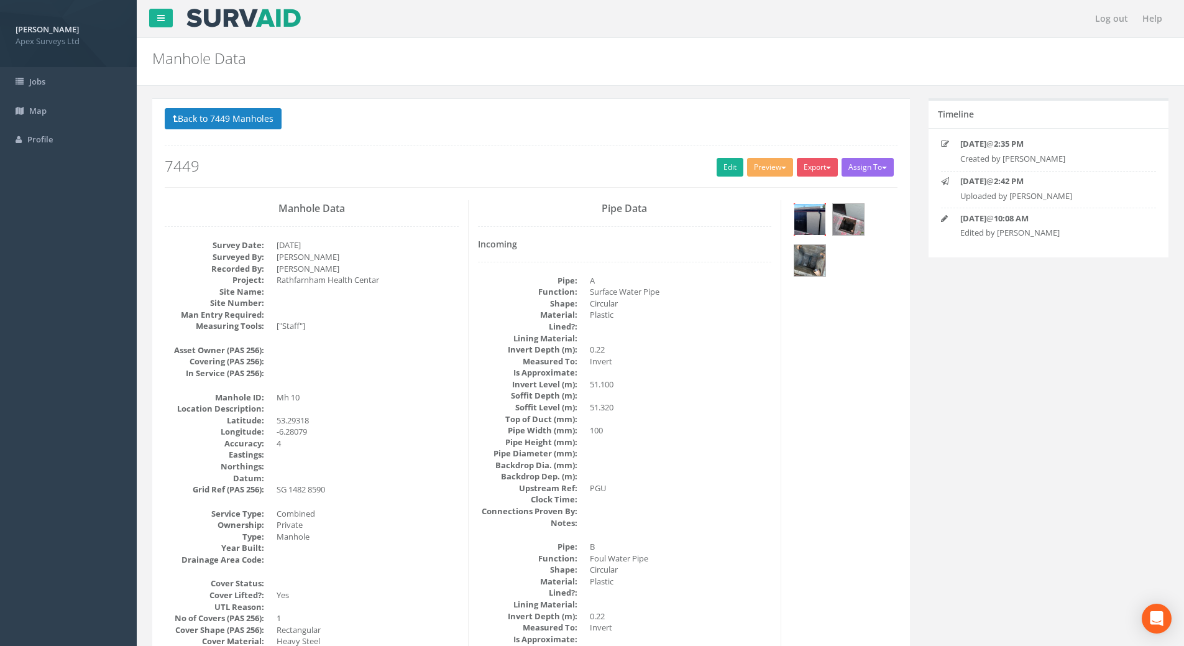
click at [811, 227] on img at bounding box center [809, 219] width 31 height 31
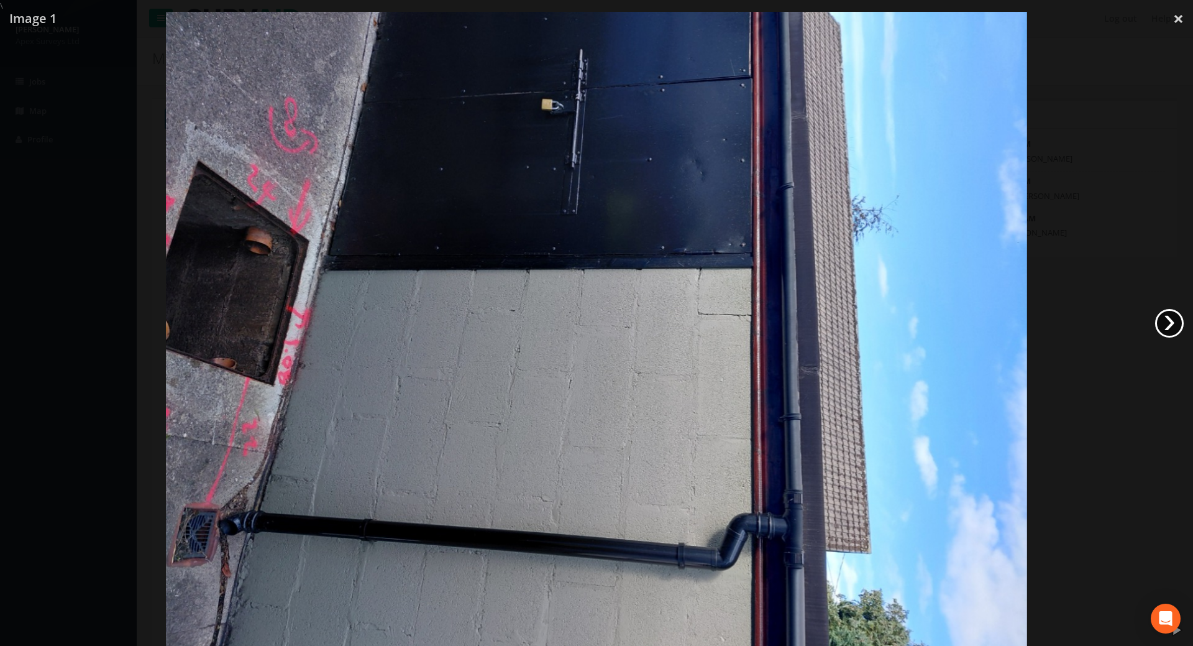
click at [1166, 319] on link "›" at bounding box center [1169, 323] width 29 height 29
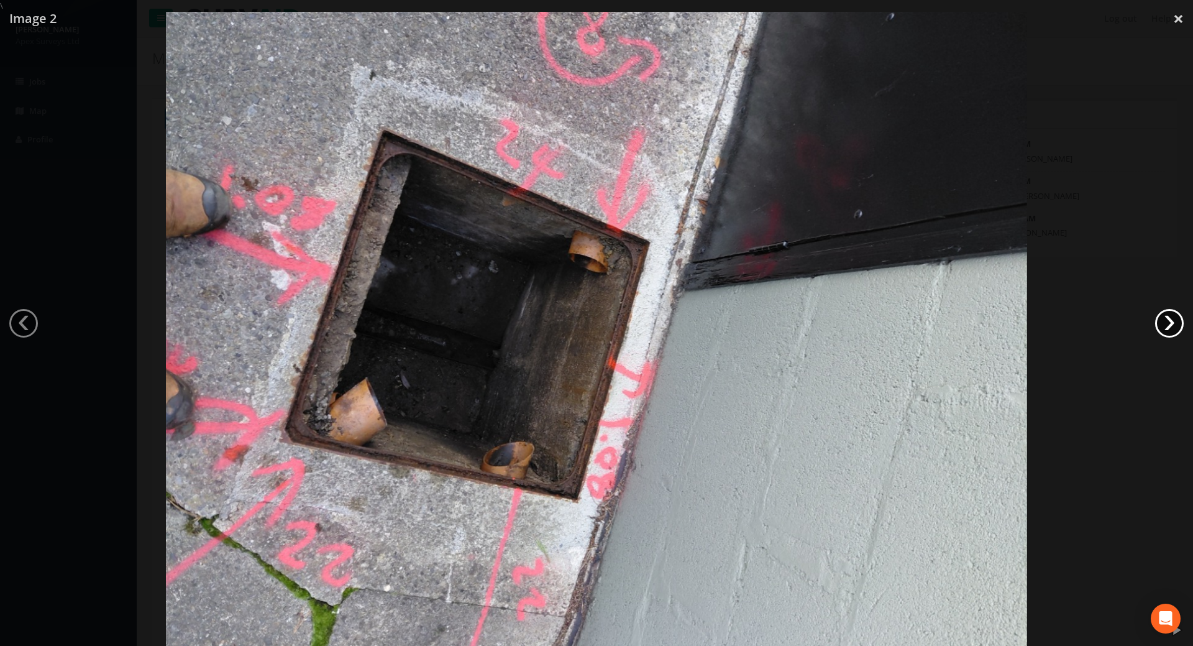
click at [1169, 323] on link "›" at bounding box center [1169, 323] width 29 height 29
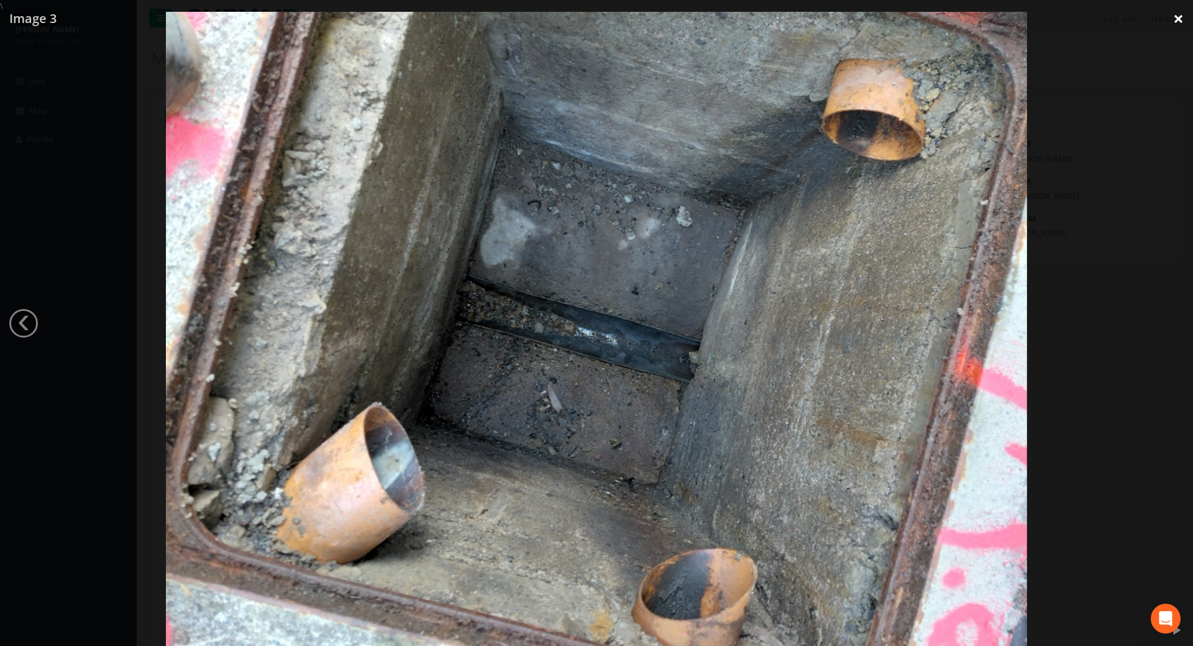
click at [1170, 16] on link "×" at bounding box center [1178, 18] width 29 height 37
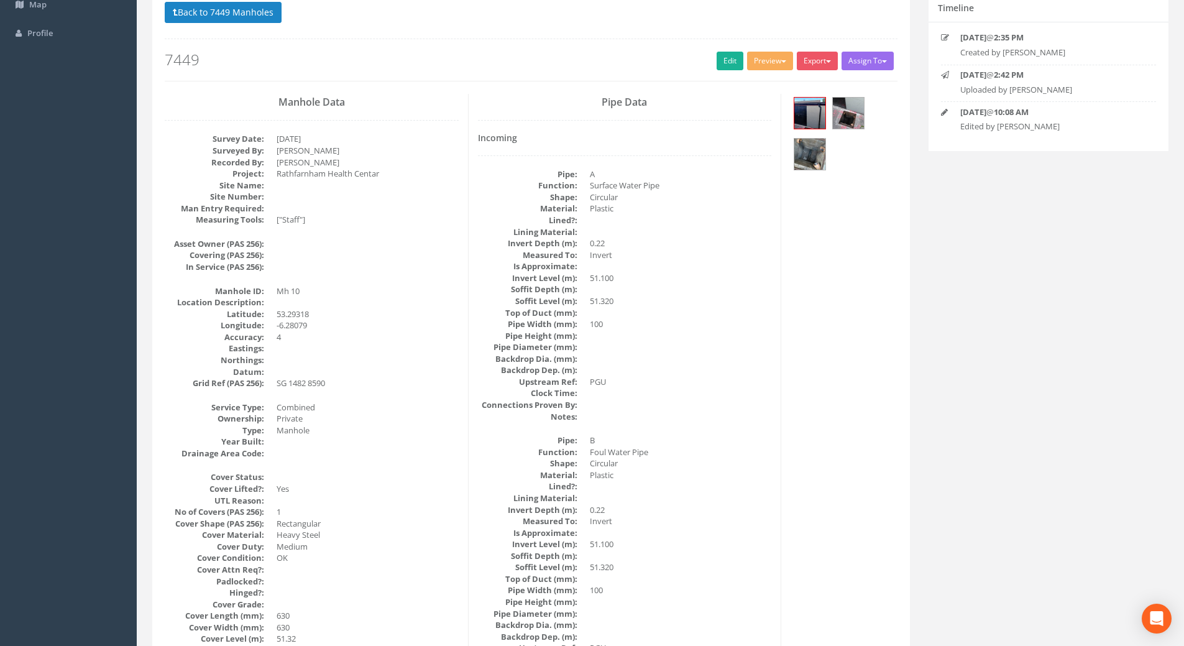
scroll to position [104, 0]
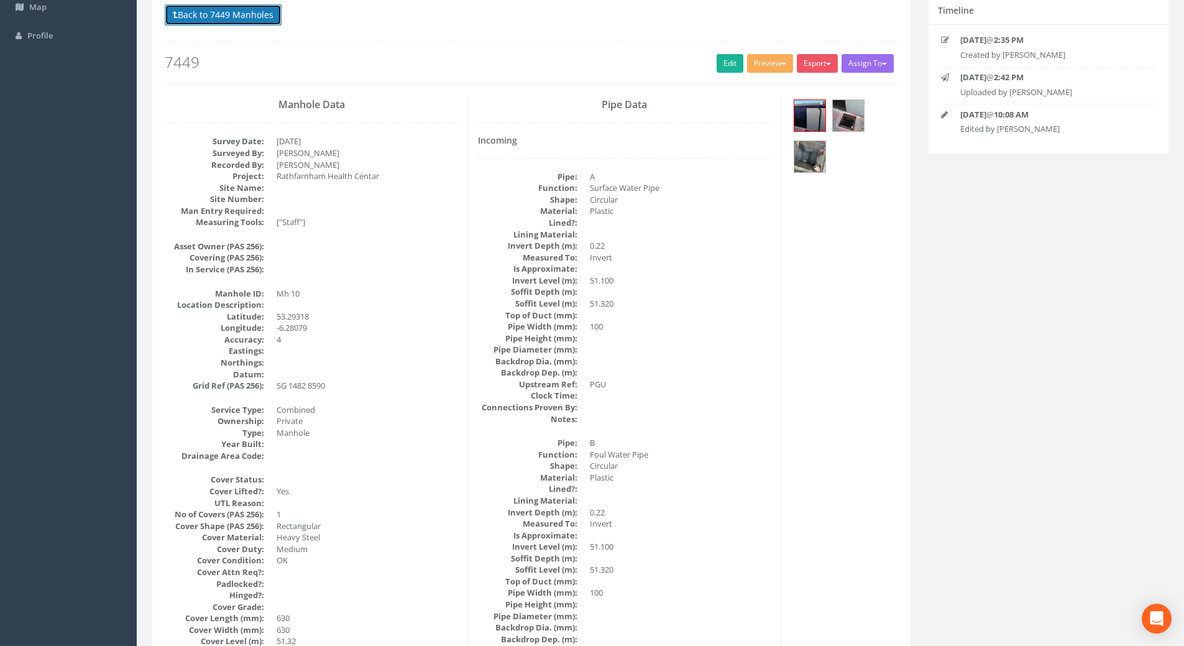
click at [247, 17] on button "Back to 7449 Manholes" at bounding box center [223, 14] width 117 height 21
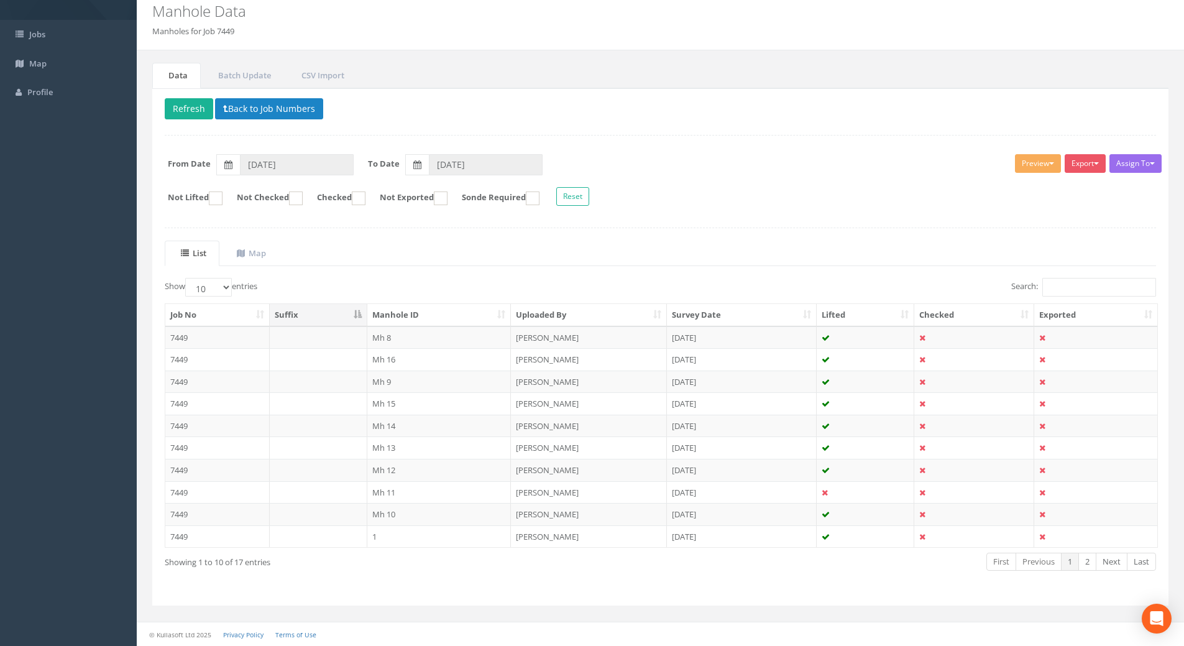
scroll to position [47, 0]
click at [179, 334] on td "7449" at bounding box center [217, 337] width 104 height 22
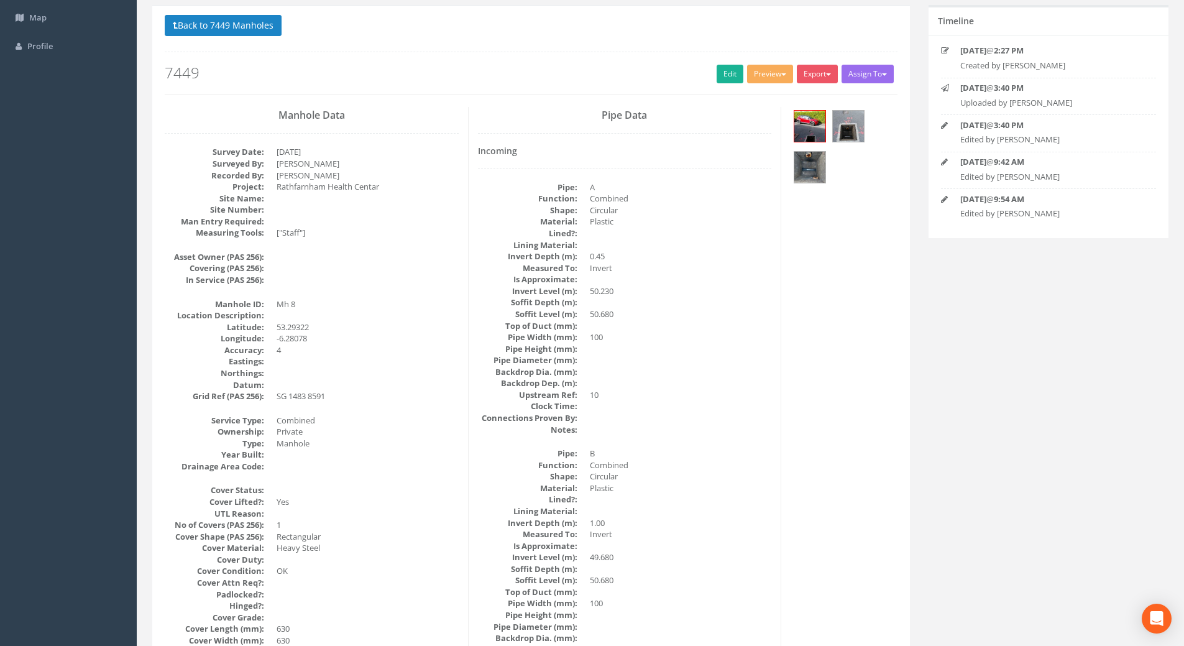
scroll to position [0, 0]
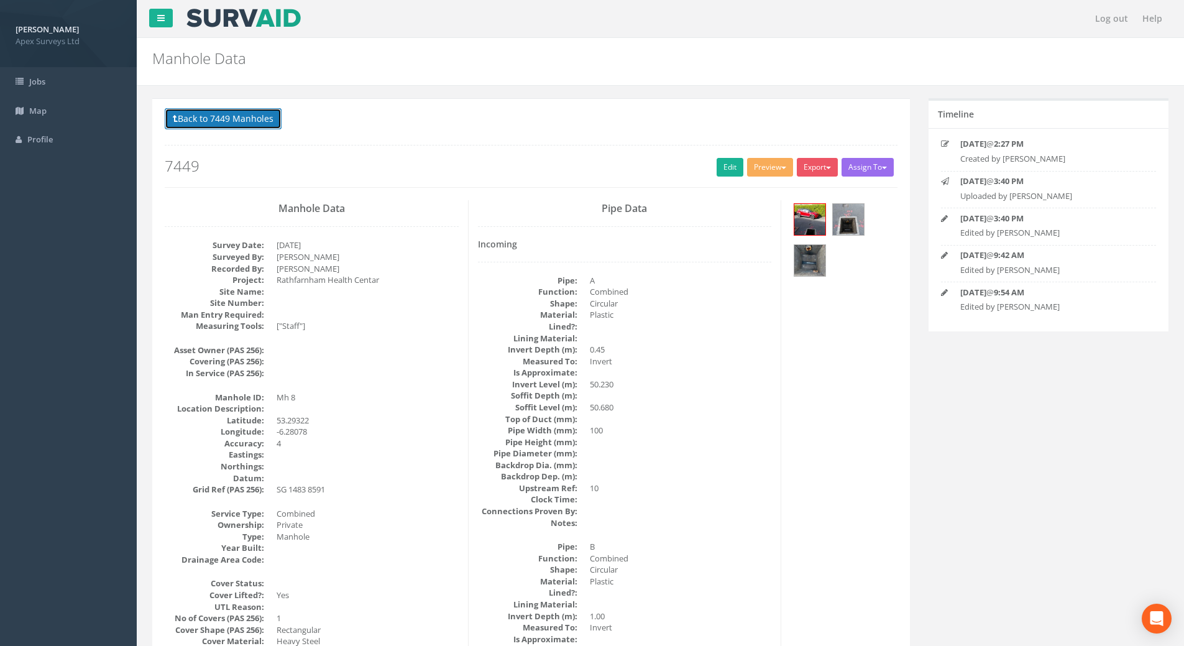
click at [211, 121] on button "Back to 7449 Manholes" at bounding box center [223, 118] width 117 height 21
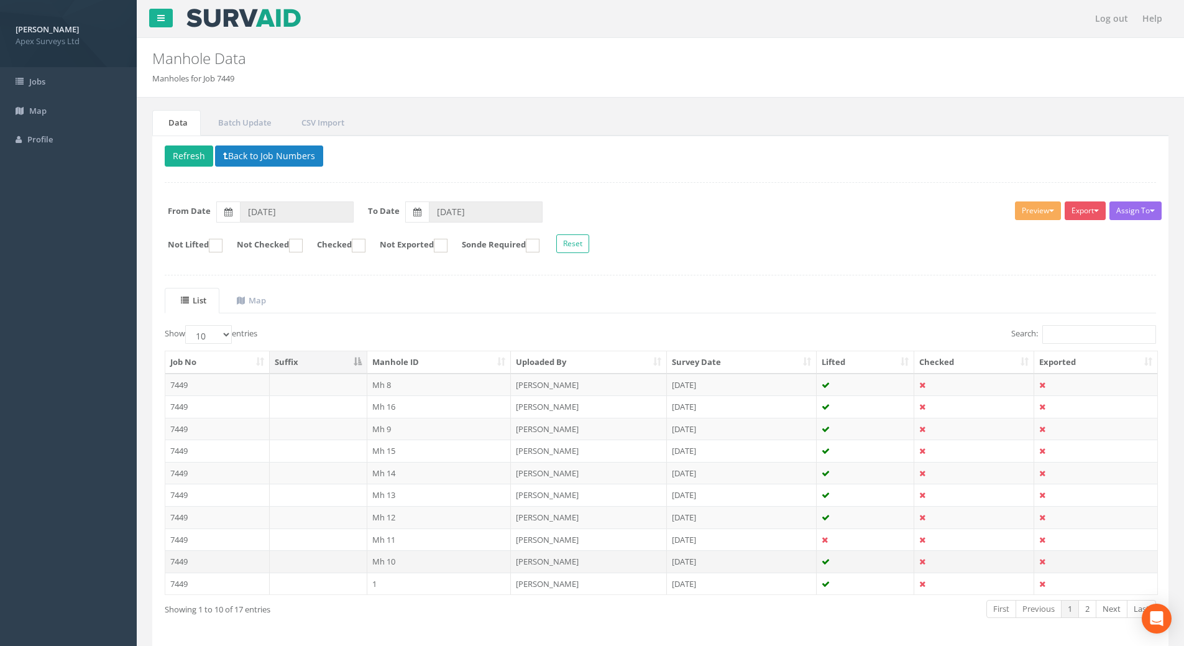
click at [181, 560] on td "7449" at bounding box center [217, 561] width 104 height 22
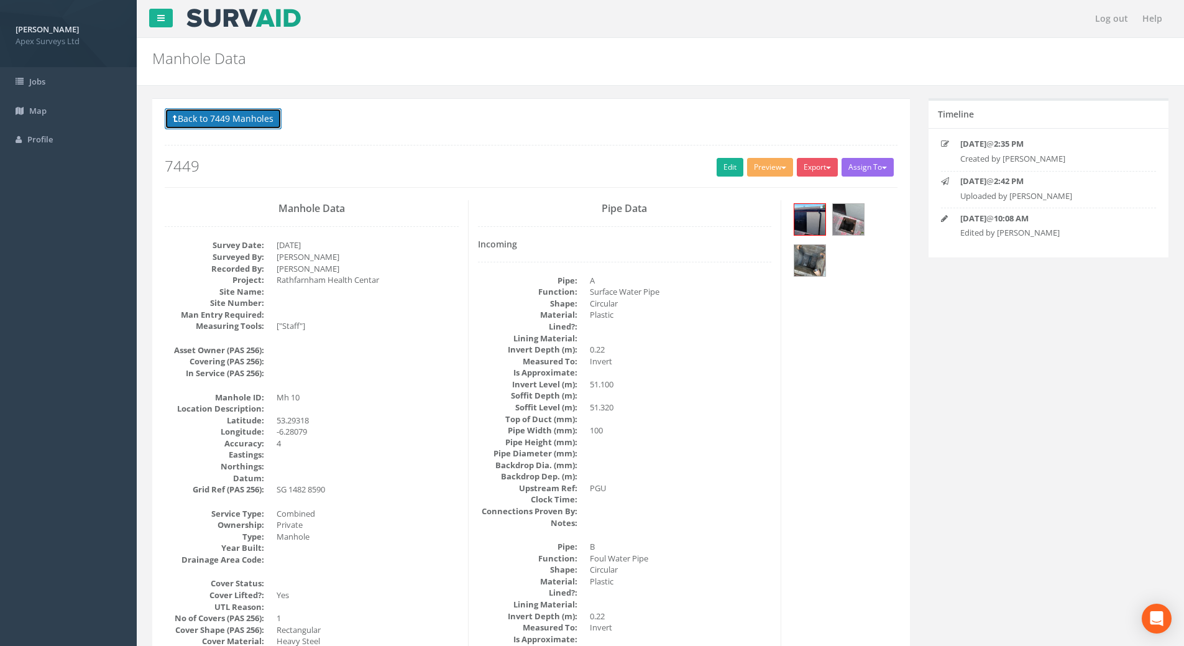
click at [225, 118] on button "Back to 7449 Manholes" at bounding box center [223, 118] width 117 height 21
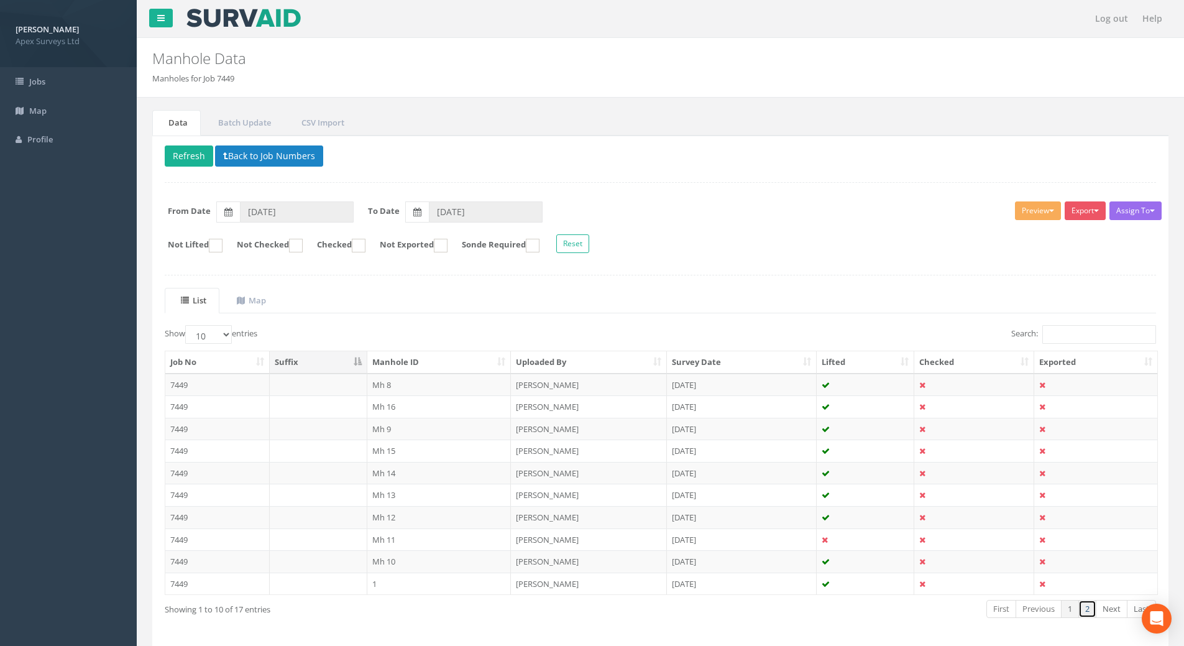
click at [1092, 613] on link "2" at bounding box center [1087, 609] width 18 height 18
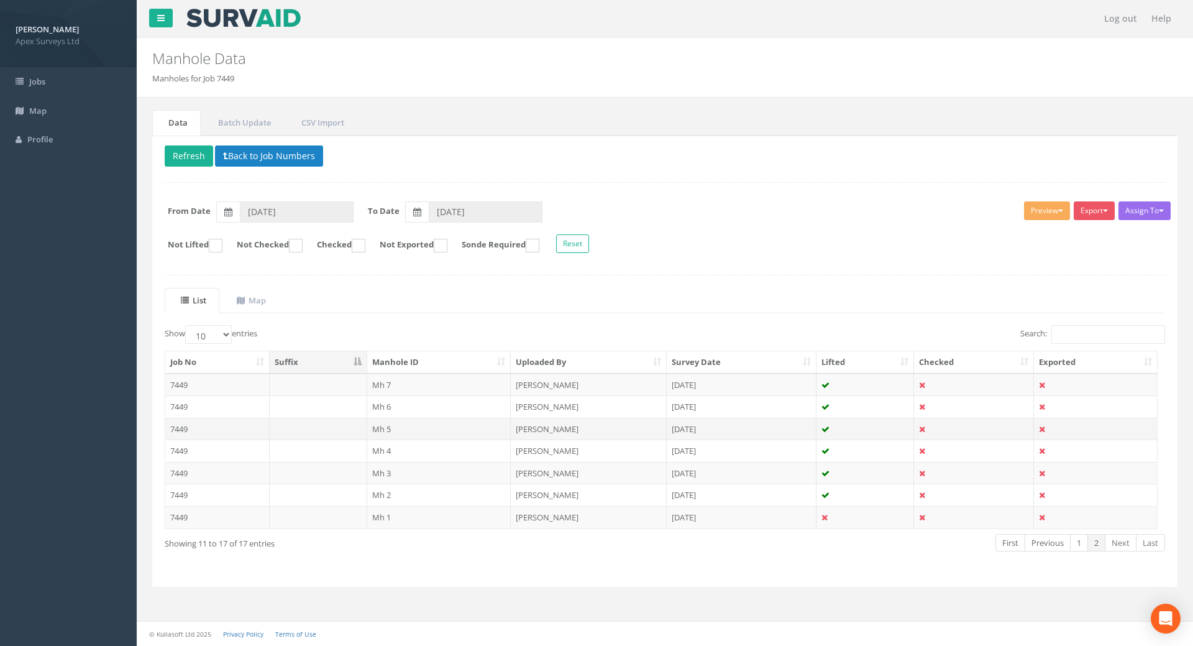
click at [181, 431] on td "7449" at bounding box center [217, 428] width 104 height 22
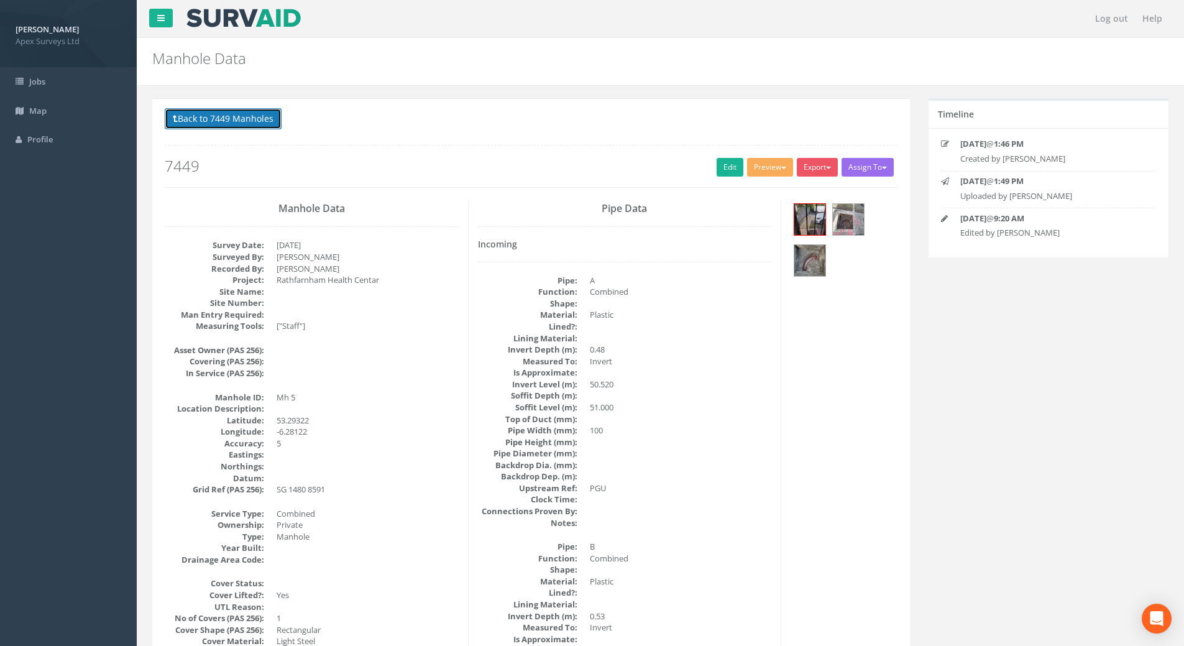
click at [211, 114] on button "Back to 7449 Manholes" at bounding box center [223, 118] width 117 height 21
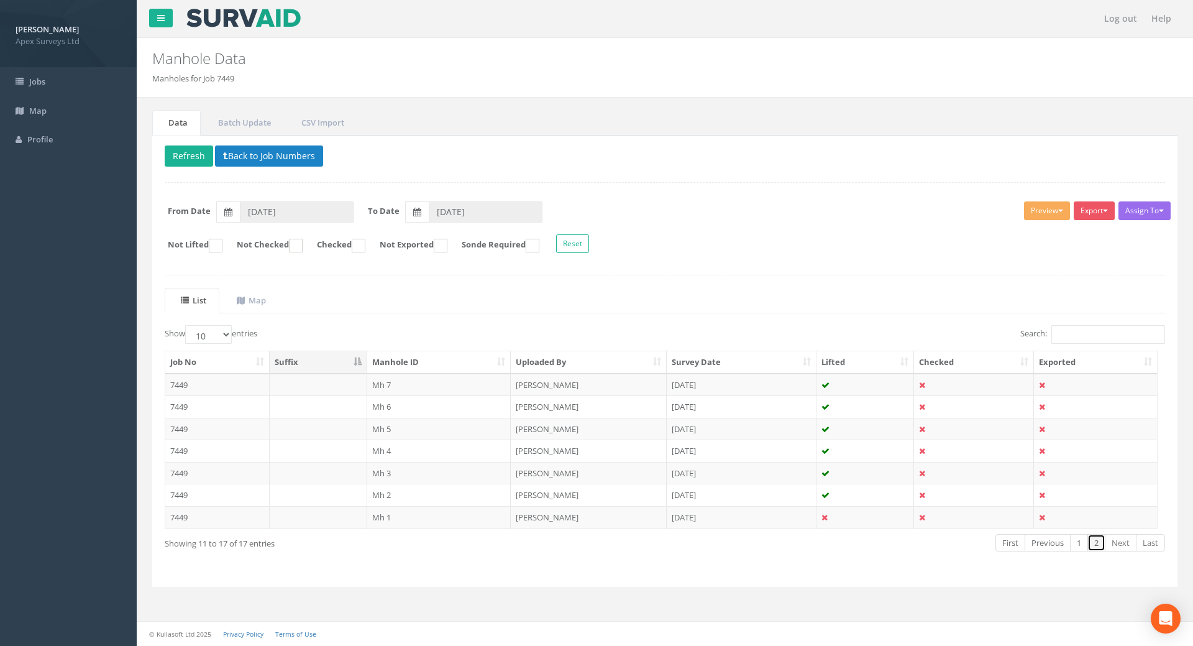
click at [1102, 544] on link "2" at bounding box center [1096, 543] width 18 height 18
click at [1084, 545] on link "1" at bounding box center [1079, 543] width 18 height 18
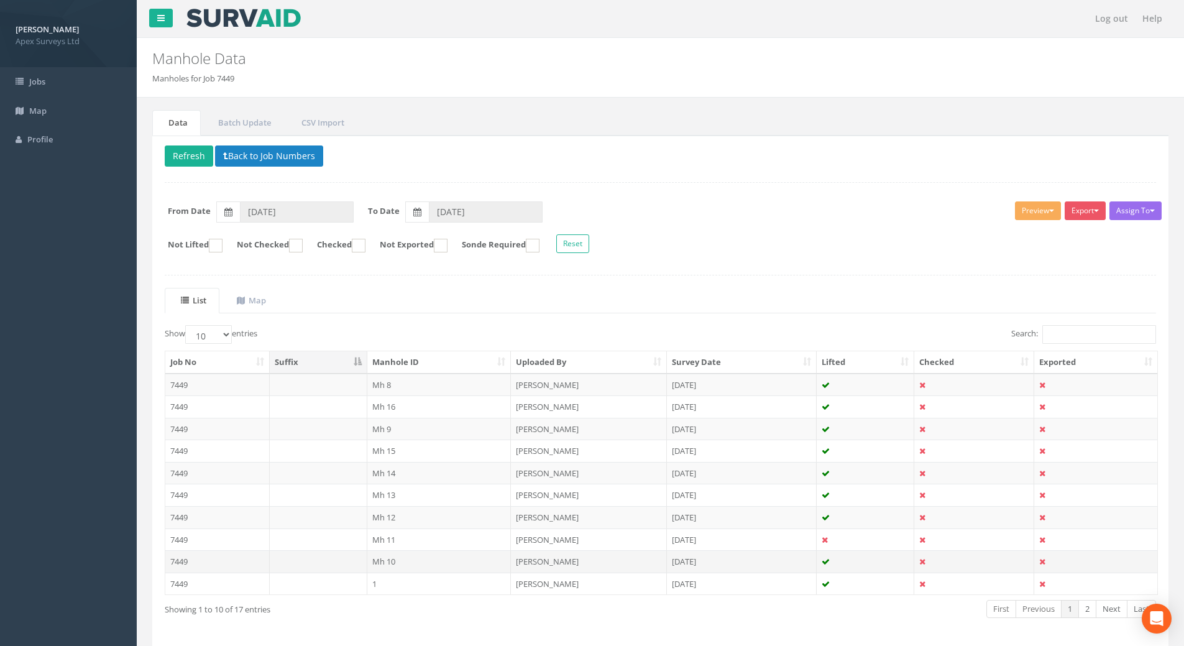
click at [170, 562] on td "7449" at bounding box center [217, 561] width 104 height 22
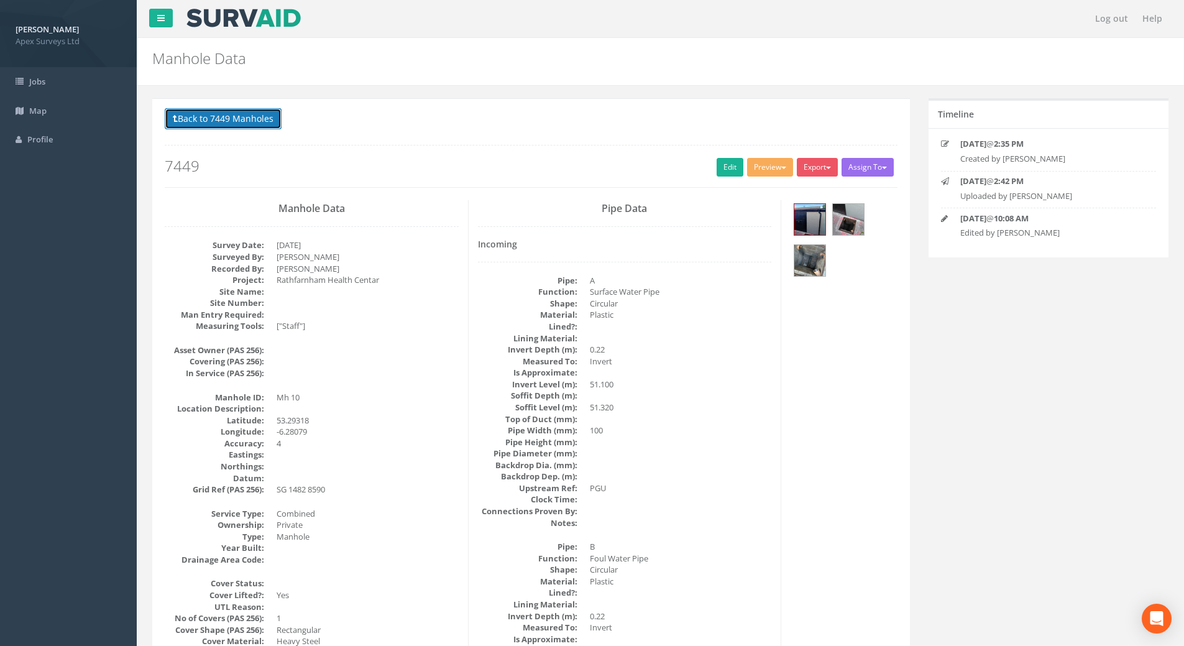
drag, startPoint x: 198, startPoint y: 114, endPoint x: 207, endPoint y: 117, distance: 9.2
click at [198, 114] on button "Back to 7449 Manholes" at bounding box center [223, 118] width 117 height 21
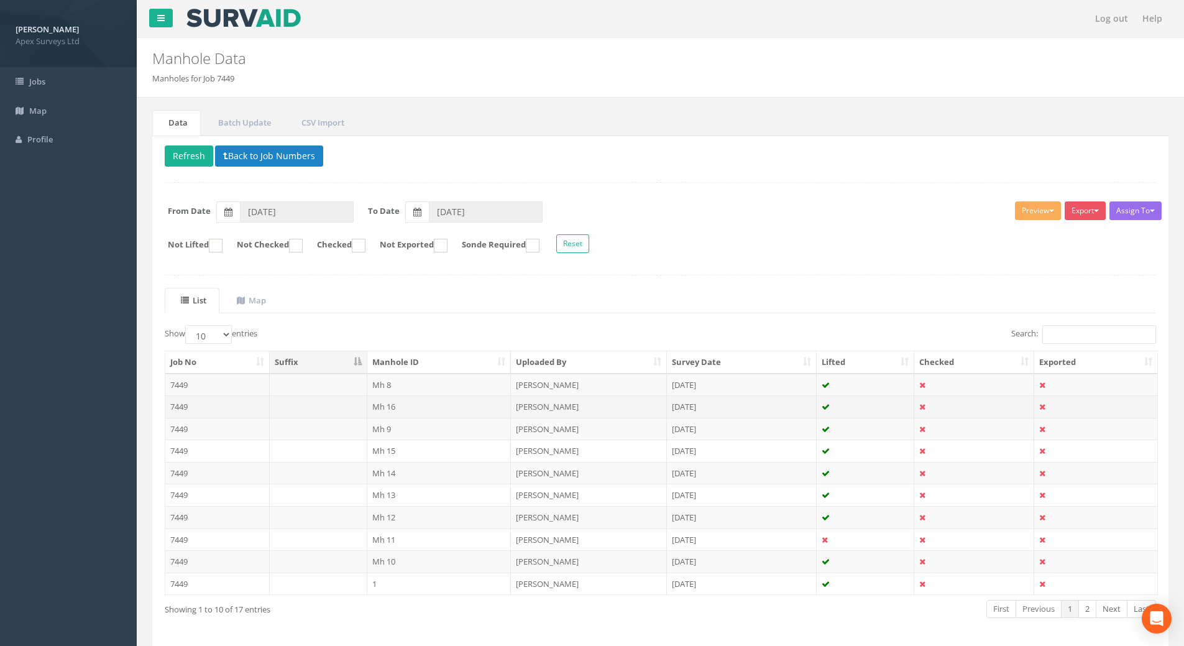
click at [179, 405] on td "7449" at bounding box center [217, 406] width 104 height 22
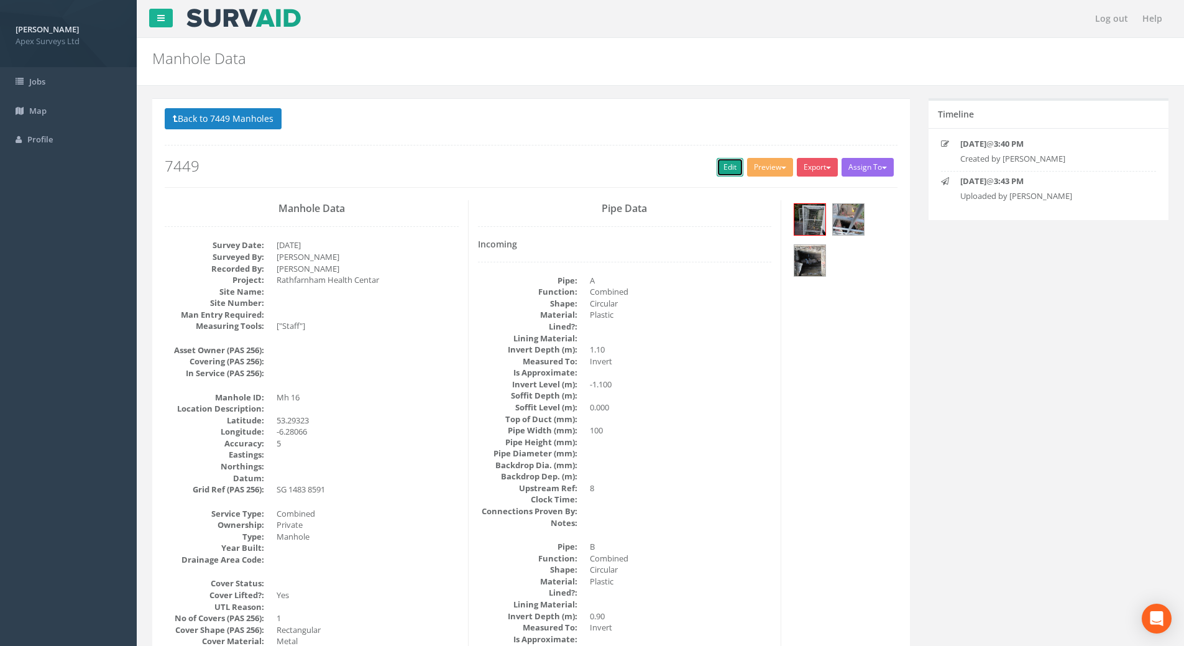
click at [729, 166] on link "Edit" at bounding box center [729, 167] width 27 height 19
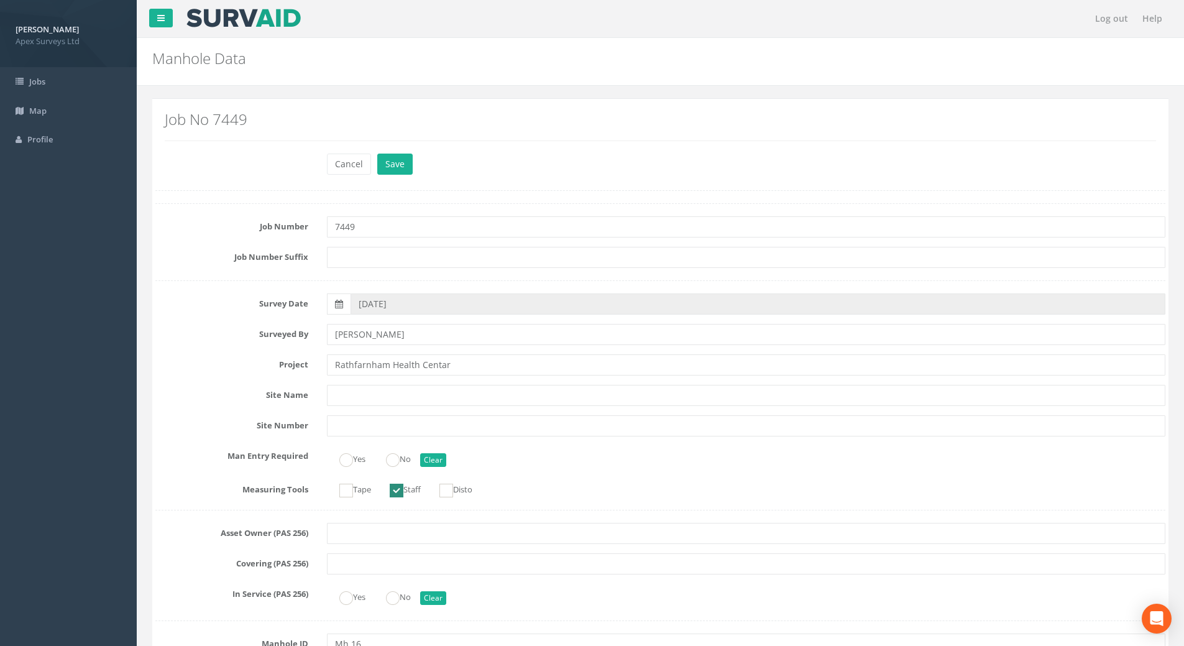
scroll to position [808, 0]
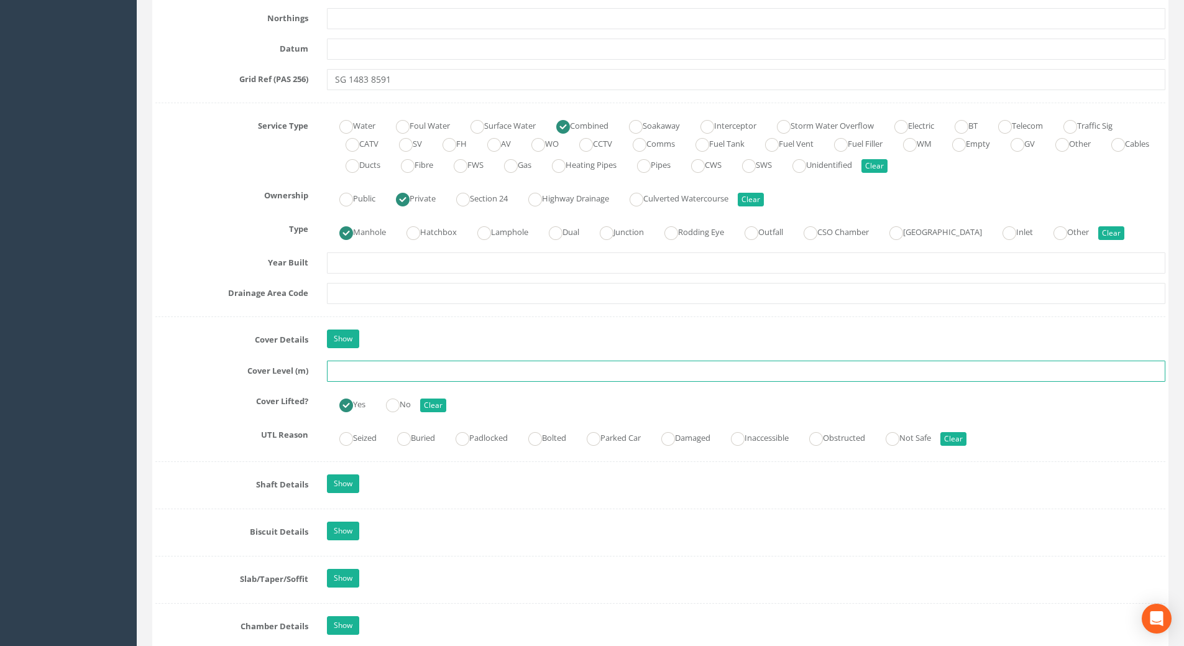
click at [355, 365] on input "text" at bounding box center [746, 370] width 838 height 21
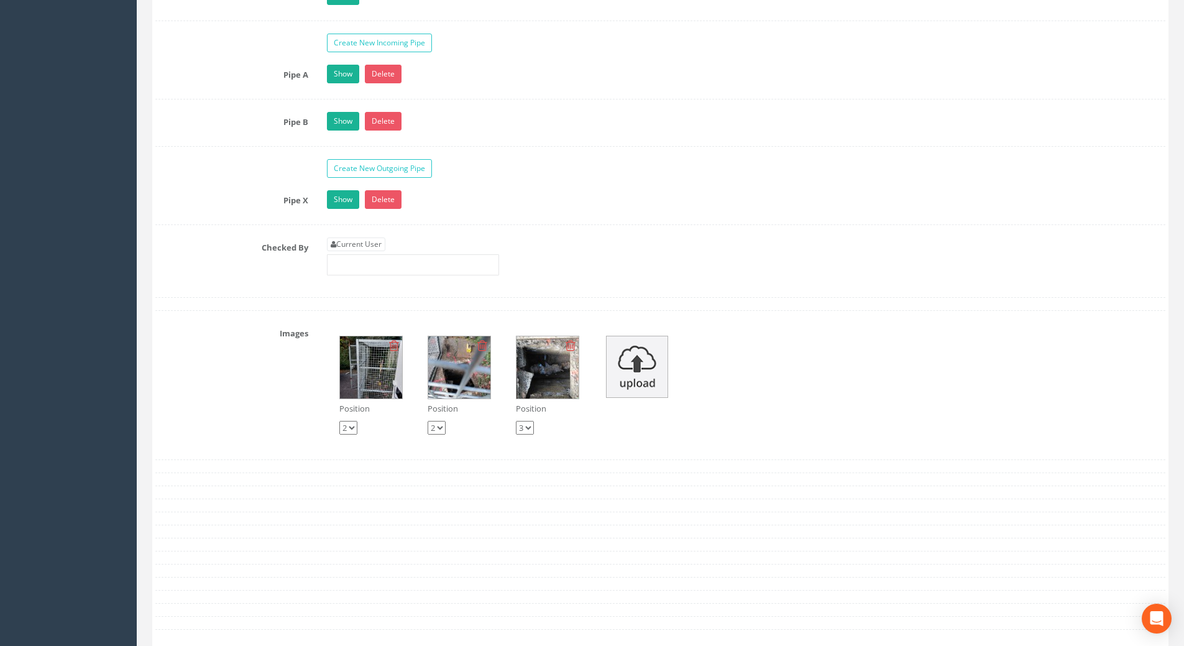
scroll to position [2112, 0]
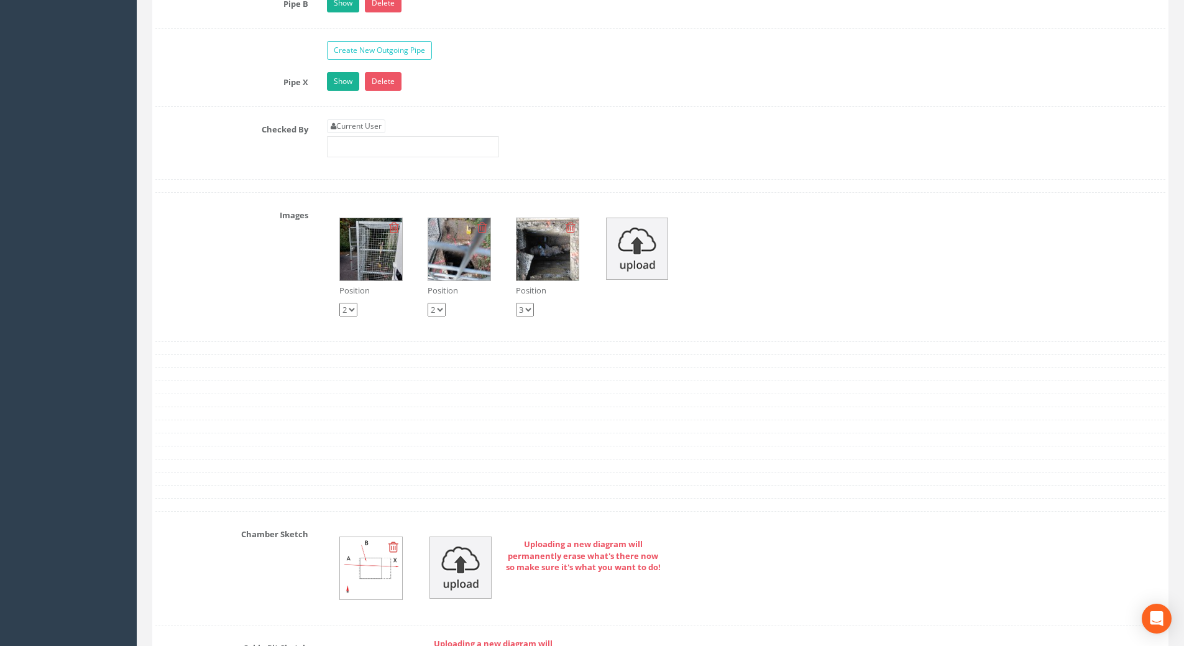
type input "50.61"
click at [339, 133] on div "Current User" at bounding box center [413, 138] width 172 height 38
click at [345, 129] on link "Current User" at bounding box center [356, 126] width 58 height 14
type input "[PERSON_NAME]"
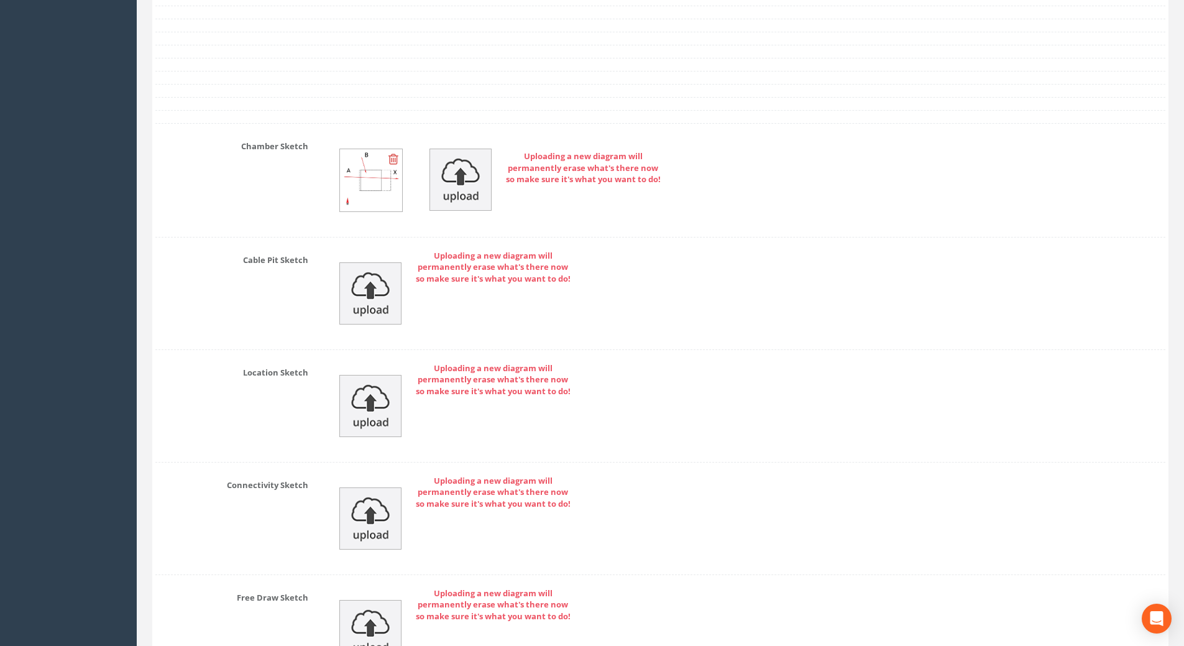
scroll to position [2640, 0]
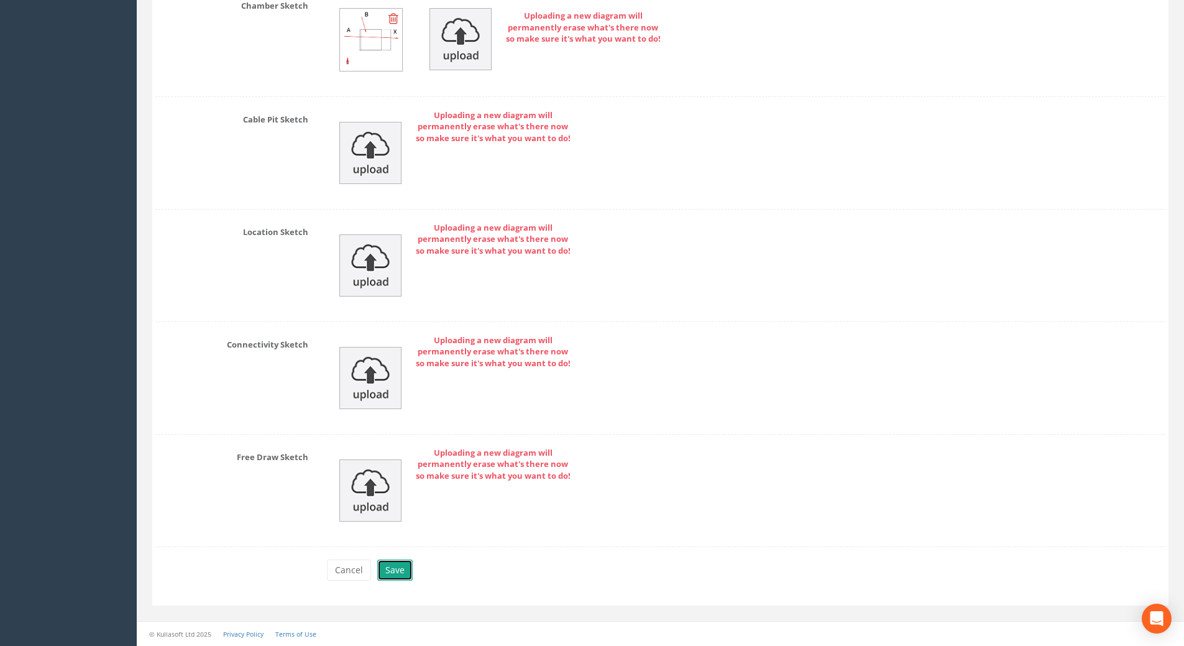
click at [396, 575] on button "Save" at bounding box center [394, 569] width 35 height 21
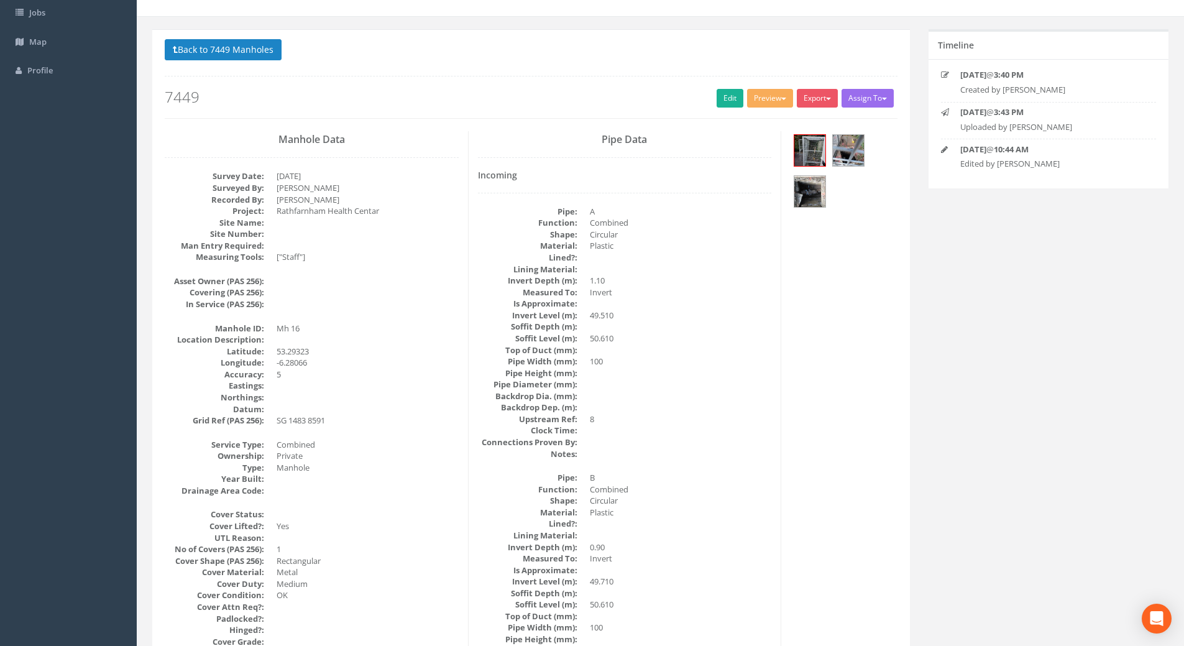
scroll to position [0, 0]
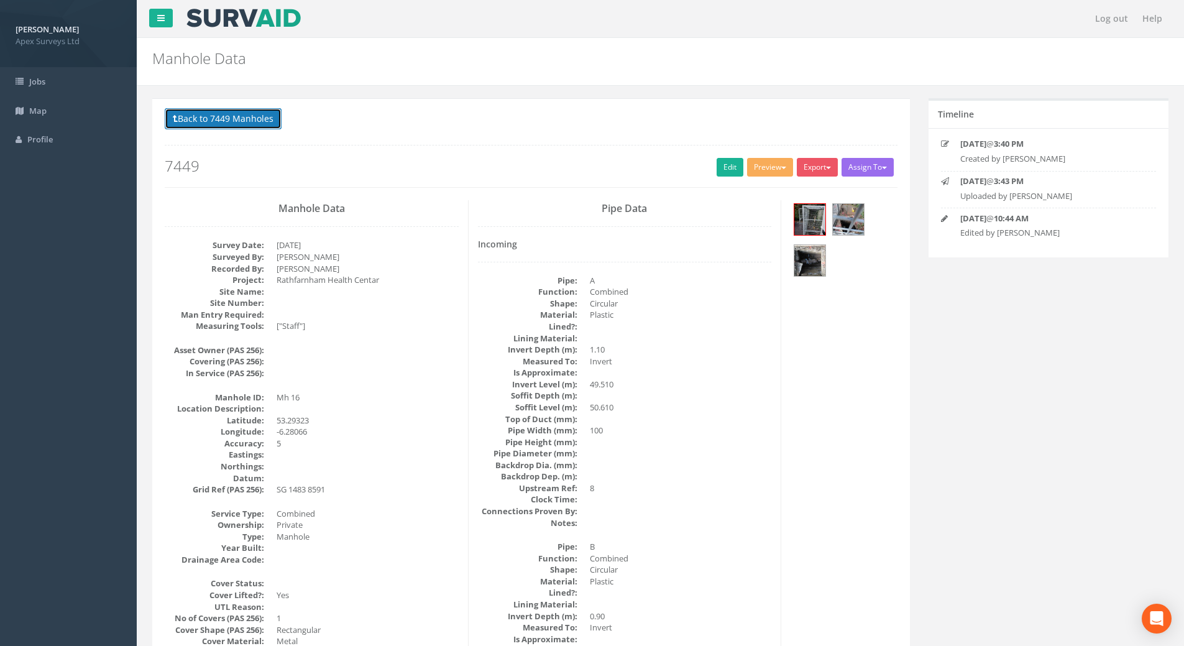
click at [227, 123] on button "Back to 7449 Manholes" at bounding box center [223, 118] width 117 height 21
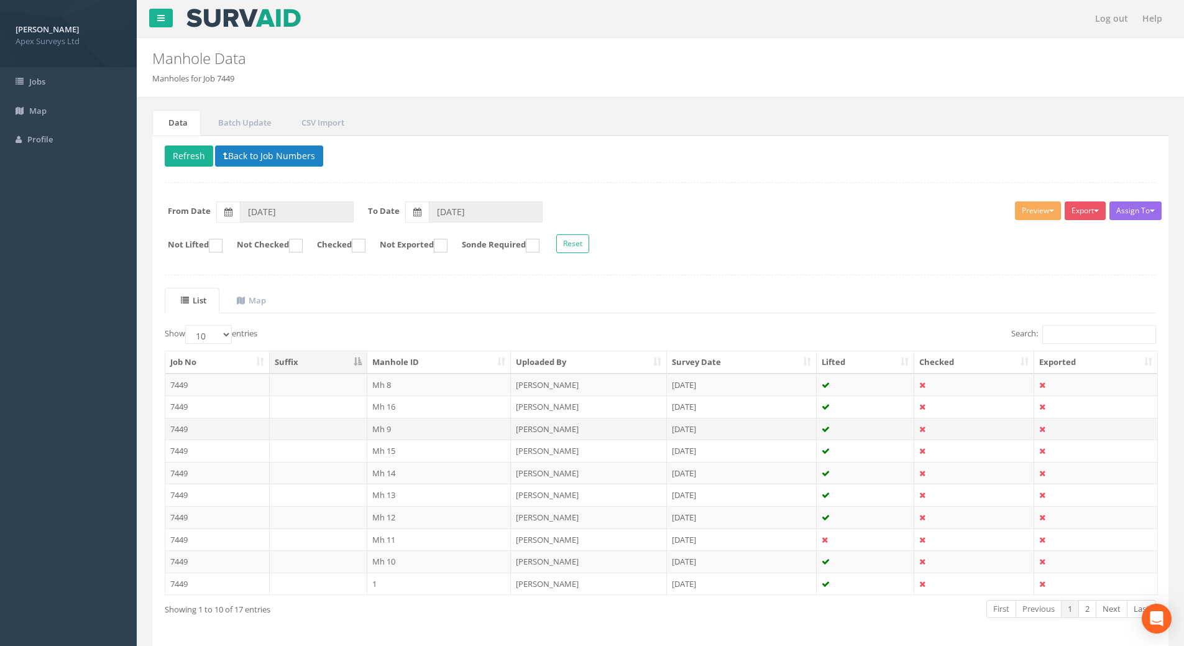
click at [183, 425] on td "7449" at bounding box center [217, 428] width 104 height 22
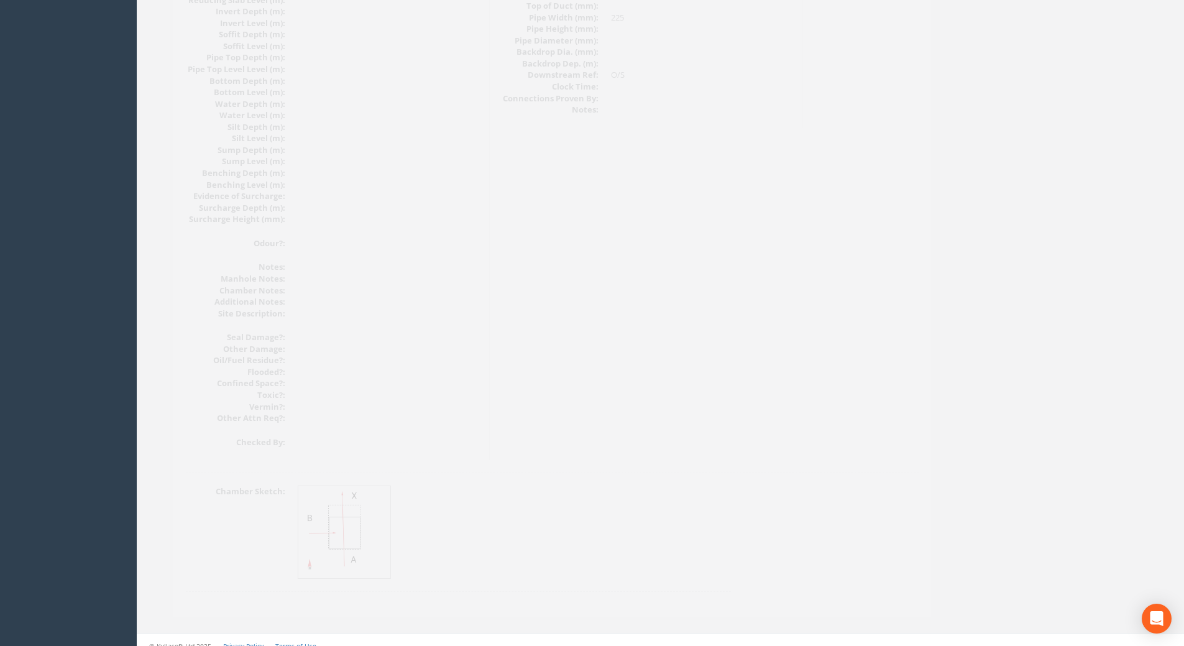
scroll to position [1271, 0]
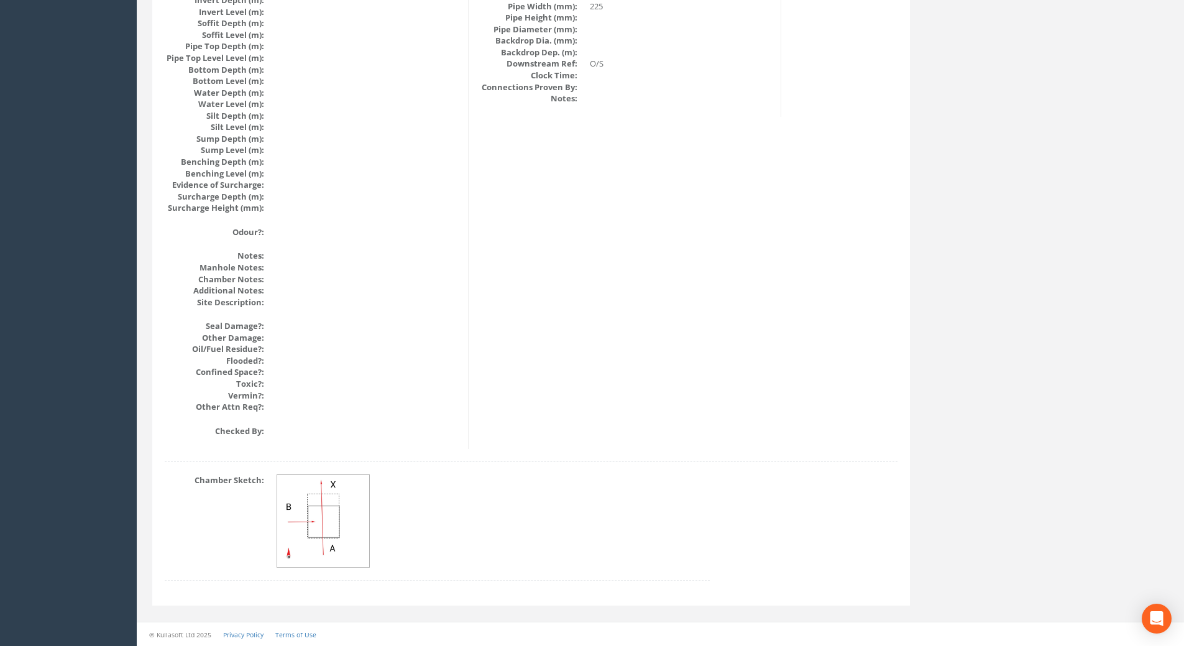
click at [324, 524] on img at bounding box center [323, 521] width 93 height 93
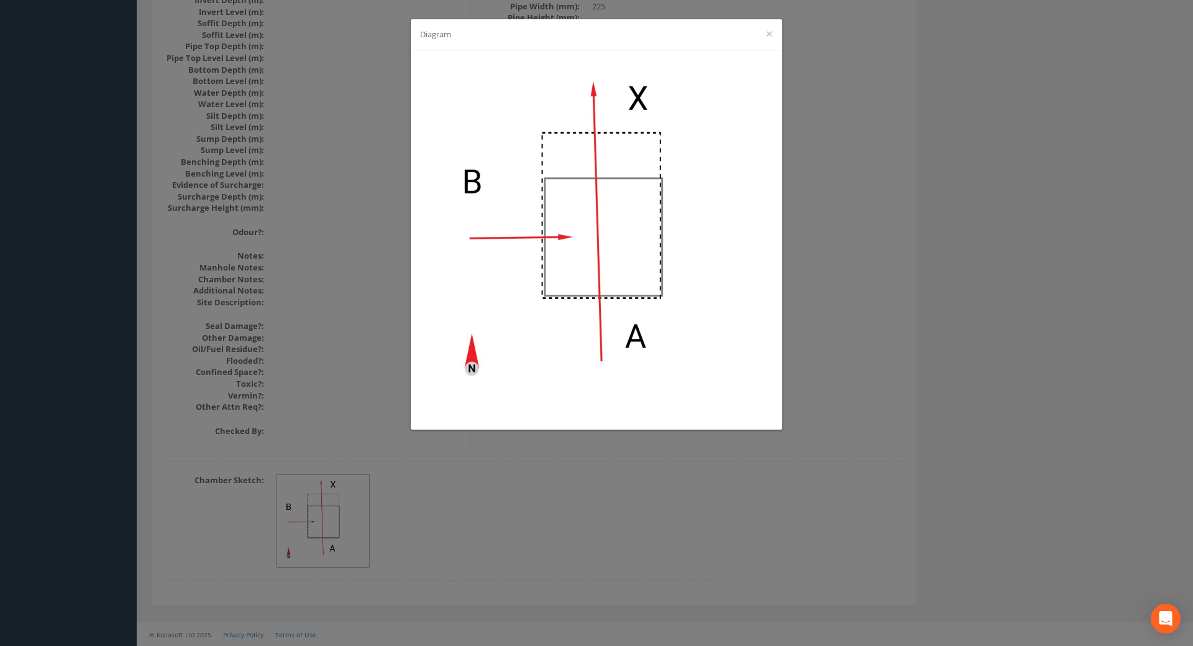
click at [637, 465] on div "Diagram ×" at bounding box center [596, 323] width 1193 height 646
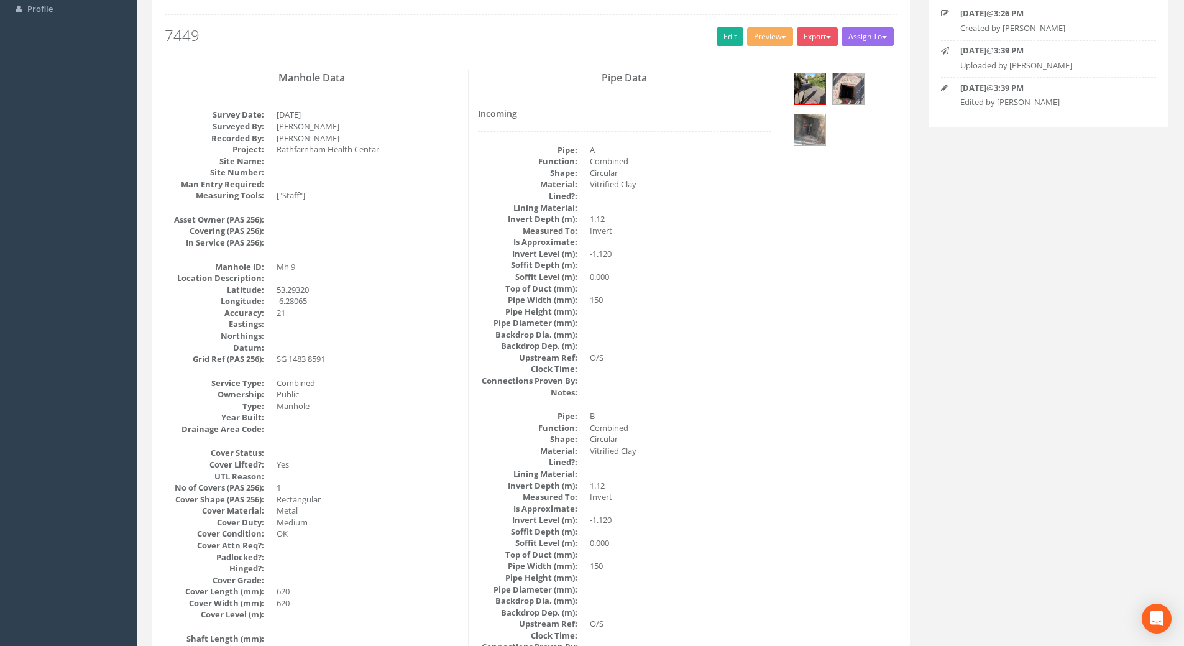
scroll to position [152, 0]
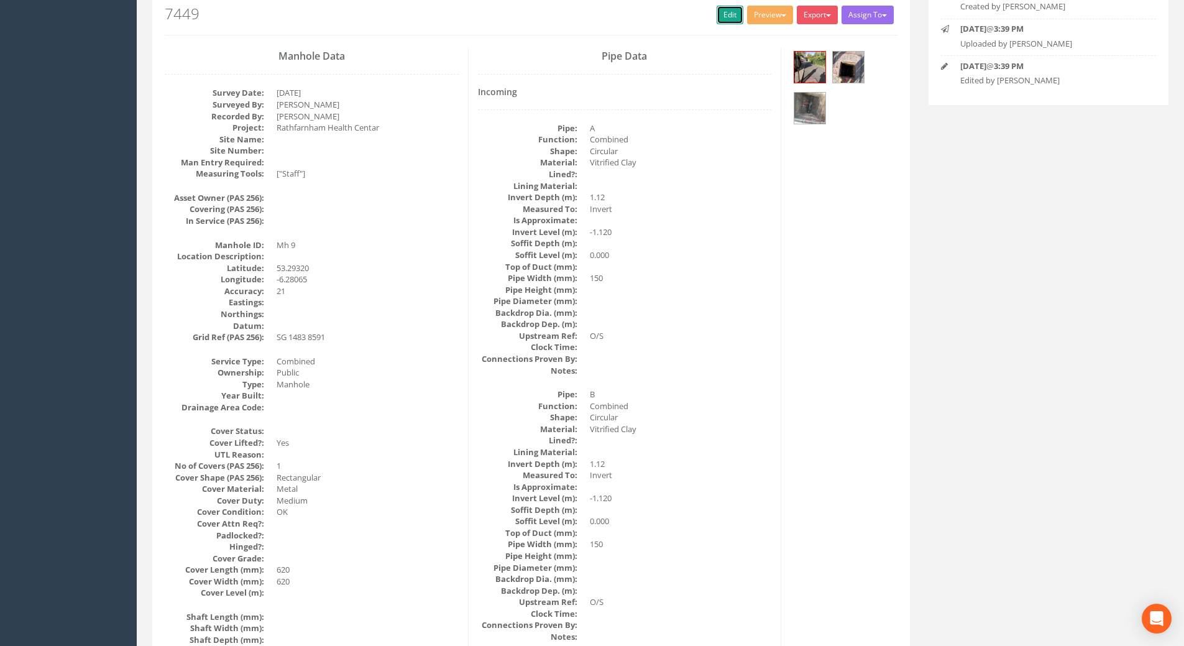
click at [724, 17] on link "Edit" at bounding box center [729, 15] width 27 height 19
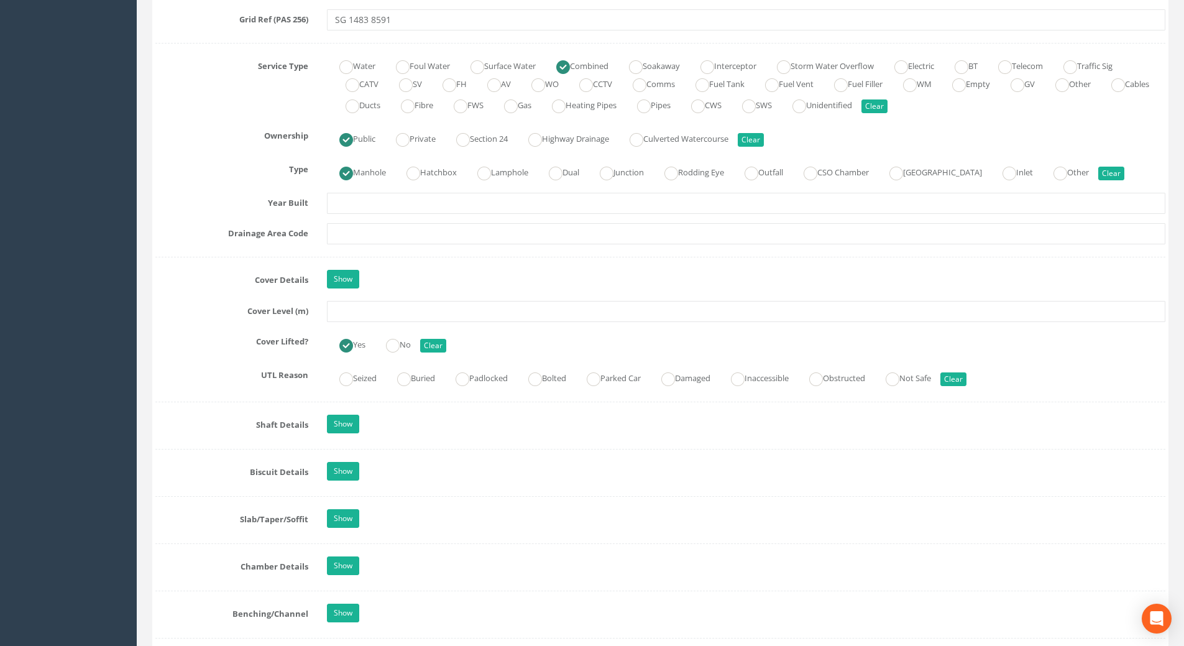
scroll to position [1022, 0]
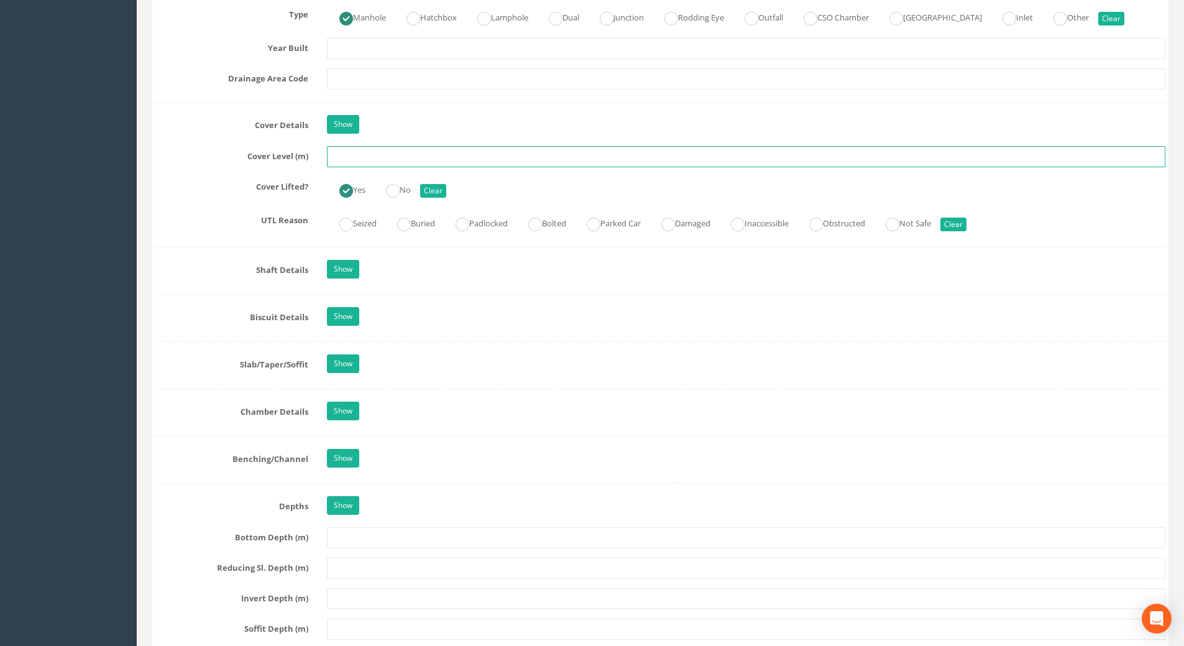
click at [352, 158] on input "text" at bounding box center [746, 156] width 838 height 21
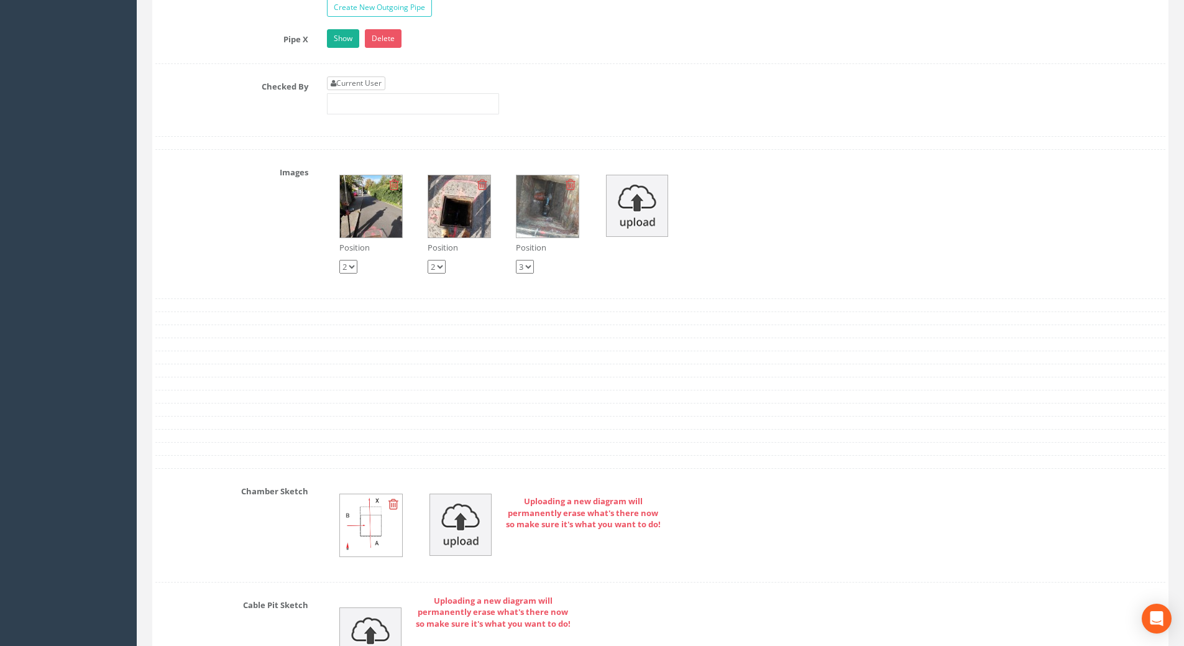
type input "50.35"
click at [358, 83] on link "Current User" at bounding box center [356, 83] width 58 height 14
type input "[PERSON_NAME]"
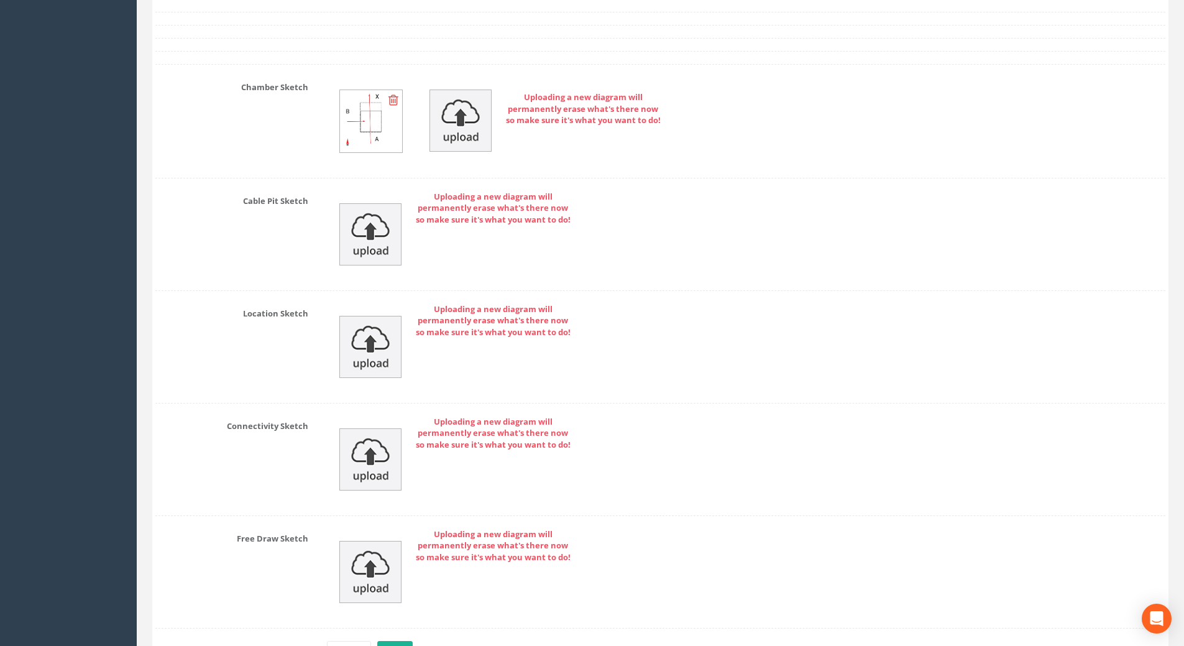
scroll to position [2688, 0]
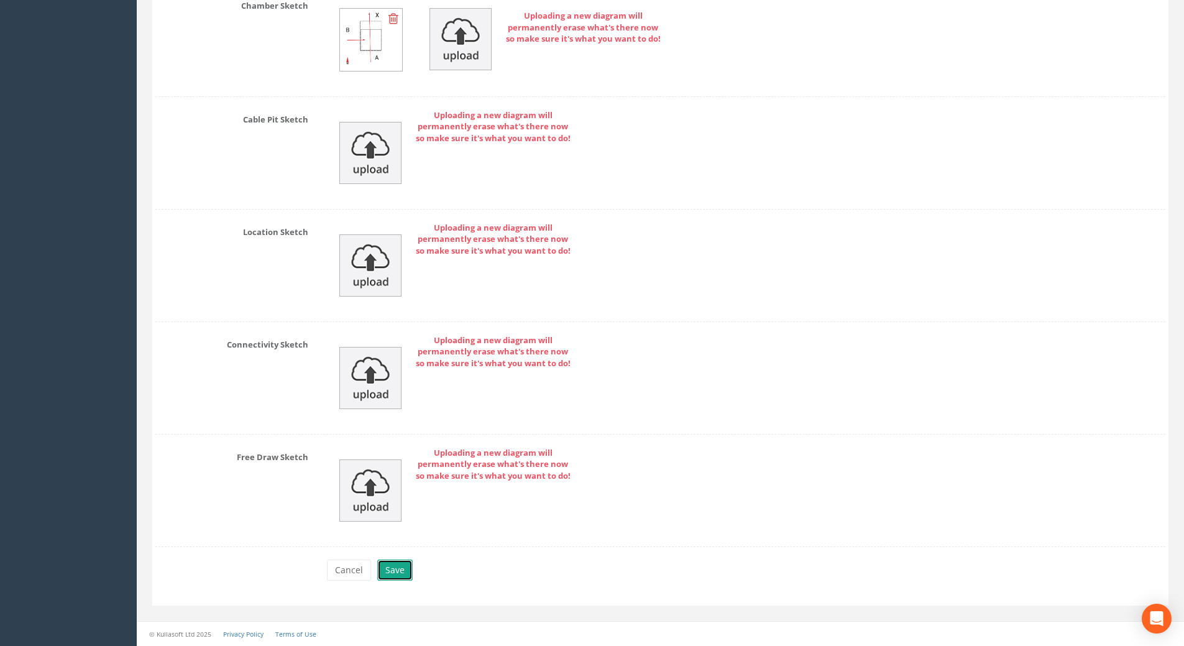
click at [400, 570] on button "Save" at bounding box center [394, 569] width 35 height 21
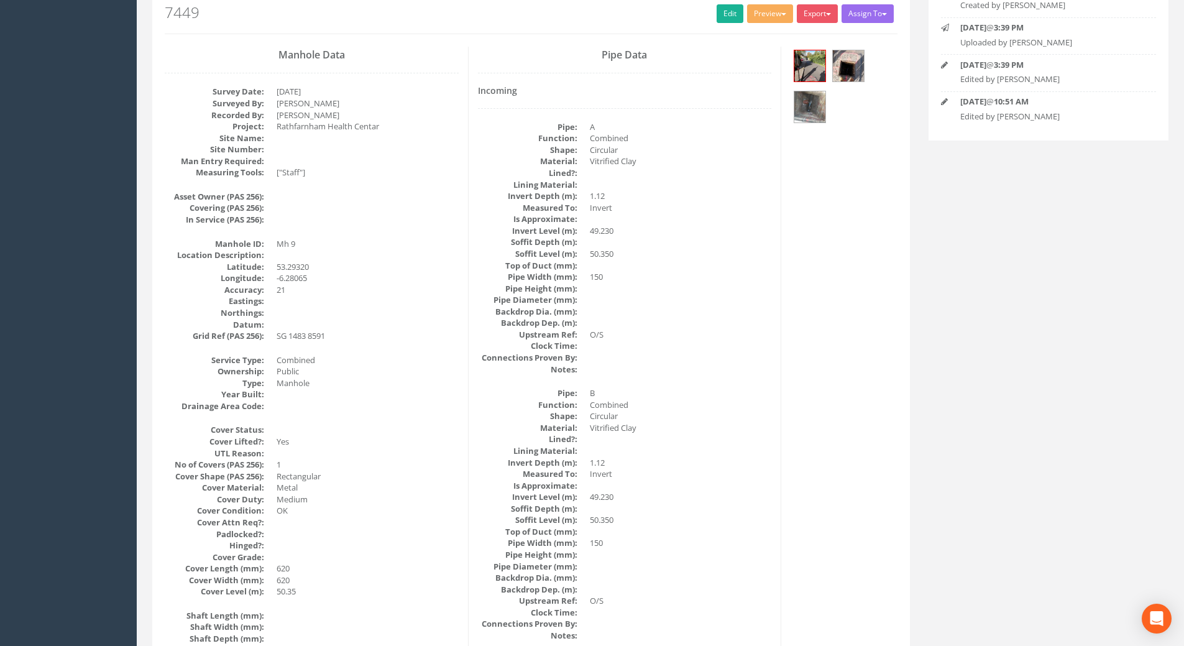
scroll to position [28, 0]
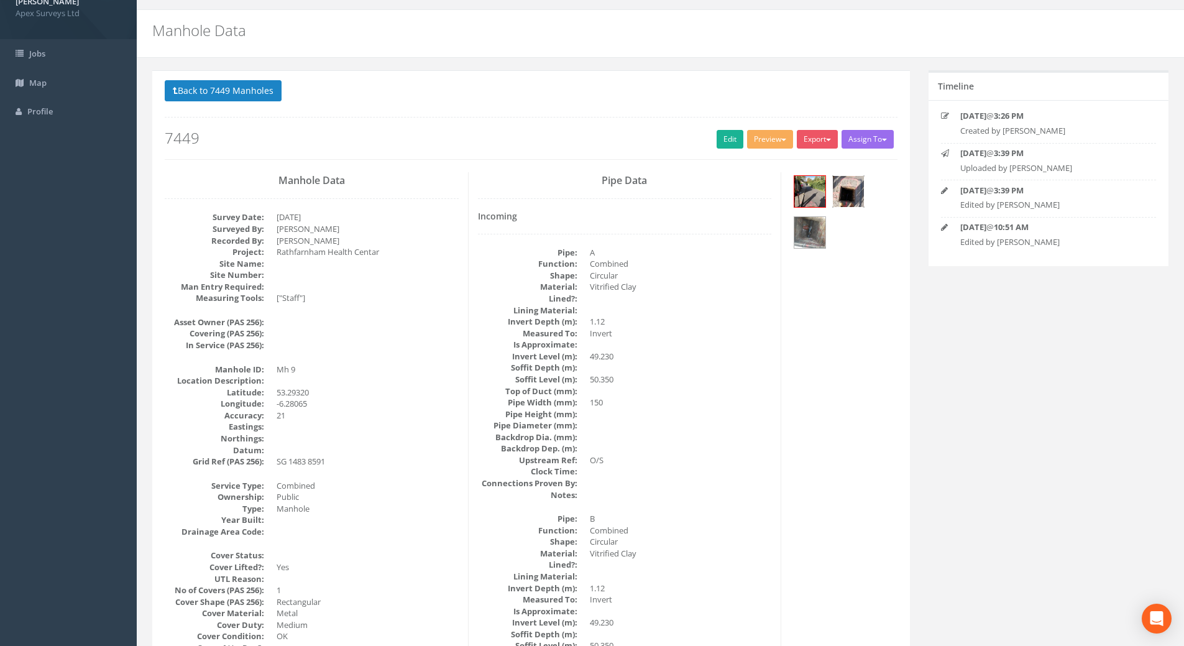
click at [852, 197] on img at bounding box center [848, 191] width 31 height 31
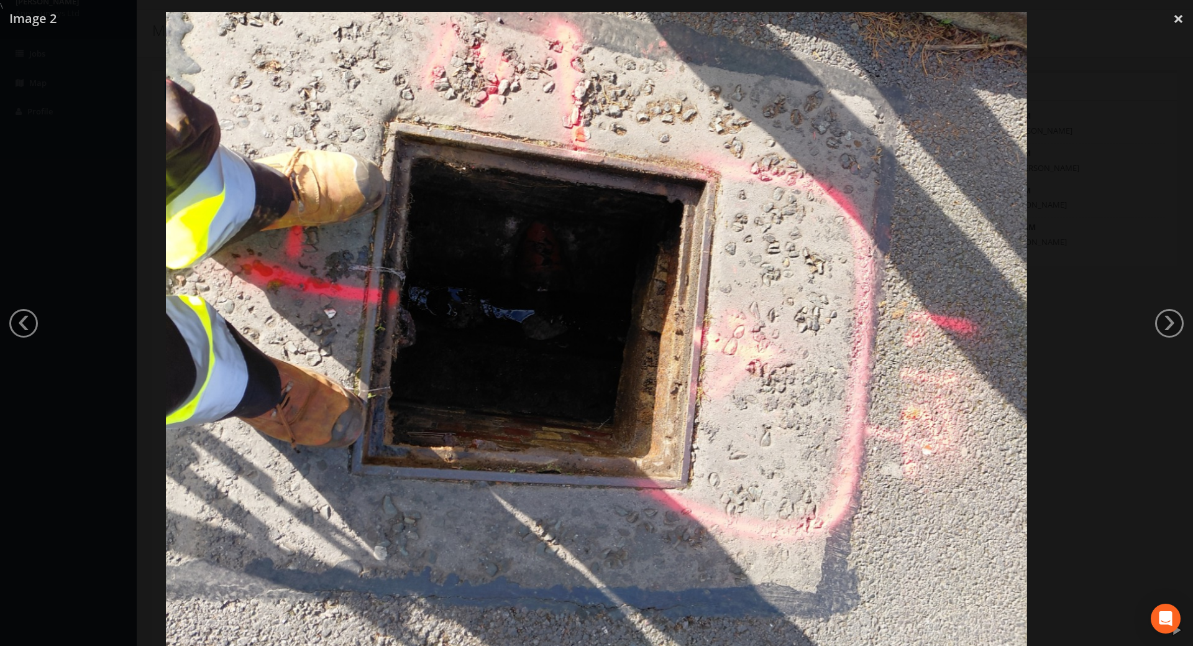
click at [1164, 322] on link "›" at bounding box center [1169, 323] width 29 height 29
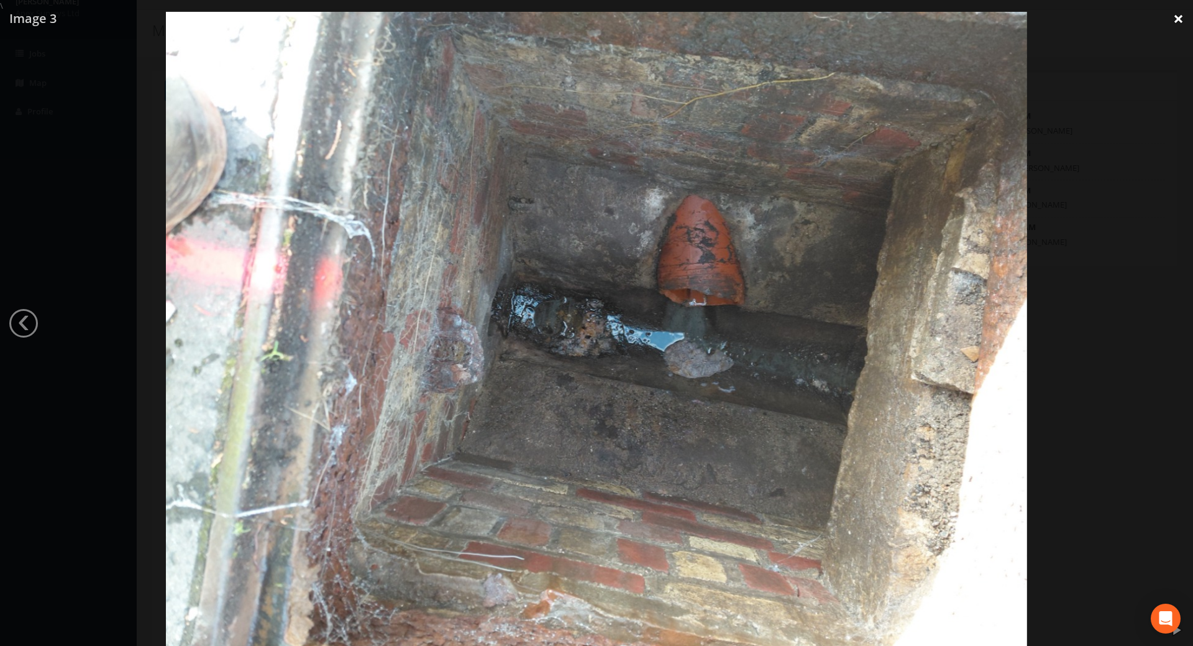
click at [1175, 16] on link "×" at bounding box center [1178, 18] width 29 height 37
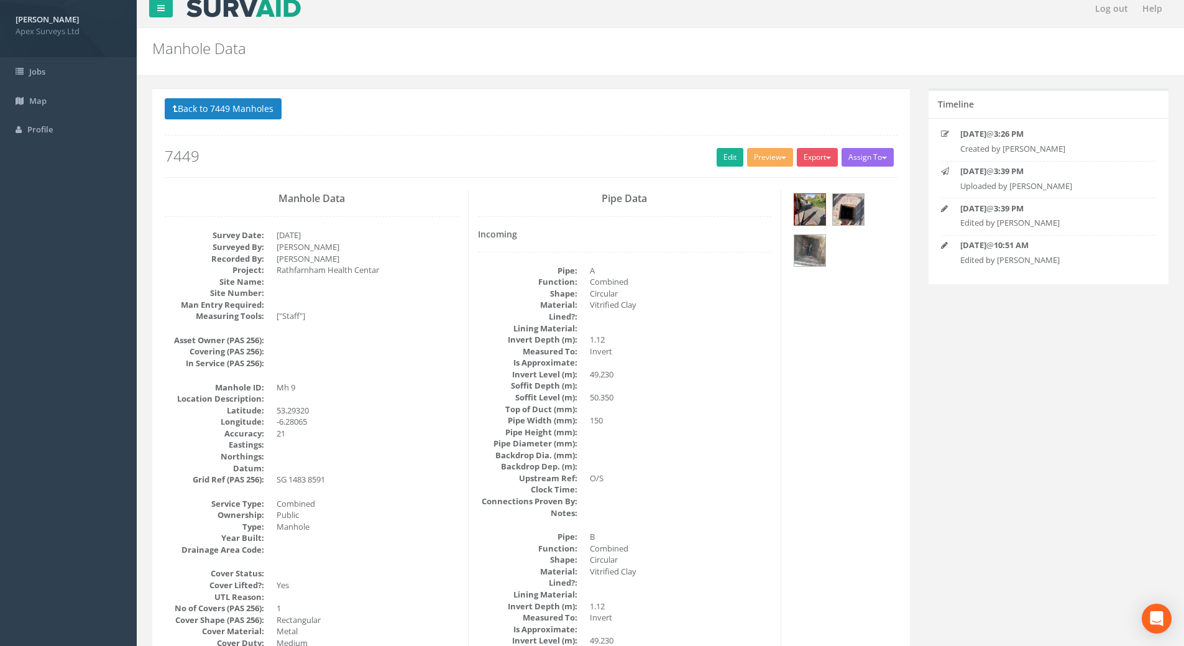
scroll to position [0, 0]
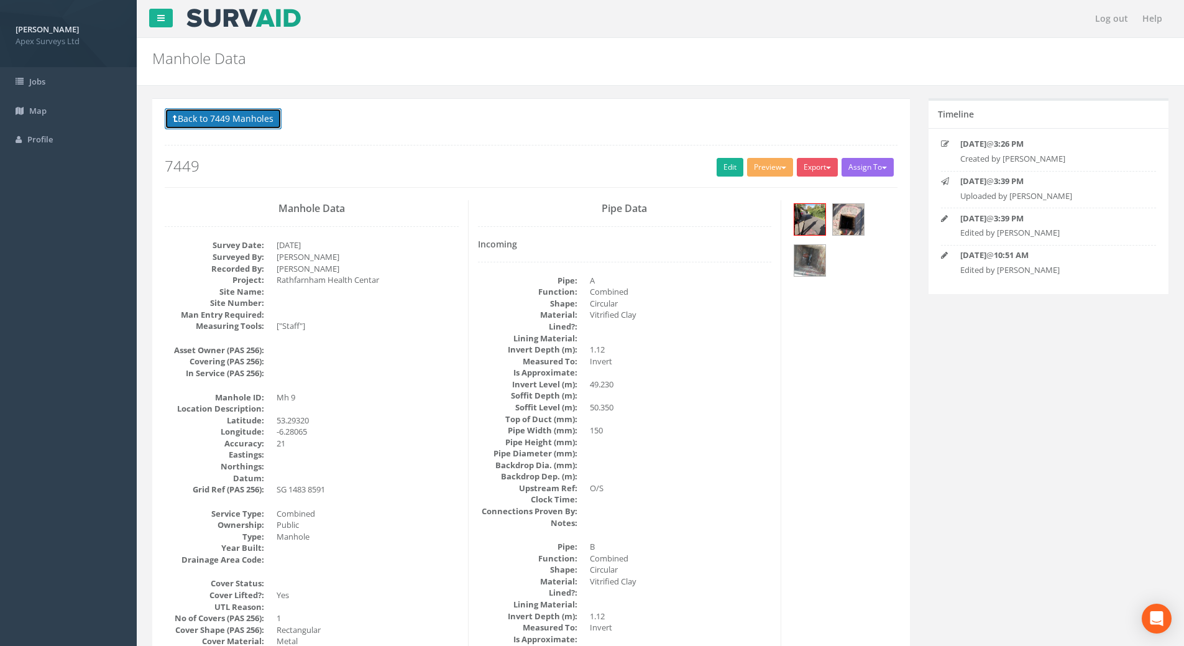
click at [258, 116] on button "Back to 7449 Manholes" at bounding box center [223, 118] width 117 height 21
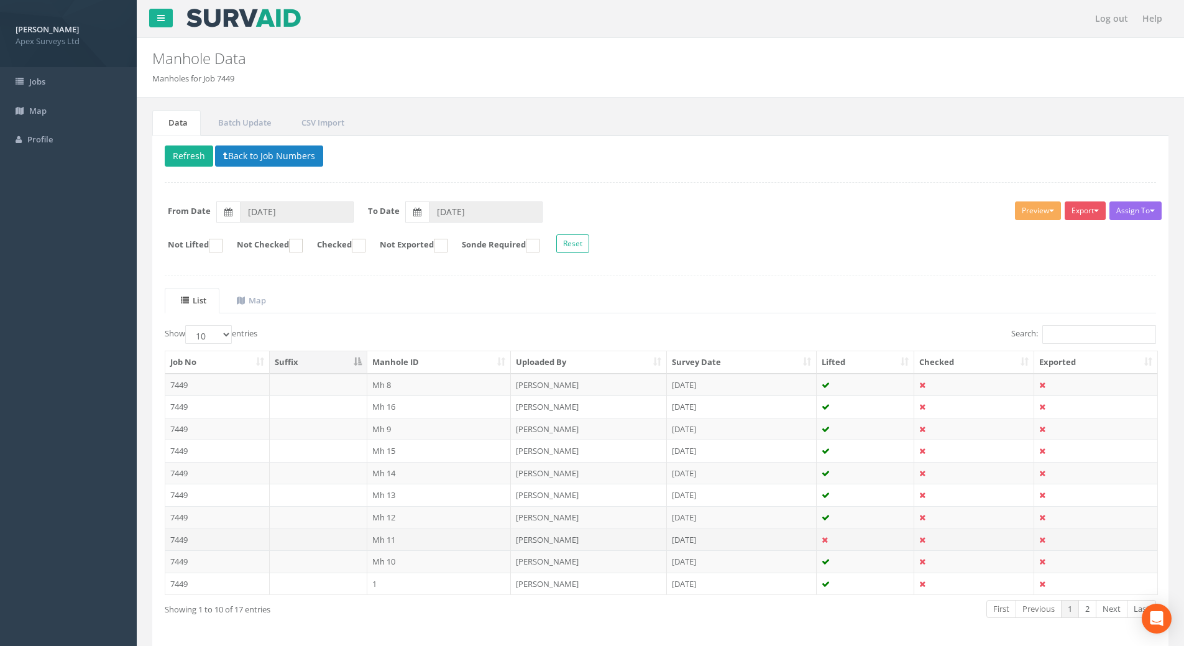
click at [180, 538] on td "7449" at bounding box center [217, 539] width 104 height 22
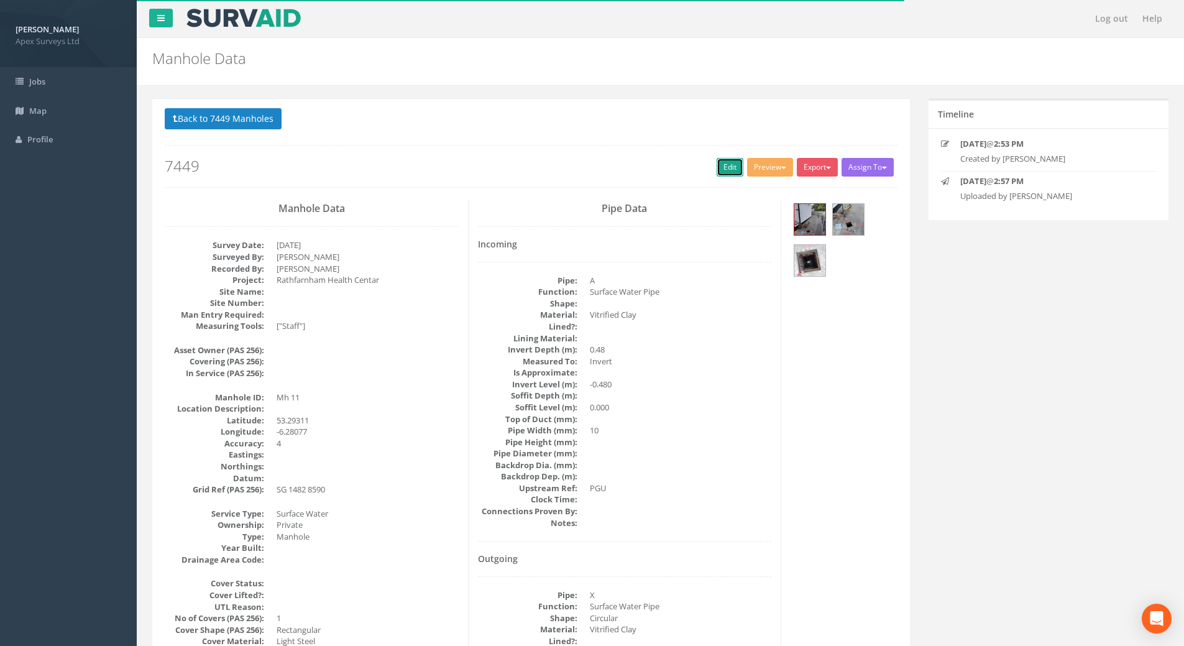
click at [721, 167] on link "Edit" at bounding box center [729, 167] width 27 height 19
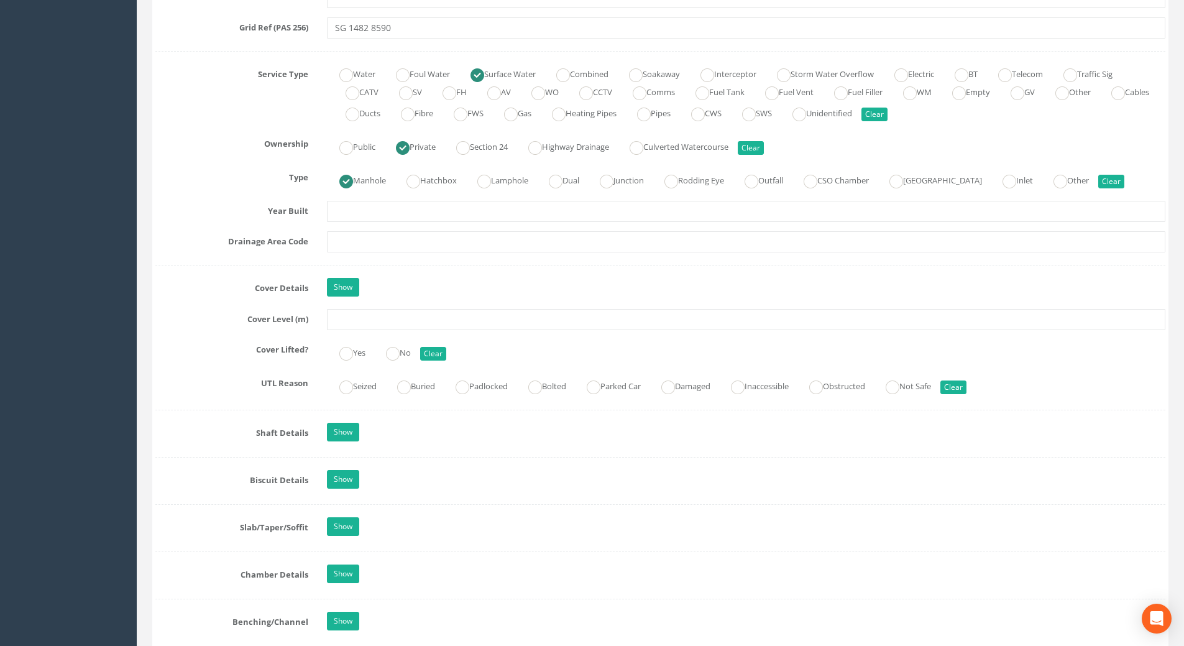
scroll to position [994, 0]
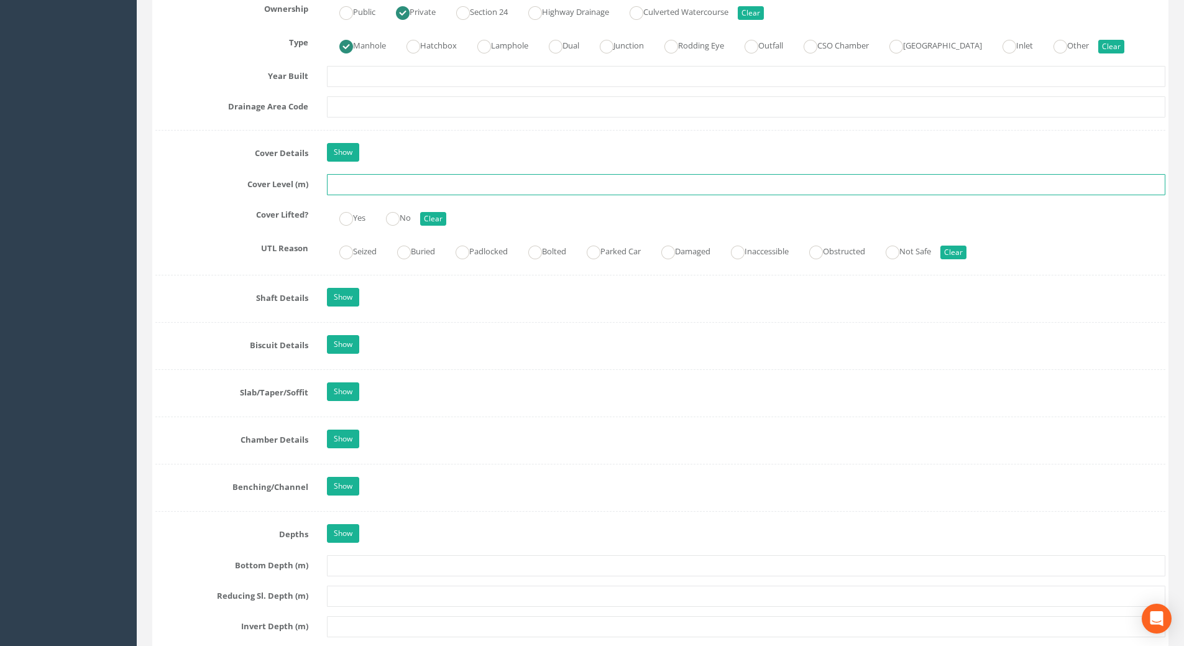
click at [350, 184] on input "text" at bounding box center [746, 184] width 838 height 21
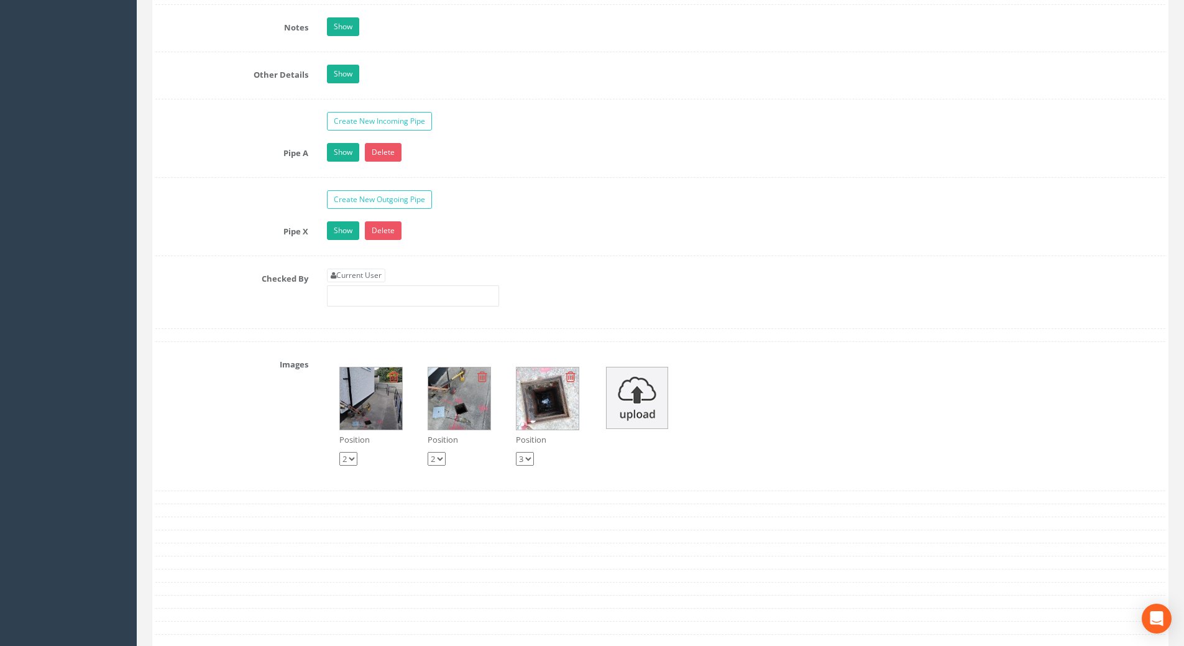
scroll to position [2050, 0]
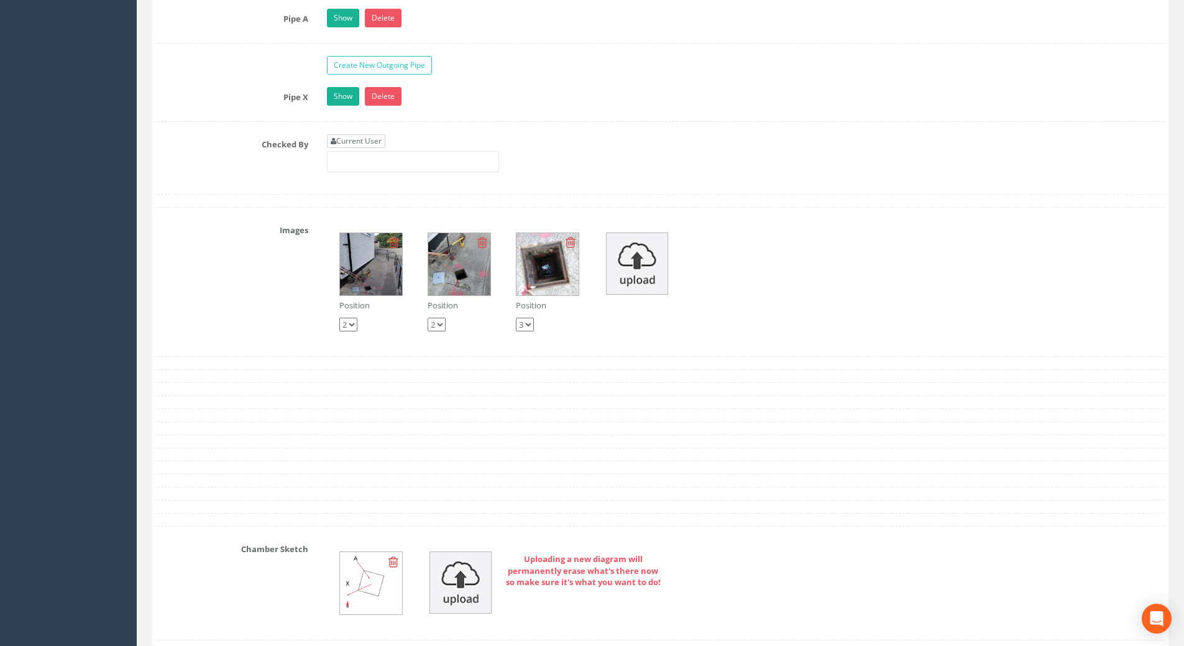
type input "51.06"
click at [344, 137] on link "Current User" at bounding box center [356, 141] width 58 height 14
type input "[PERSON_NAME]"
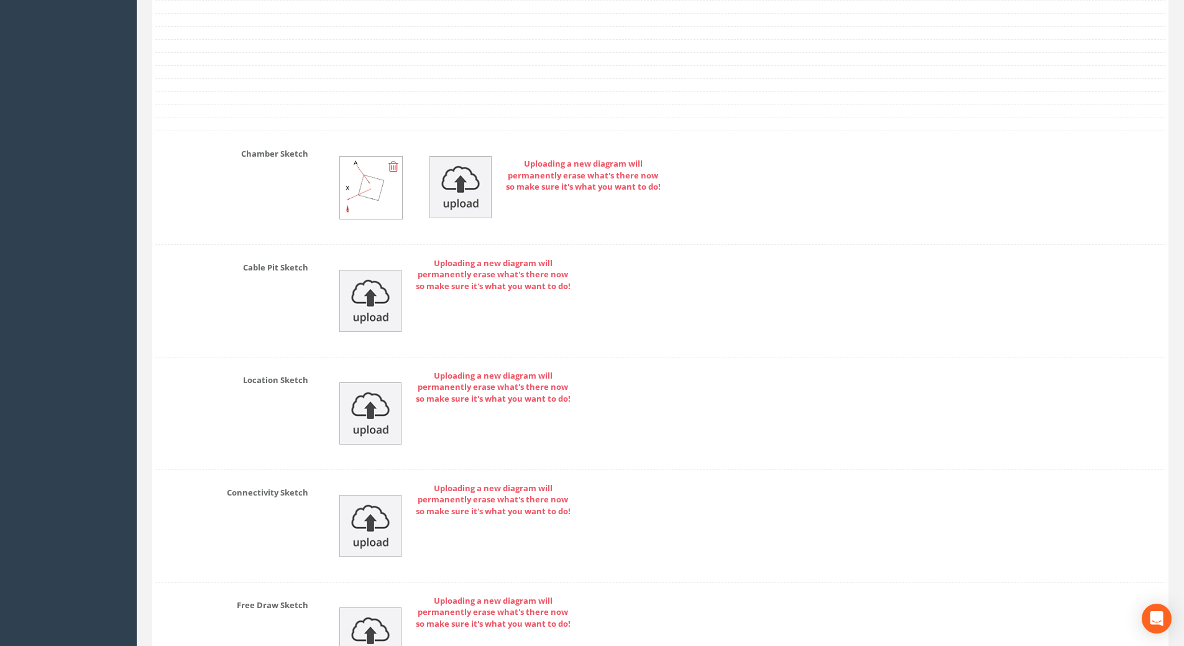
scroll to position [2593, 0]
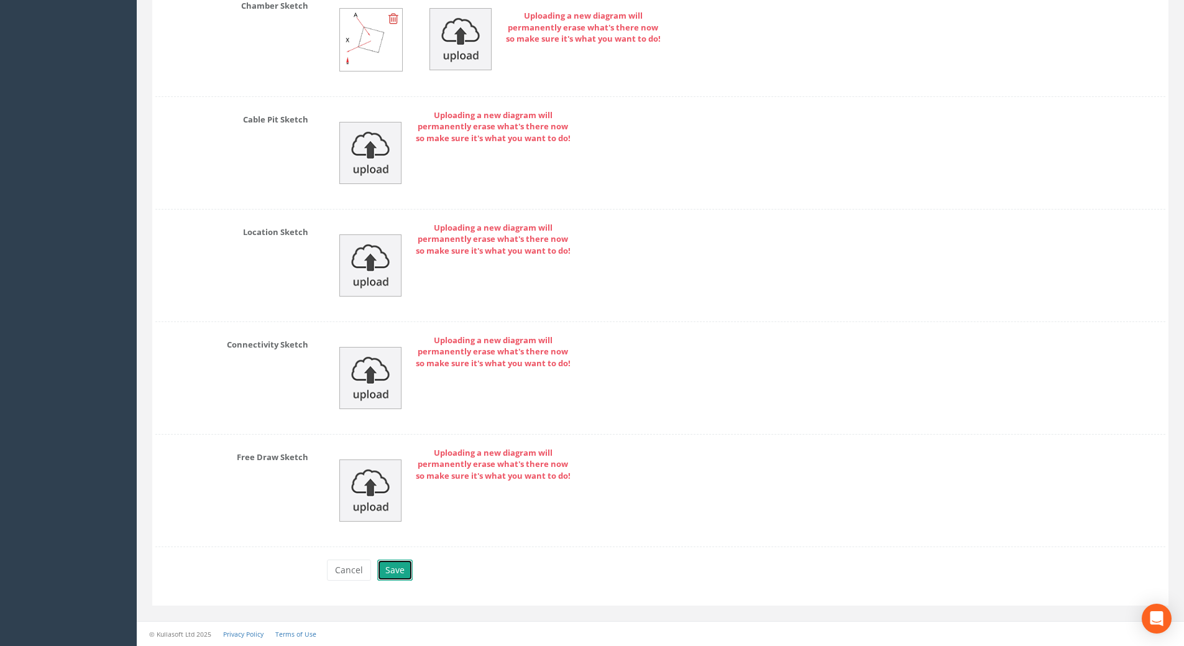
click at [390, 572] on button "Save" at bounding box center [394, 569] width 35 height 21
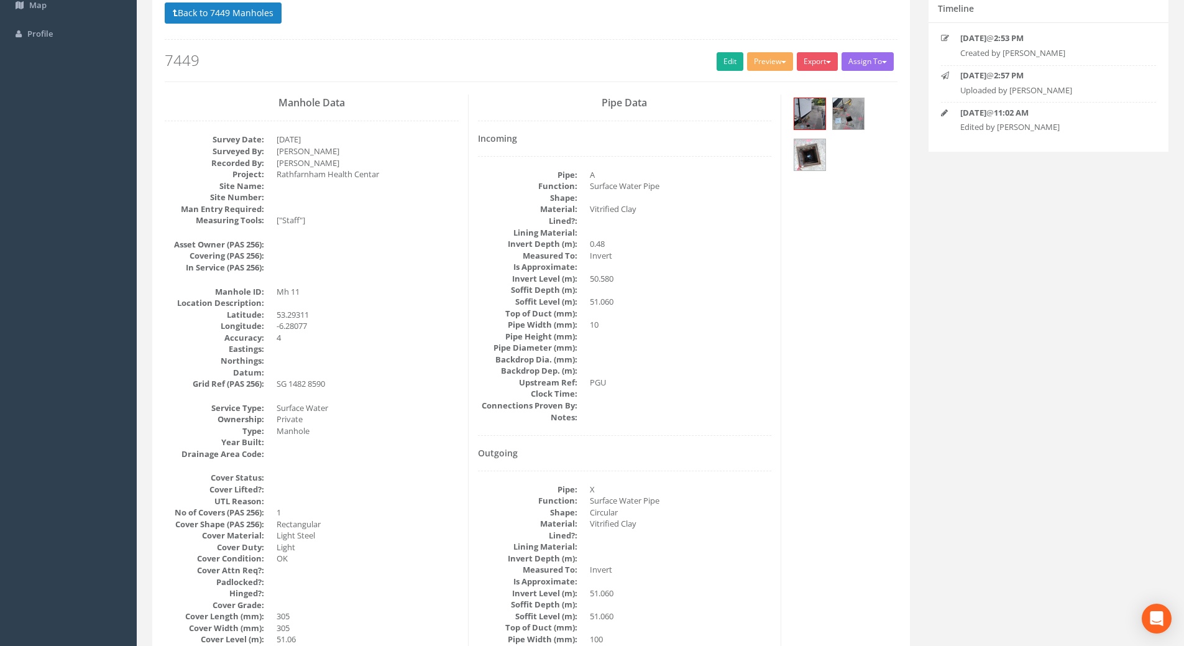
scroll to position [0, 0]
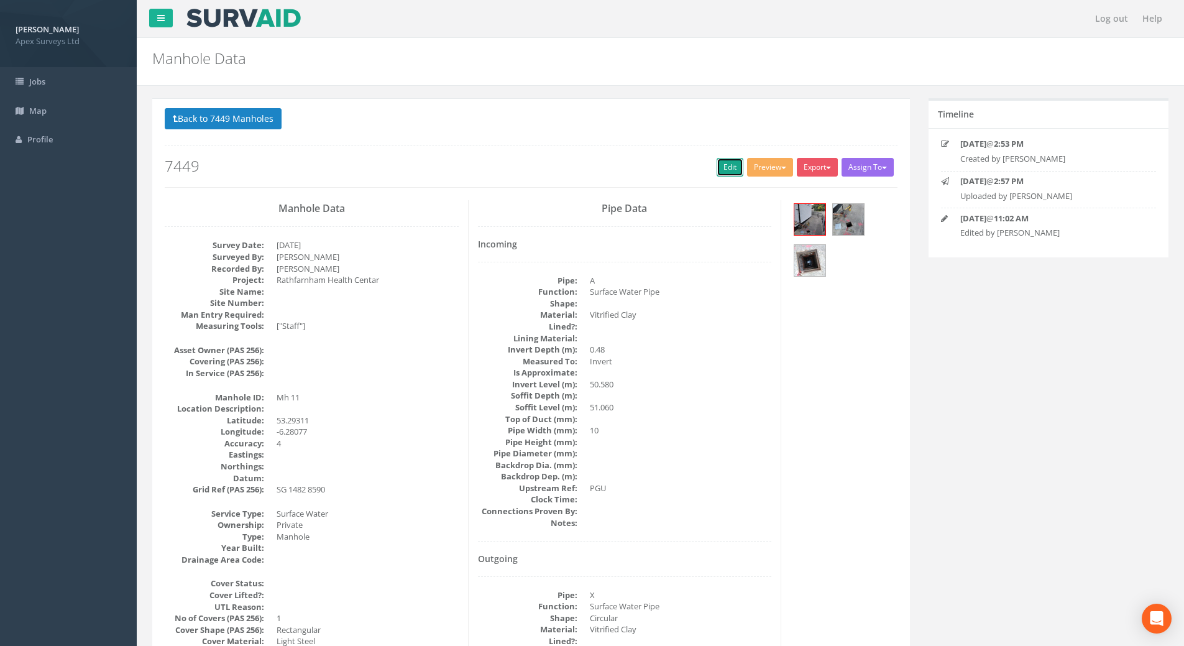
click at [716, 167] on link "Edit" at bounding box center [729, 167] width 27 height 19
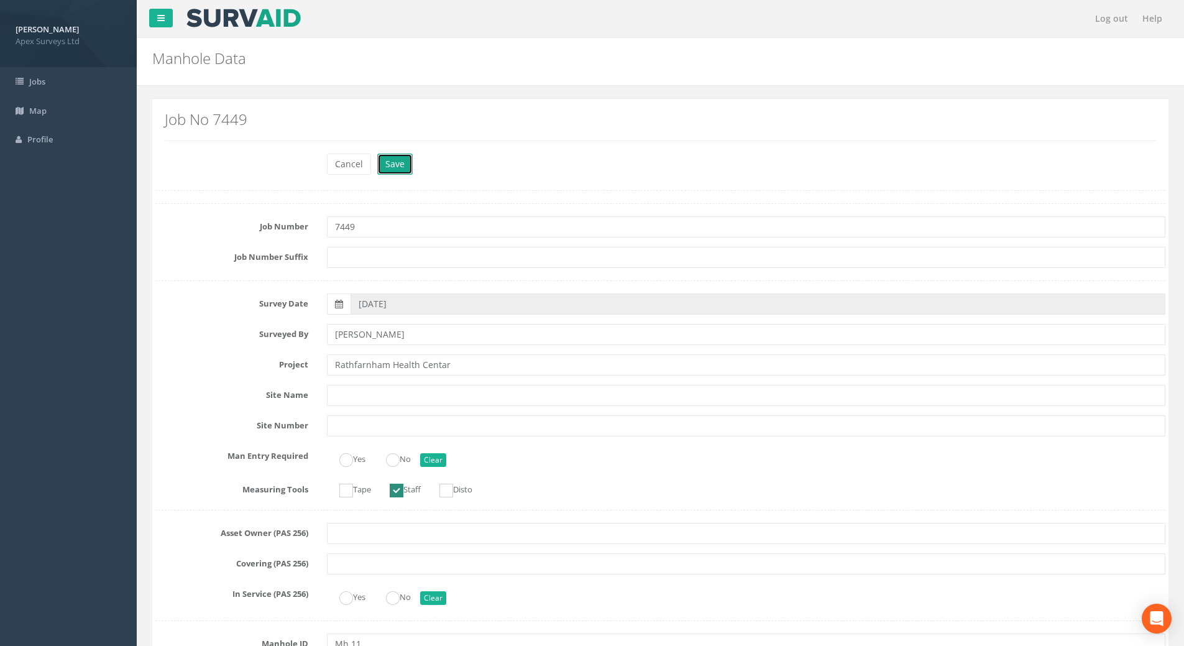
click at [398, 167] on button "Save" at bounding box center [394, 163] width 35 height 21
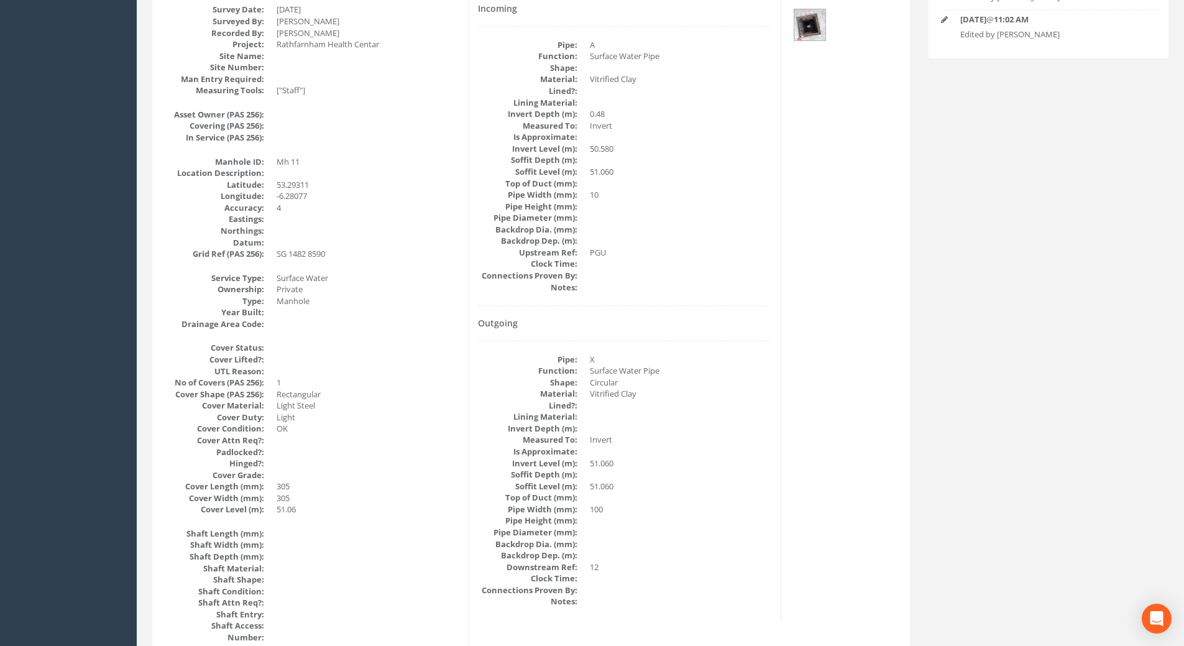
scroll to position [152, 0]
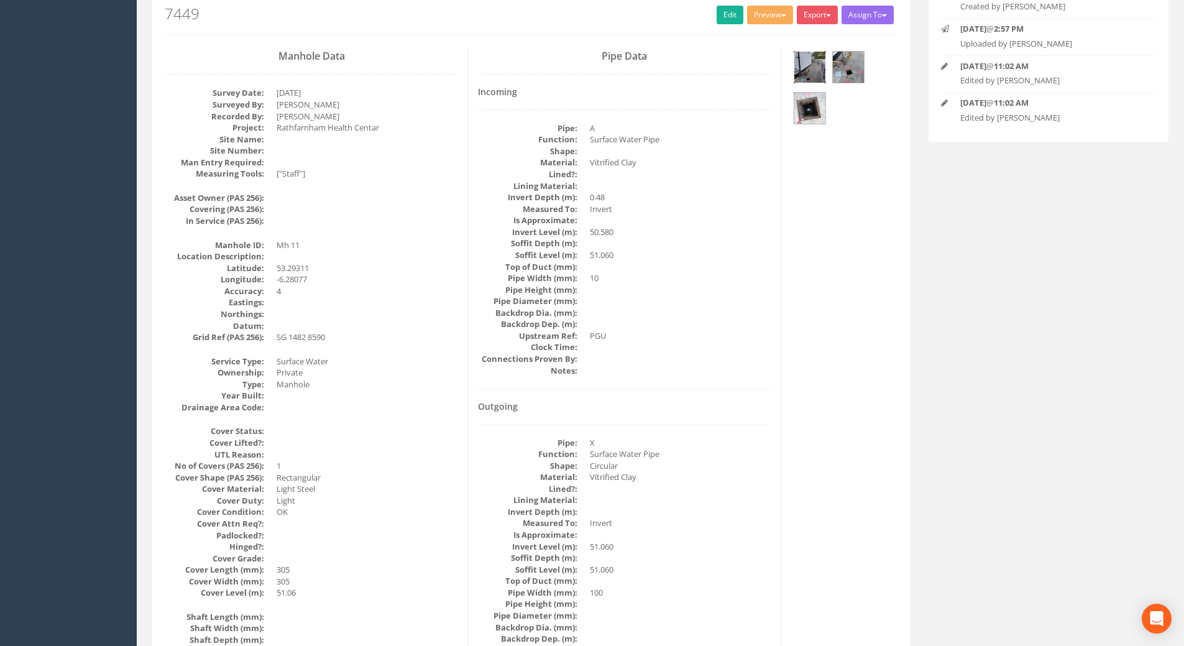
click at [821, 71] on img at bounding box center [809, 67] width 31 height 31
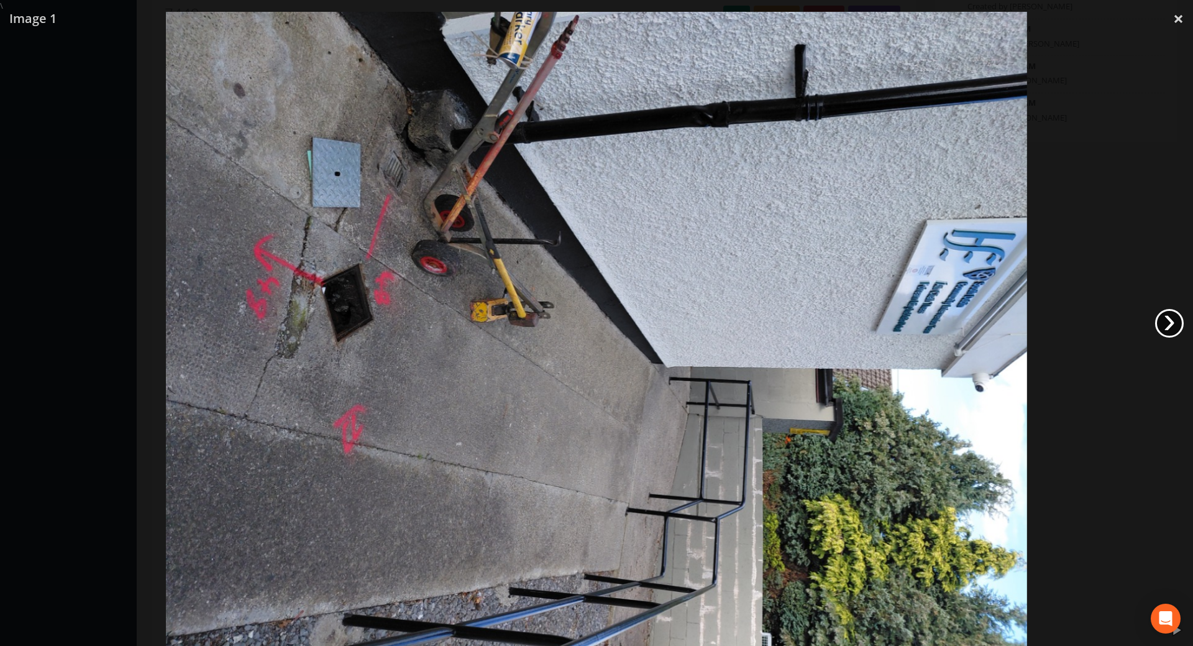
click at [1167, 324] on link "›" at bounding box center [1169, 323] width 29 height 29
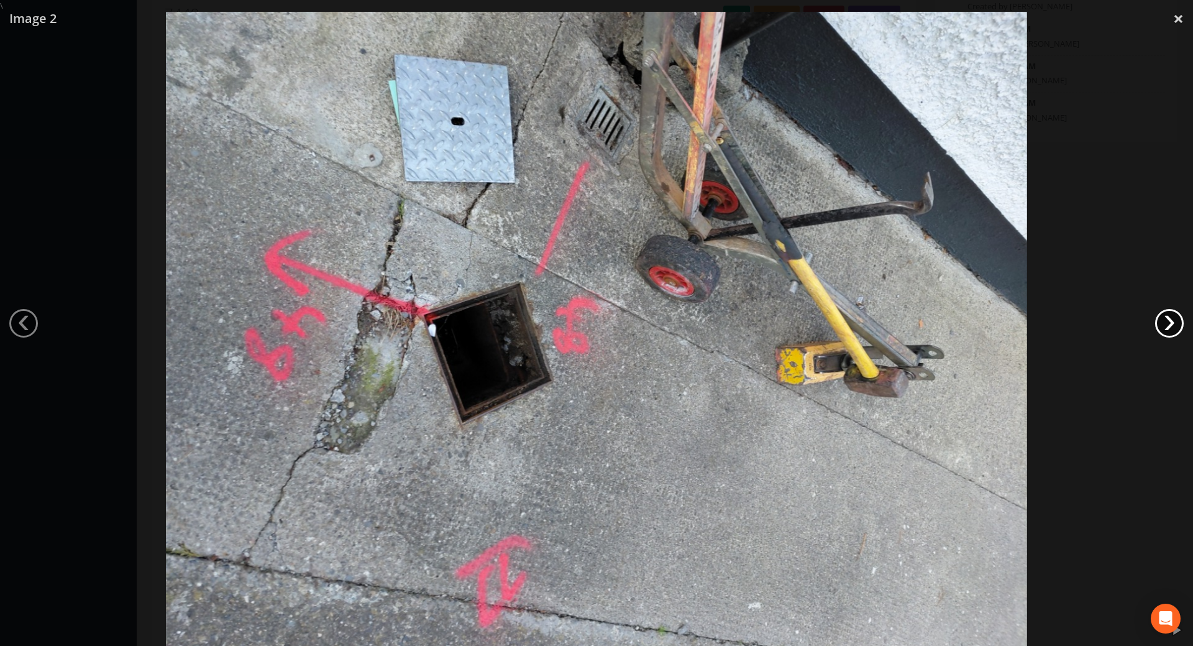
click at [1167, 324] on link "›" at bounding box center [1169, 323] width 29 height 29
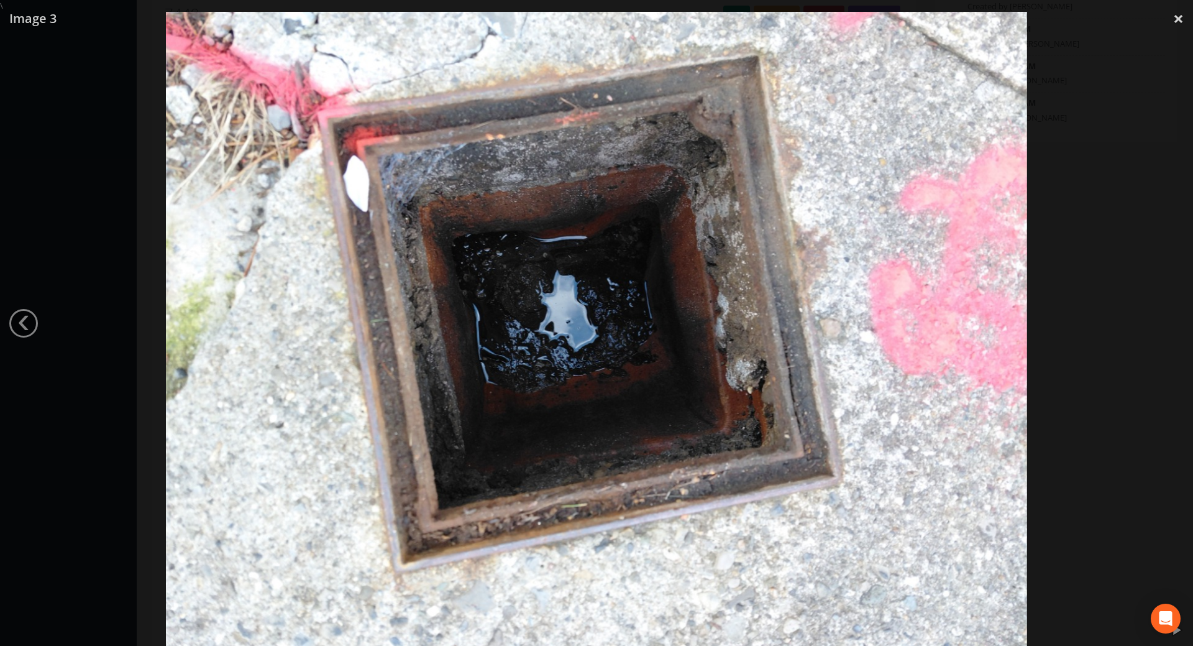
click at [1167, 324] on div at bounding box center [596, 335] width 1193 height 646
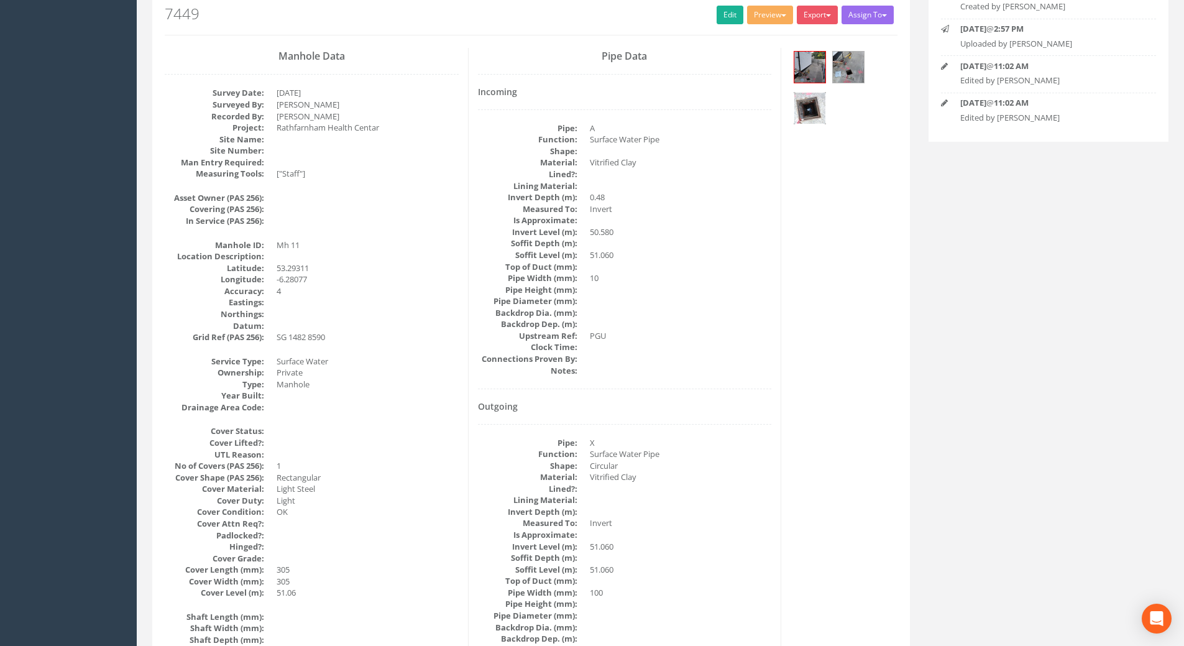
click at [816, 117] on img at bounding box center [809, 108] width 31 height 31
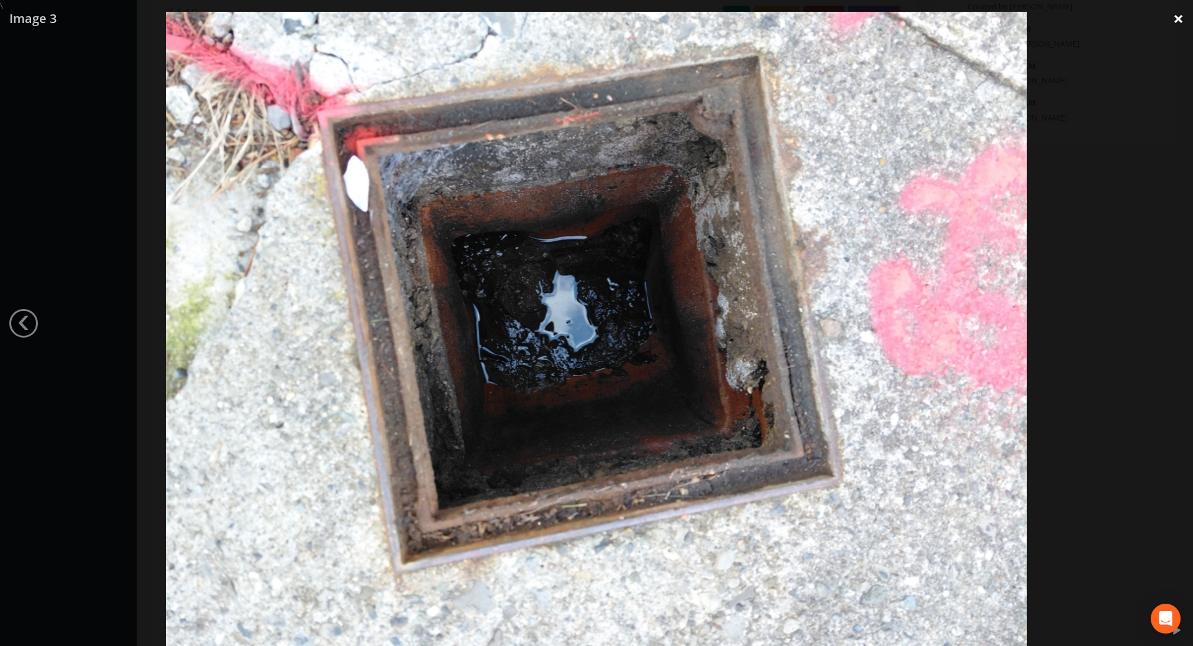
click at [1180, 21] on link "×" at bounding box center [1178, 18] width 29 height 37
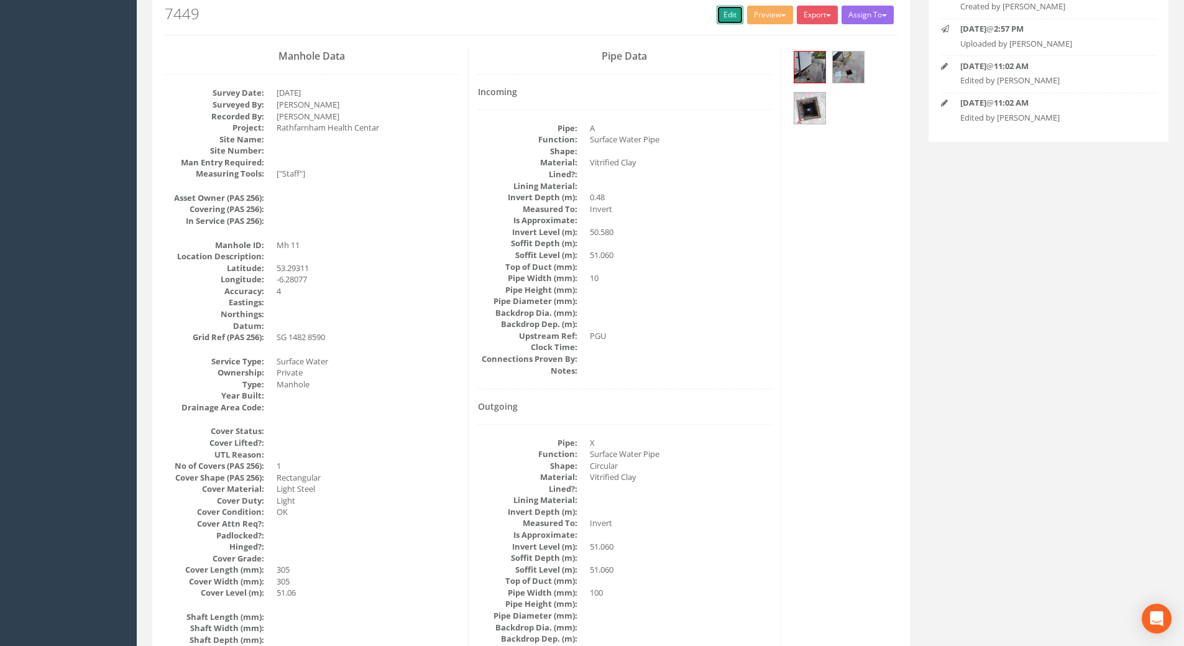
click at [725, 15] on link "Edit" at bounding box center [729, 15] width 27 height 19
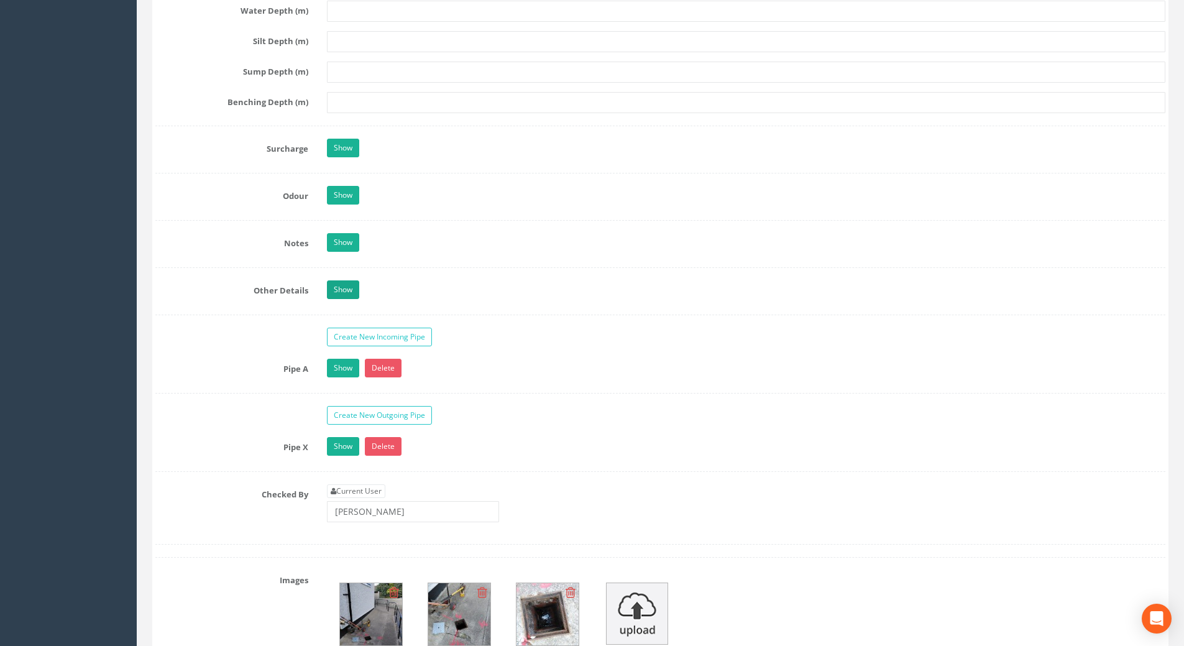
scroll to position [1830, 0]
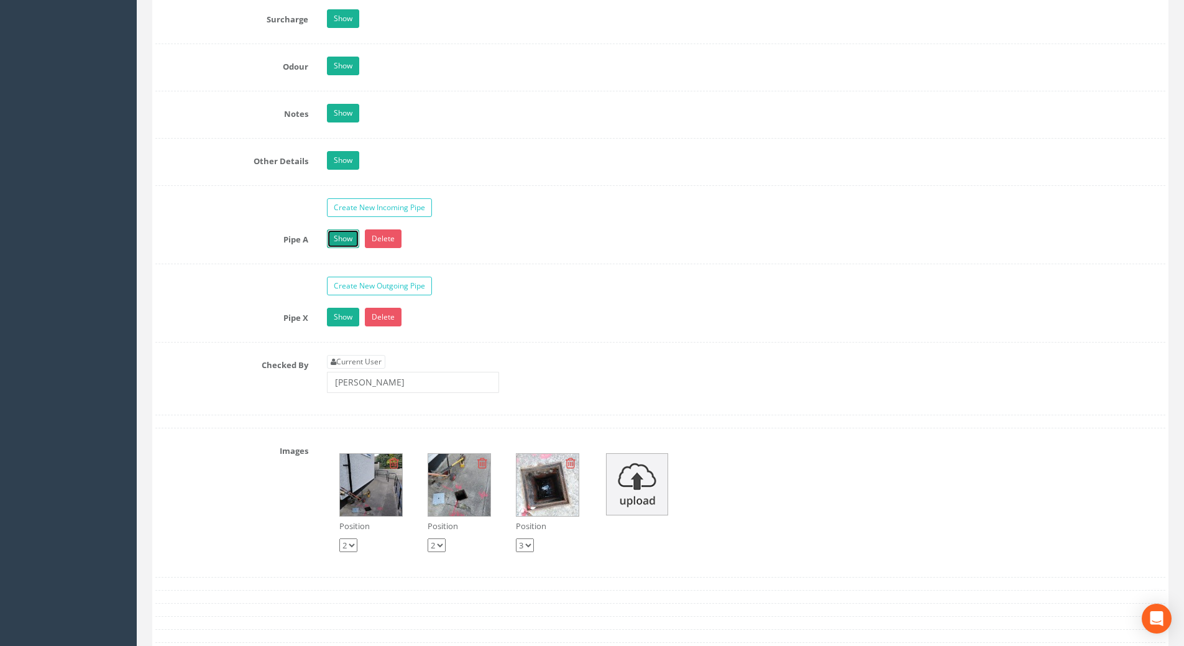
click at [336, 239] on link "Show" at bounding box center [343, 238] width 32 height 19
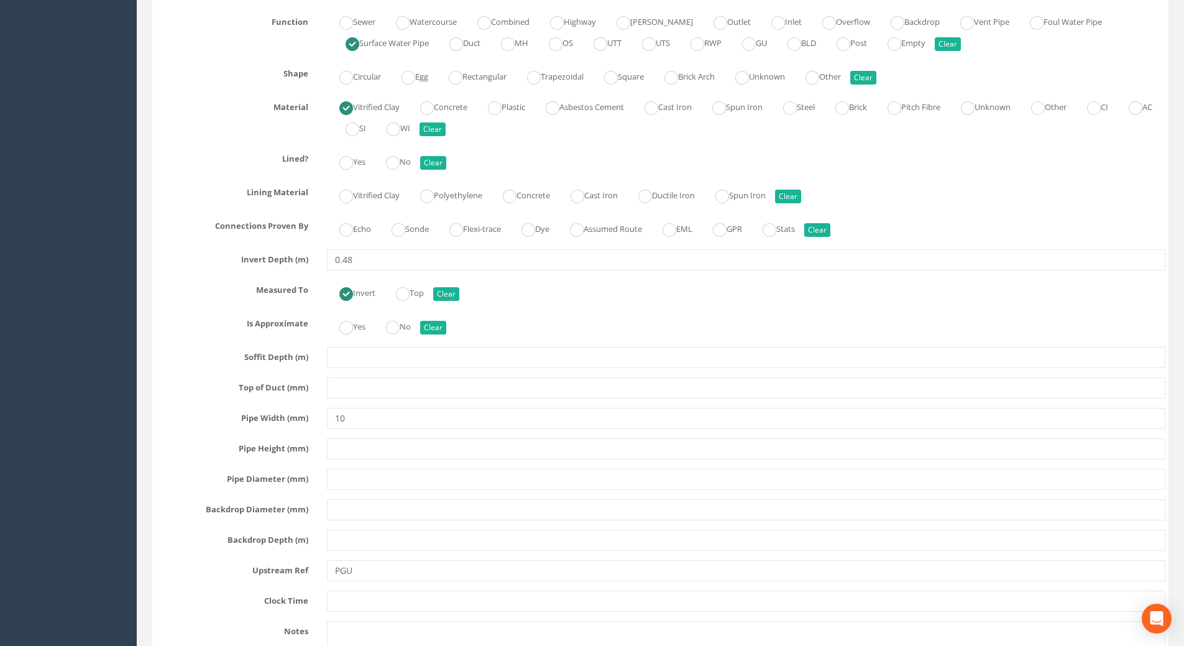
scroll to position [2140, 0]
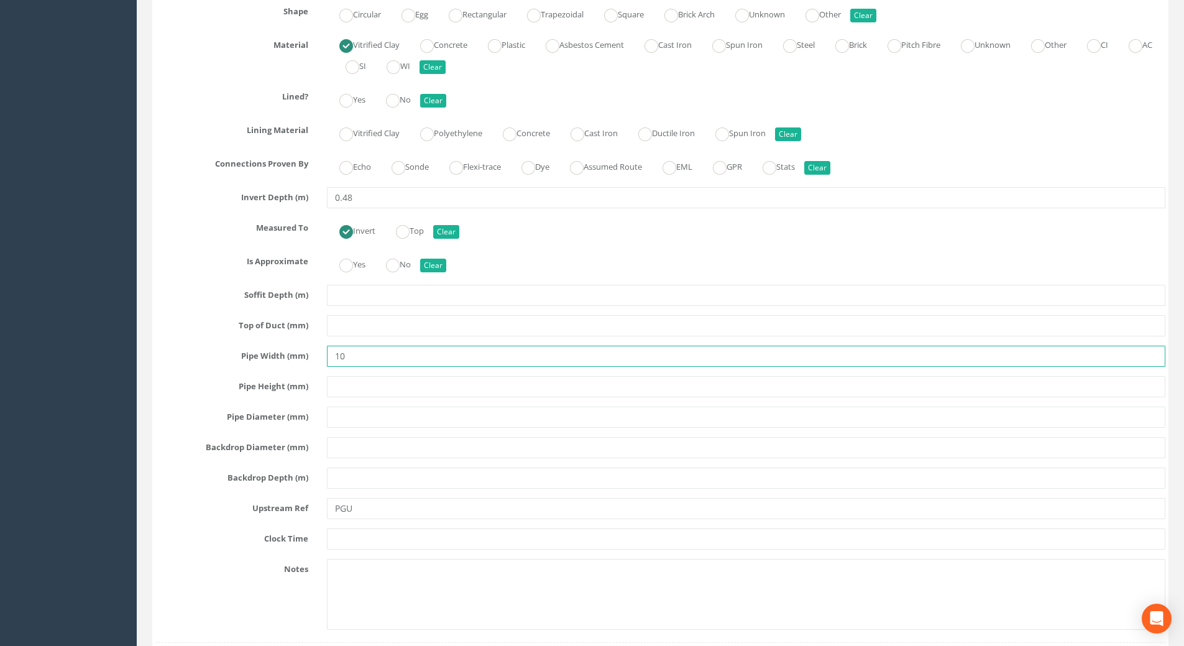
click at [367, 345] on input "10" at bounding box center [746, 355] width 838 height 21
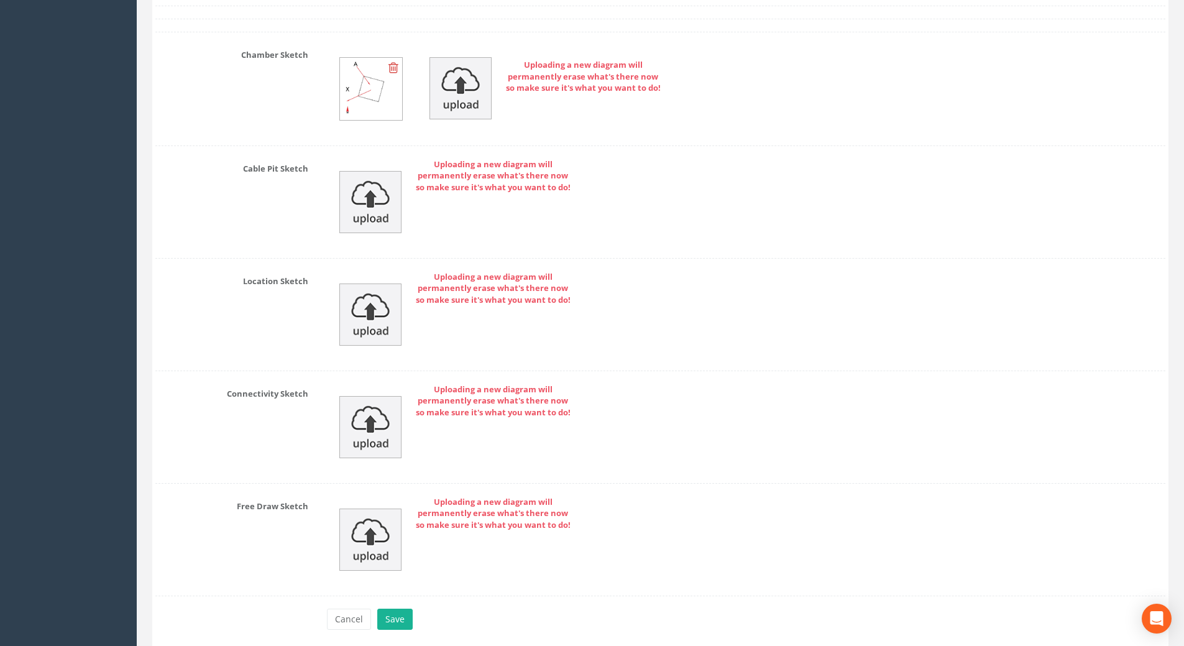
scroll to position [3282, 0]
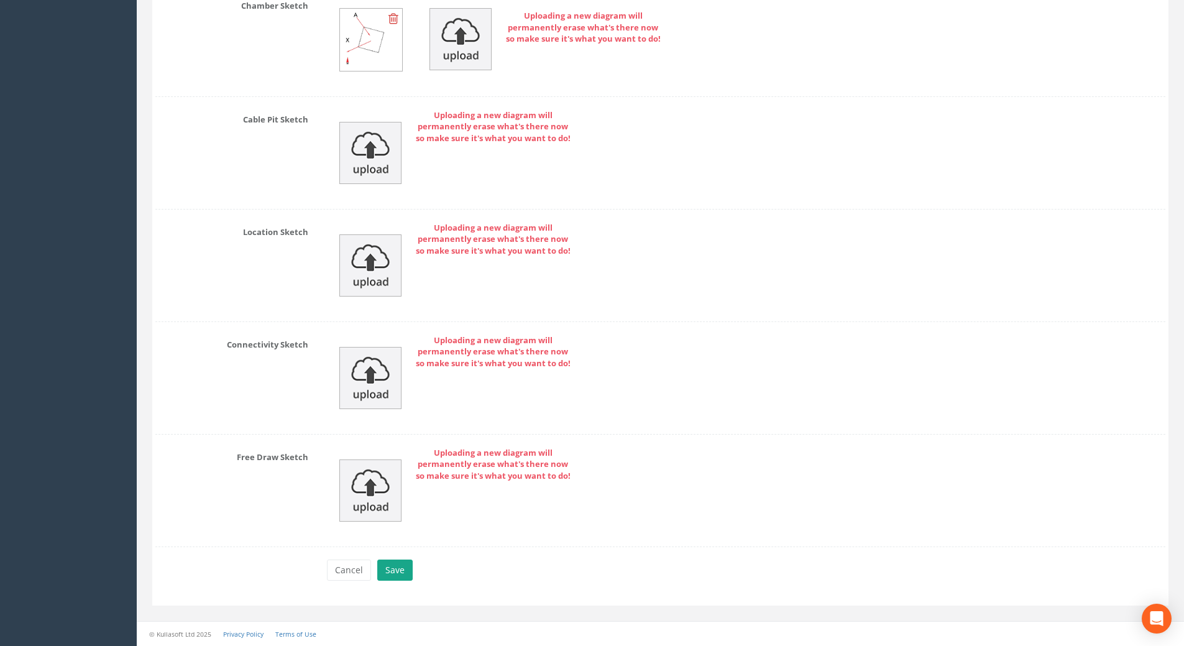
type input "100"
click at [397, 572] on button "Save" at bounding box center [394, 569] width 35 height 21
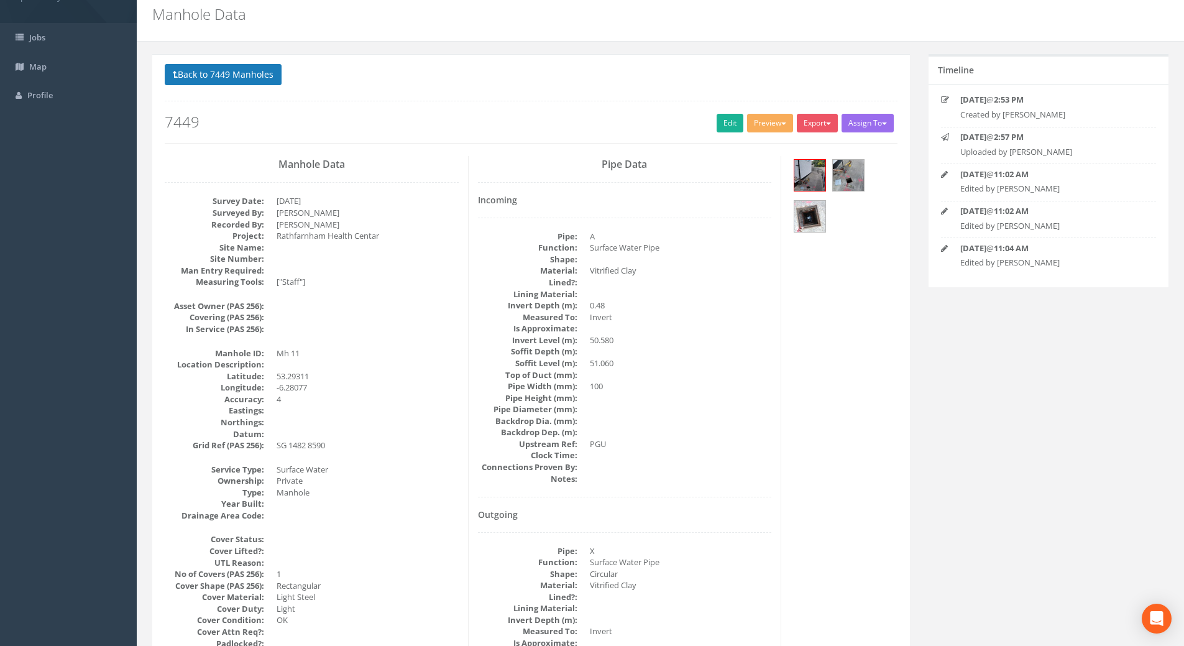
scroll to position [0, 0]
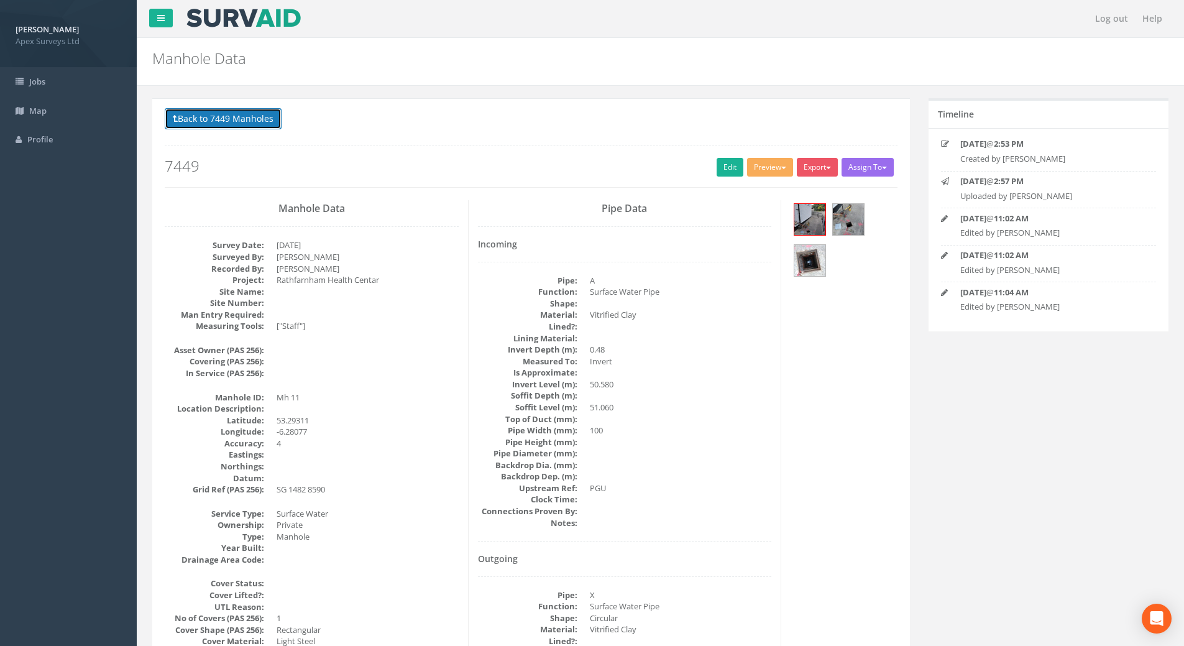
click at [191, 120] on button "Back to 7449 Manholes" at bounding box center [223, 118] width 117 height 21
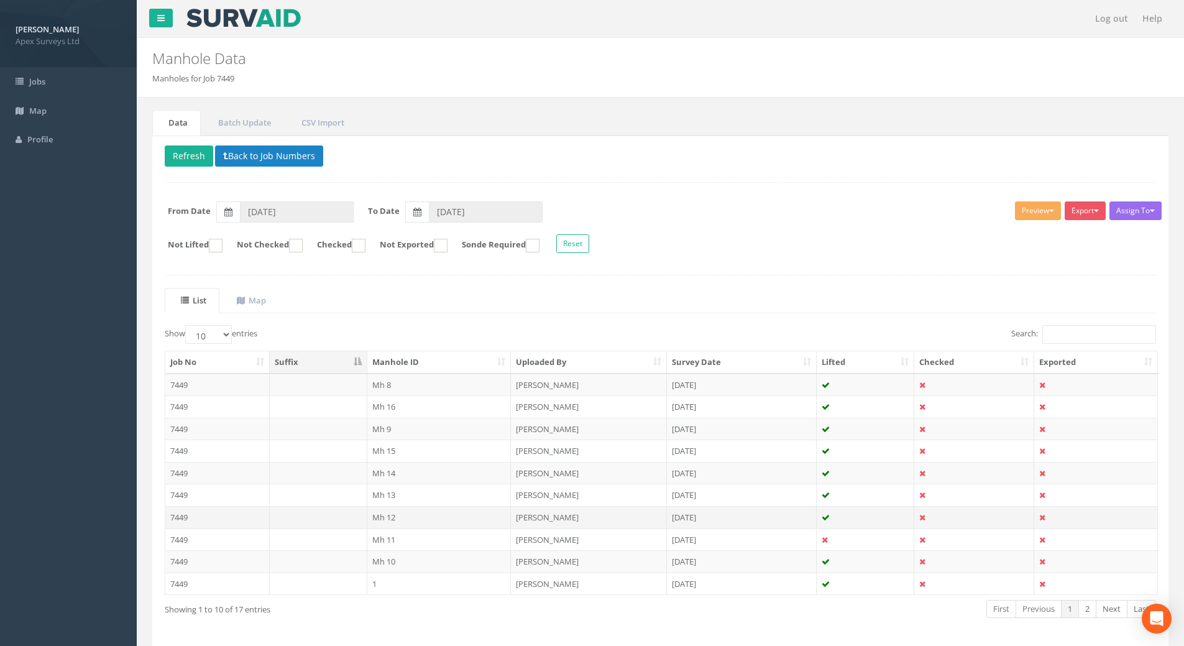
click at [183, 514] on td "7449" at bounding box center [217, 517] width 104 height 22
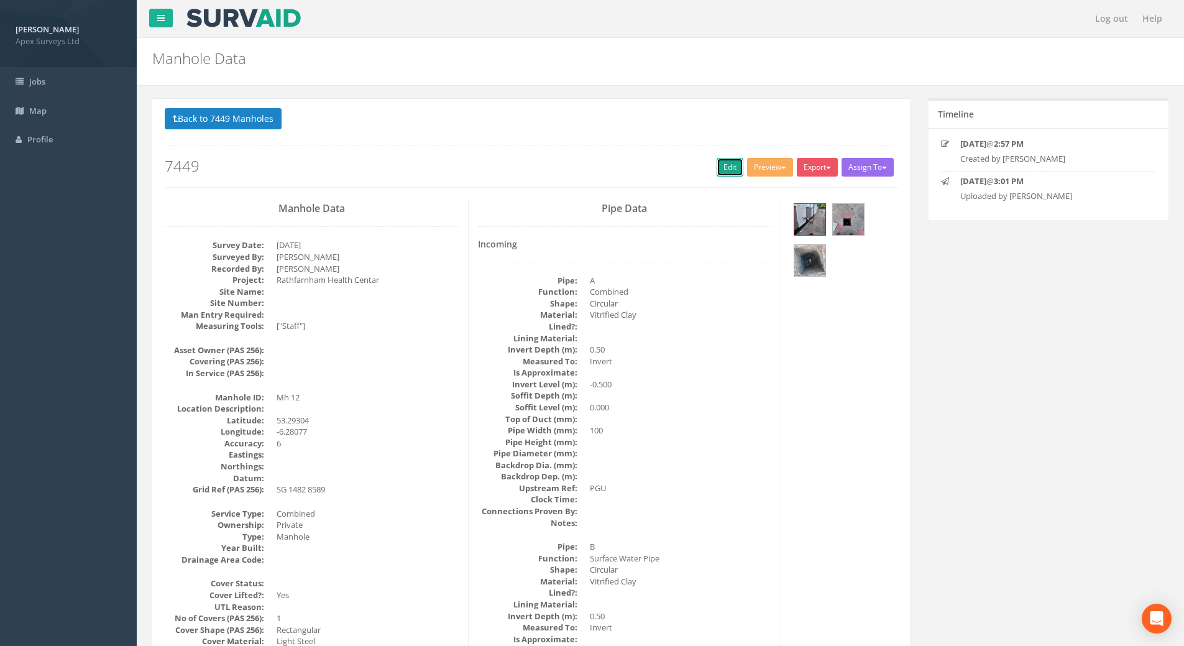
click at [724, 160] on link "Edit" at bounding box center [729, 167] width 27 height 19
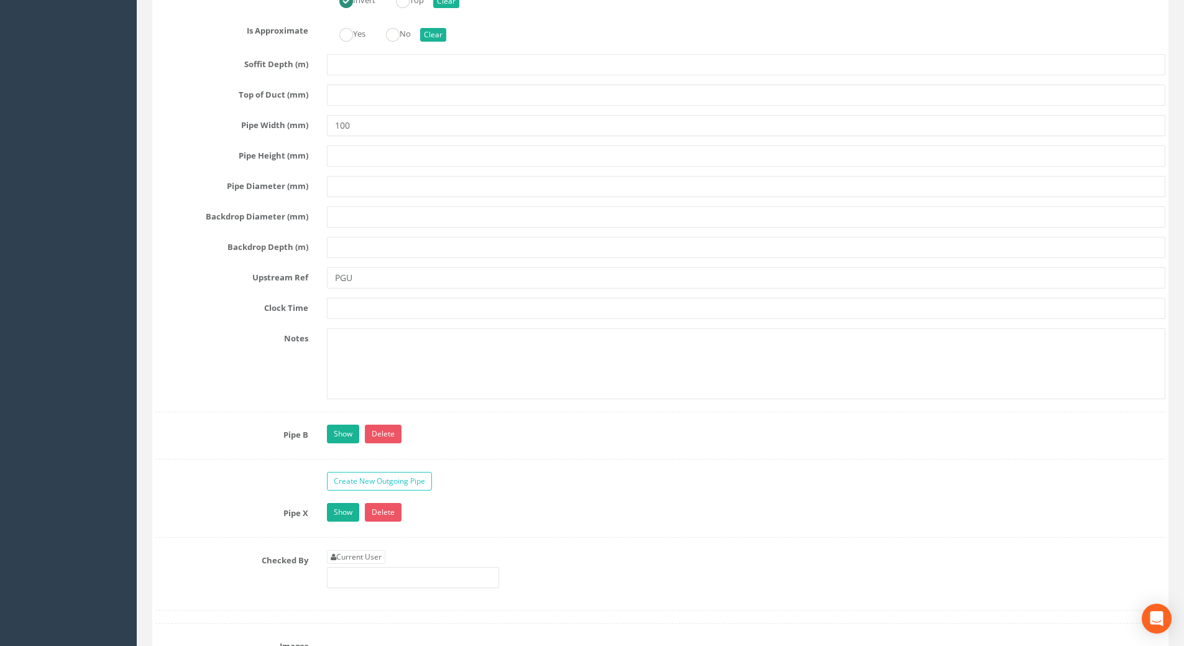
scroll to position [2485, 0]
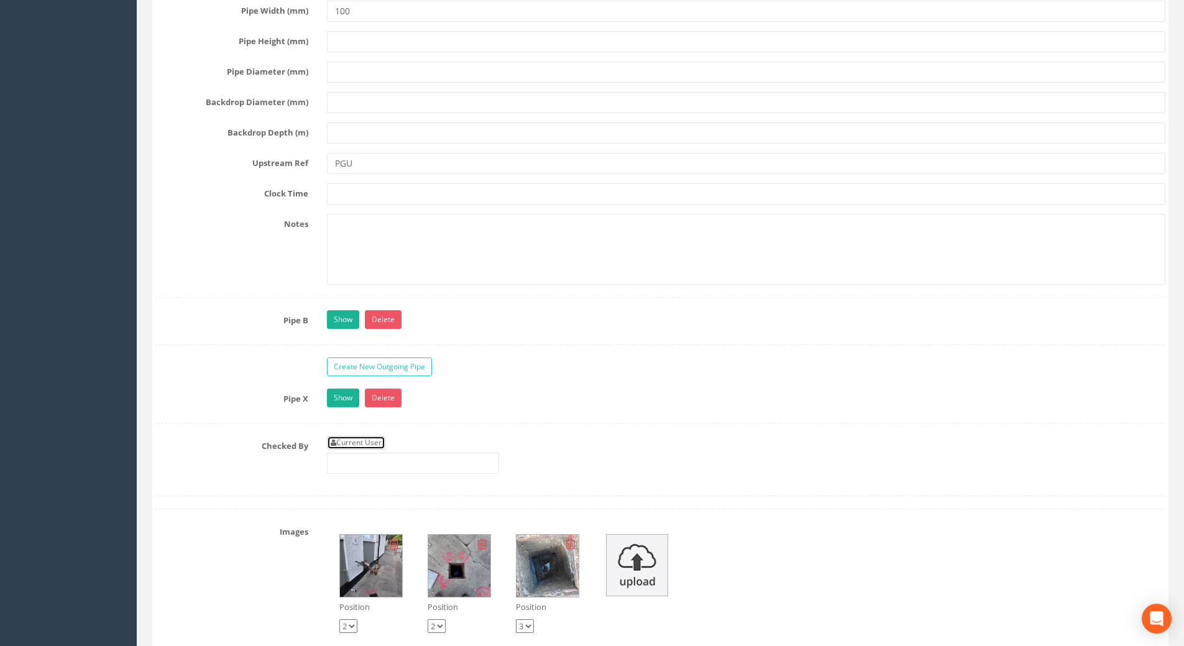
drag, startPoint x: 353, startPoint y: 444, endPoint x: 392, endPoint y: 460, distance: 42.6
click at [354, 444] on link "Current User" at bounding box center [356, 443] width 58 height 14
type input "[PERSON_NAME]"
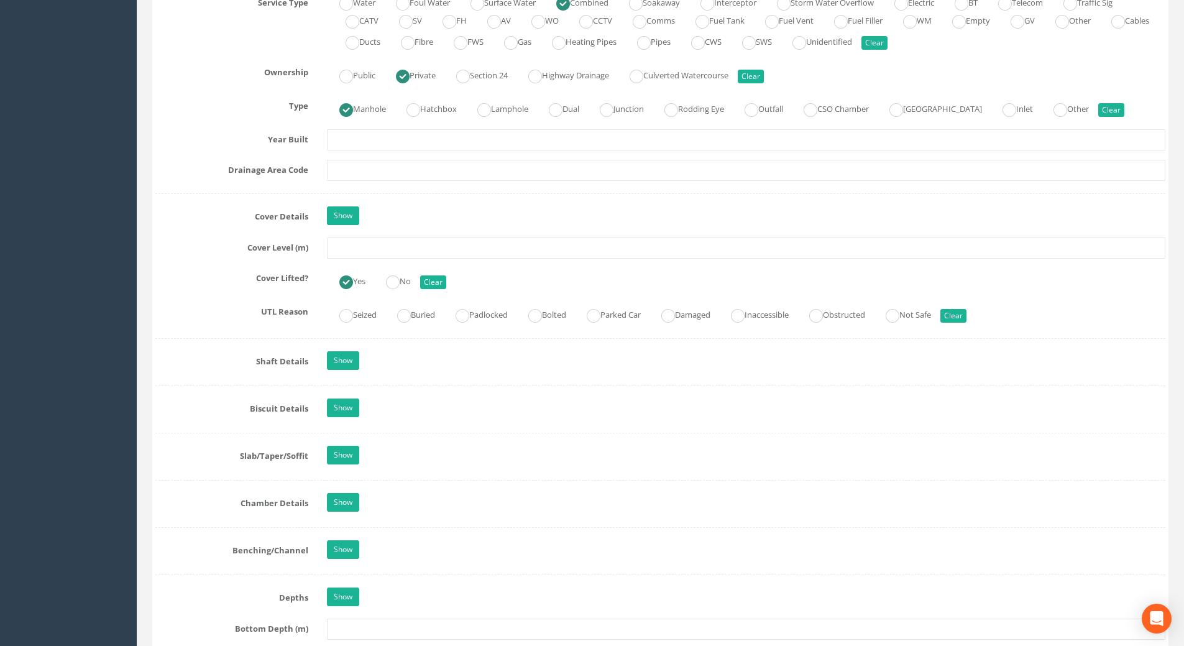
scroll to position [932, 0]
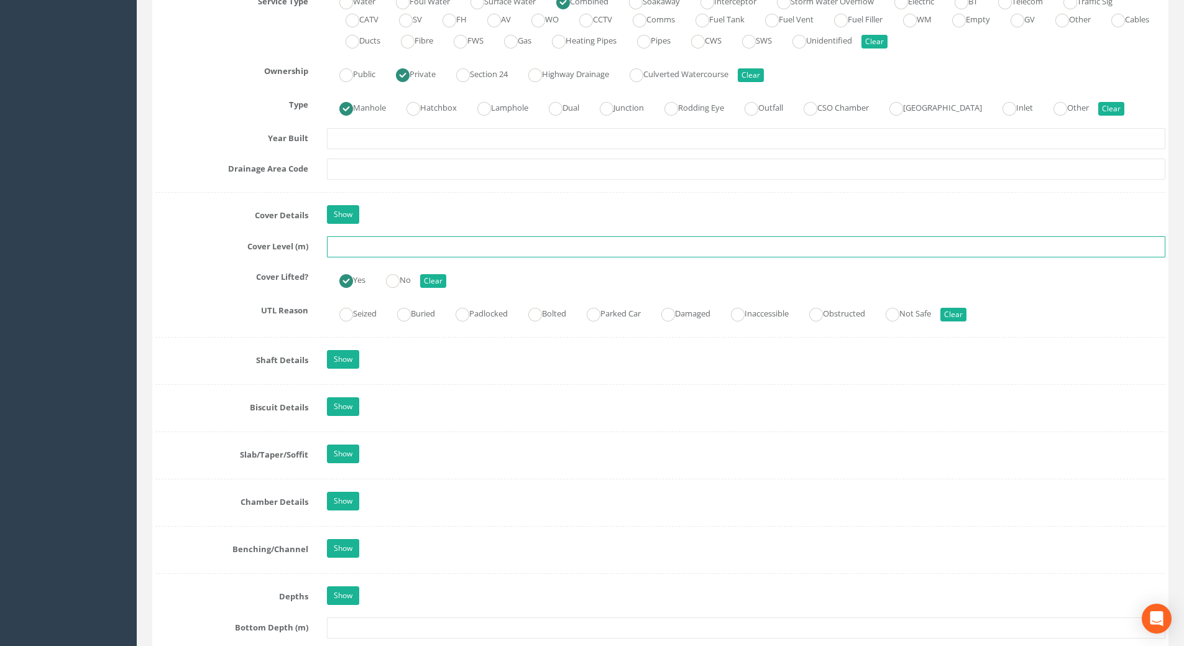
click at [376, 254] on input "text" at bounding box center [746, 246] width 838 height 21
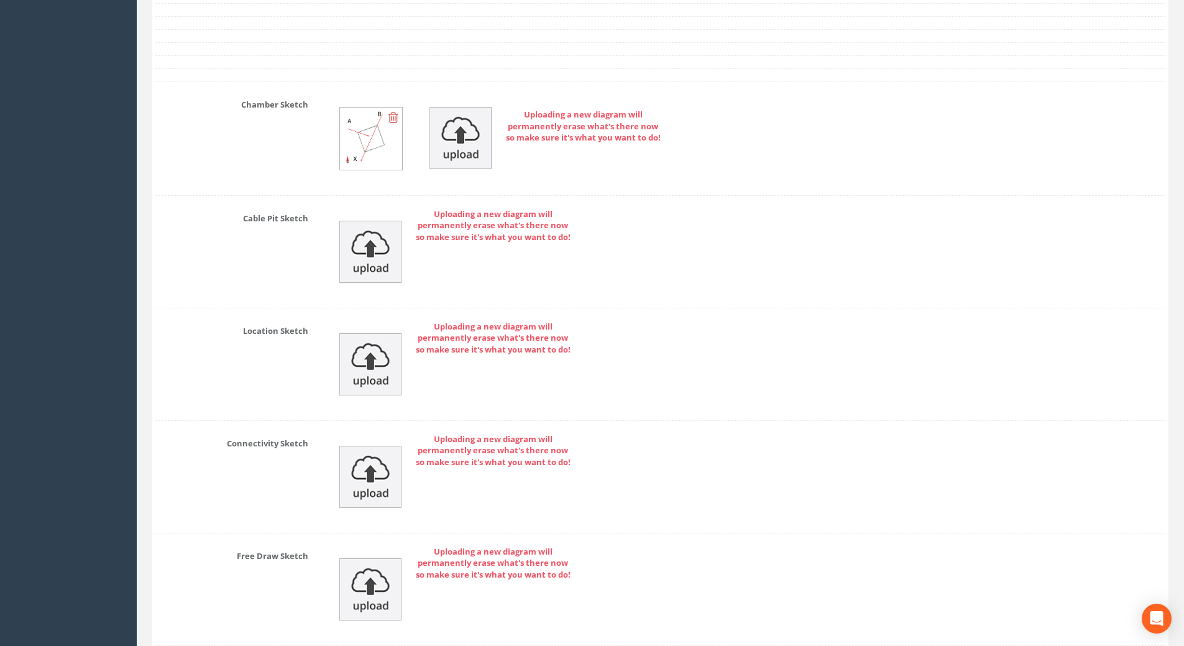
scroll to position [3329, 0]
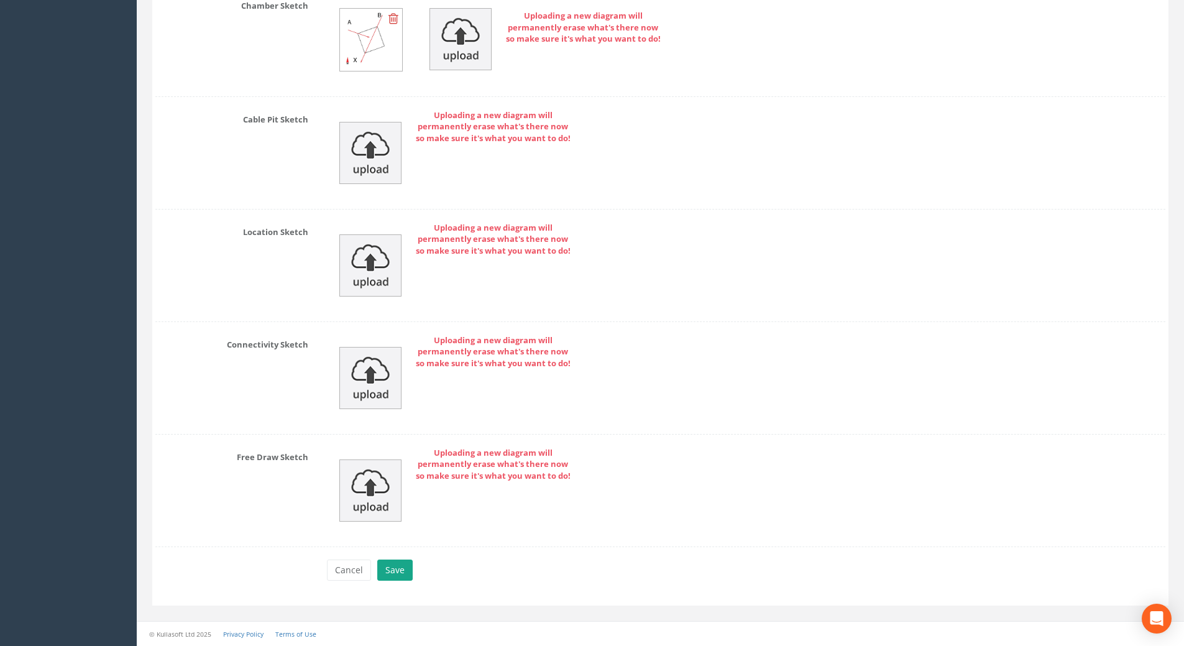
type input "51.11"
click at [398, 573] on button "Save" at bounding box center [394, 569] width 35 height 21
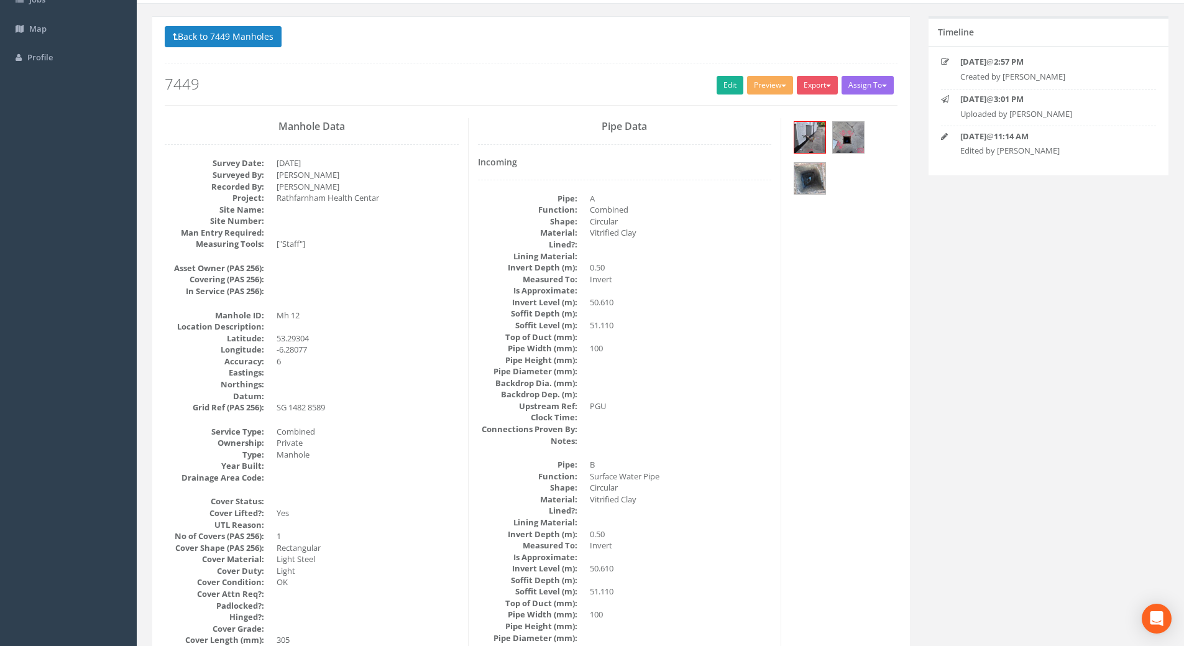
scroll to position [0, 0]
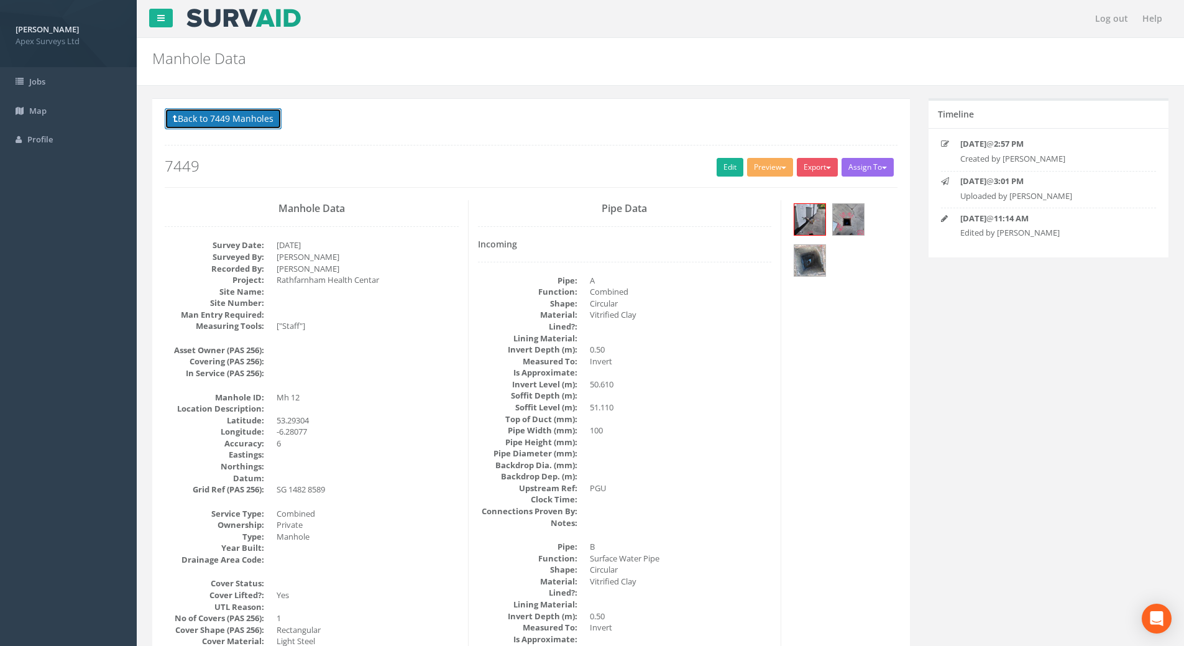
click at [211, 122] on button "Back to 7449 Manholes" at bounding box center [223, 118] width 117 height 21
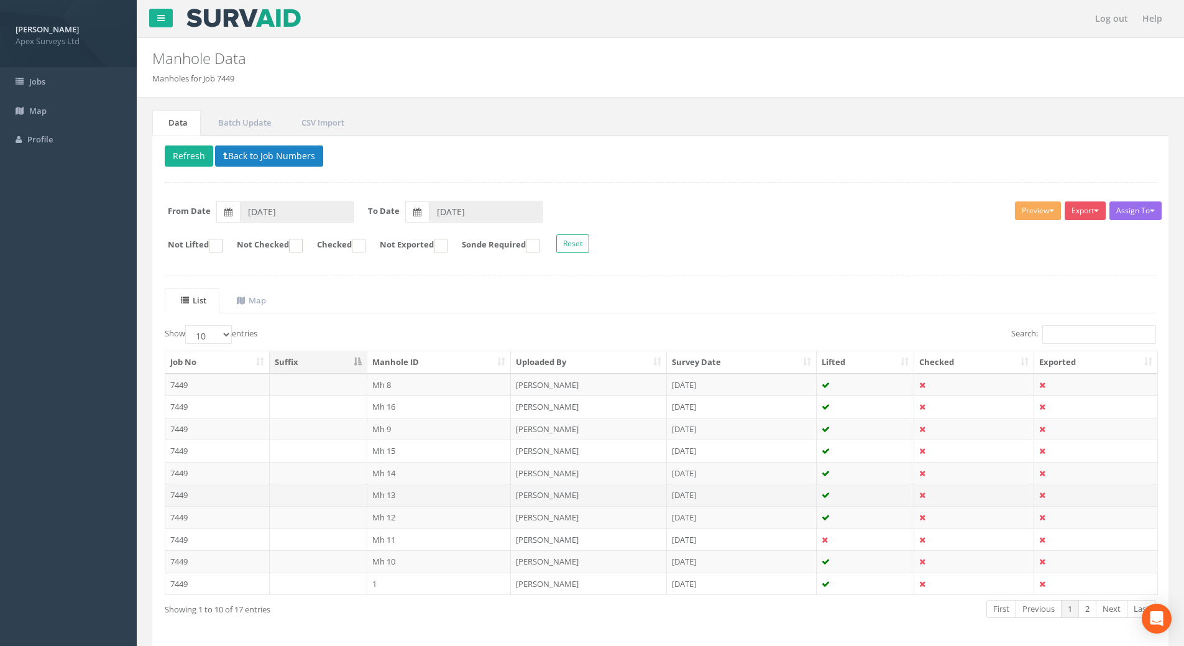
click at [179, 492] on td "7449" at bounding box center [217, 494] width 104 height 22
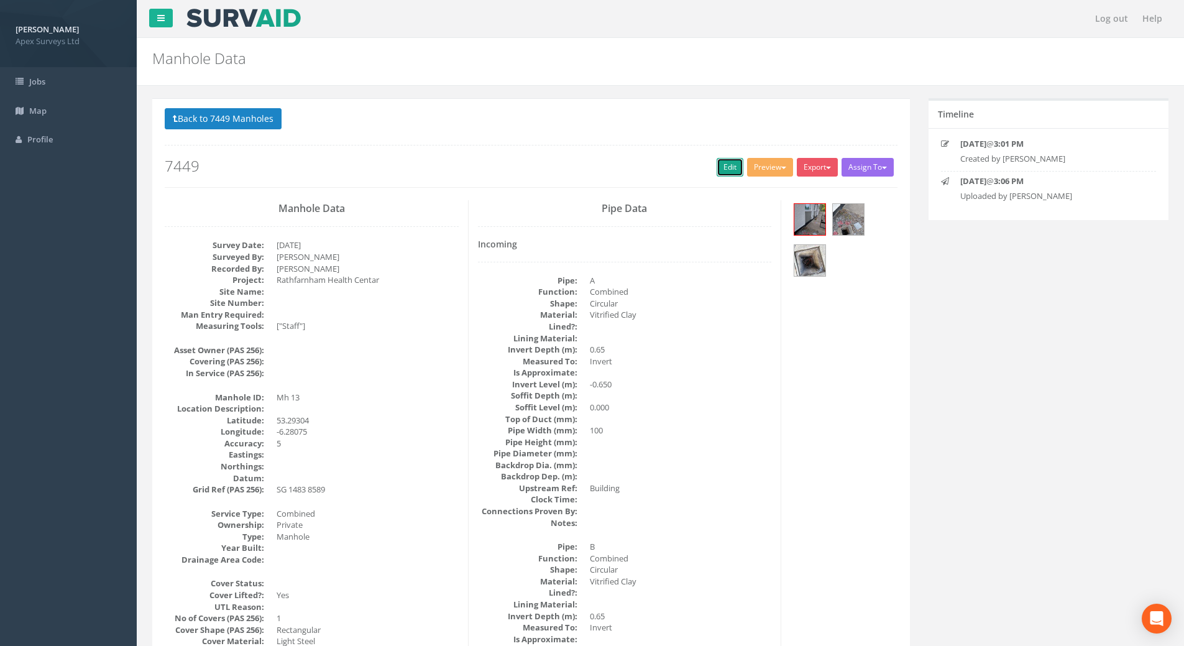
click at [721, 169] on link "Edit" at bounding box center [729, 167] width 27 height 19
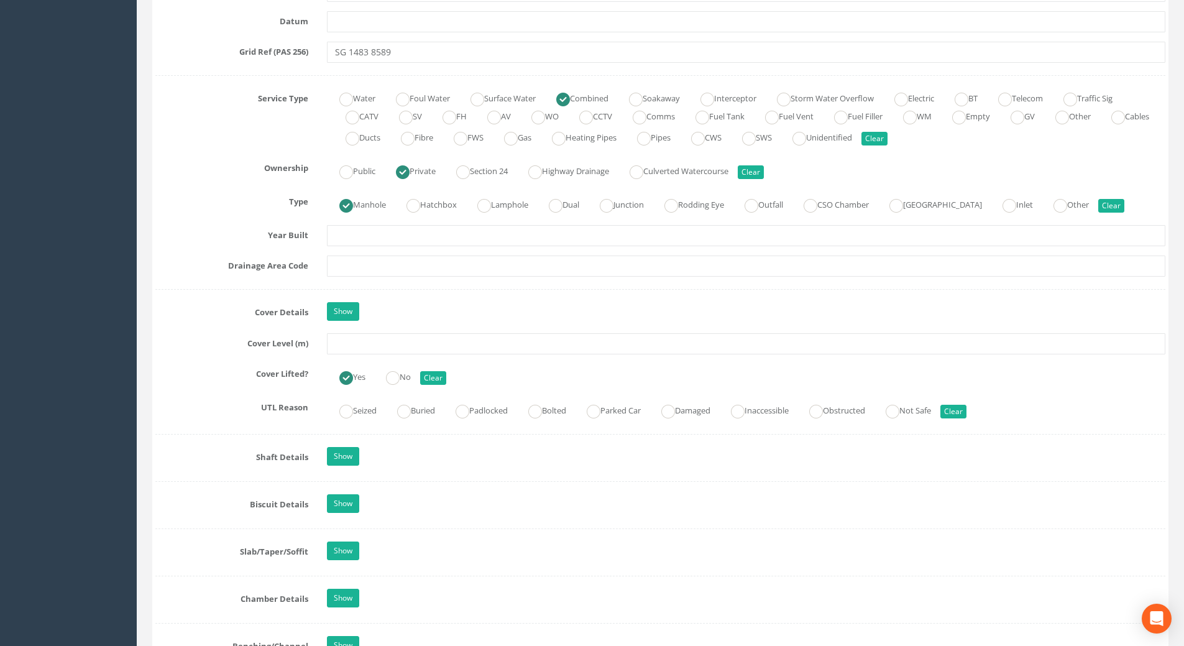
scroll to position [994, 0]
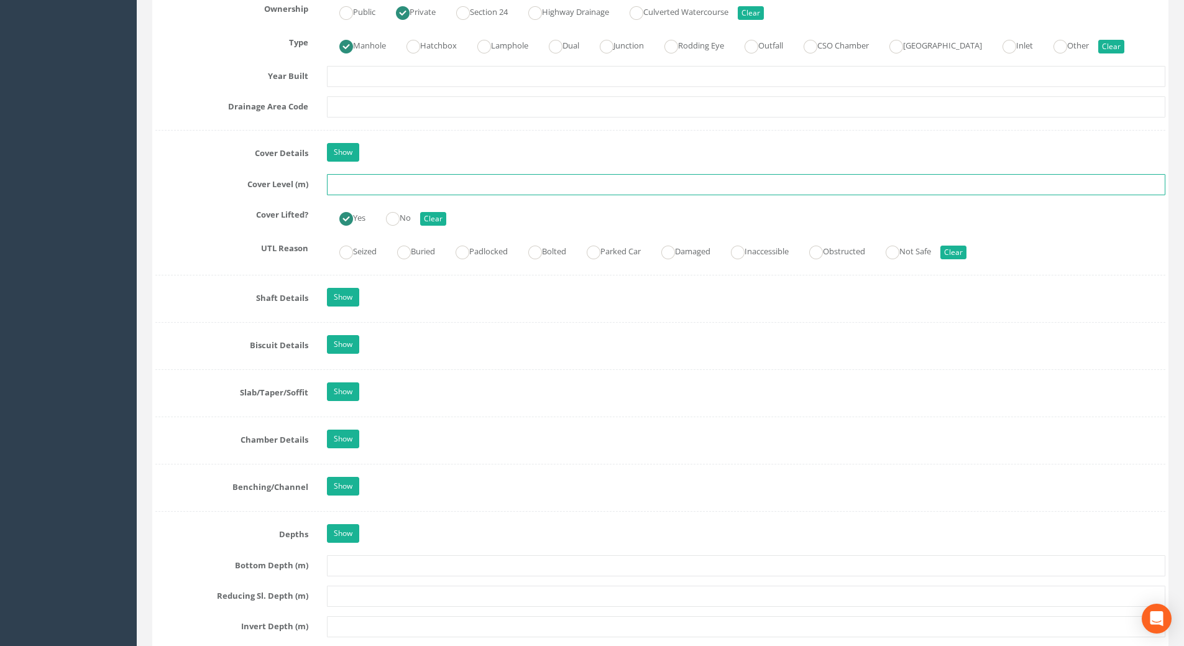
click at [363, 181] on input "text" at bounding box center [746, 184] width 838 height 21
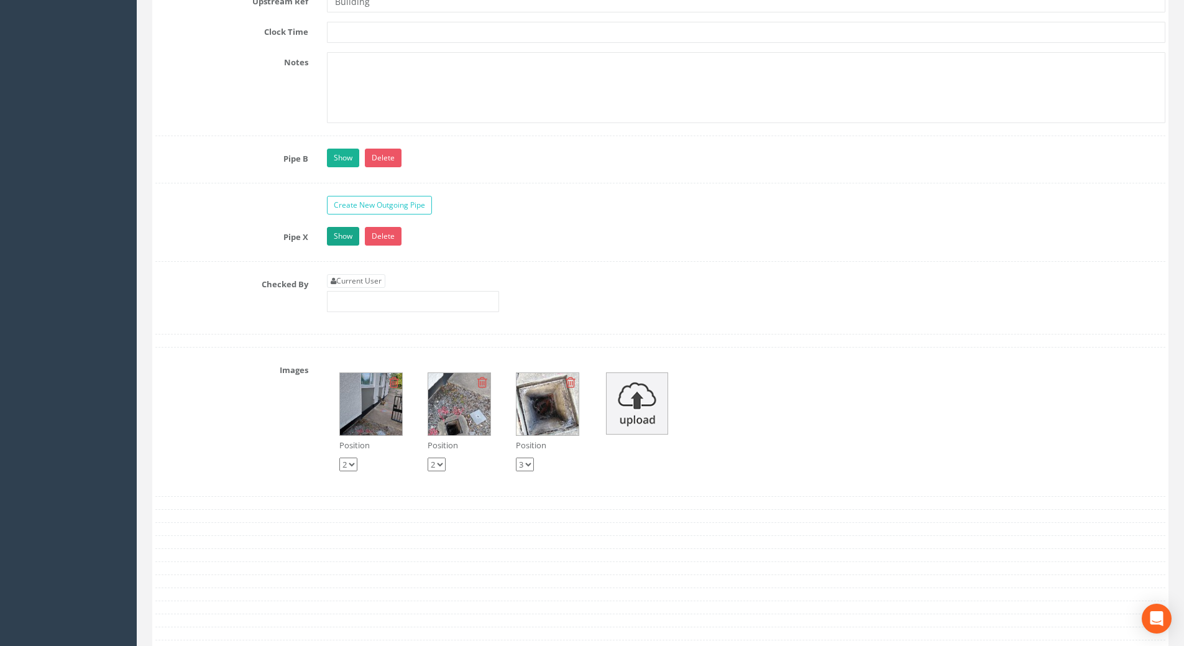
scroll to position [2646, 0]
type input "51.22"
click at [348, 287] on link "Current User" at bounding box center [356, 282] width 58 height 14
type input "[PERSON_NAME]"
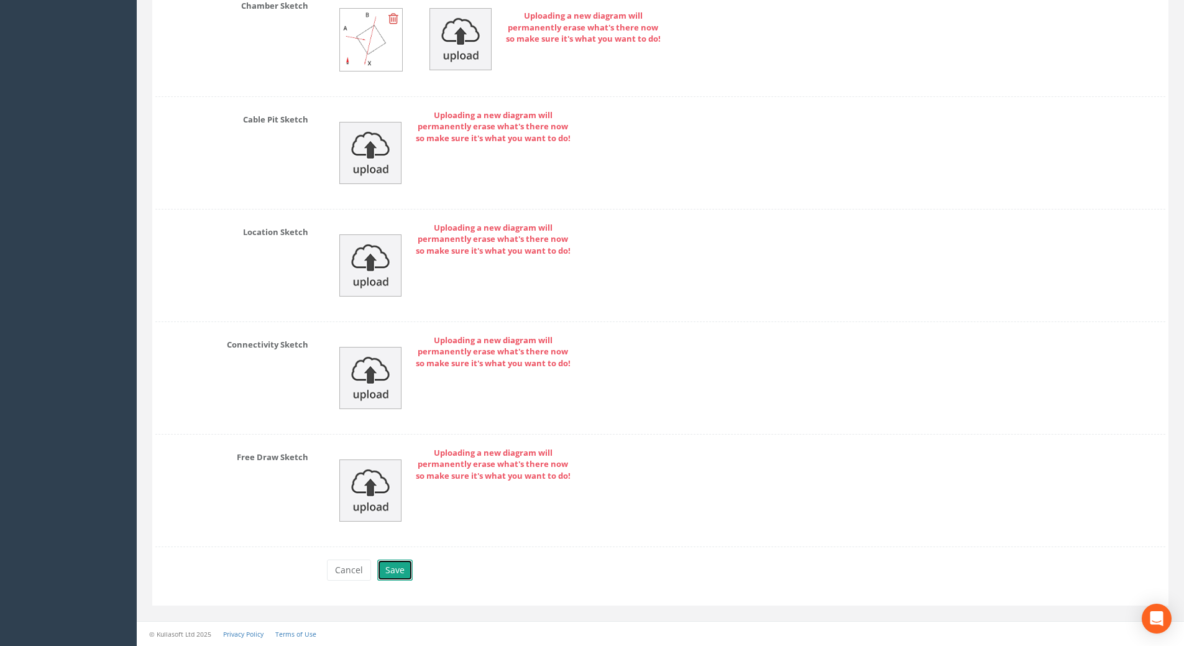
click at [388, 567] on button "Save" at bounding box center [394, 569] width 35 height 21
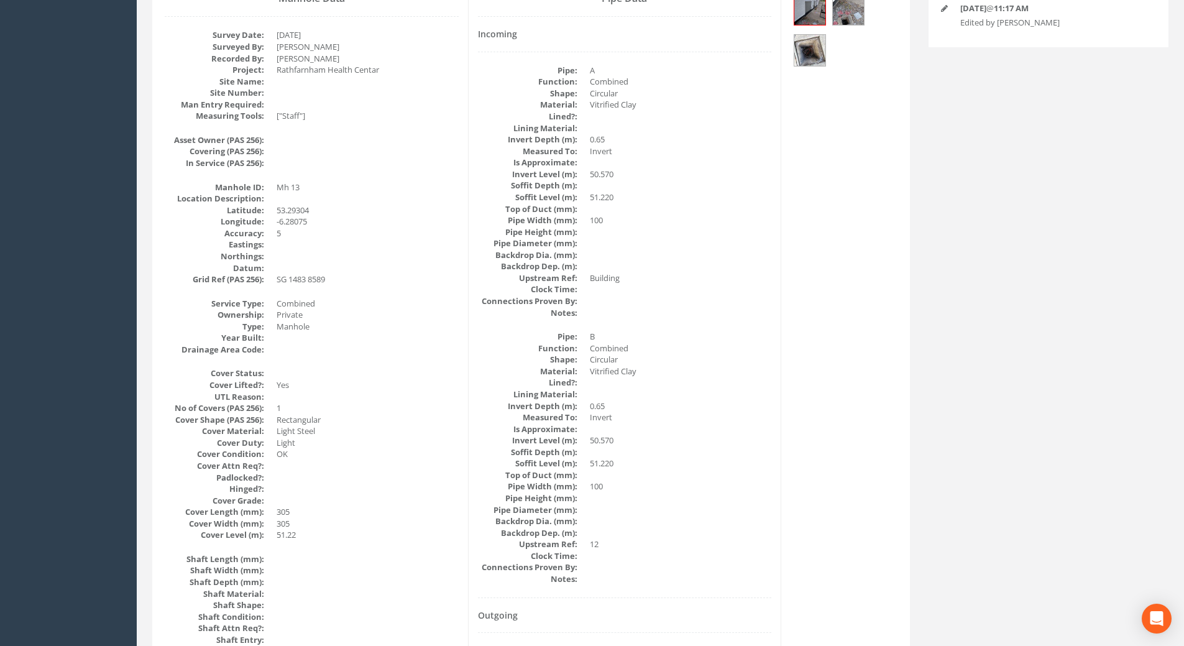
scroll to position [90, 0]
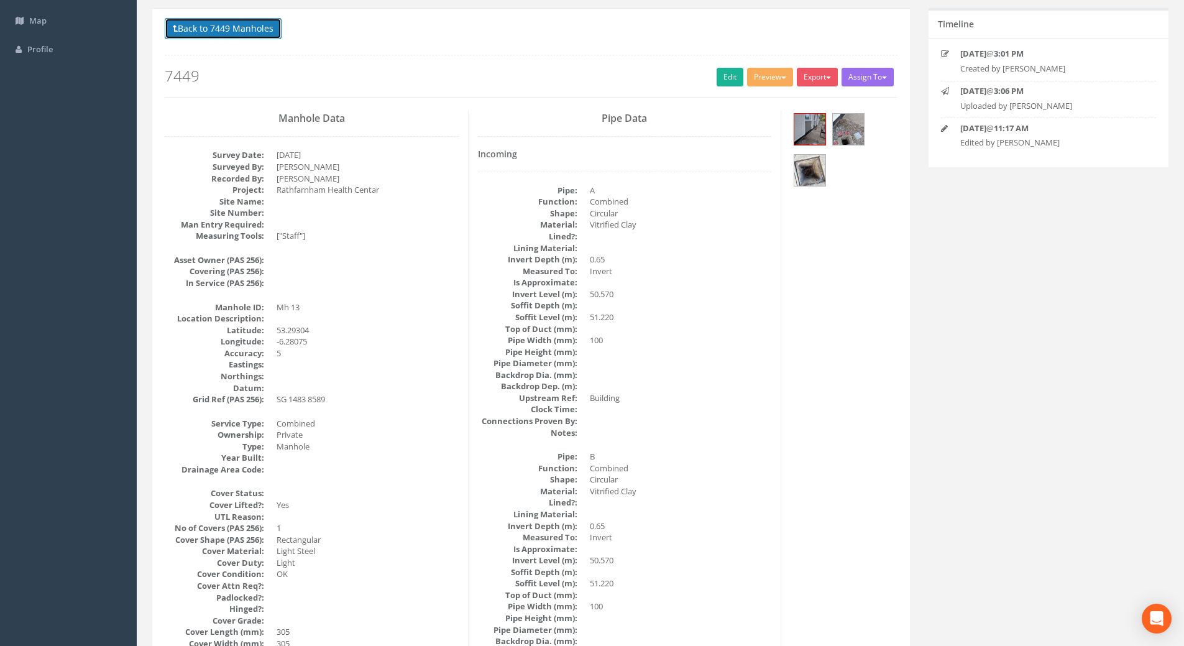
drag, startPoint x: 238, startPoint y: 29, endPoint x: 262, endPoint y: 47, distance: 30.6
click at [238, 29] on button "Back to 7449 Manholes" at bounding box center [223, 28] width 117 height 21
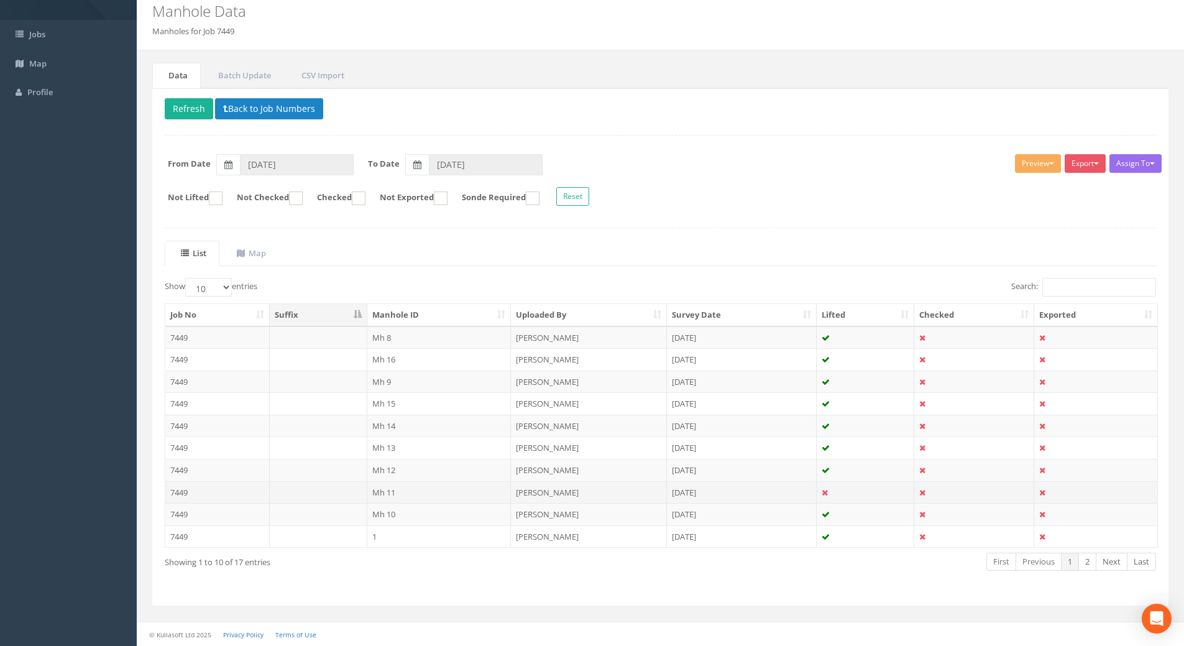
click at [183, 493] on td "7449" at bounding box center [217, 492] width 104 height 22
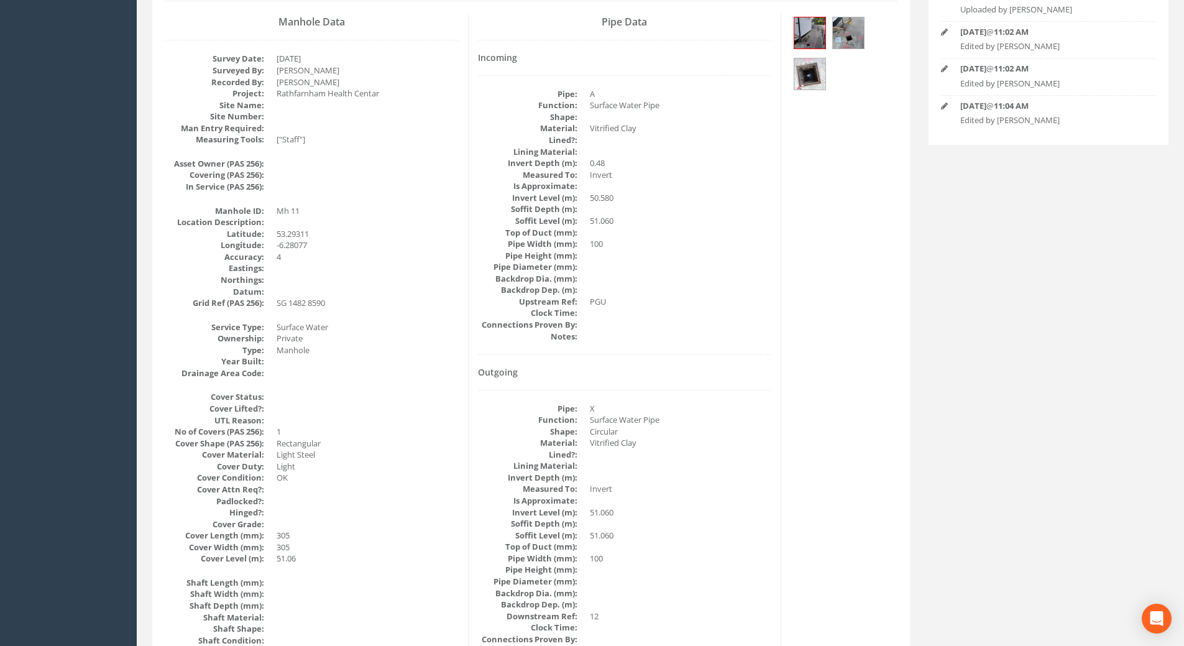
scroll to position [124, 0]
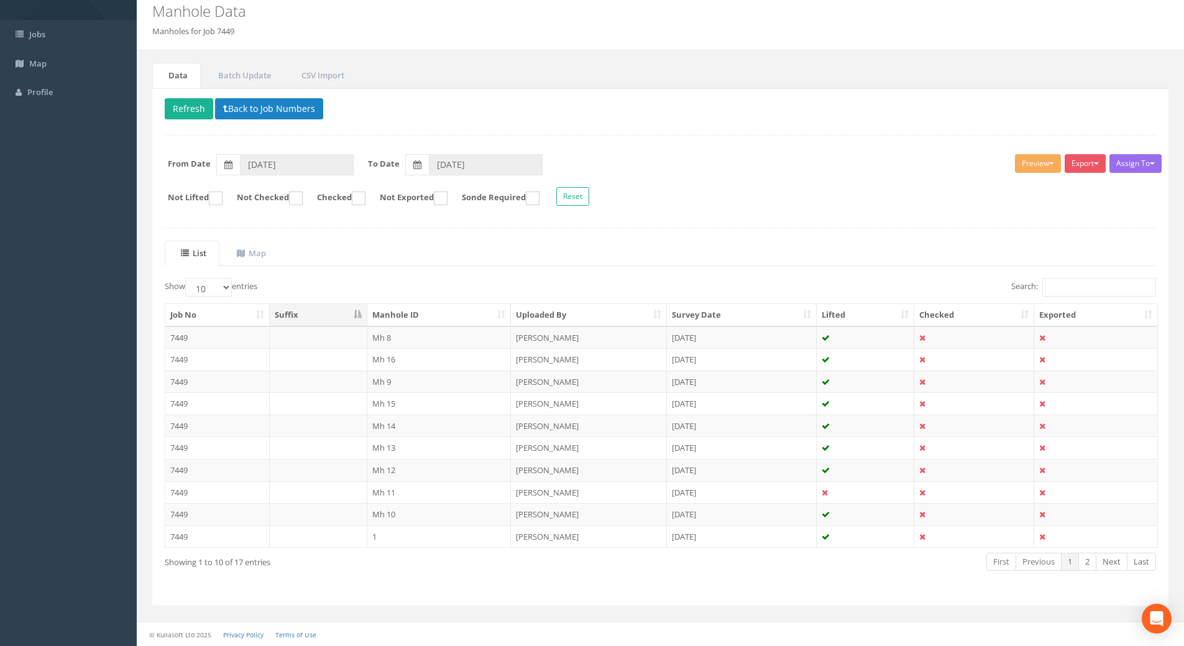
scroll to position [47, 0]
click at [176, 472] on td "7449" at bounding box center [217, 470] width 104 height 22
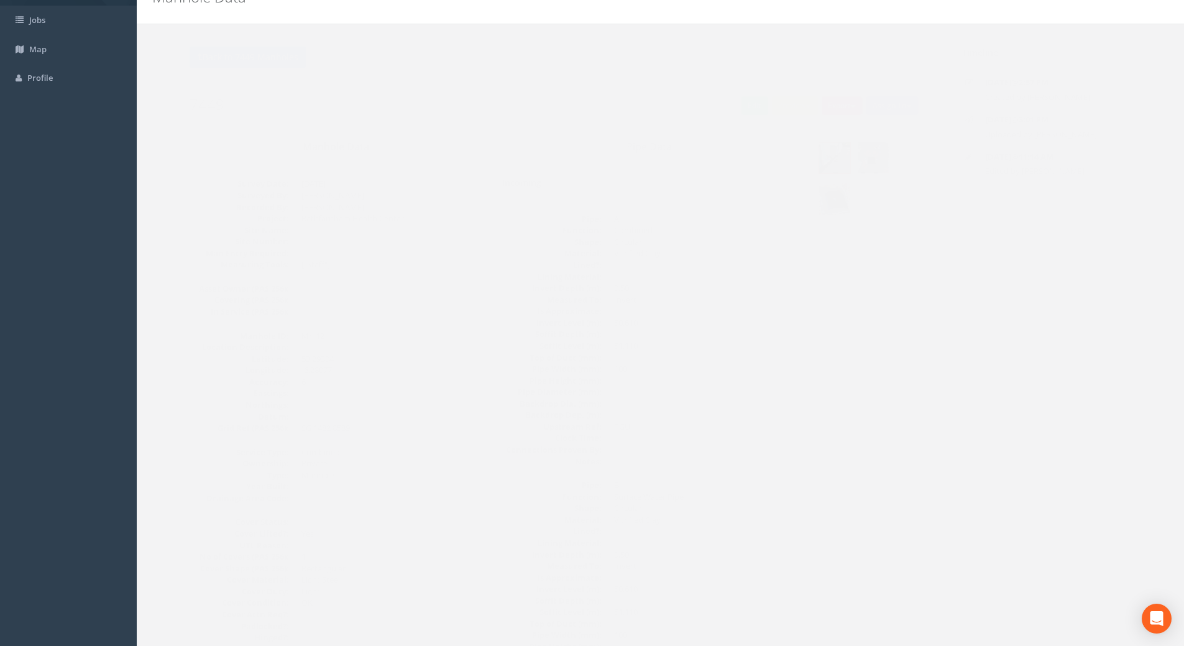
scroll to position [0, 0]
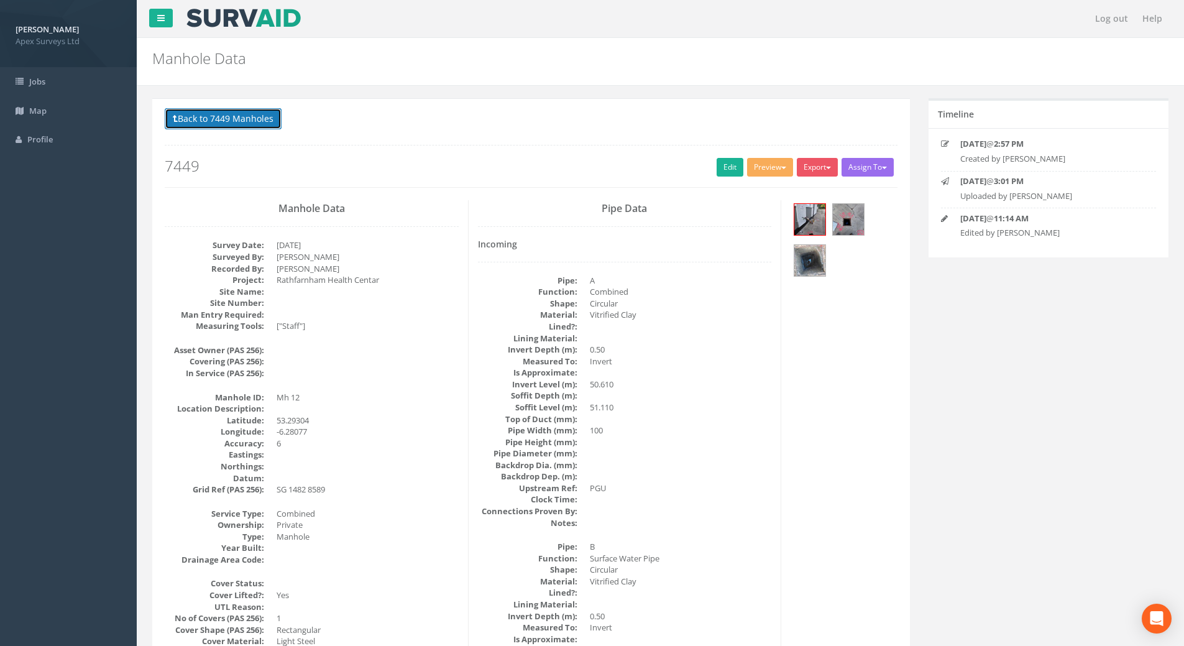
click at [229, 111] on button "Back to 7449 Manholes" at bounding box center [223, 118] width 117 height 21
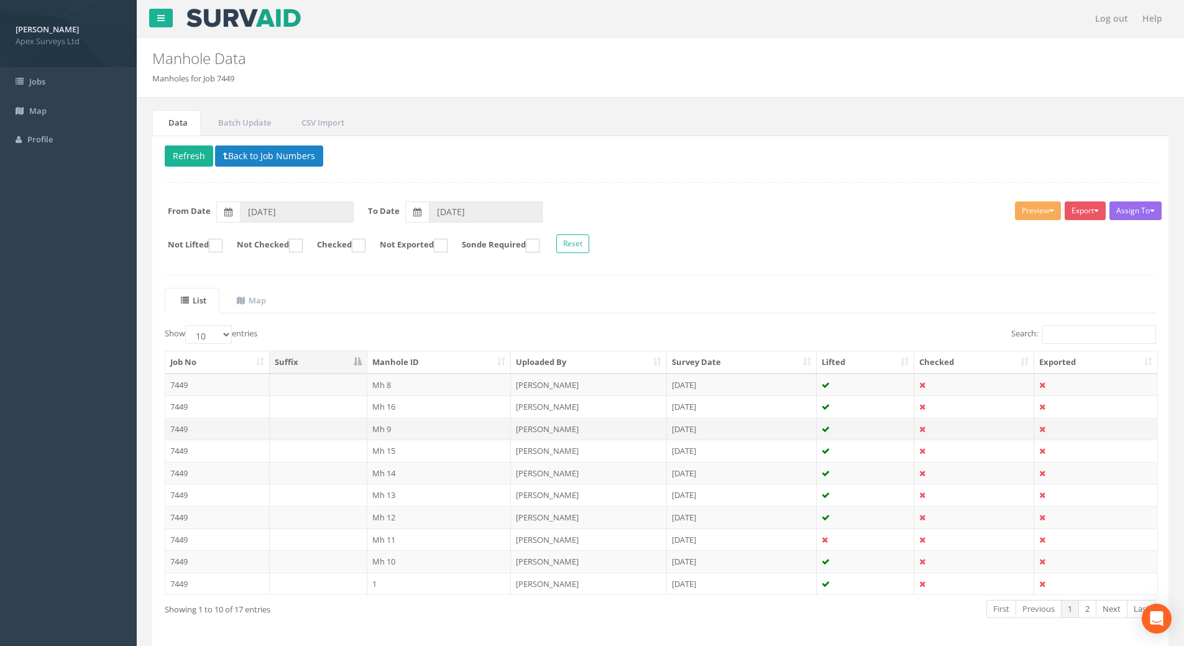
scroll to position [47, 0]
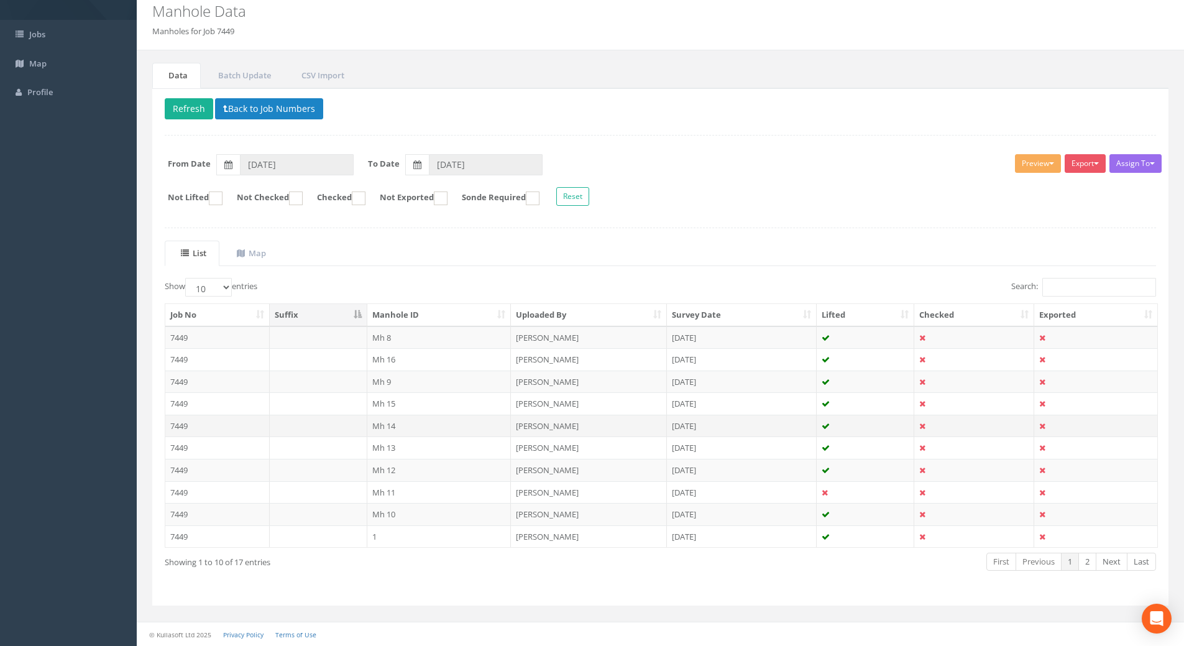
click at [185, 427] on td "7449" at bounding box center [217, 425] width 104 height 22
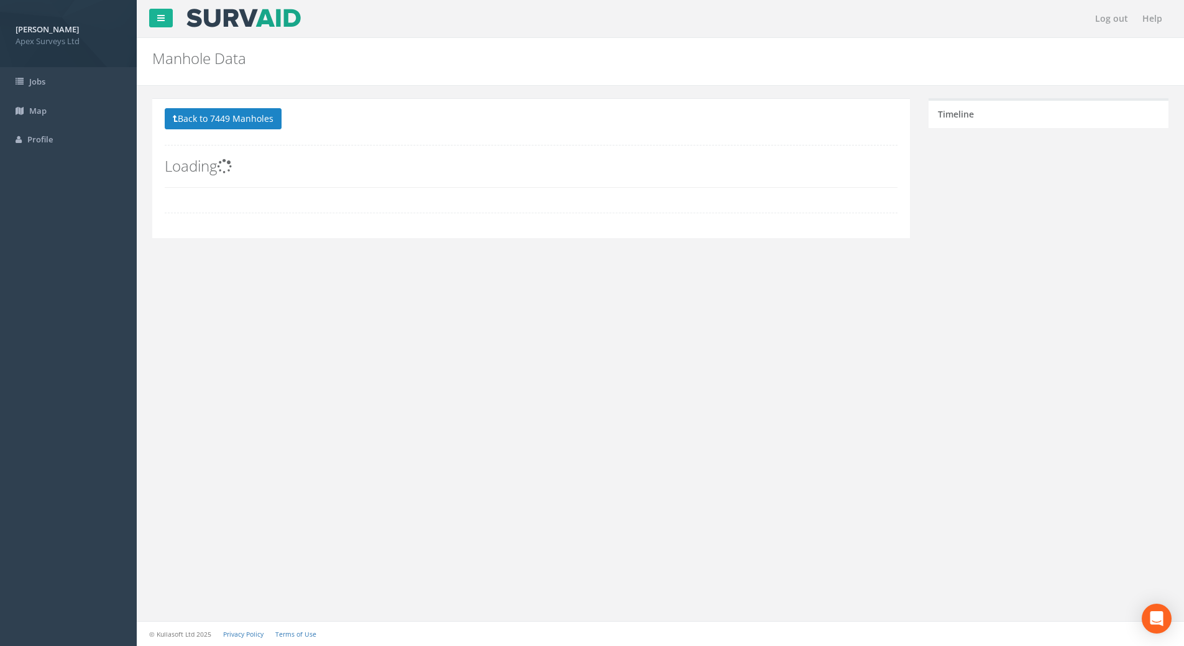
scroll to position [0, 0]
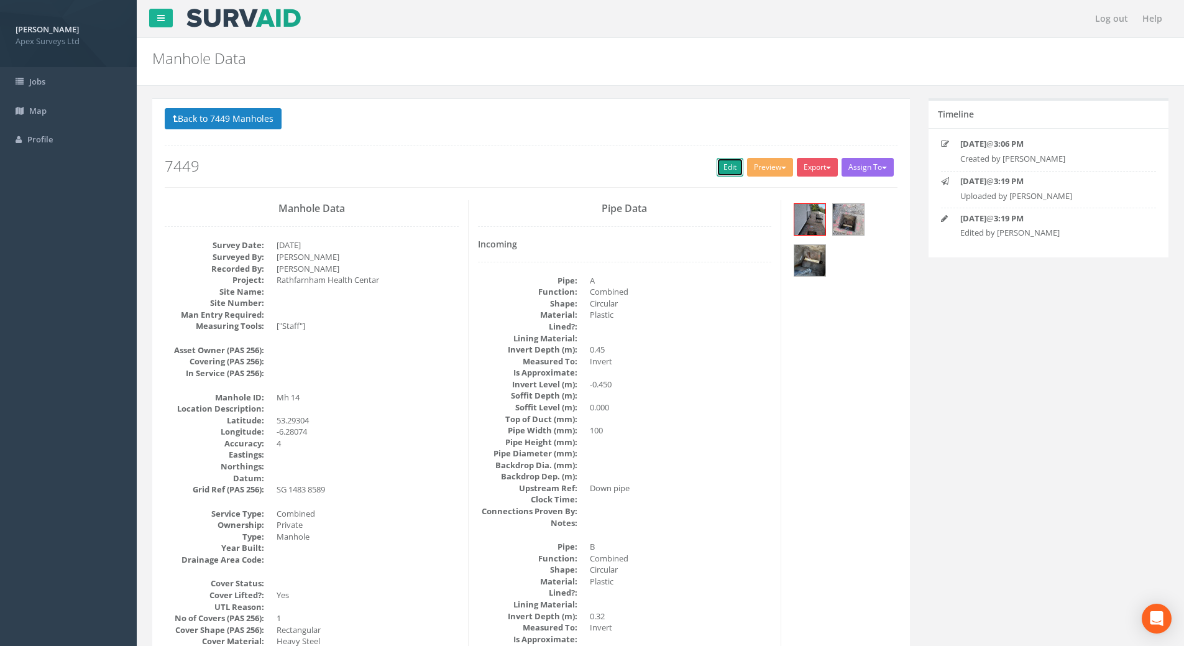
click at [719, 168] on link "Edit" at bounding box center [729, 167] width 27 height 19
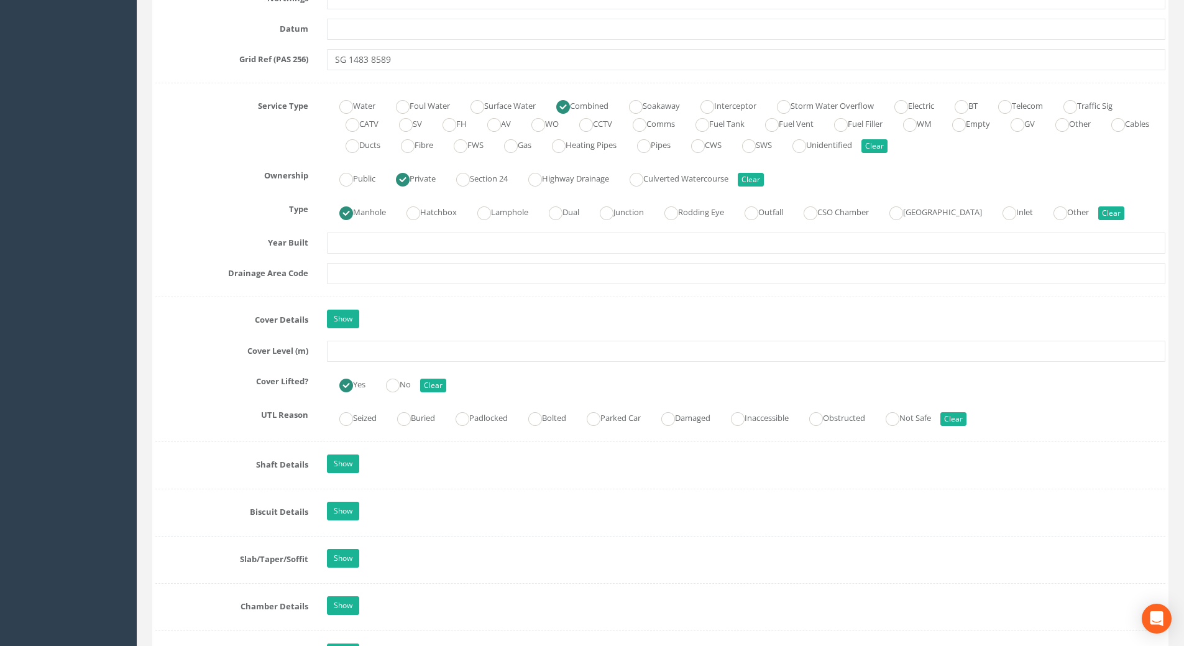
scroll to position [870, 0]
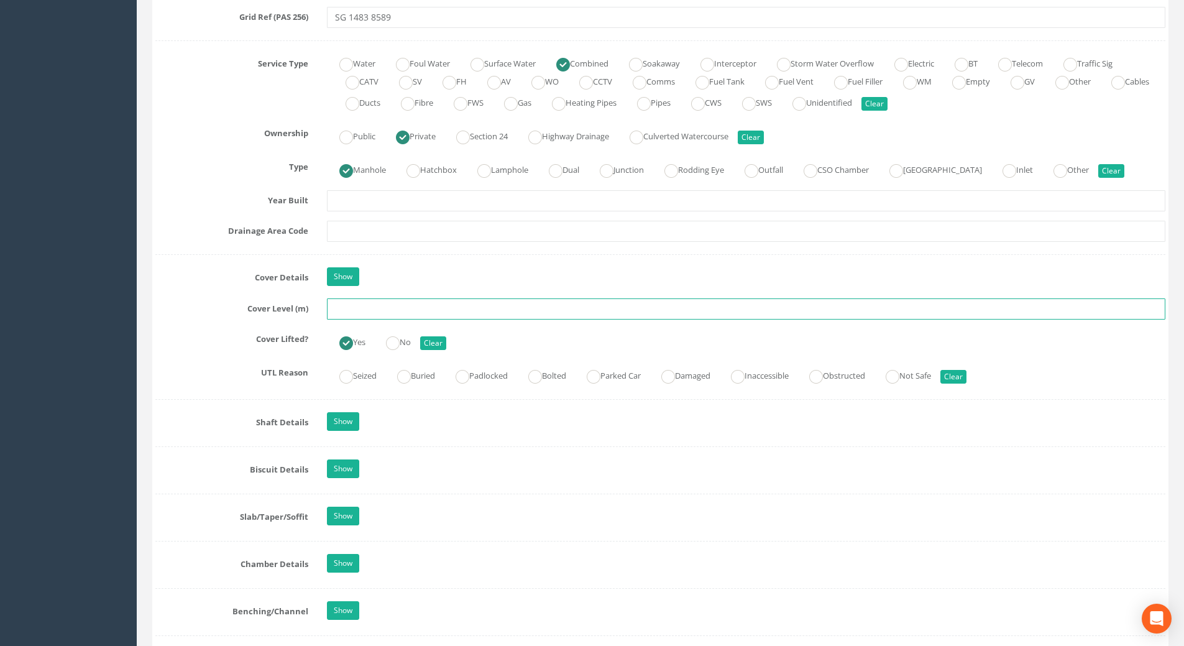
click at [369, 312] on input "text" at bounding box center [746, 308] width 838 height 21
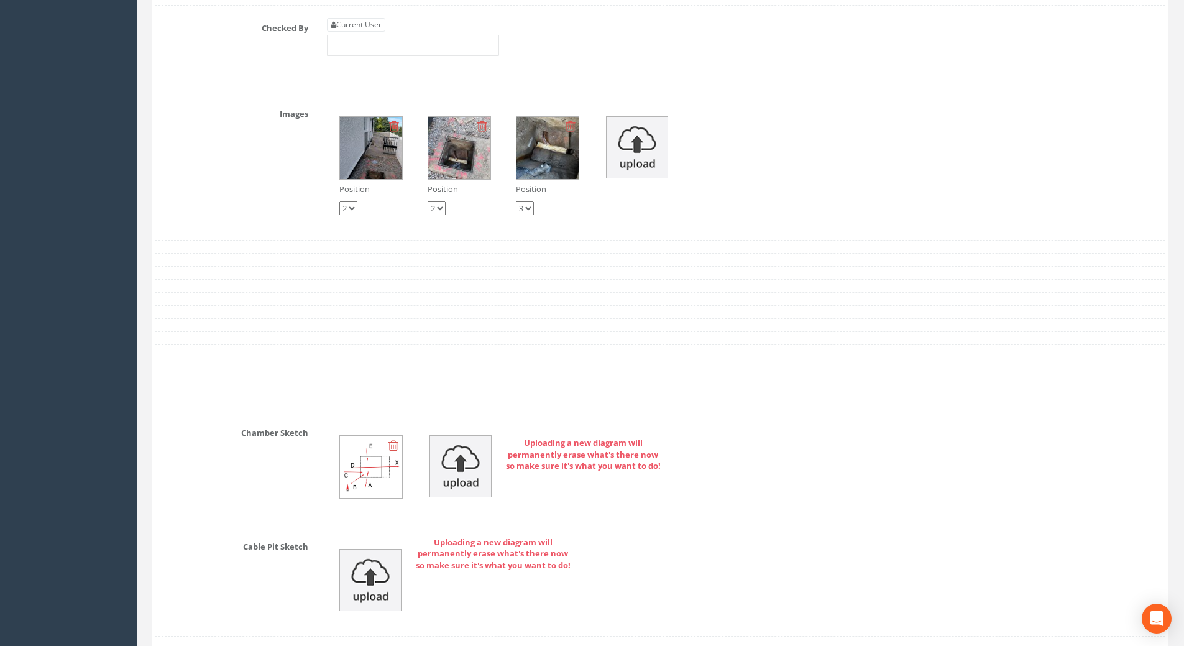
scroll to position [2796, 0]
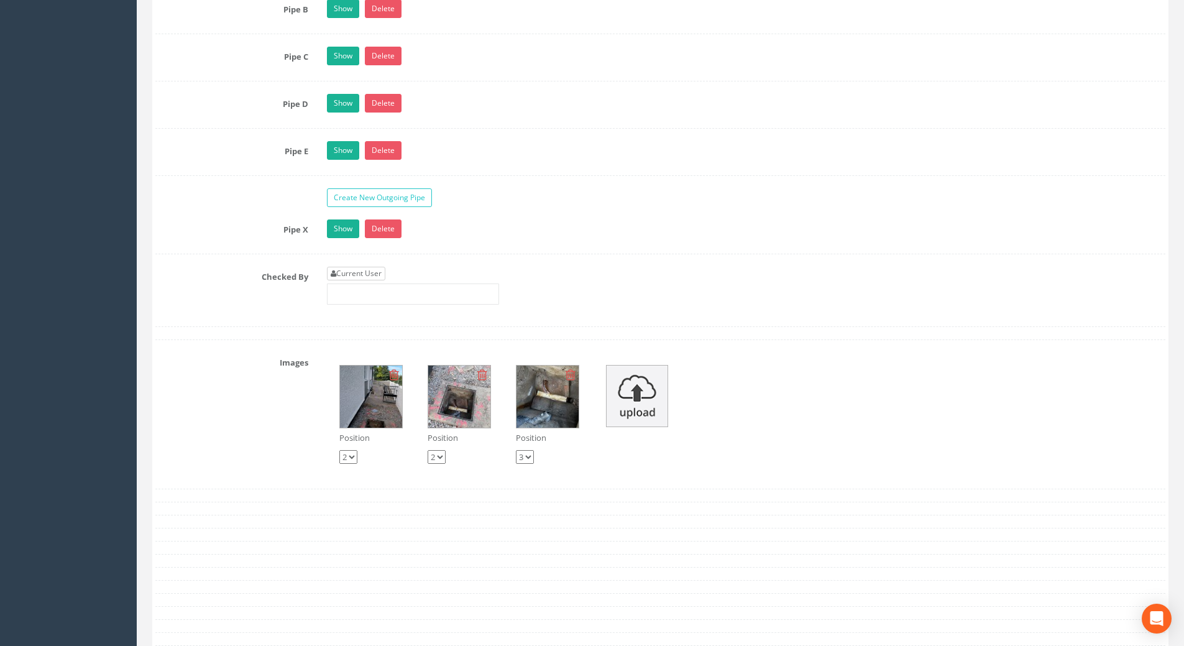
type input "51.34"
click at [345, 272] on link "Current User" at bounding box center [356, 274] width 58 height 14
type input "[PERSON_NAME]"
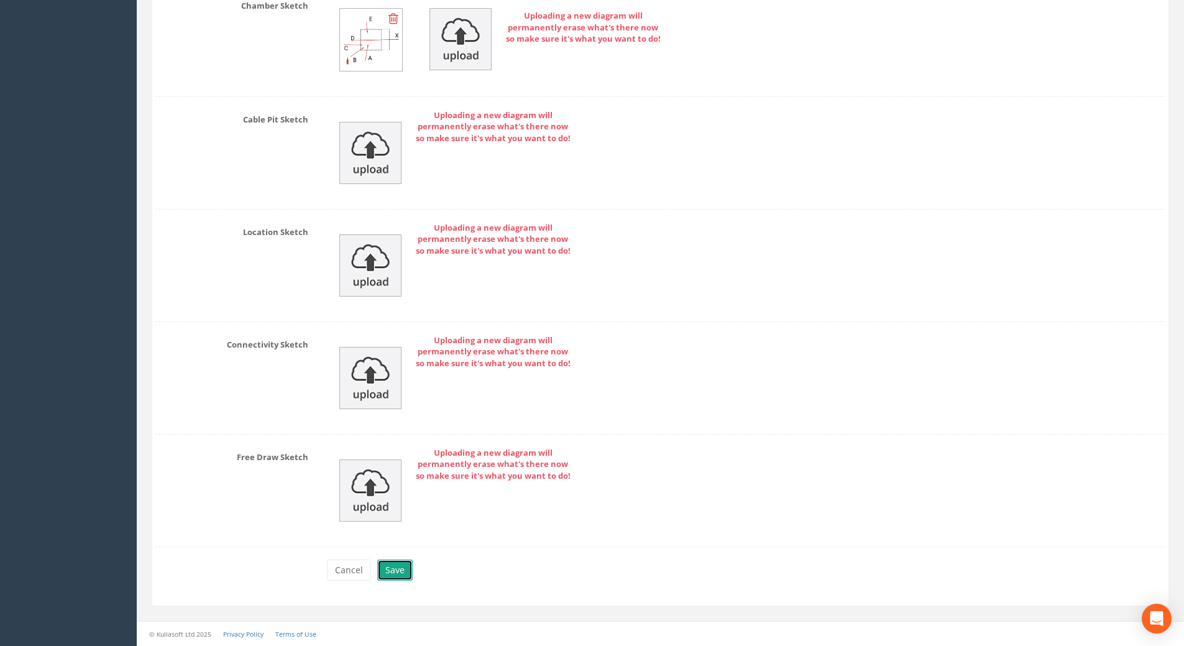
click at [406, 568] on button "Save" at bounding box center [394, 569] width 35 height 21
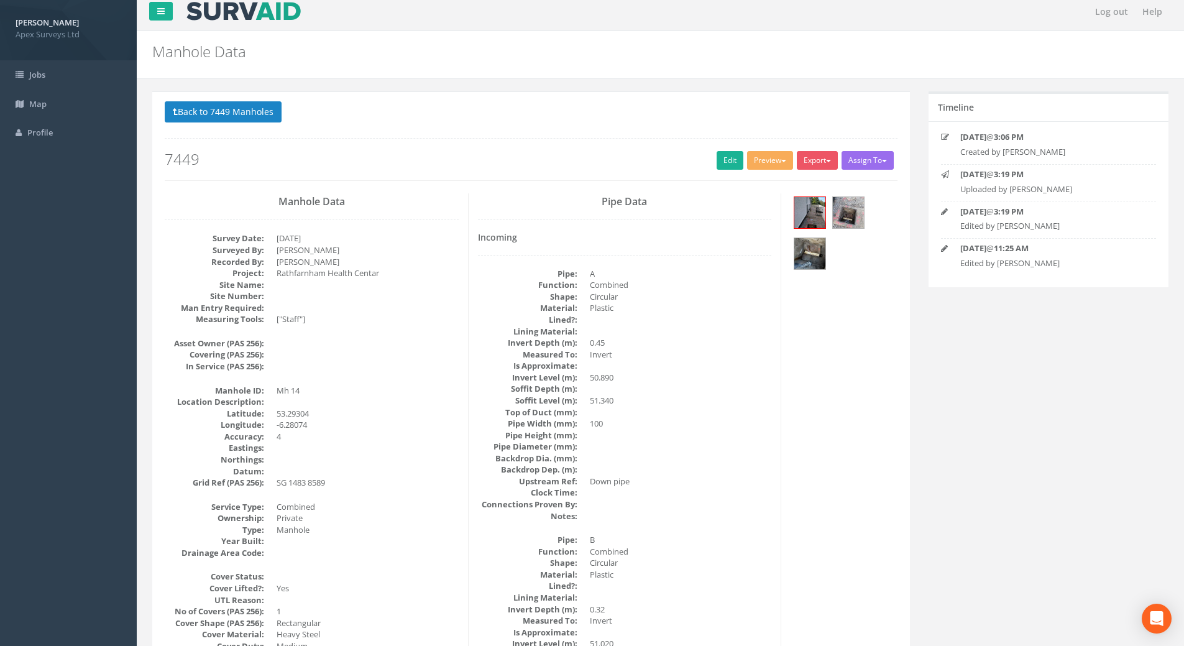
scroll to position [0, 0]
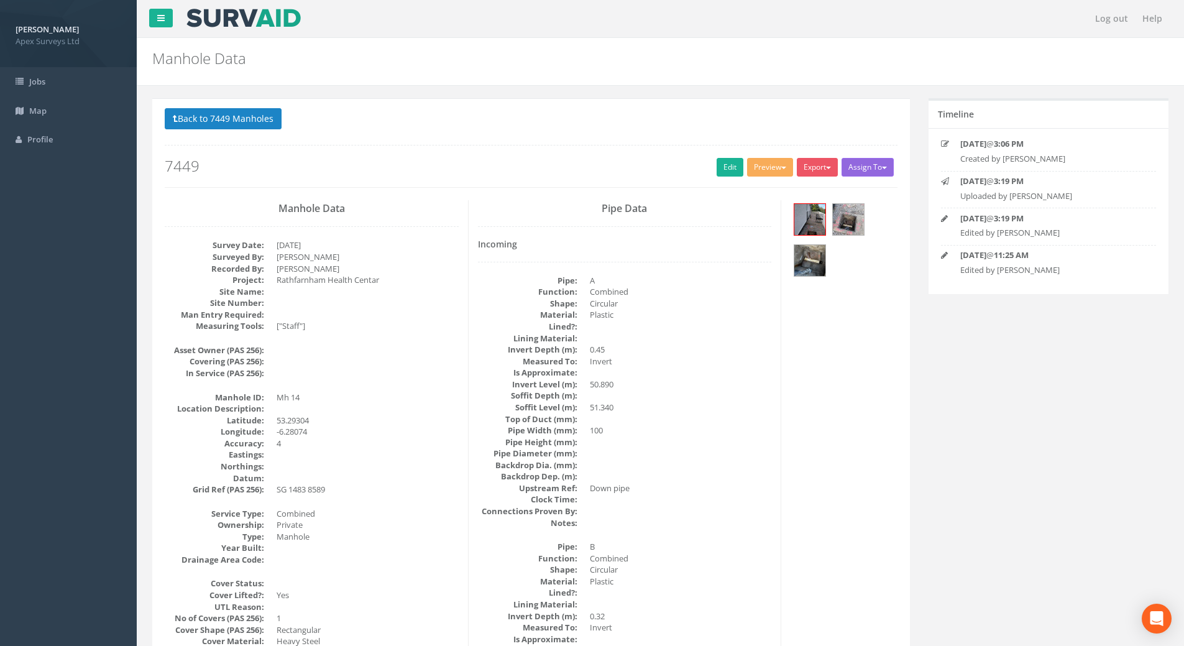
click at [887, 168] on button "Assign To" at bounding box center [867, 167] width 52 height 19
click at [821, 169] on button "Export" at bounding box center [816, 167] width 41 height 19
click at [776, 163] on button "Preview" at bounding box center [770, 167] width 46 height 19
click at [557, 155] on div "Back to 7449 Manholes Back to Map Assign To No Companies Added Export Heathrow …" at bounding box center [531, 147] width 732 height 79
drag, startPoint x: 180, startPoint y: 119, endPoint x: 212, endPoint y: 134, distance: 35.6
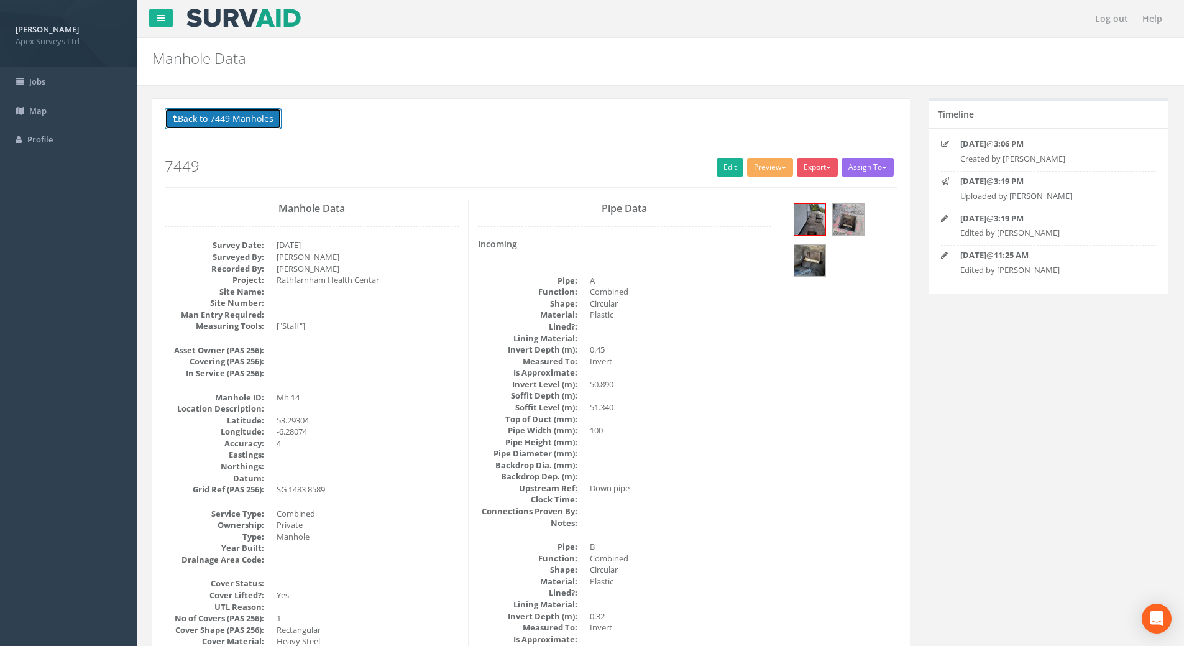
click at [180, 119] on button "Back to 7449 Manholes" at bounding box center [223, 118] width 117 height 21
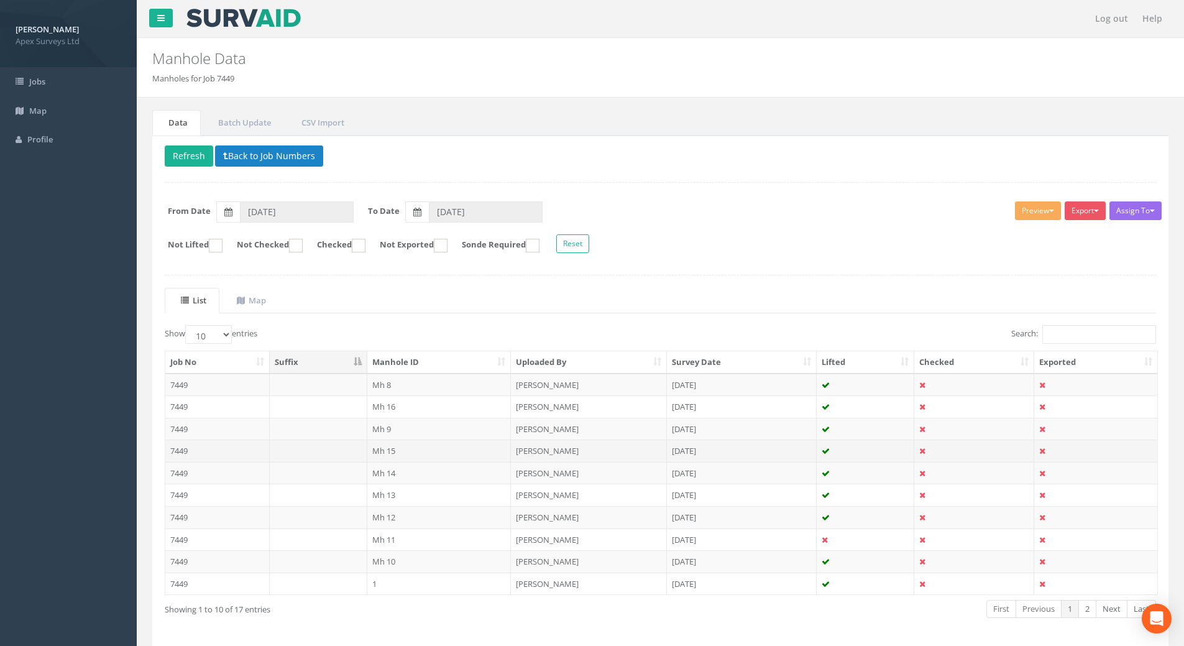
click at [172, 452] on td "7449" at bounding box center [217, 450] width 104 height 22
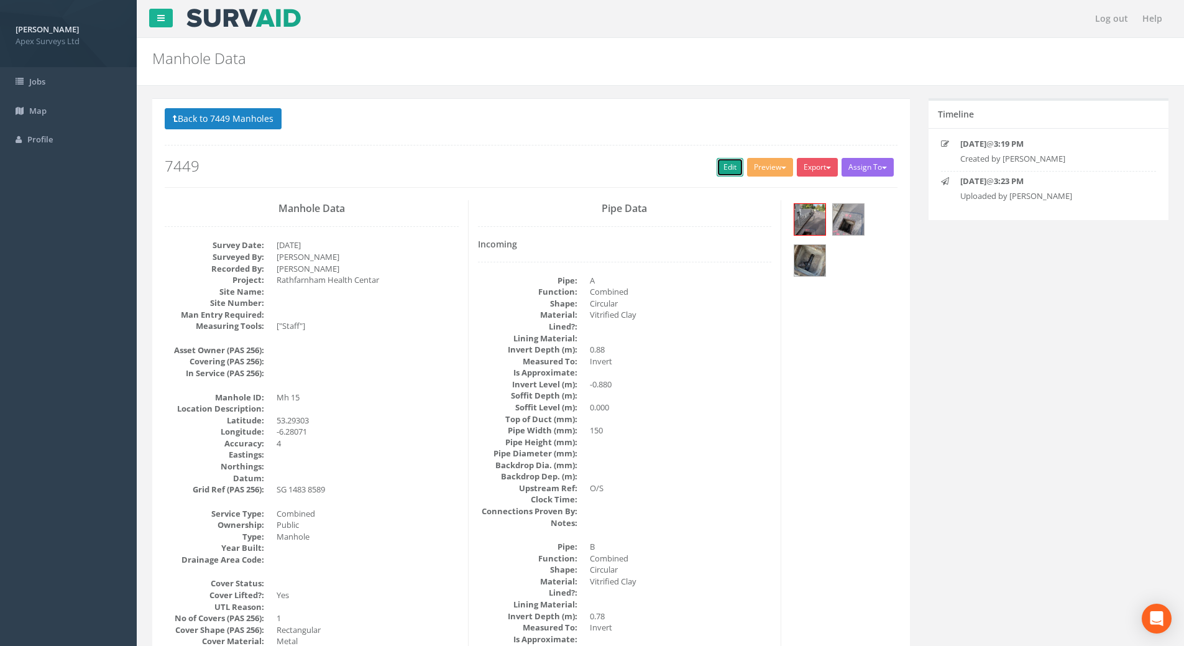
click at [716, 162] on link "Edit" at bounding box center [729, 167] width 27 height 19
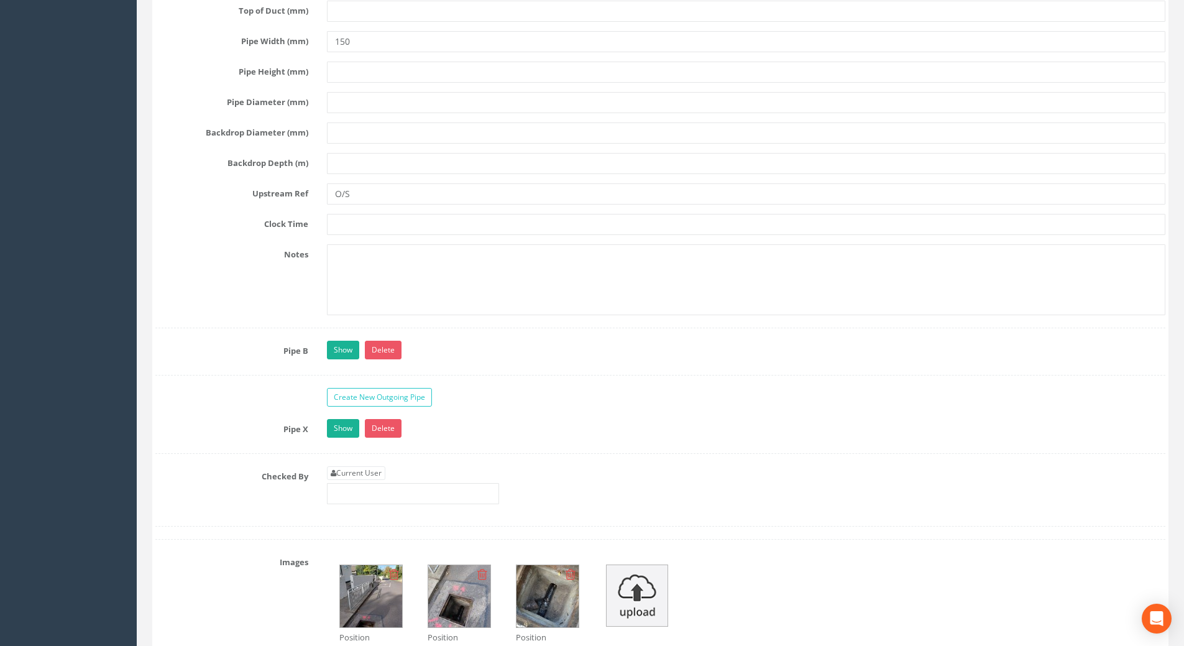
scroll to position [2609, 0]
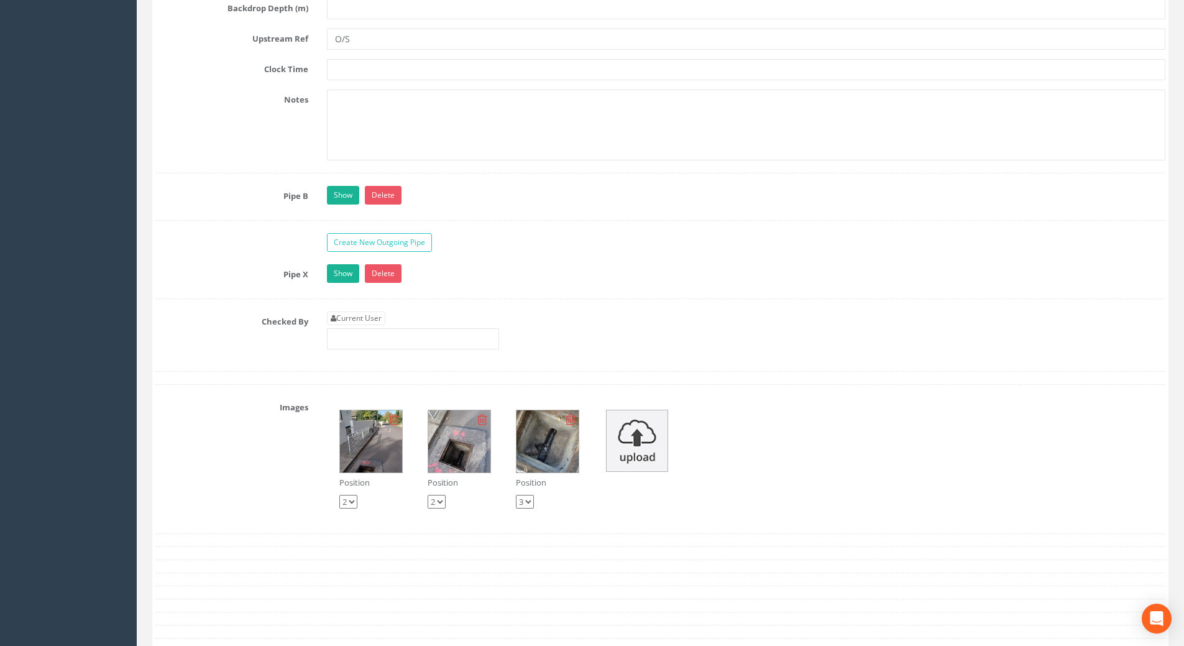
type input "50.91"
click at [341, 328] on input "text" at bounding box center [413, 338] width 172 height 21
click at [349, 318] on link "Current User" at bounding box center [356, 318] width 58 height 14
type input "[PERSON_NAME]"
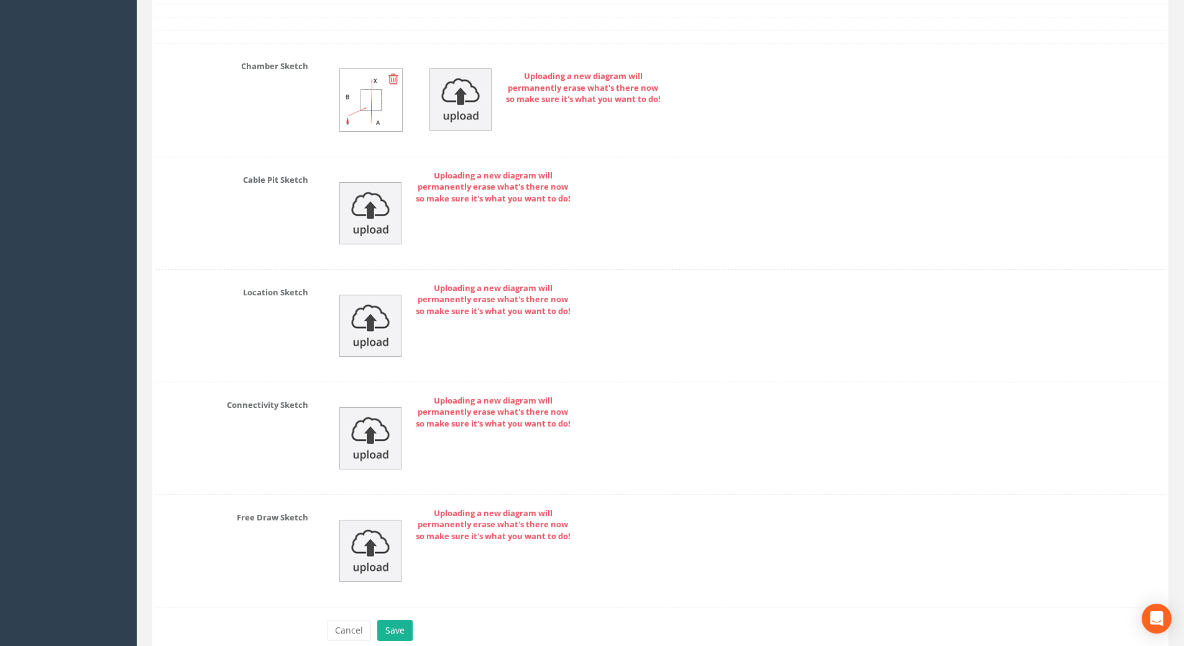
scroll to position [3329, 0]
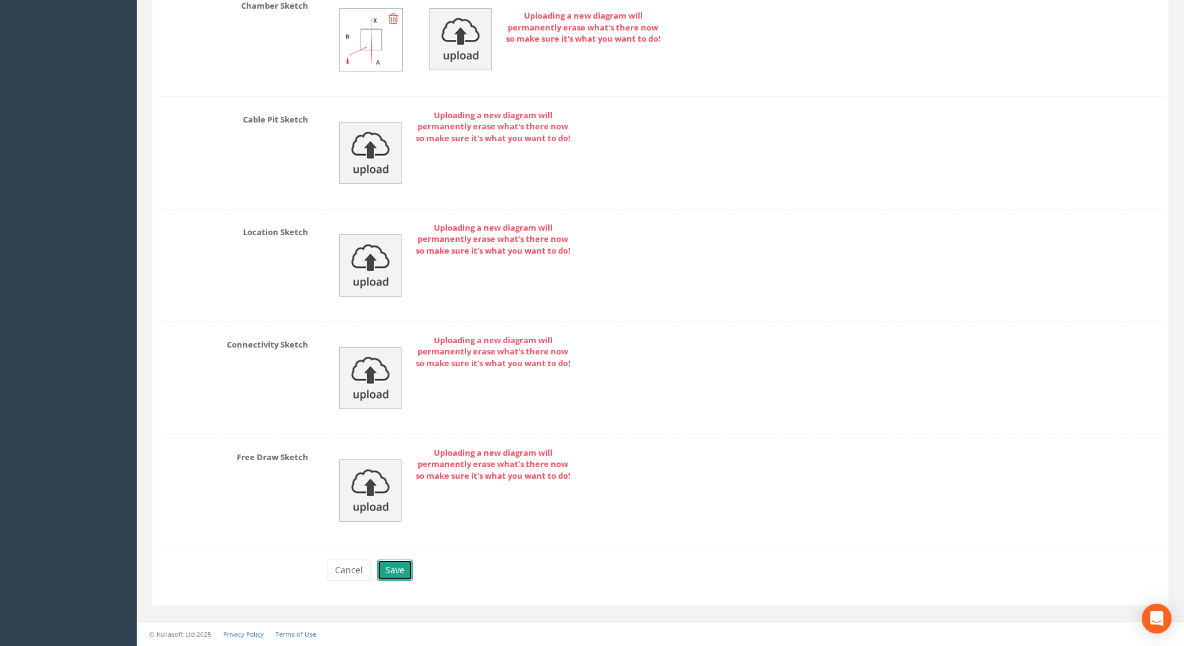
click at [403, 575] on button "Save" at bounding box center [394, 569] width 35 height 21
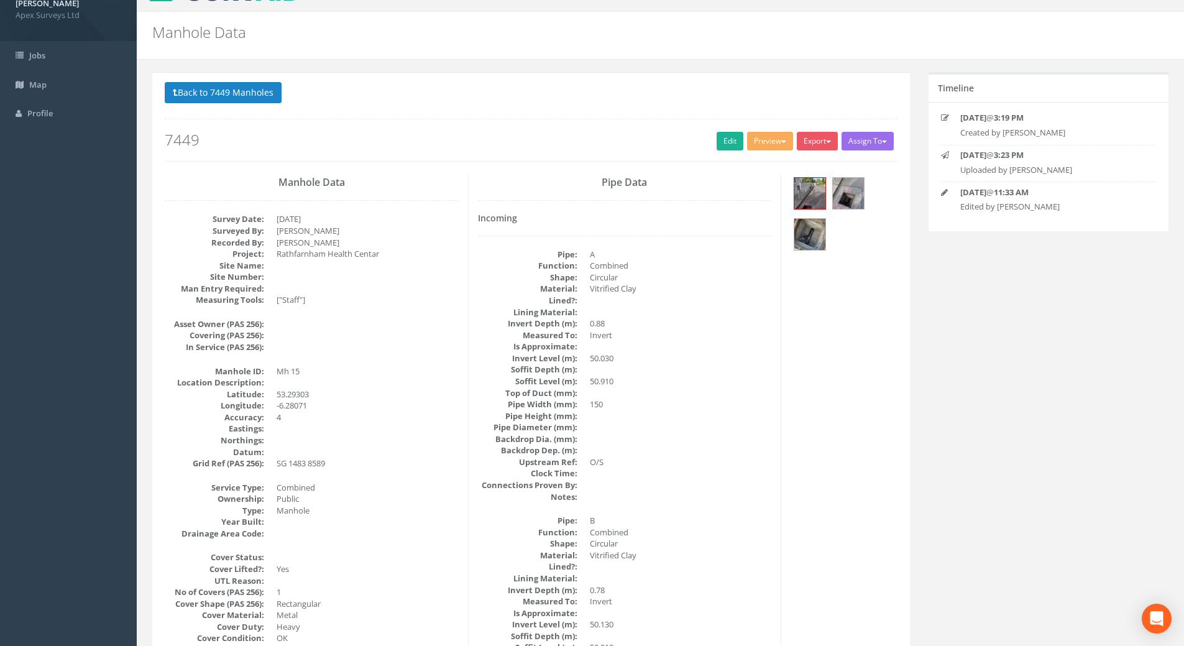
scroll to position [0, 0]
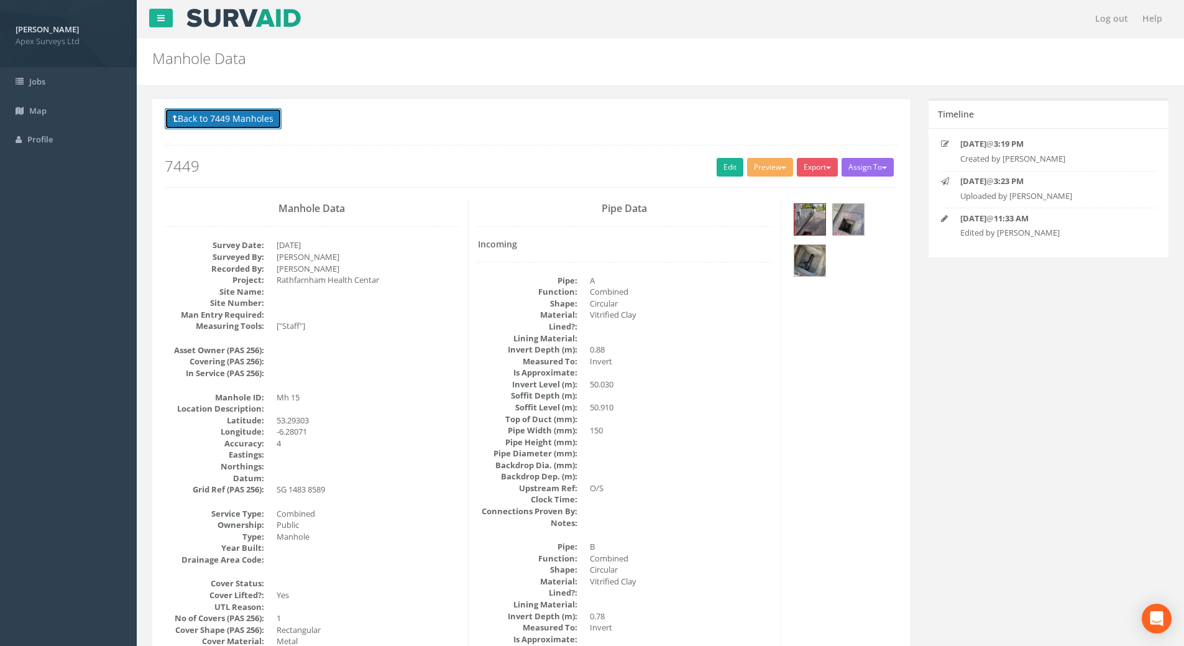
click at [241, 121] on button "Back to 7449 Manholes" at bounding box center [223, 118] width 117 height 21
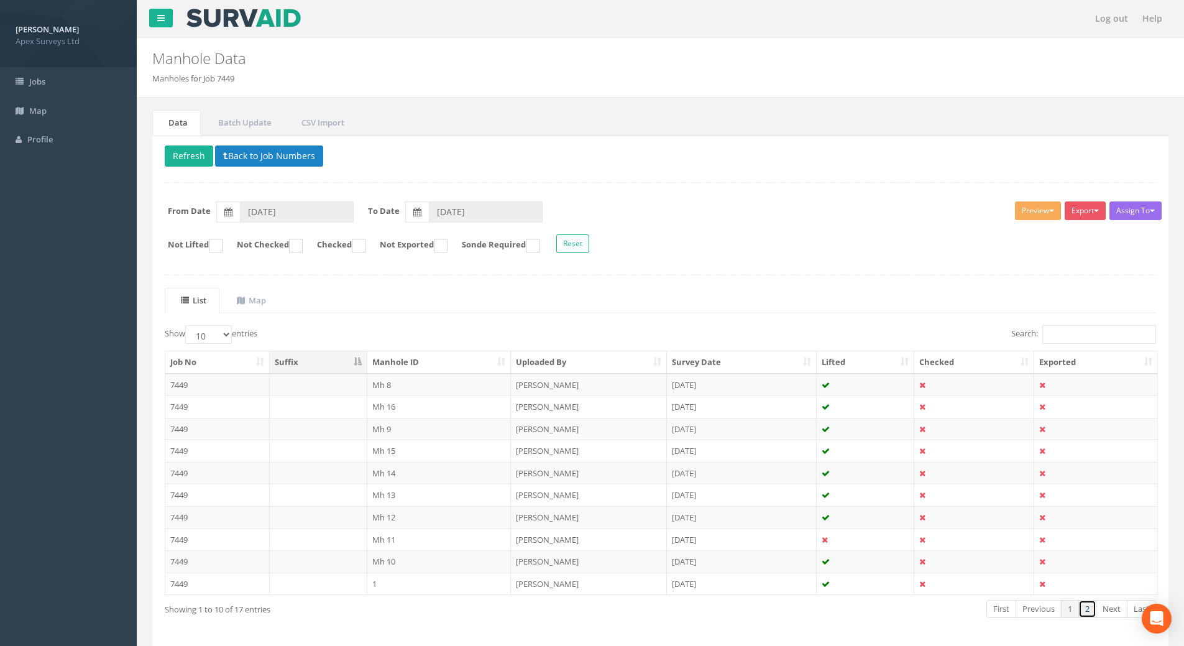
click at [1084, 610] on link "2" at bounding box center [1087, 609] width 18 height 18
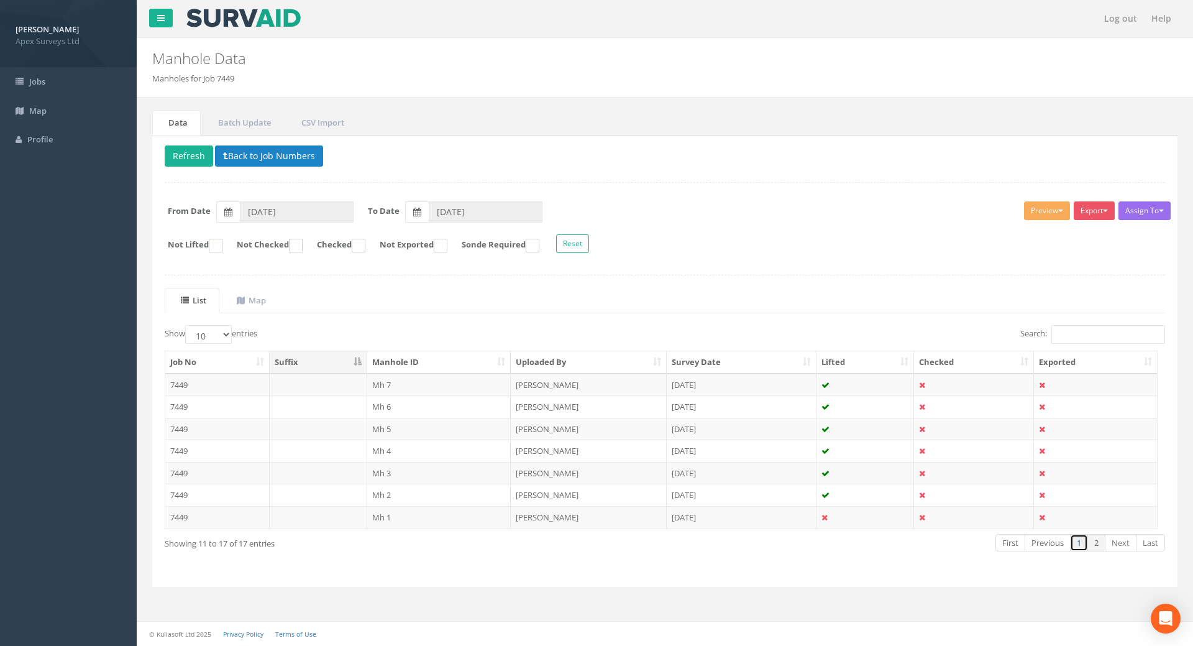
click at [1083, 548] on link "1" at bounding box center [1079, 543] width 18 height 18
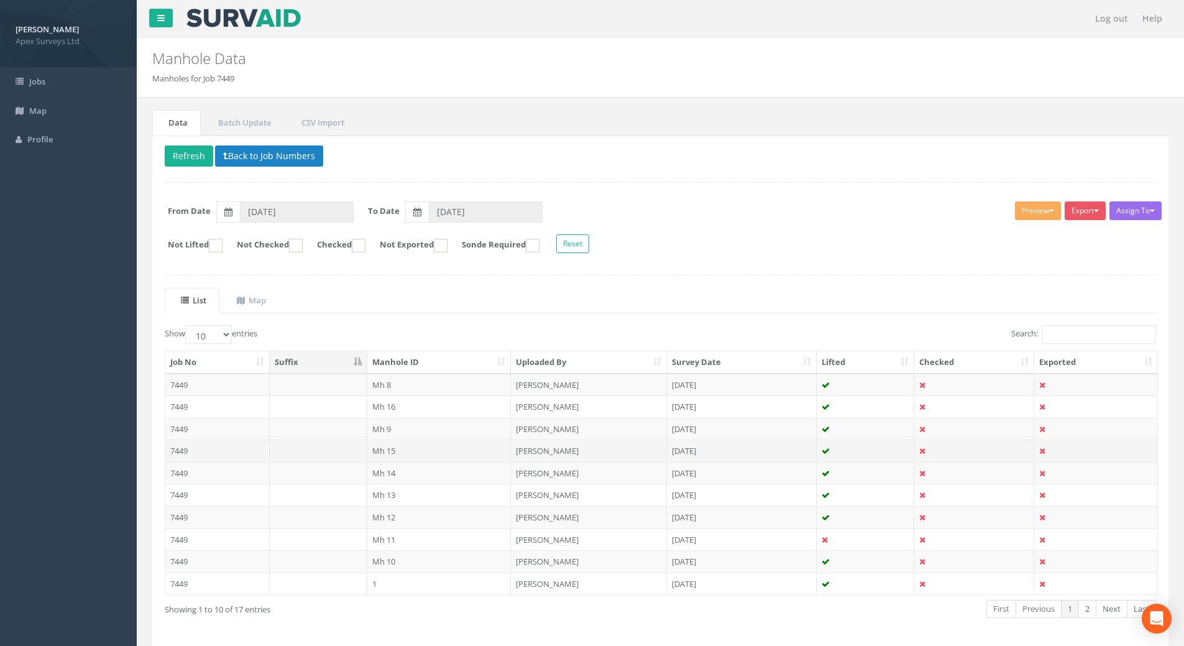
click at [181, 449] on td "7449" at bounding box center [217, 450] width 104 height 22
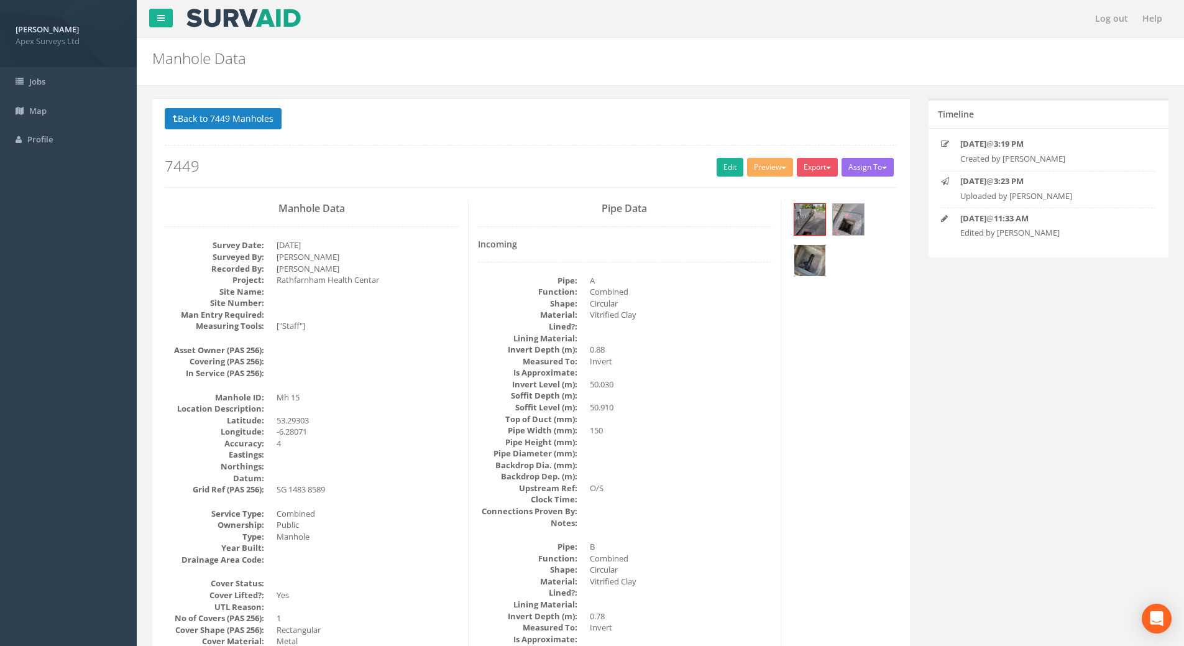
click at [805, 258] on img at bounding box center [809, 260] width 31 height 31
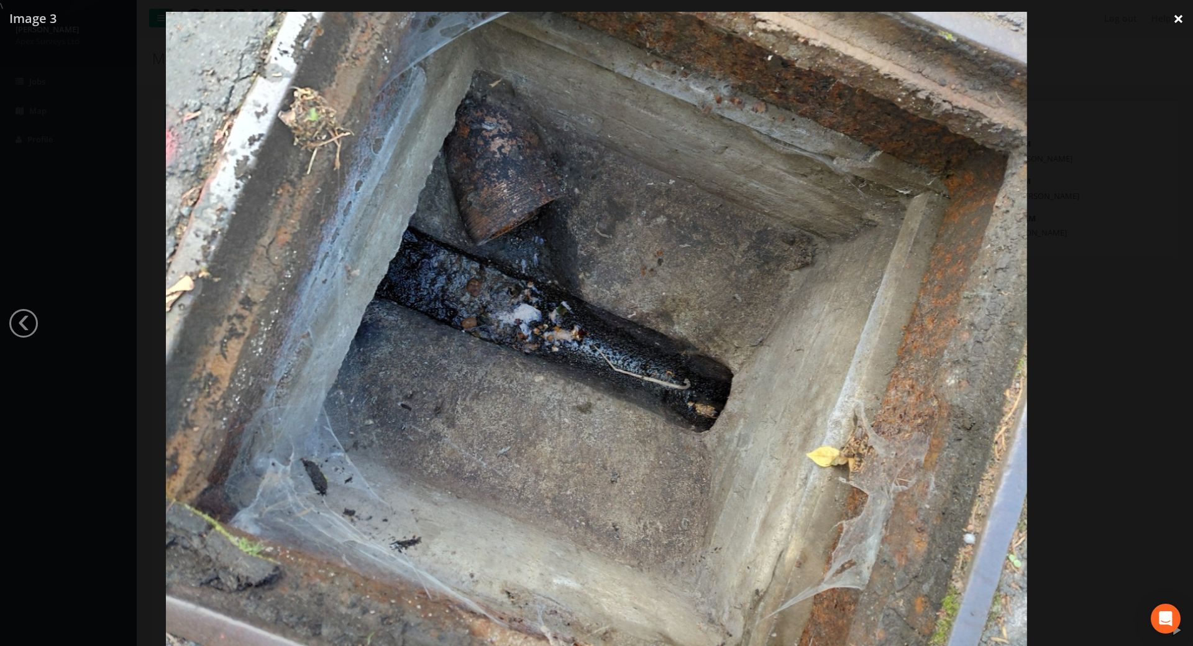
click at [1170, 21] on link "×" at bounding box center [1178, 18] width 29 height 37
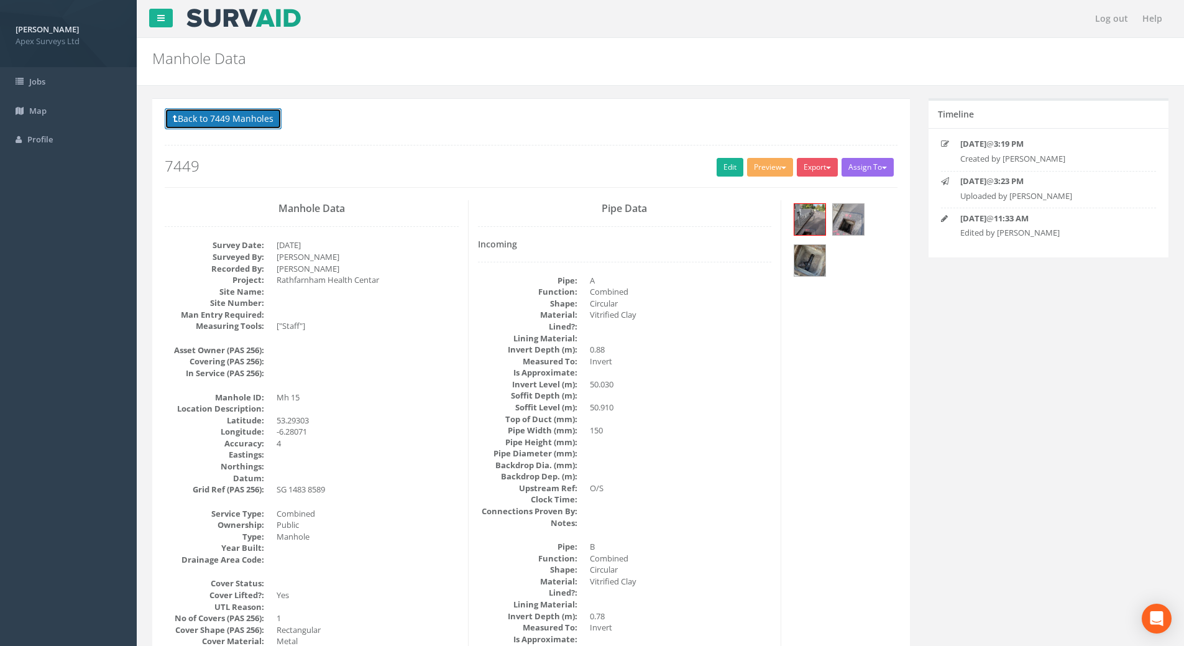
click at [234, 121] on button "Back to 7449 Manholes" at bounding box center [223, 118] width 117 height 21
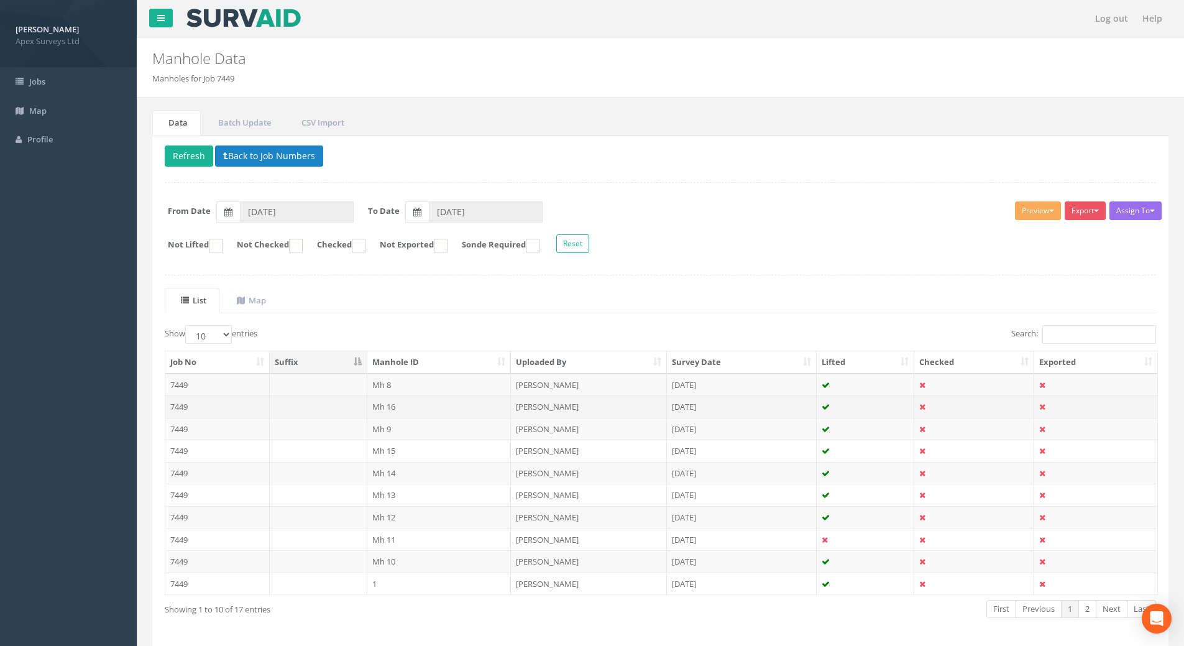
click at [181, 409] on td "7449" at bounding box center [217, 406] width 104 height 22
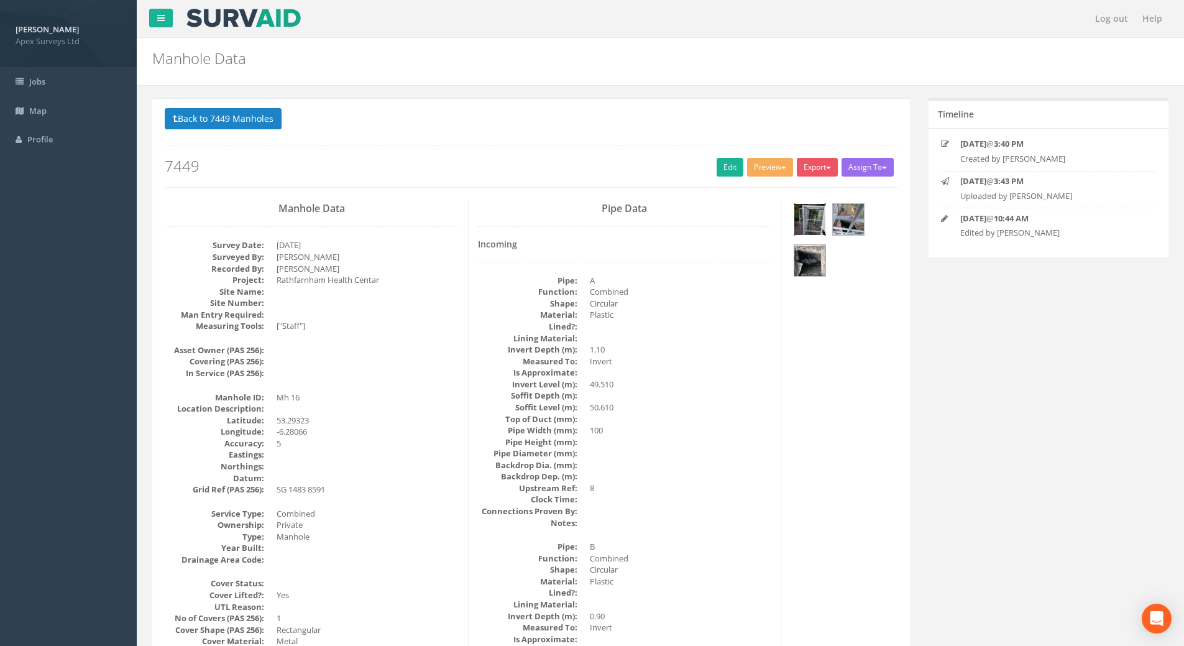
click at [813, 226] on img at bounding box center [809, 219] width 31 height 31
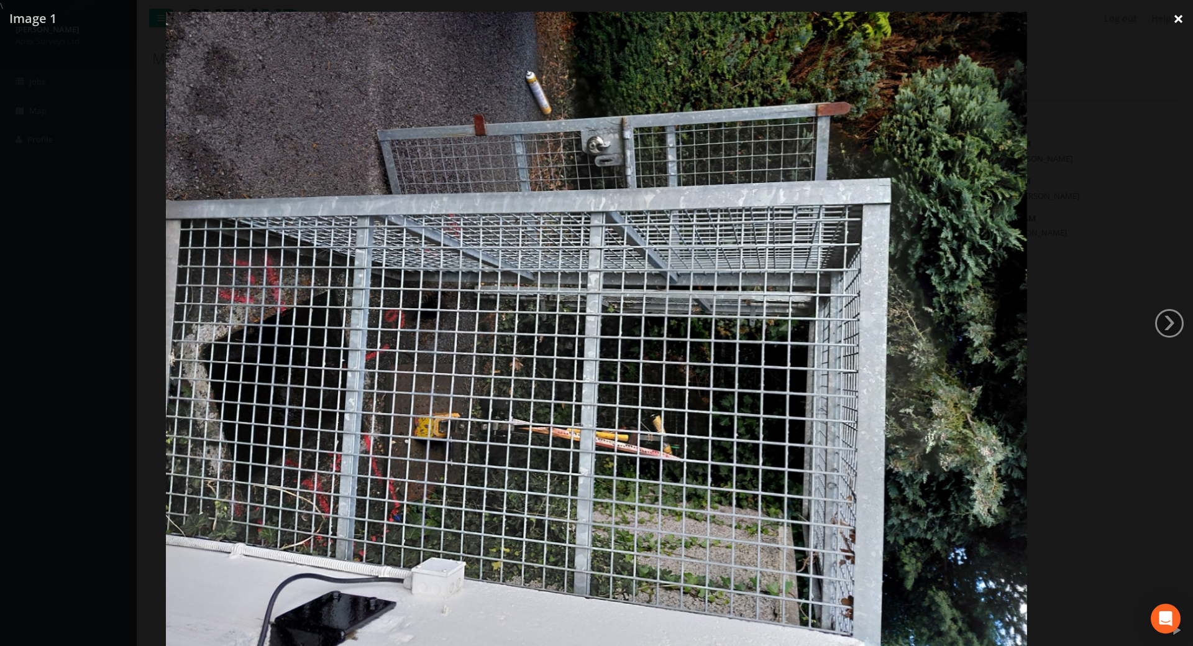
click at [1177, 17] on link "×" at bounding box center [1178, 18] width 29 height 37
